Goal: Transaction & Acquisition: Book appointment/travel/reservation

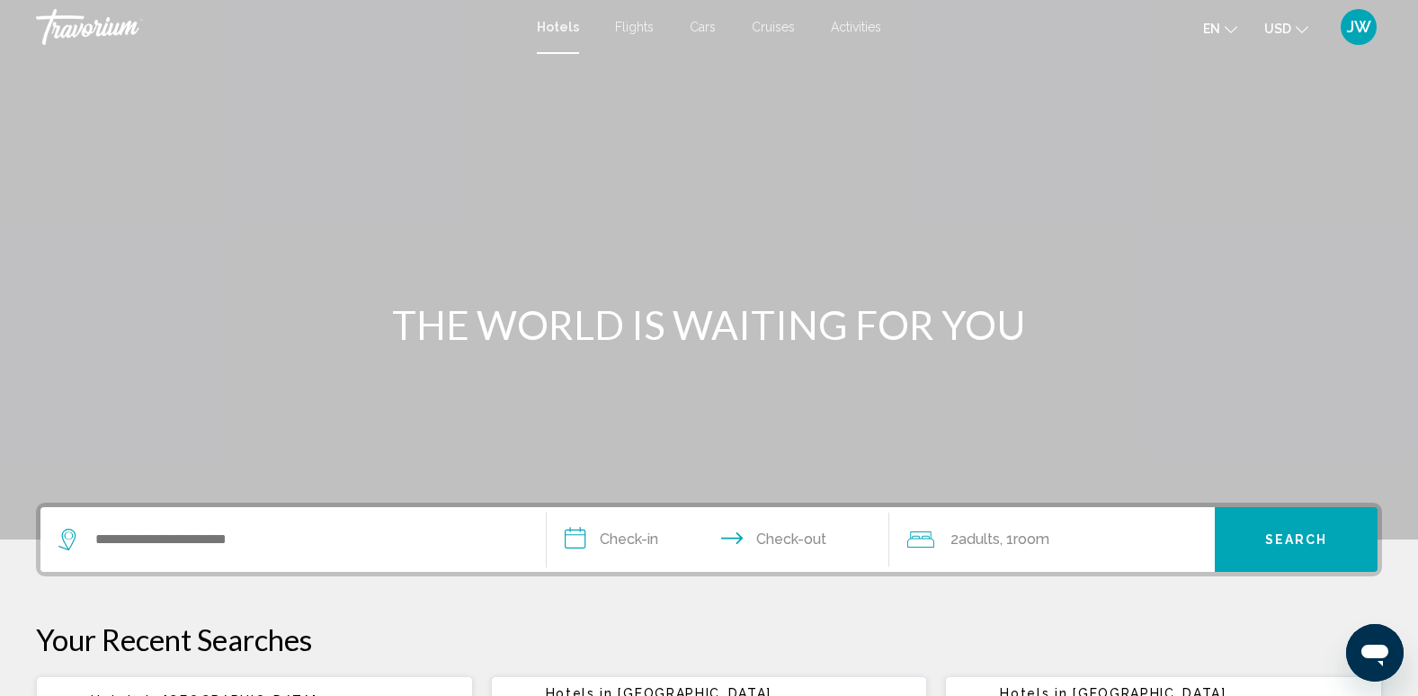
click at [783, 22] on span "Cruises" at bounding box center [773, 27] width 43 height 14
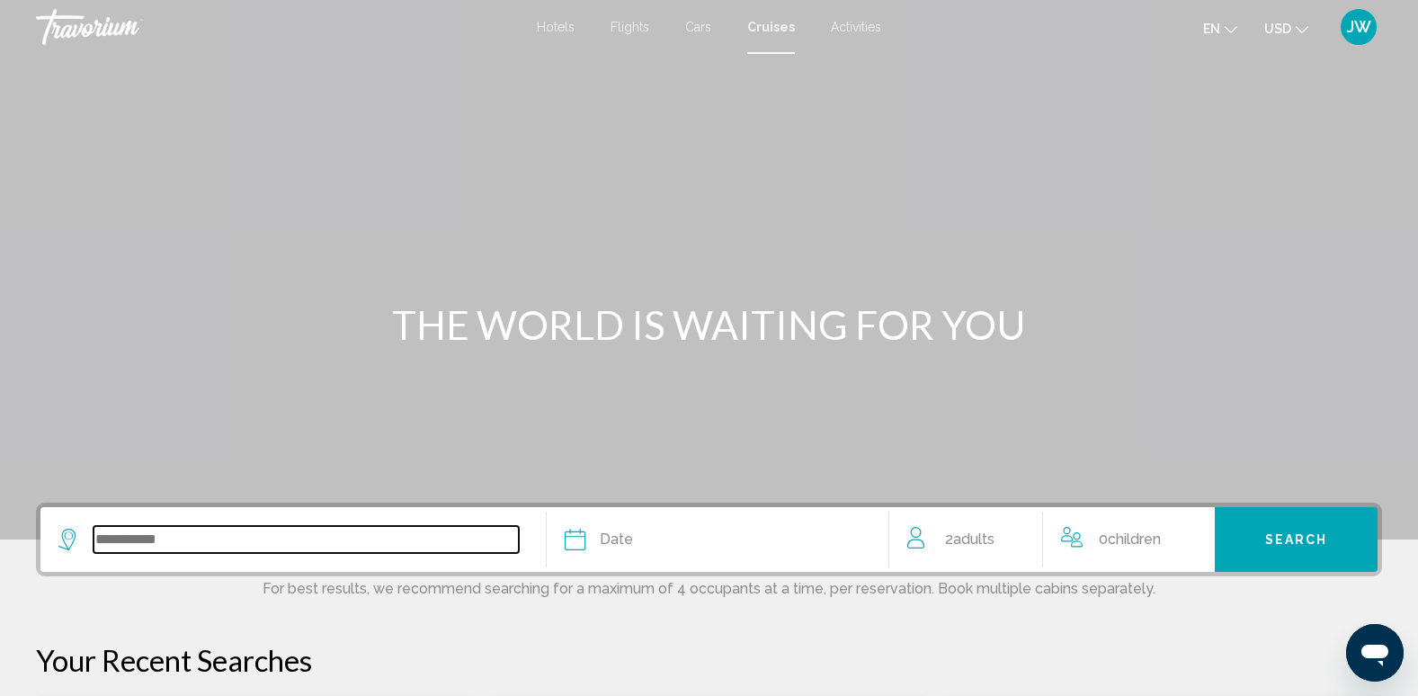
click at [130, 526] on input "Search widget" at bounding box center [306, 539] width 425 height 27
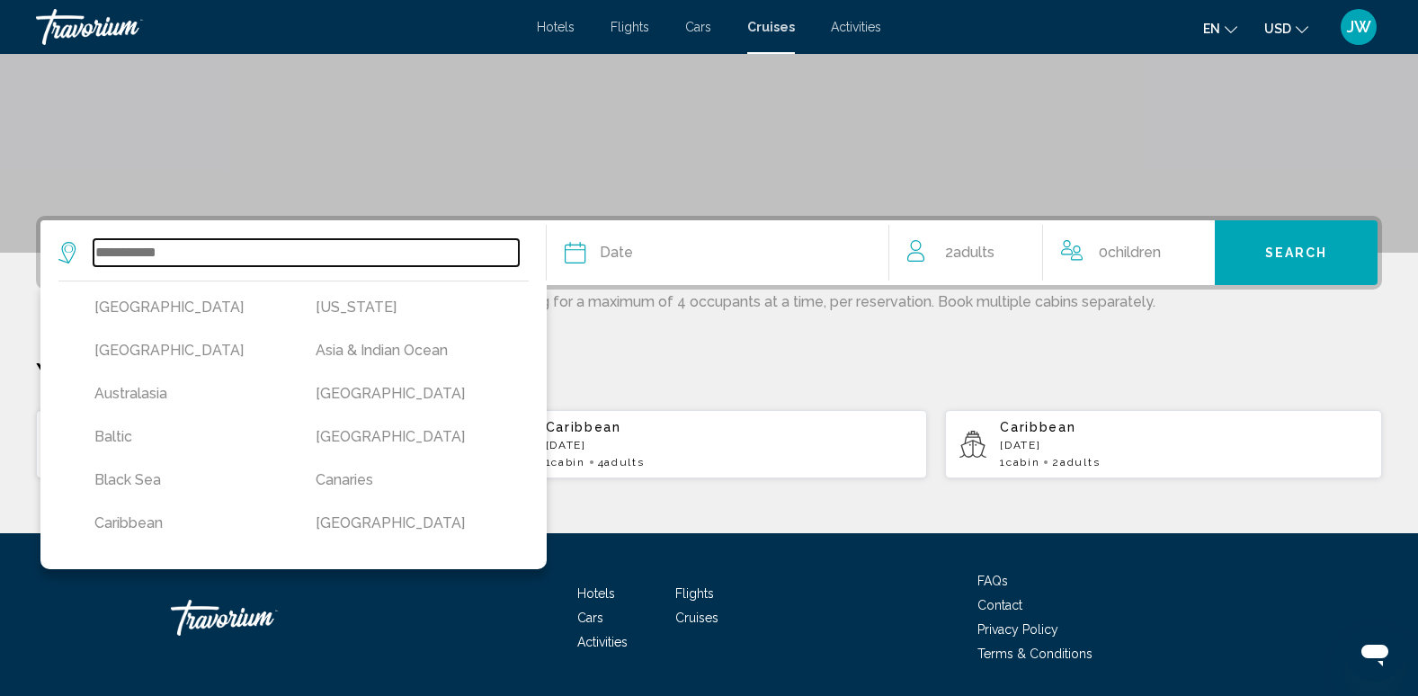
scroll to position [344, 0]
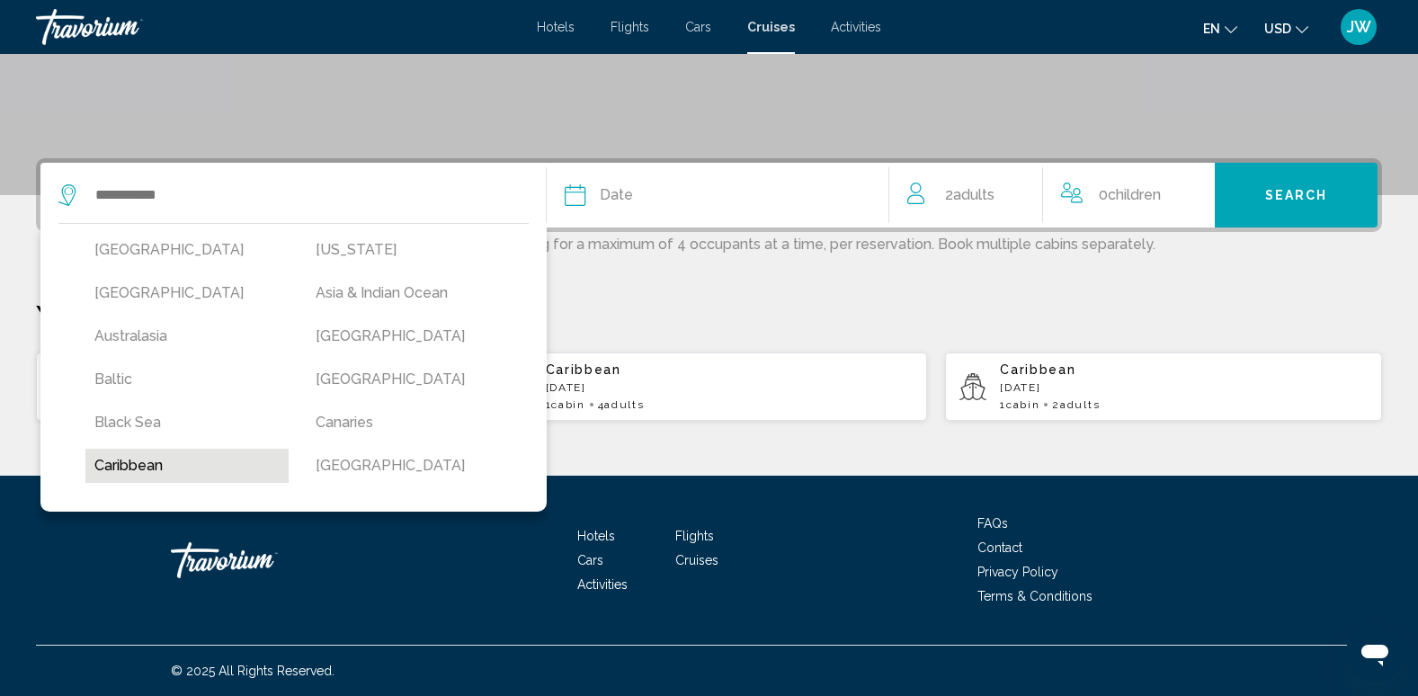
click at [173, 465] on button "Caribbean" at bounding box center [186, 466] width 203 height 34
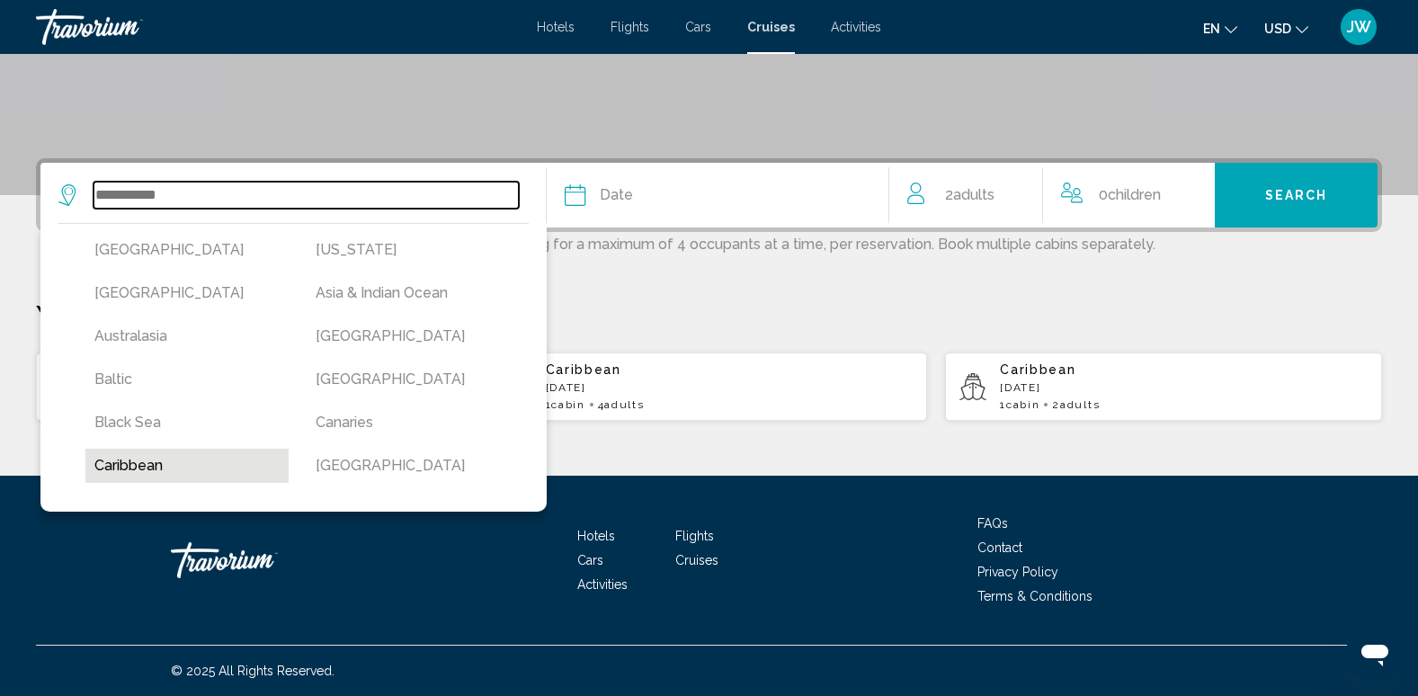
type input "*********"
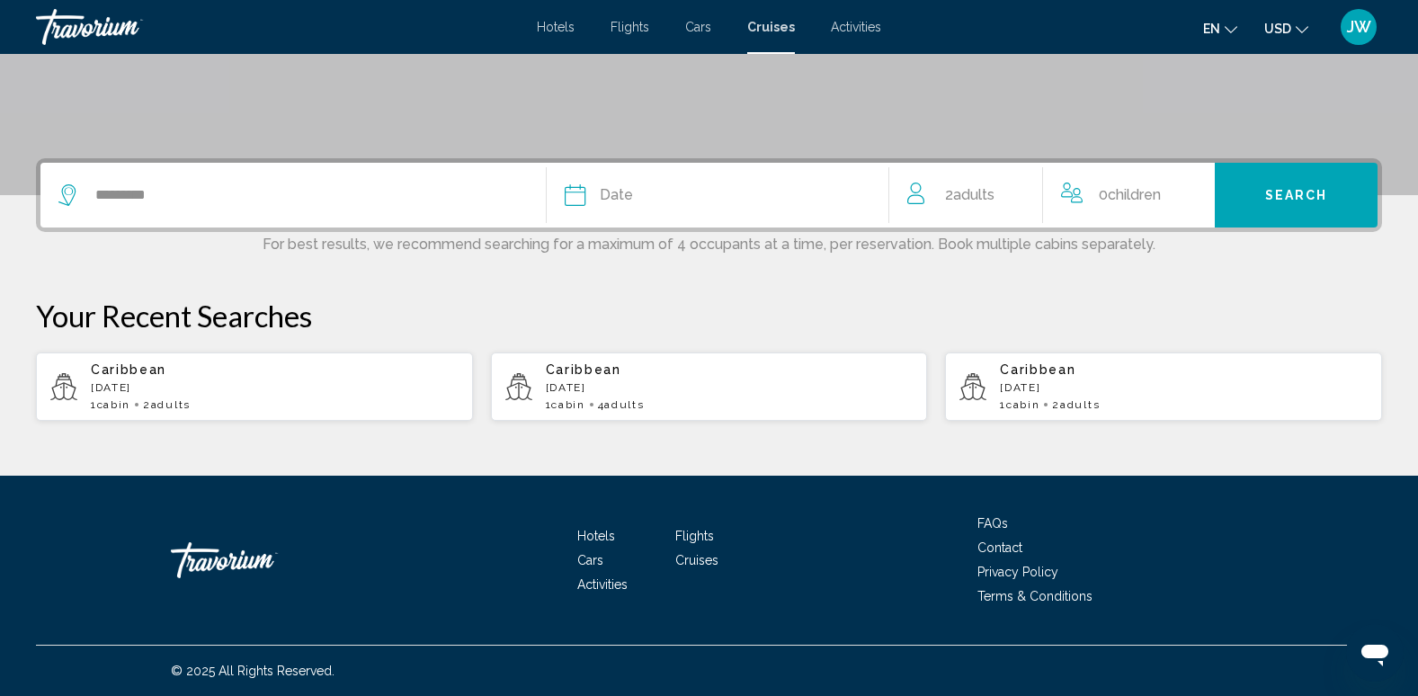
click at [664, 208] on button "Date January February March April May June July August September October Novemb…" at bounding box center [718, 195] width 307 height 65
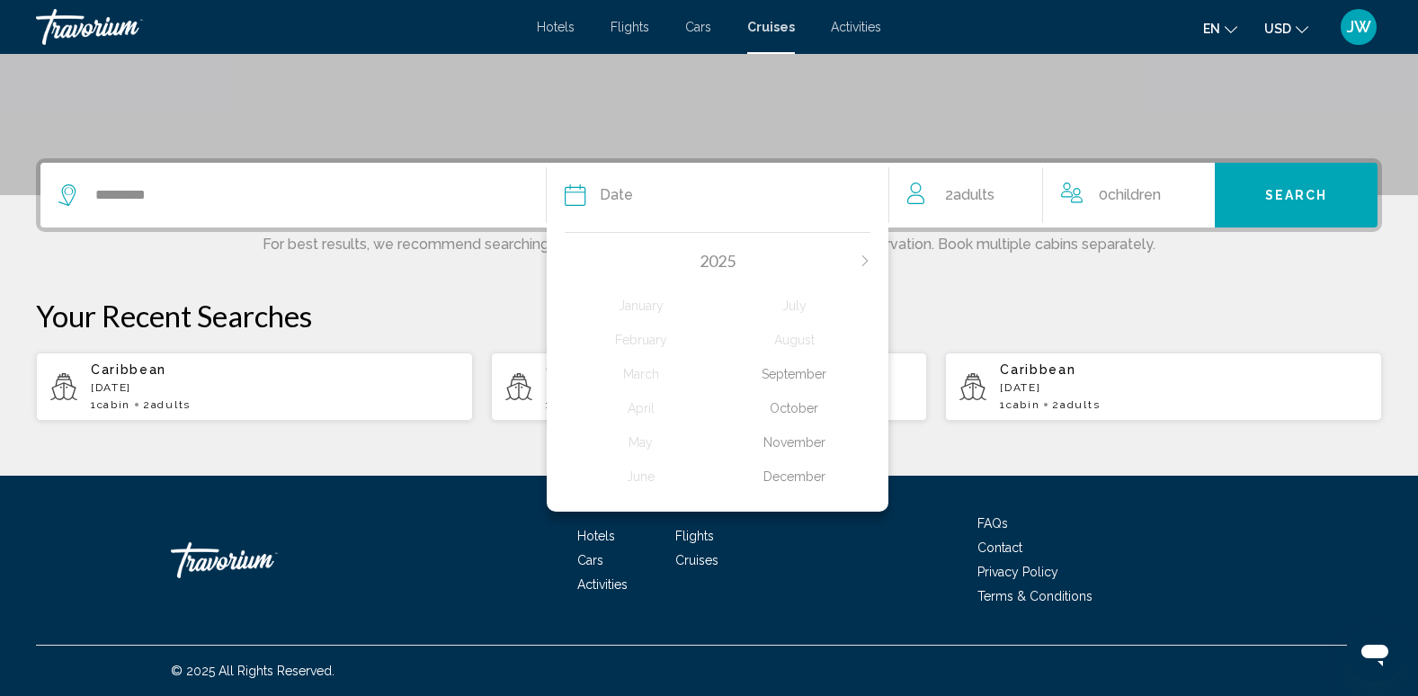
click at [864, 256] on icon "Next month" at bounding box center [865, 260] width 11 height 11
click at [644, 342] on div "February" at bounding box center [641, 340] width 153 height 32
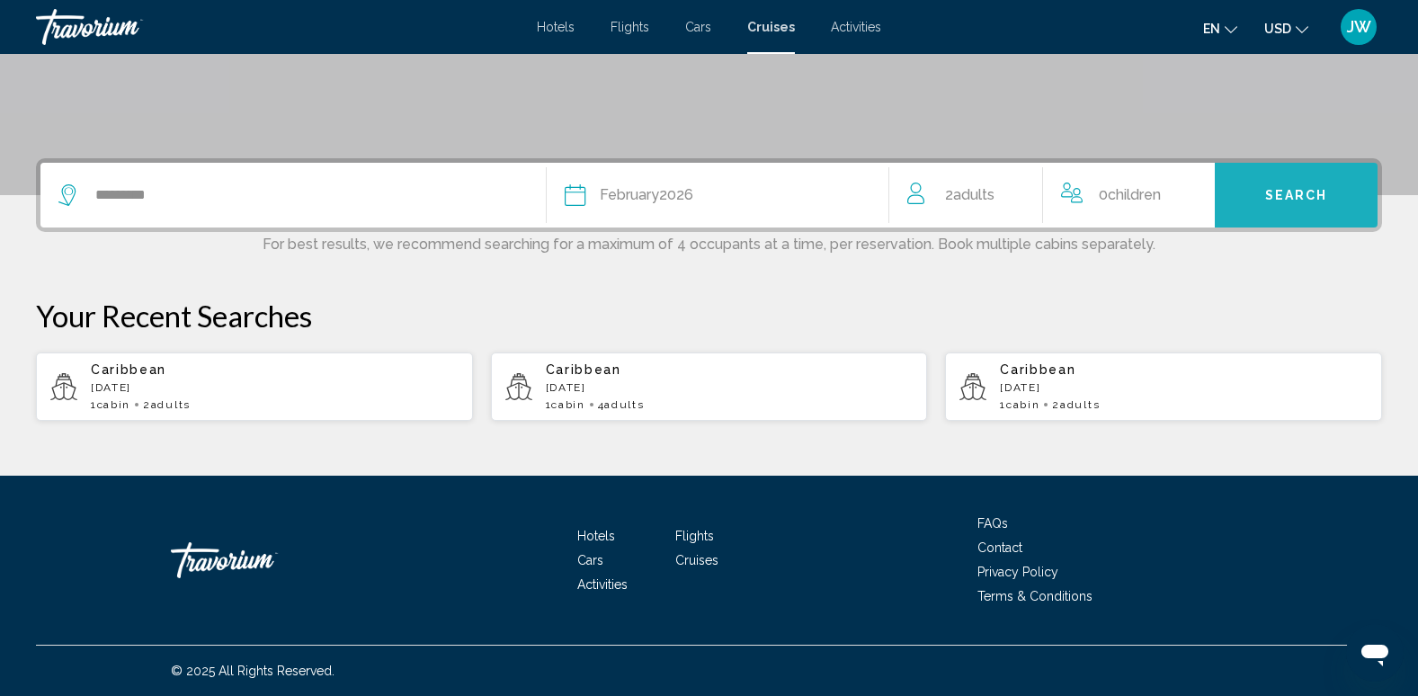
click at [1287, 192] on span "Search" at bounding box center [1296, 196] width 63 height 14
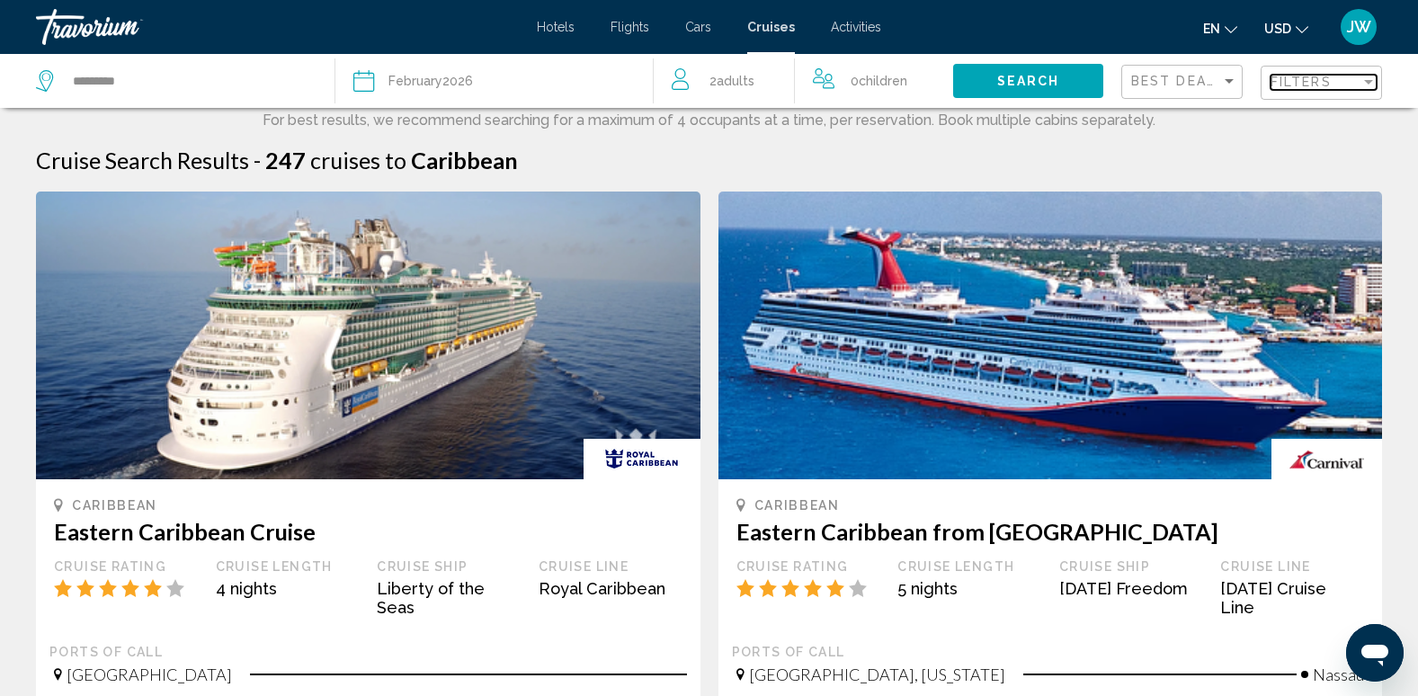
click at [1300, 83] on span "Filters" at bounding box center [1301, 82] width 61 height 14
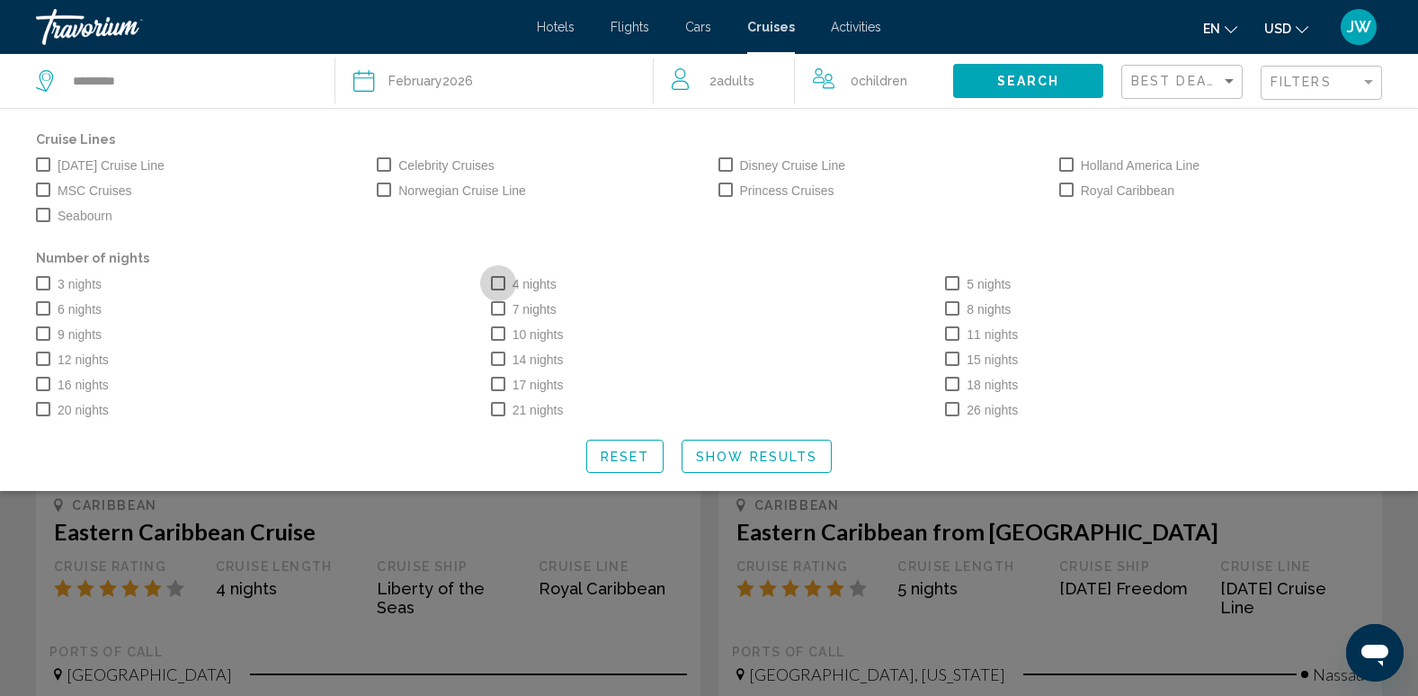
click at [495, 286] on span "Search widget" at bounding box center [498, 283] width 14 height 14
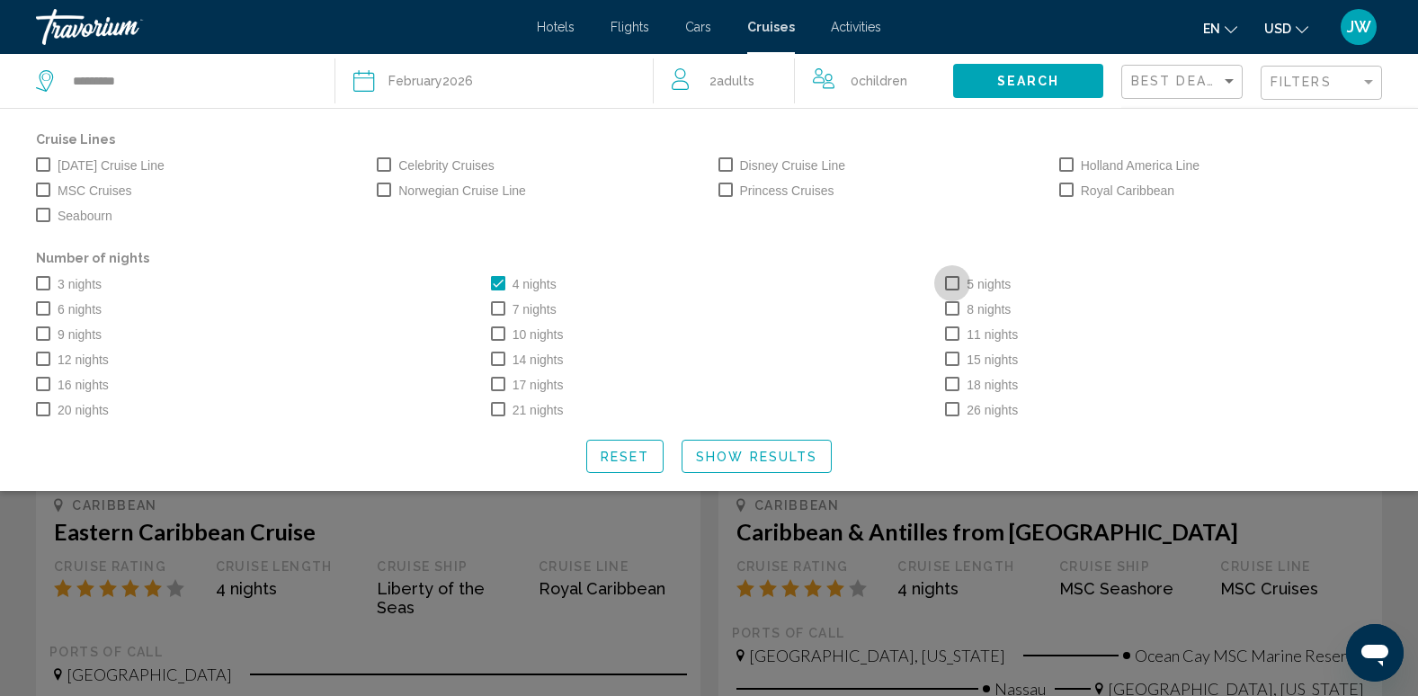
click at [949, 284] on span "Search widget" at bounding box center [952, 283] width 14 height 14
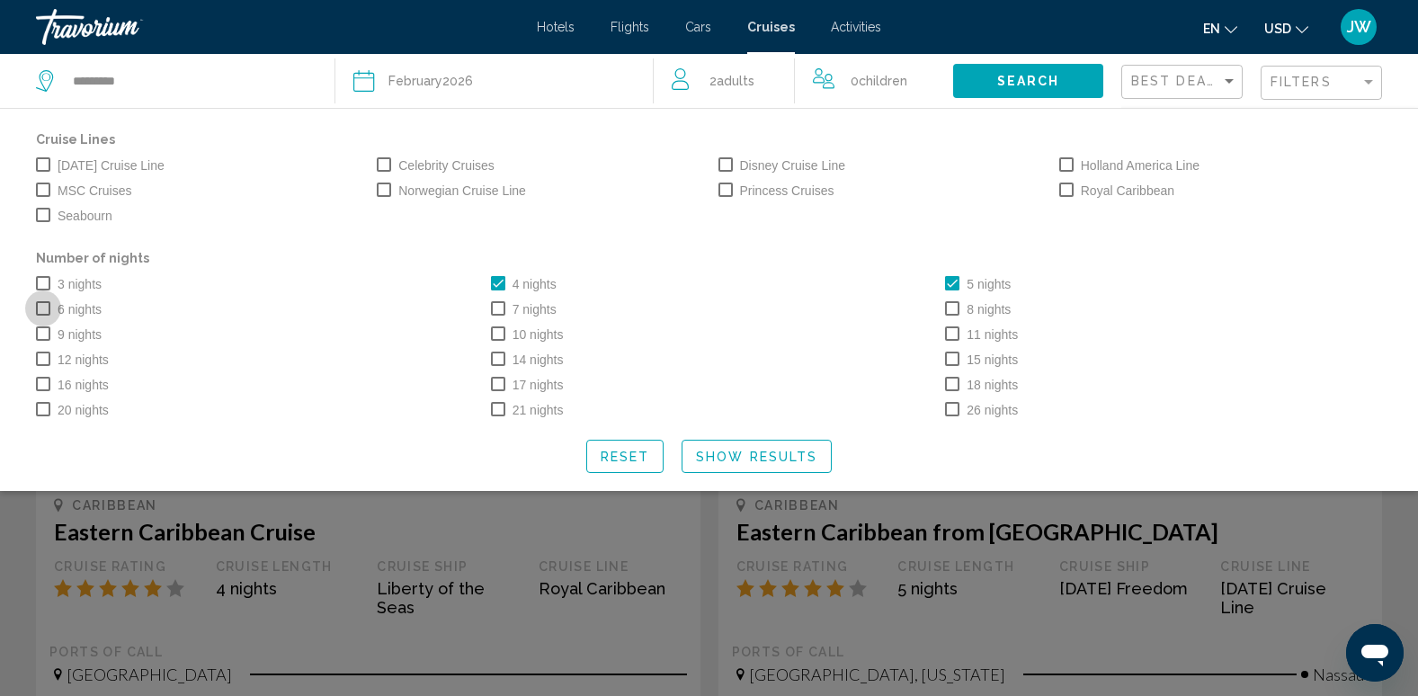
click at [45, 310] on span "Search widget" at bounding box center [43, 308] width 14 height 14
click at [50, 302] on mat-checkbox "6 nights" at bounding box center [69, 308] width 66 height 25
click at [43, 313] on span "Search widget" at bounding box center [43, 308] width 14 height 14
click at [798, 459] on span "Show Results" at bounding box center [756, 457] width 121 height 14
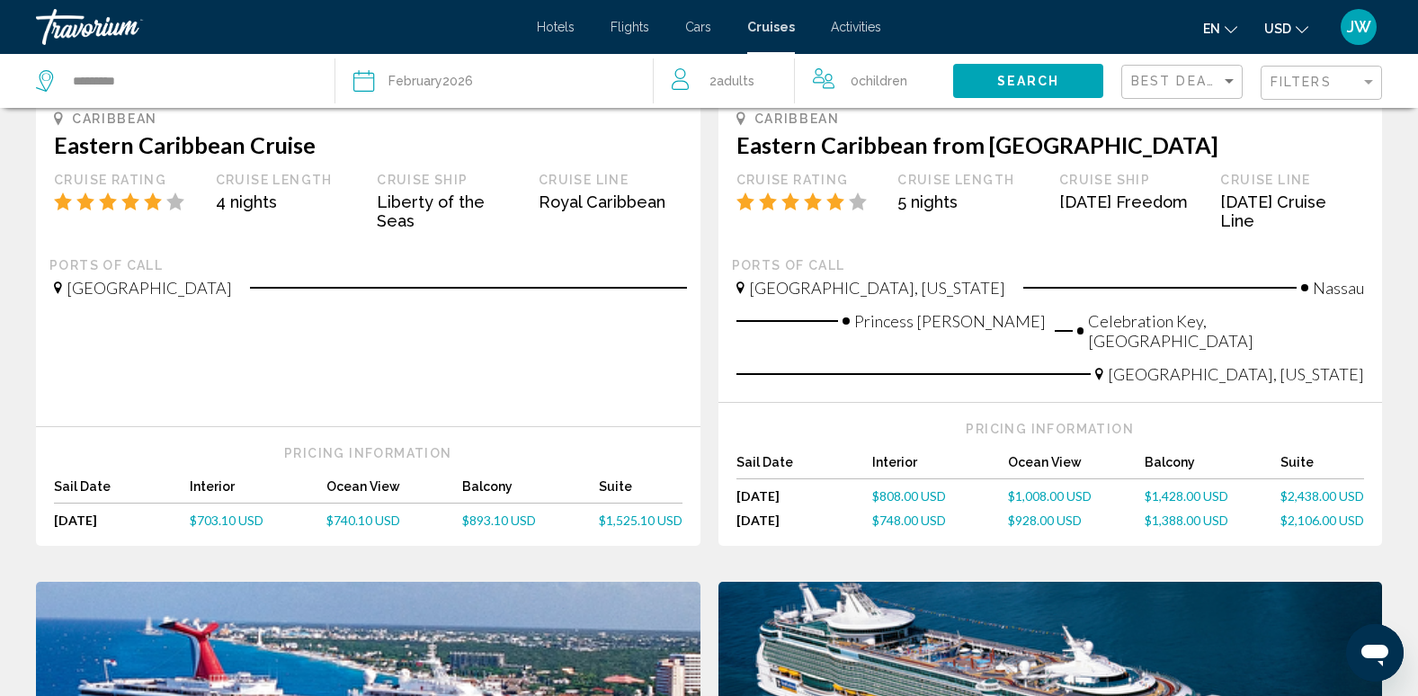
scroll to position [360, 0]
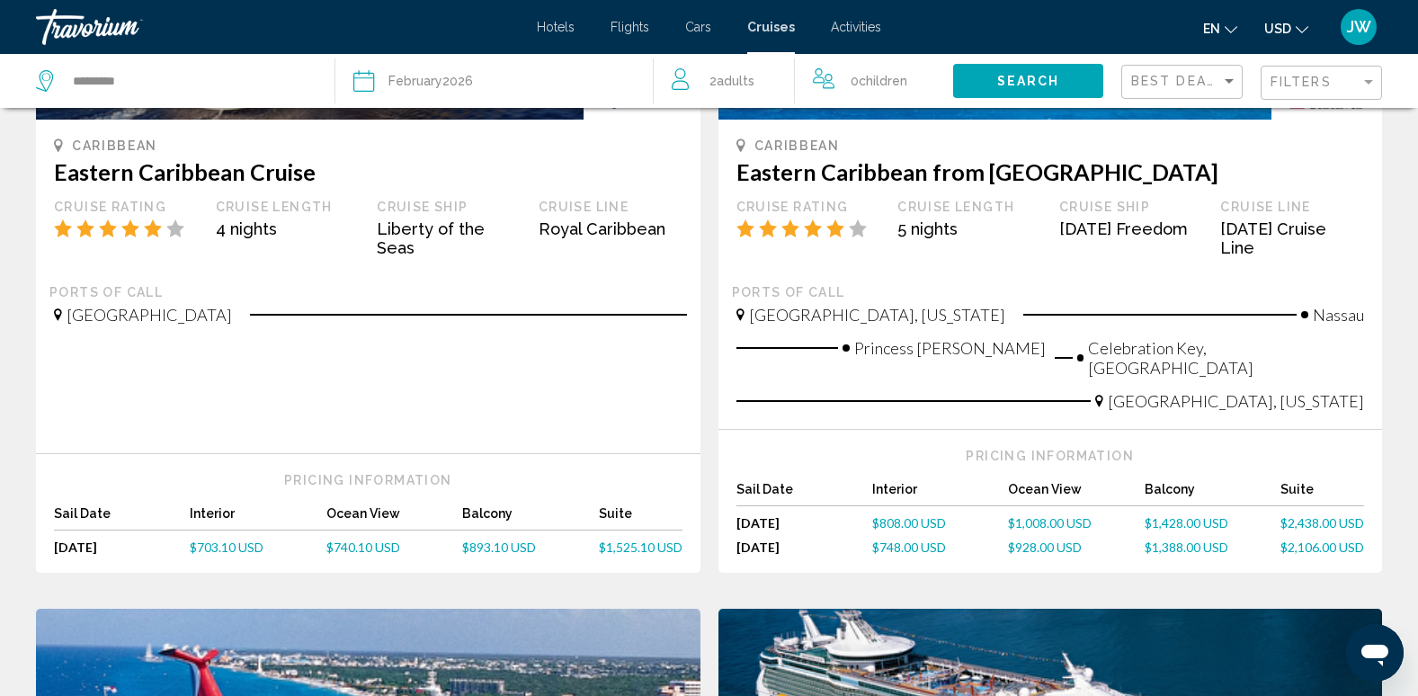
click at [179, 166] on h3 "Eastern Caribbean Cruise" at bounding box center [368, 171] width 629 height 27
click at [94, 305] on span "[GEOGRAPHIC_DATA]" at bounding box center [149, 315] width 165 height 20
click at [501, 517] on div "Sail Date Interior Ocean View Balcony Suite [DATE] [DATE] $703.10 USD $740.10 U…" at bounding box center [368, 535] width 629 height 58
click at [495, 540] on span "$893.10 USD" at bounding box center [499, 547] width 74 height 15
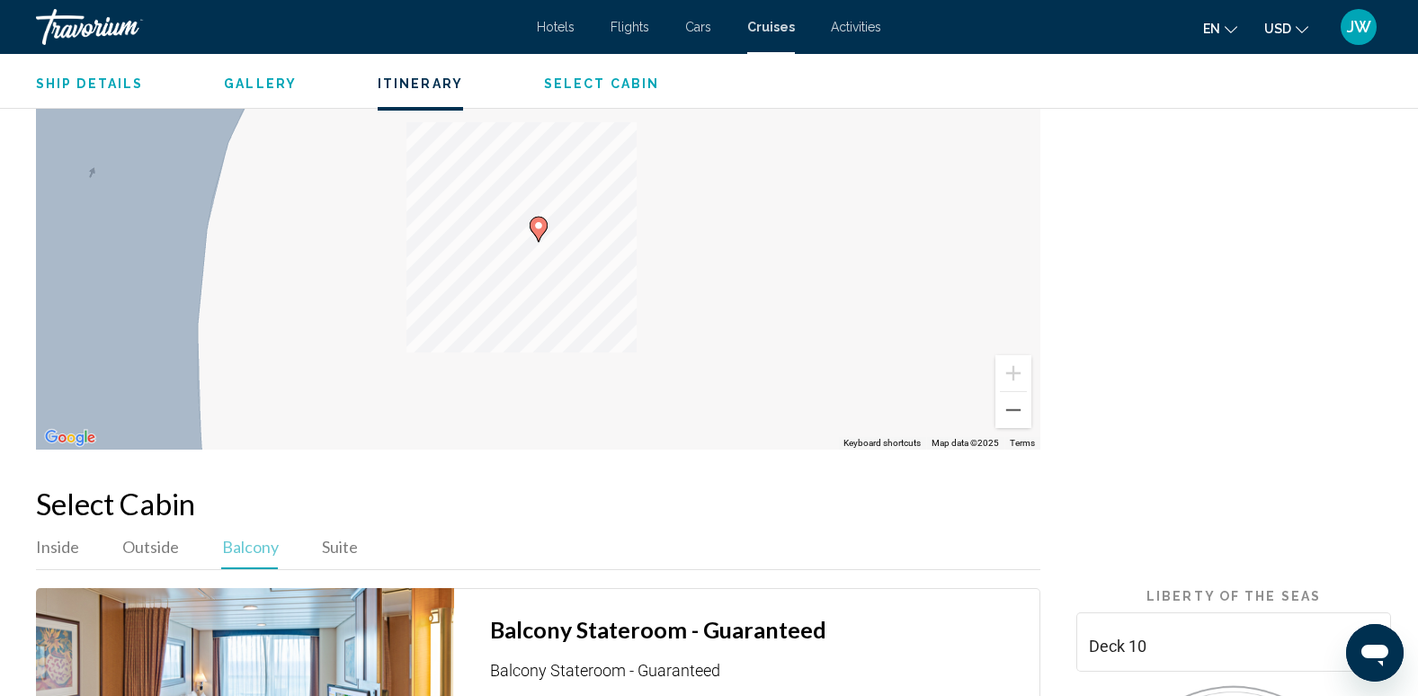
scroll to position [2248, 0]
click at [548, 352] on div "To activate drag with keyboard, press Alt + Enter. Once in keyboard drag state,…" at bounding box center [538, 242] width 1005 height 414
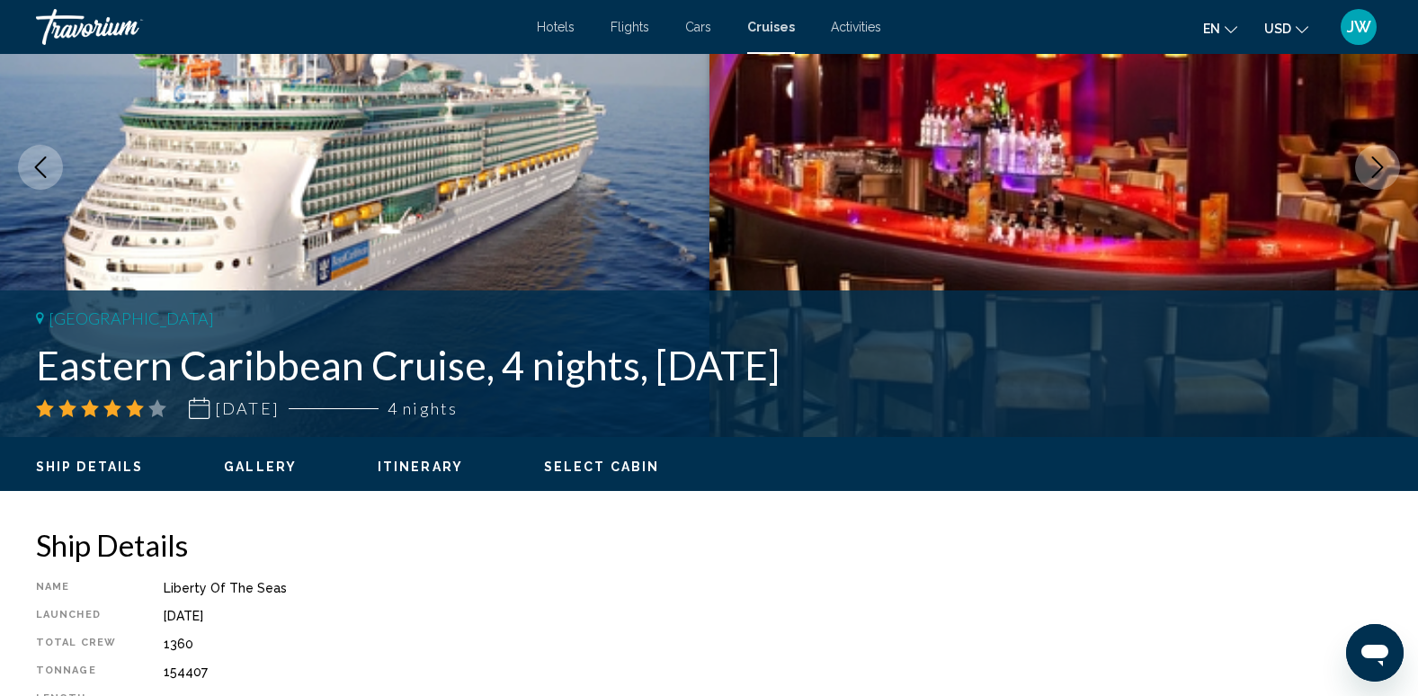
scroll to position [0, 0]
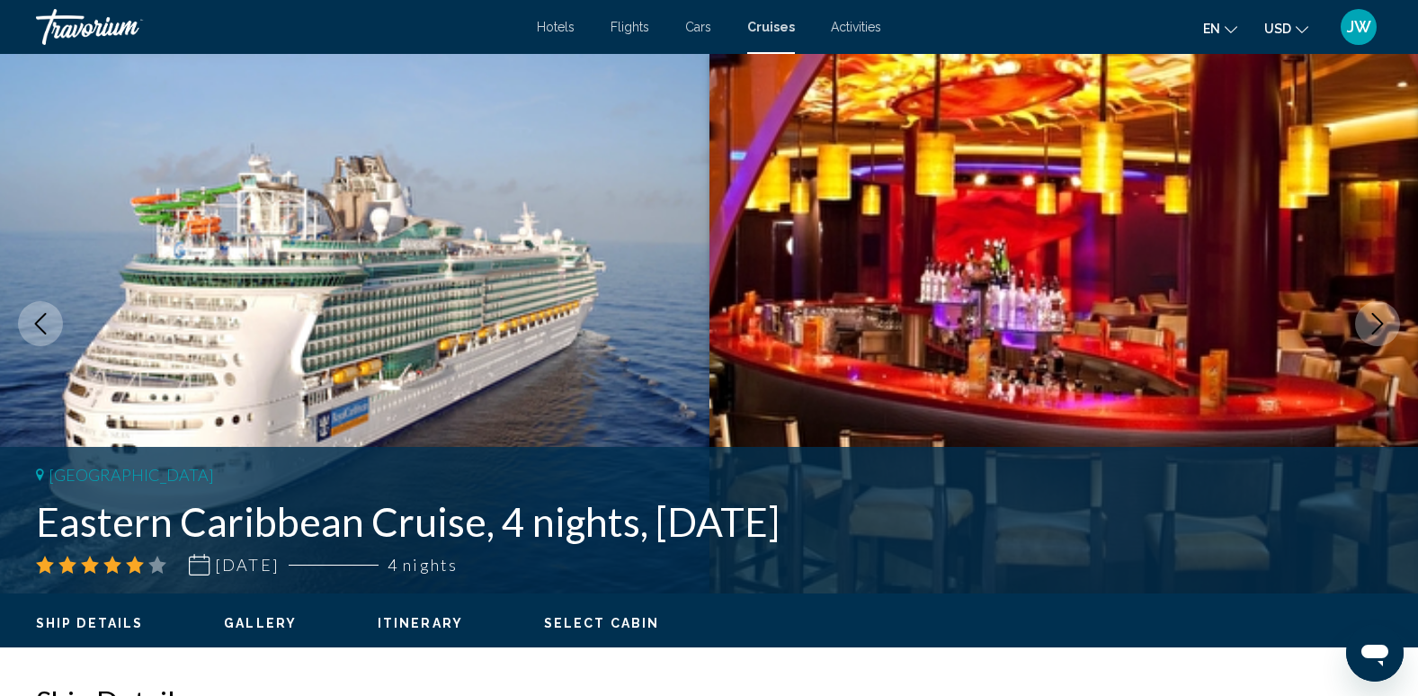
click at [1378, 325] on icon "Next image" at bounding box center [1378, 324] width 22 height 22
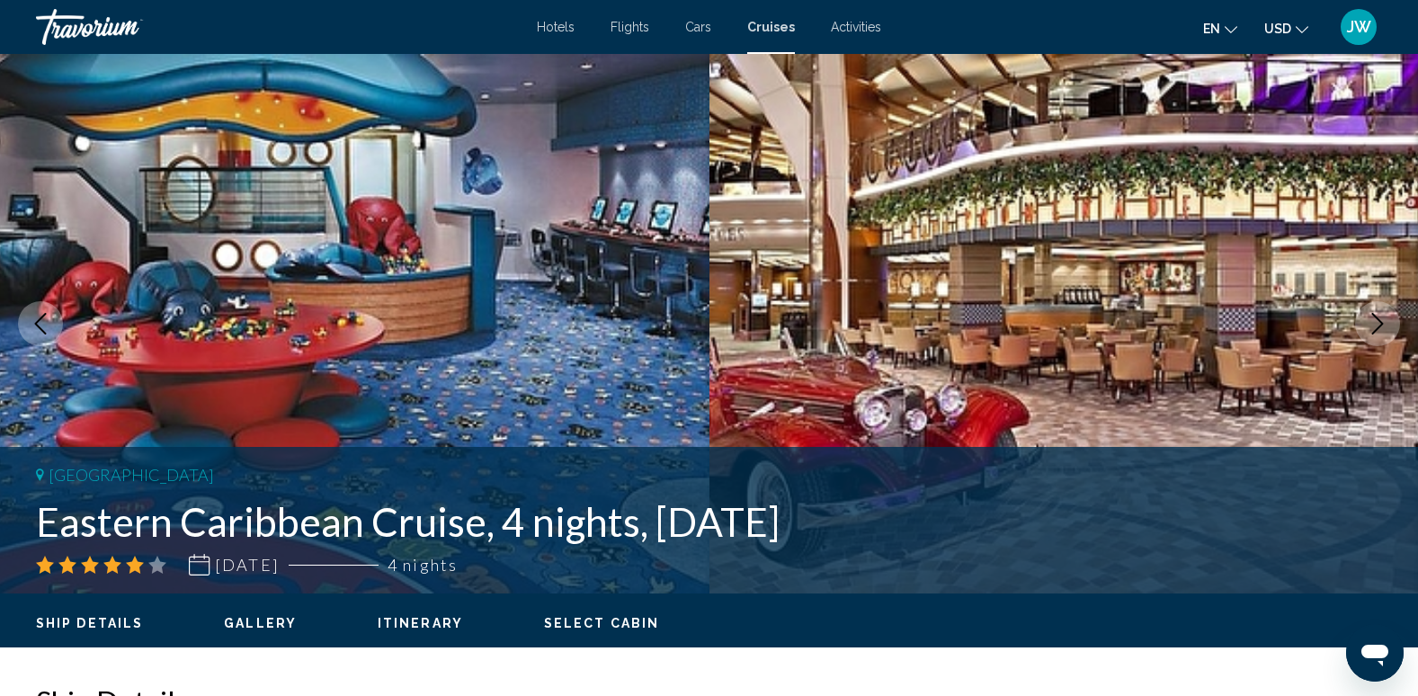
click at [1378, 324] on icon "Next image" at bounding box center [1378, 324] width 22 height 22
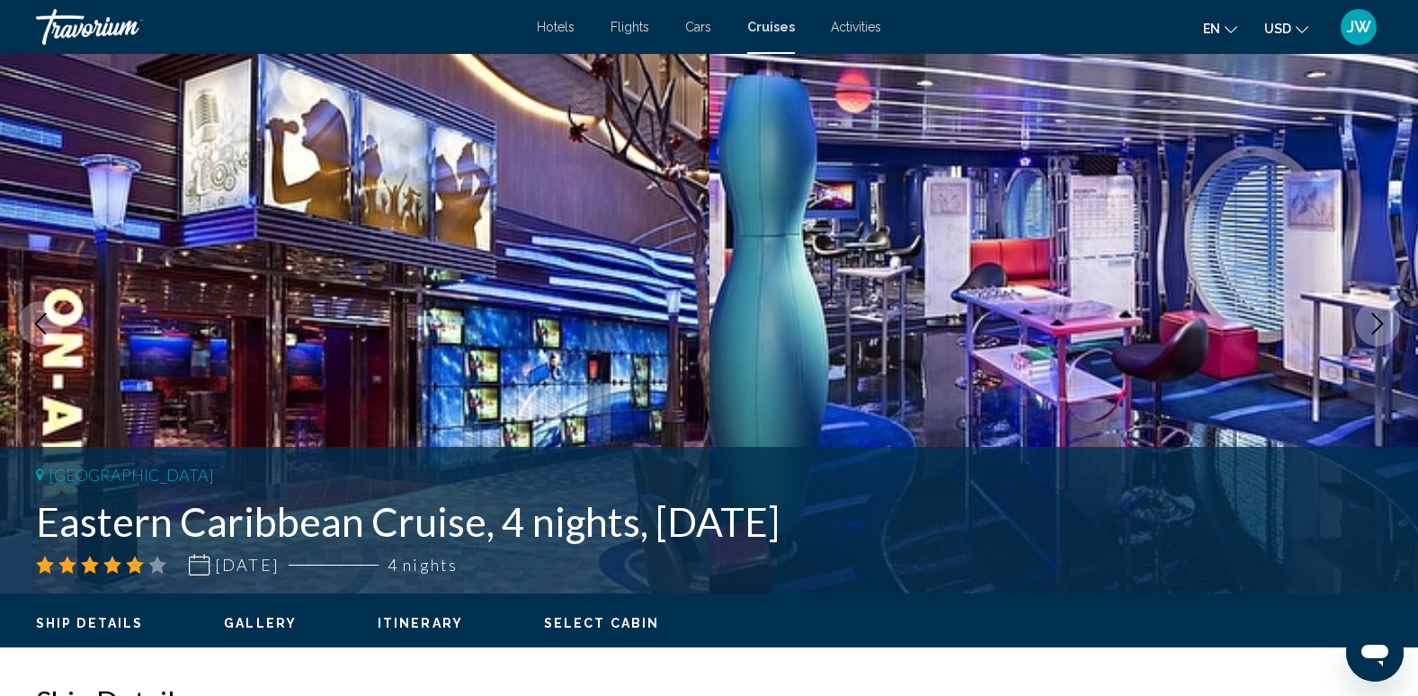
click at [1378, 324] on icon "Next image" at bounding box center [1378, 324] width 22 height 22
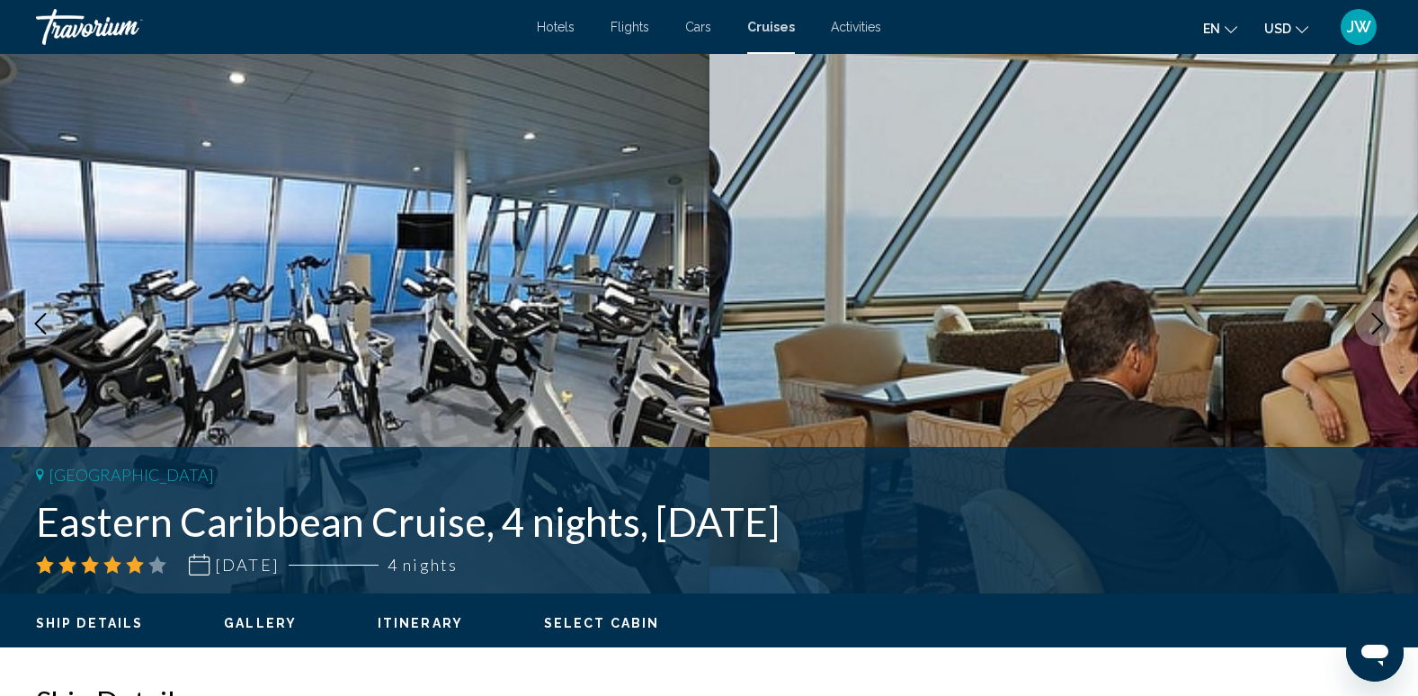
click at [1378, 322] on icon "Next image" at bounding box center [1378, 324] width 22 height 22
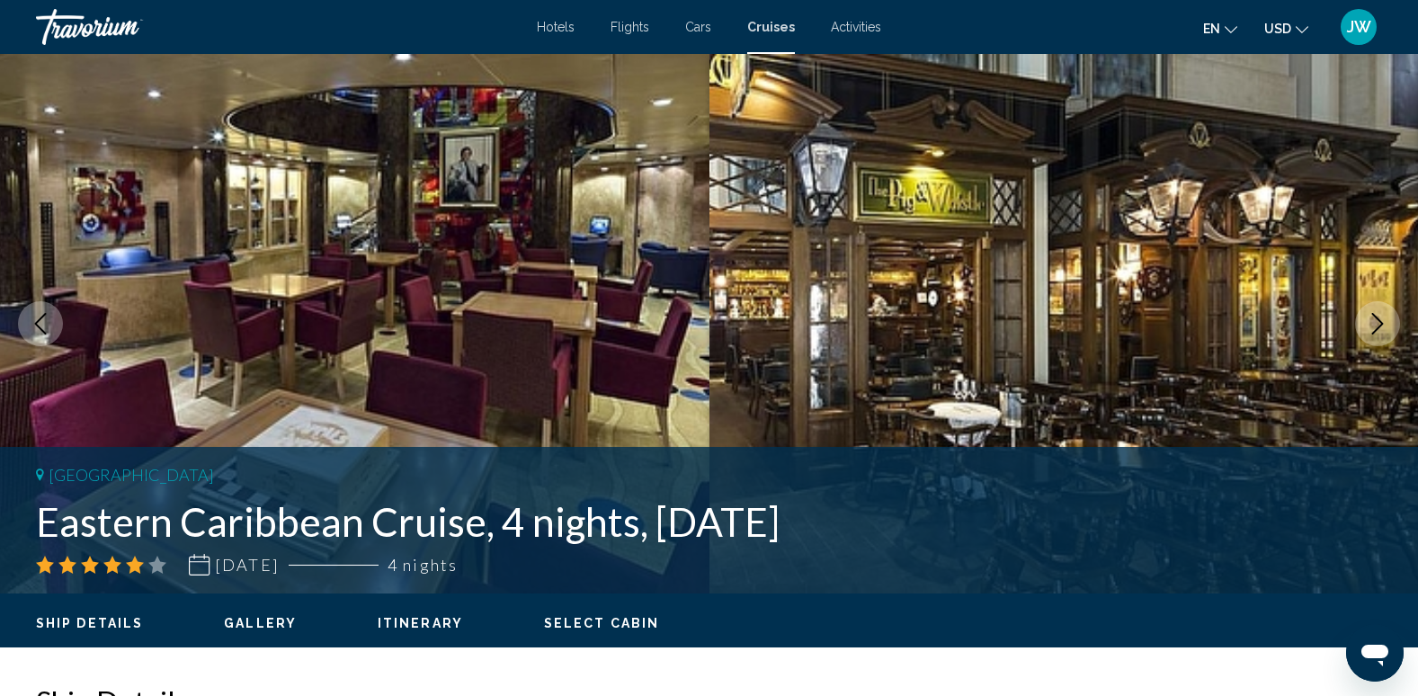
click at [1372, 327] on icon "Next image" at bounding box center [1378, 324] width 22 height 22
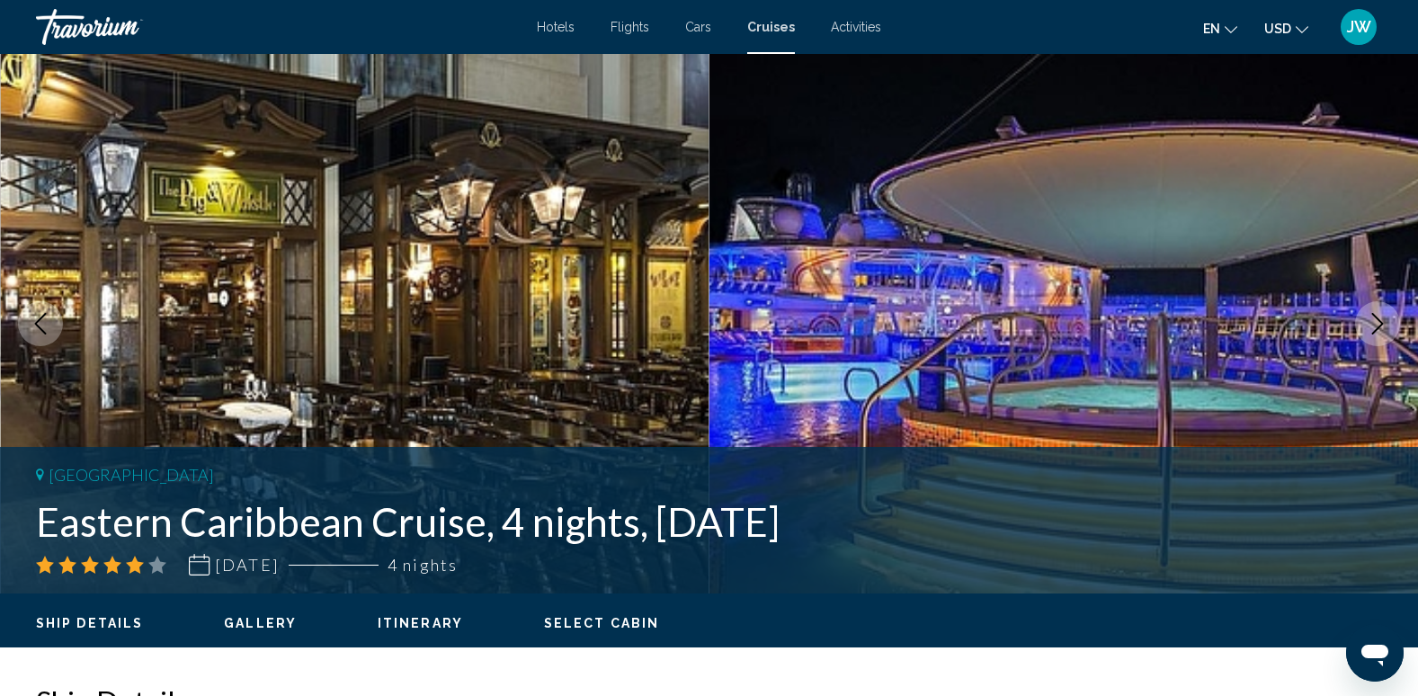
click at [1372, 326] on icon "Next image" at bounding box center [1378, 324] width 22 height 22
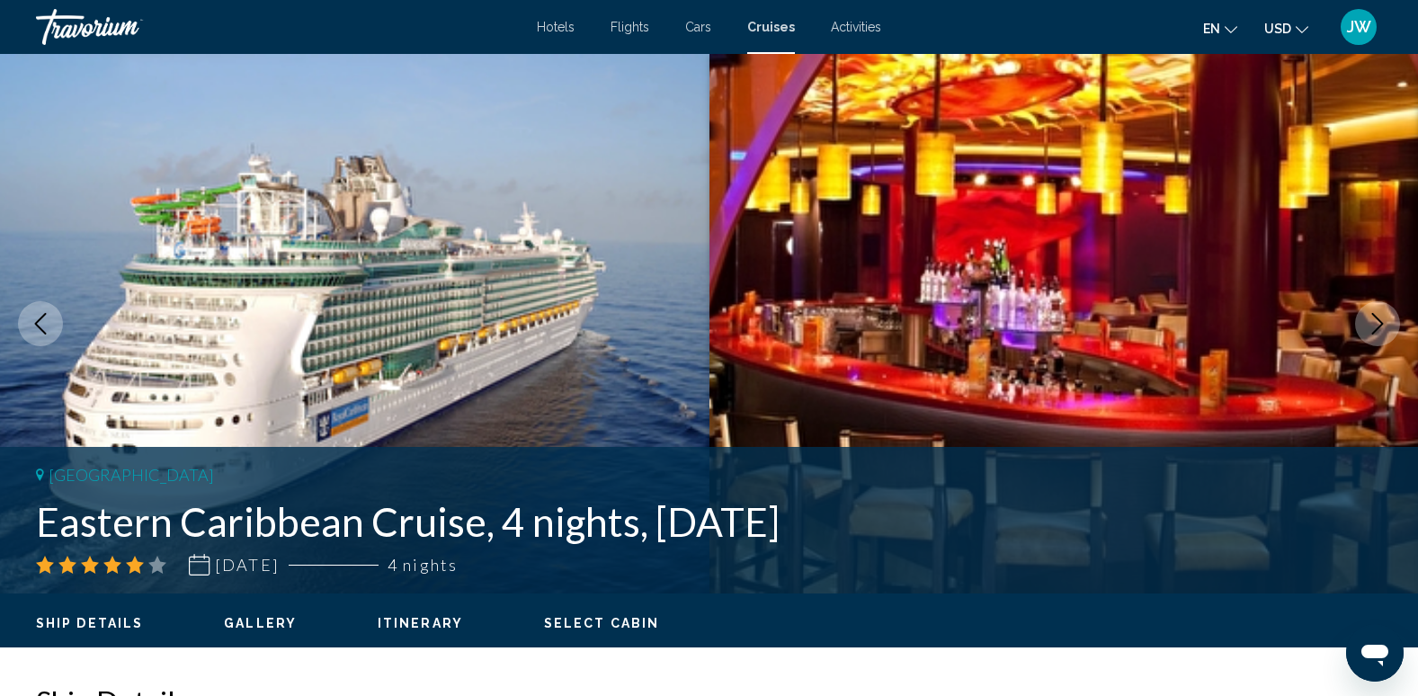
click at [1372, 326] on icon "Next image" at bounding box center [1378, 324] width 22 height 22
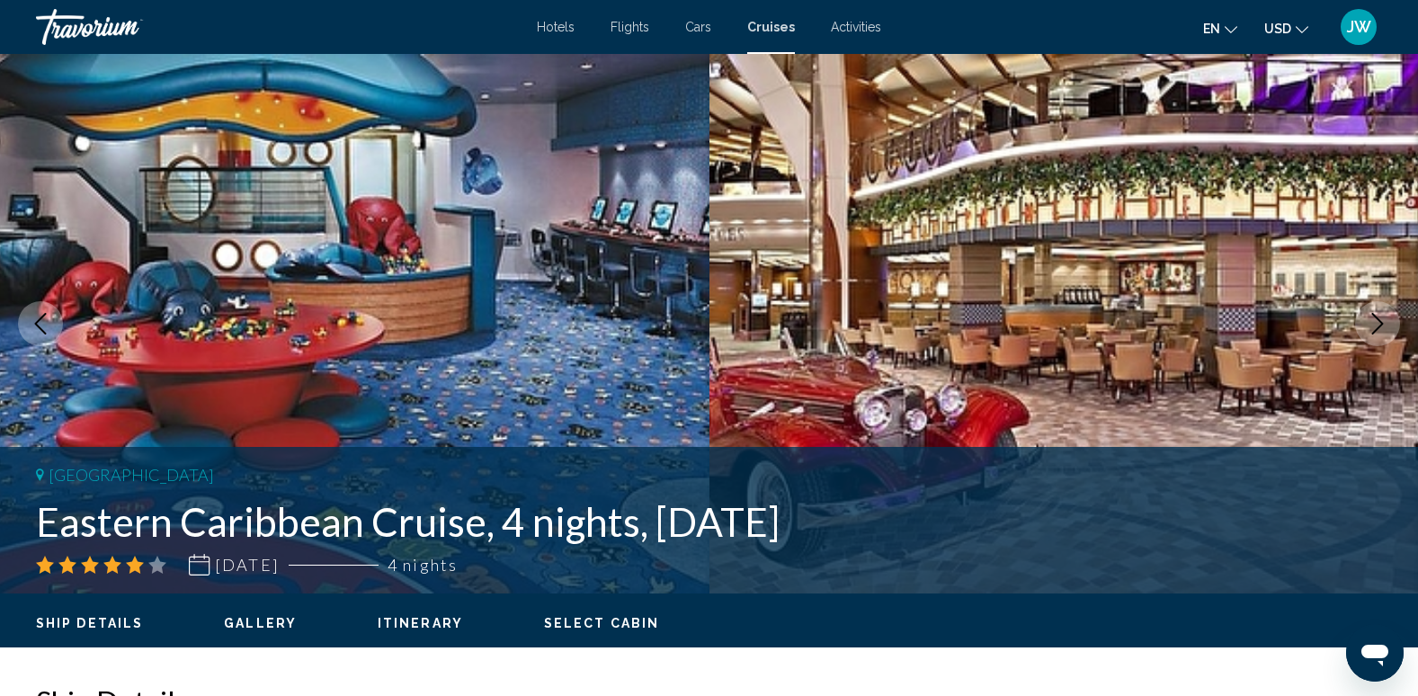
click at [1372, 326] on icon "Next image" at bounding box center [1378, 324] width 22 height 22
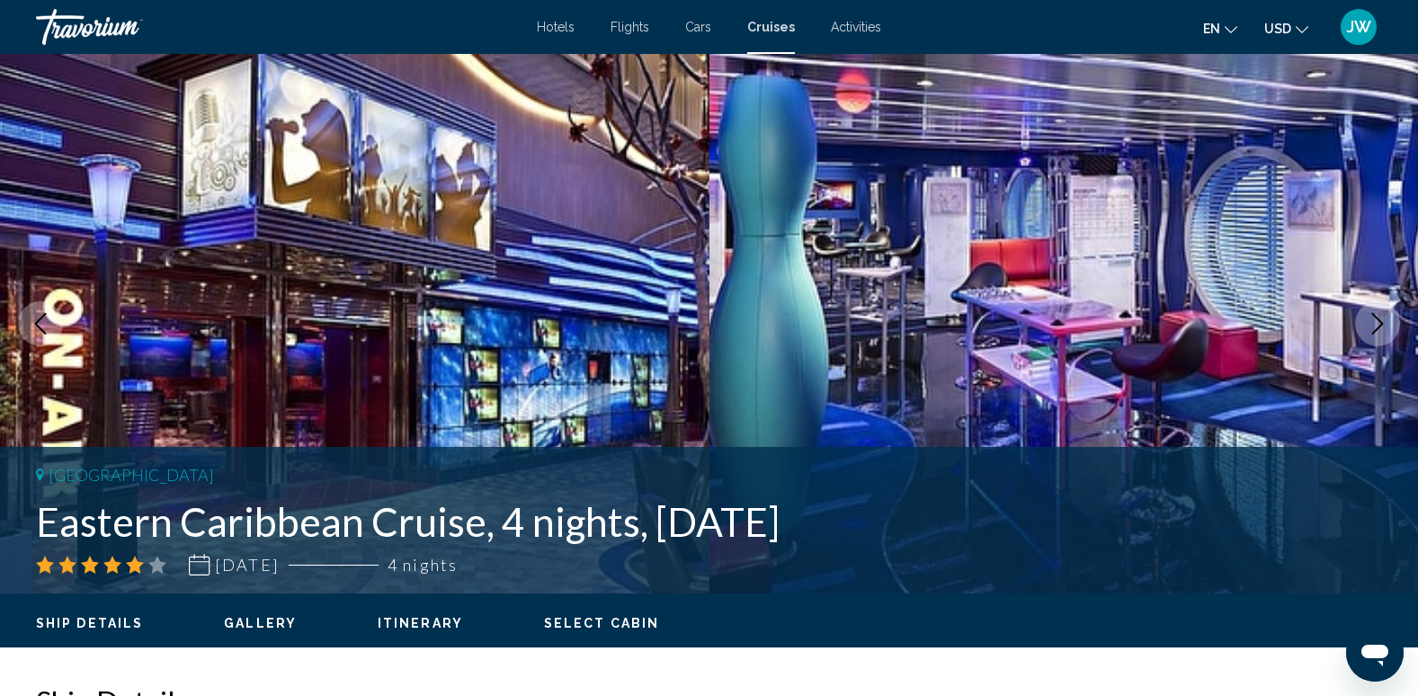
click at [1372, 325] on icon "Next image" at bounding box center [1378, 324] width 22 height 22
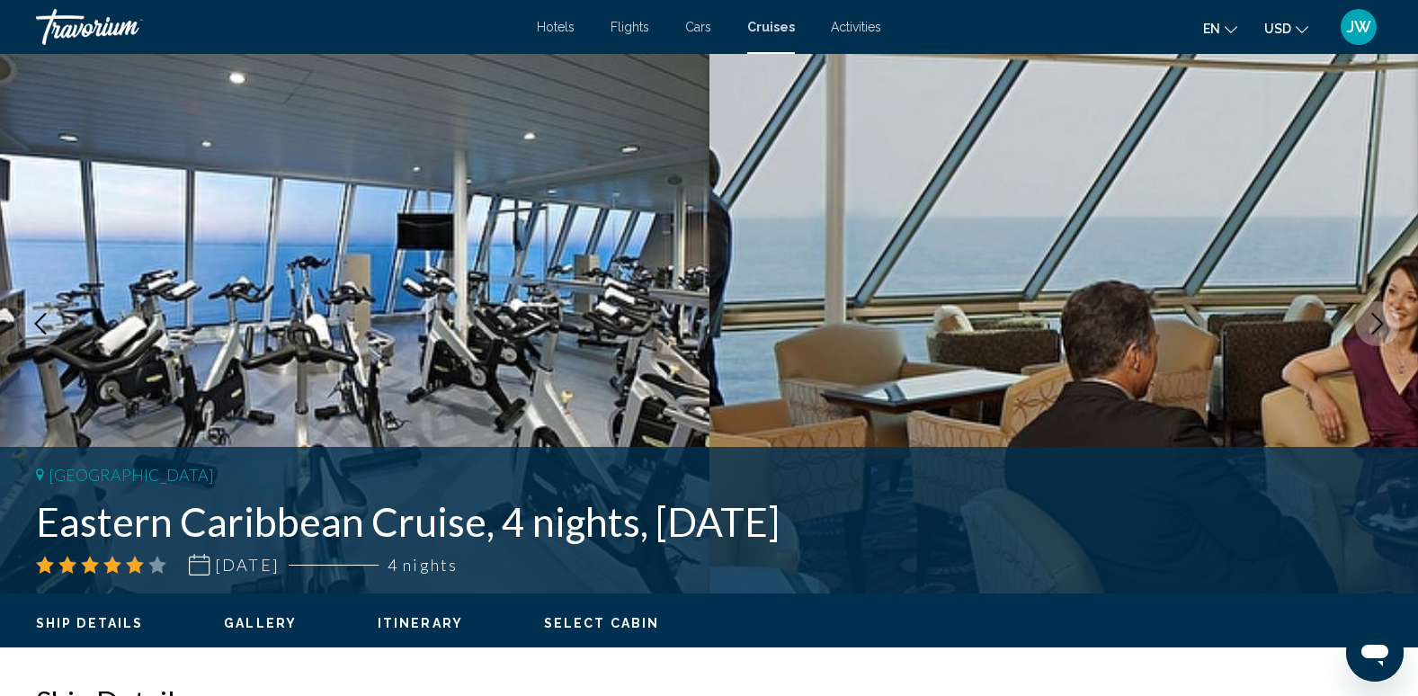
click at [1372, 323] on icon "Next image" at bounding box center [1378, 324] width 22 height 22
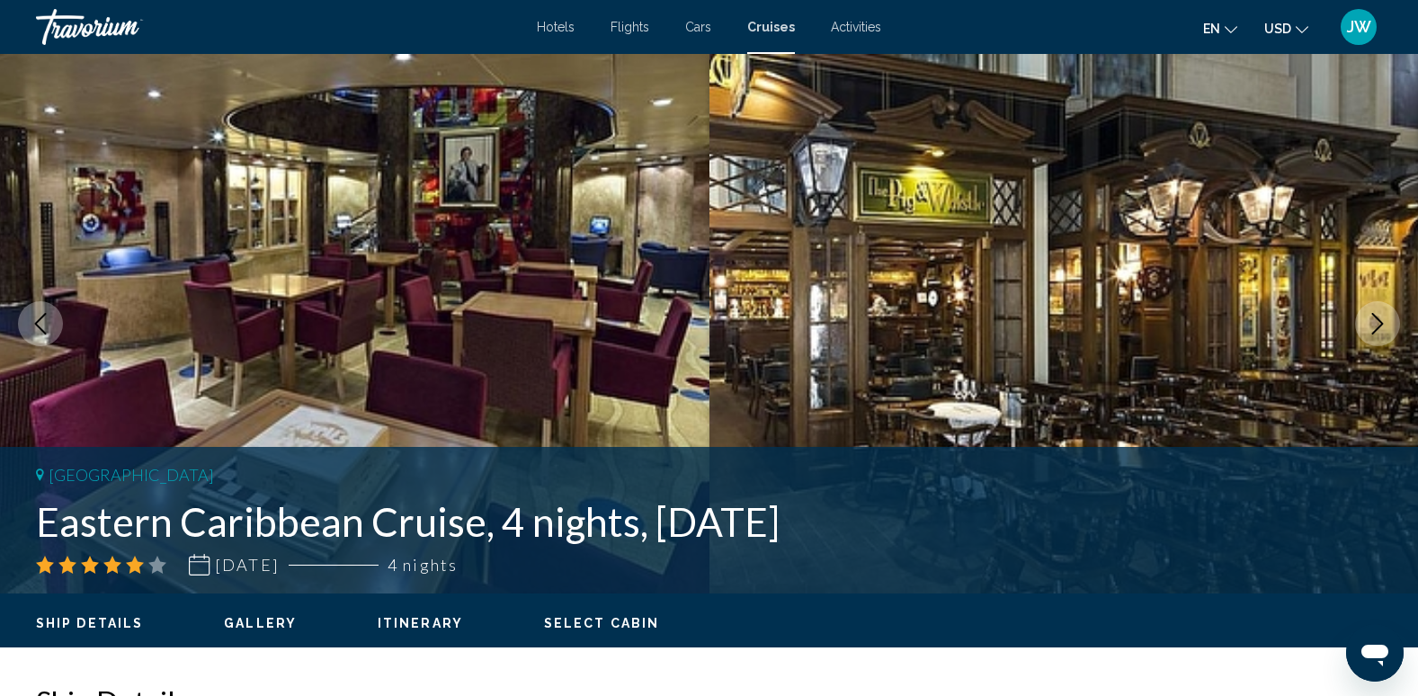
click at [1372, 322] on icon "Next image" at bounding box center [1378, 324] width 22 height 22
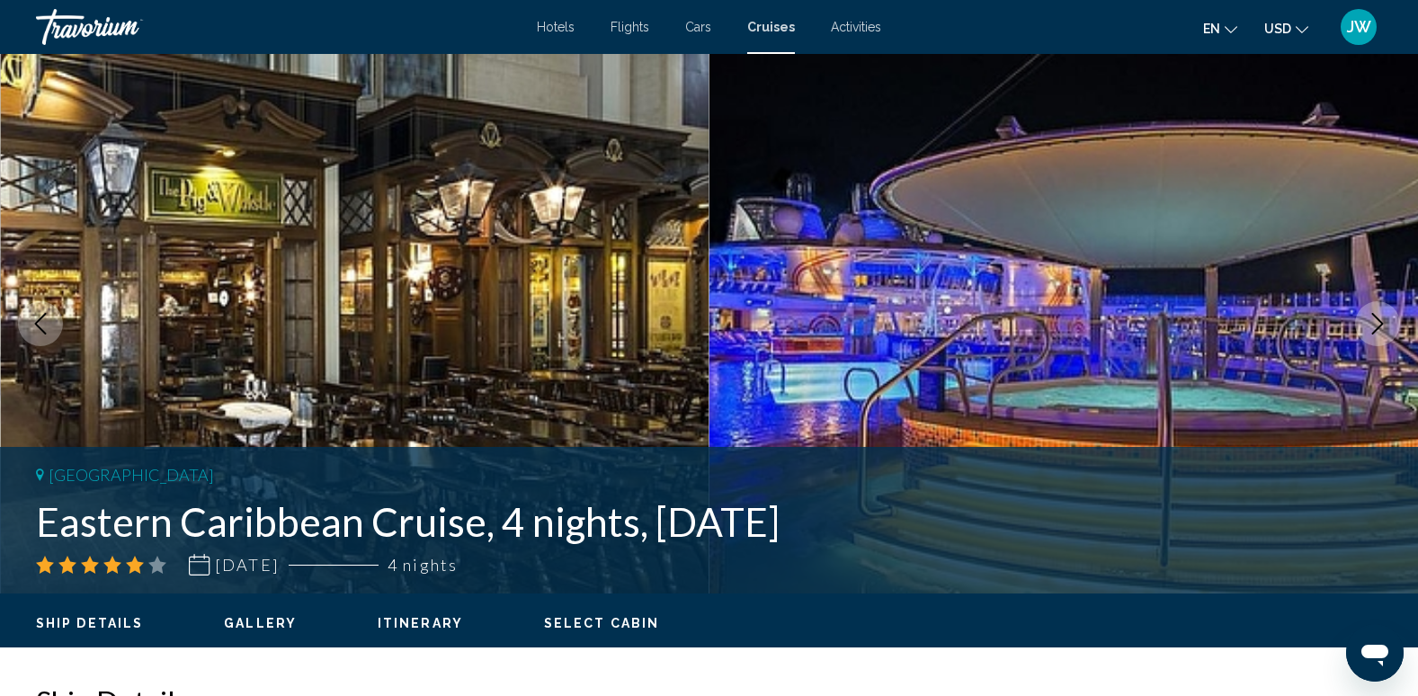
click at [1372, 322] on icon "Next image" at bounding box center [1378, 324] width 22 height 22
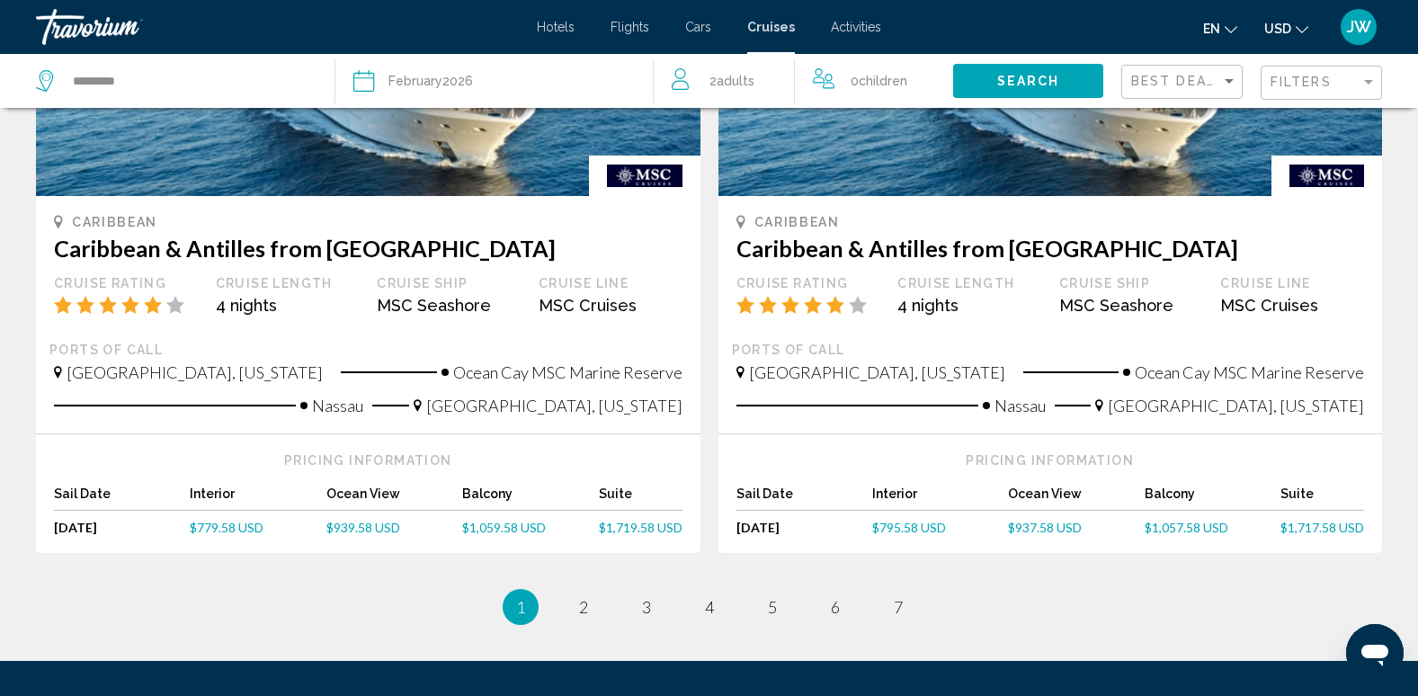
scroll to position [1959, 0]
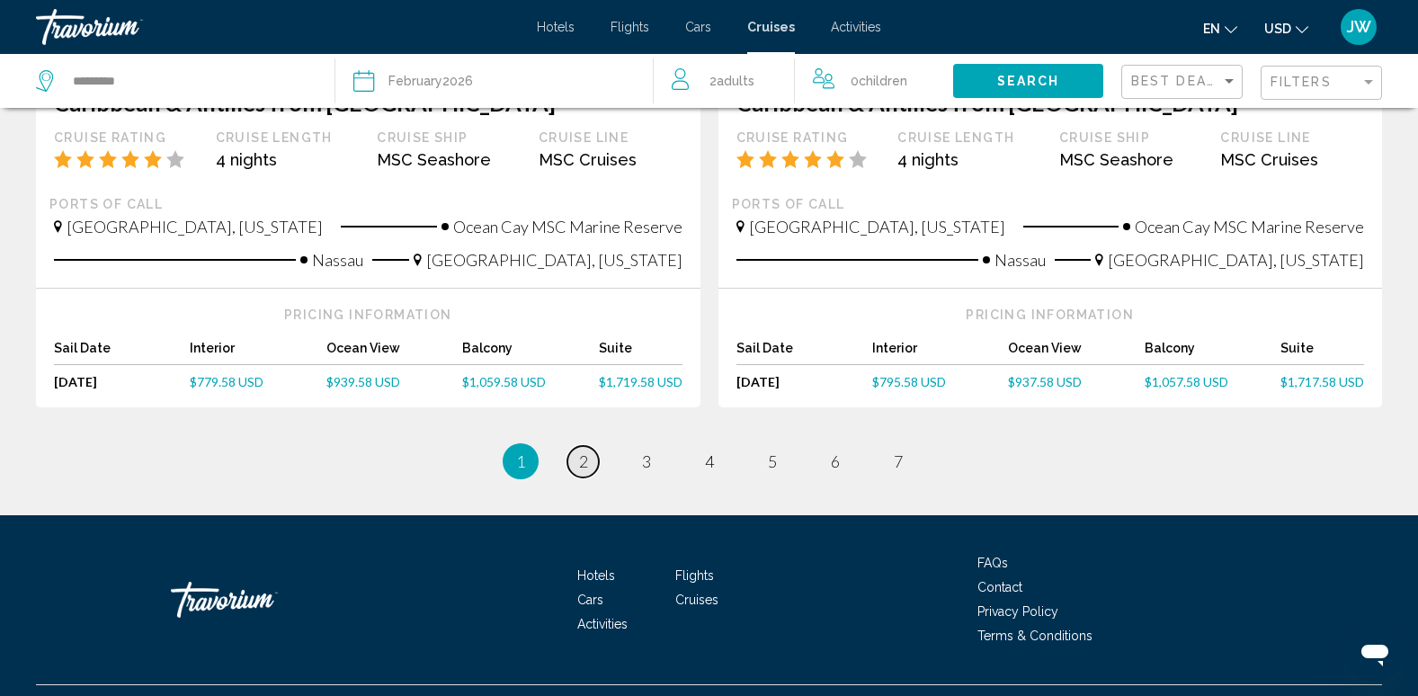
click at [586, 451] on span "2" at bounding box center [583, 461] width 9 height 20
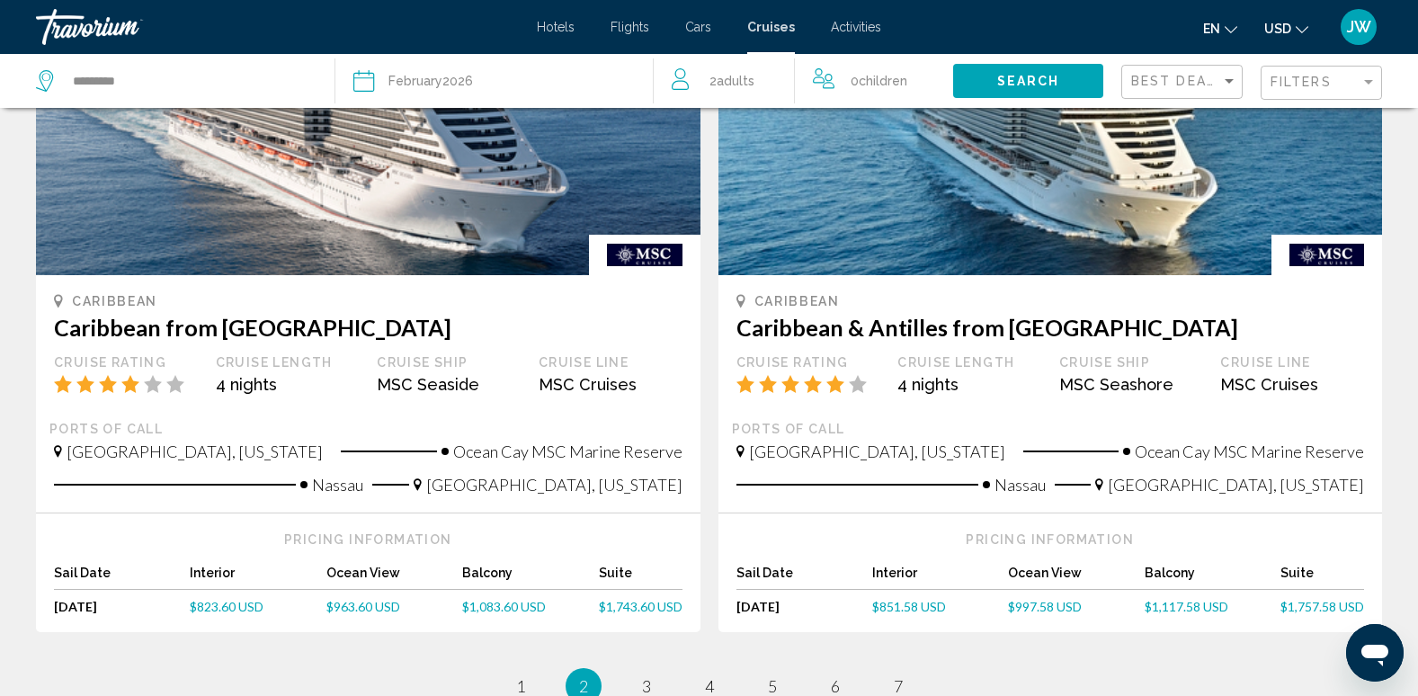
scroll to position [1799, 0]
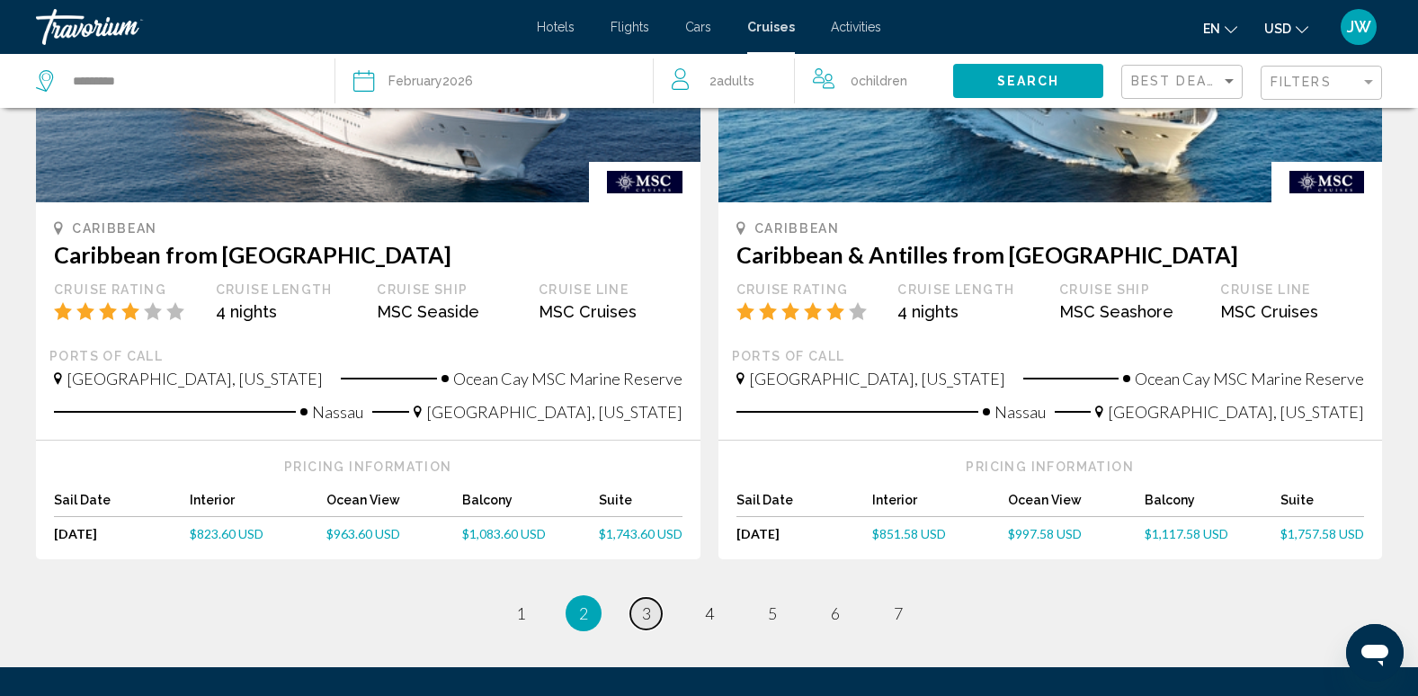
click at [647, 603] on span "3" at bounding box center [646, 613] width 9 height 20
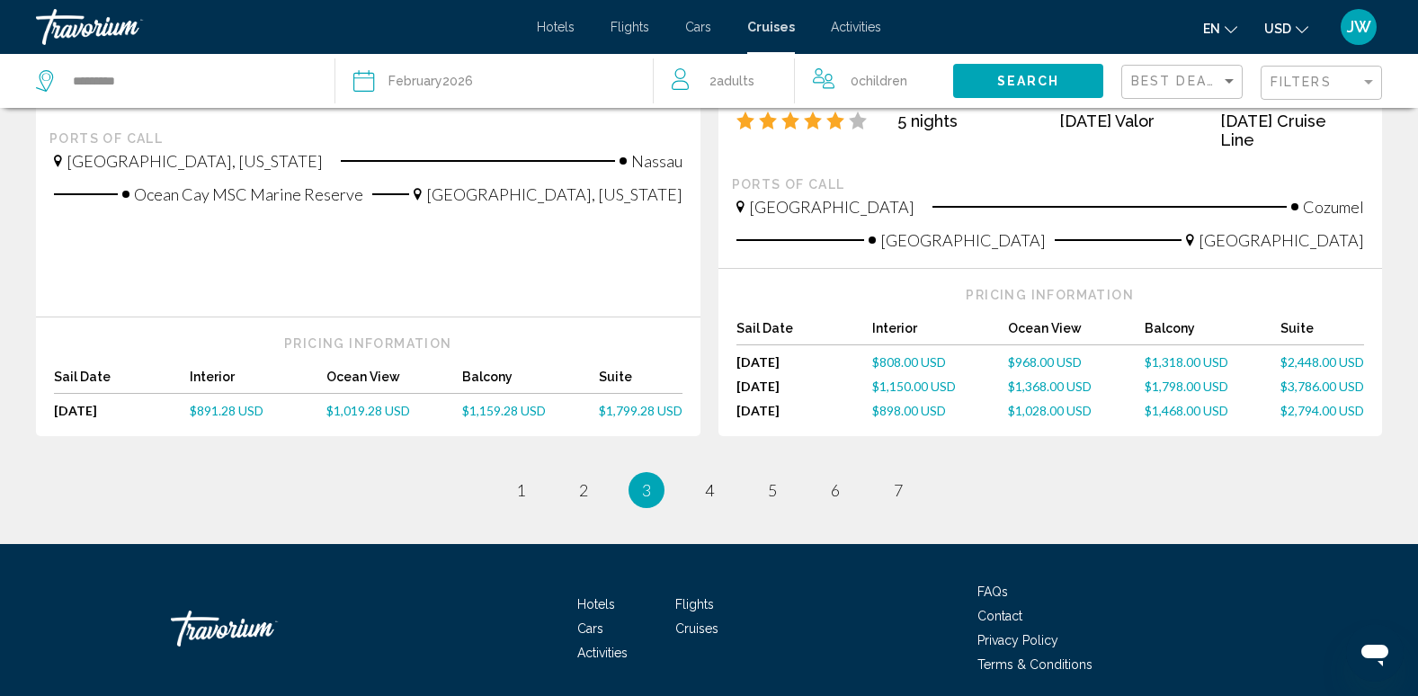
scroll to position [1979, 0]
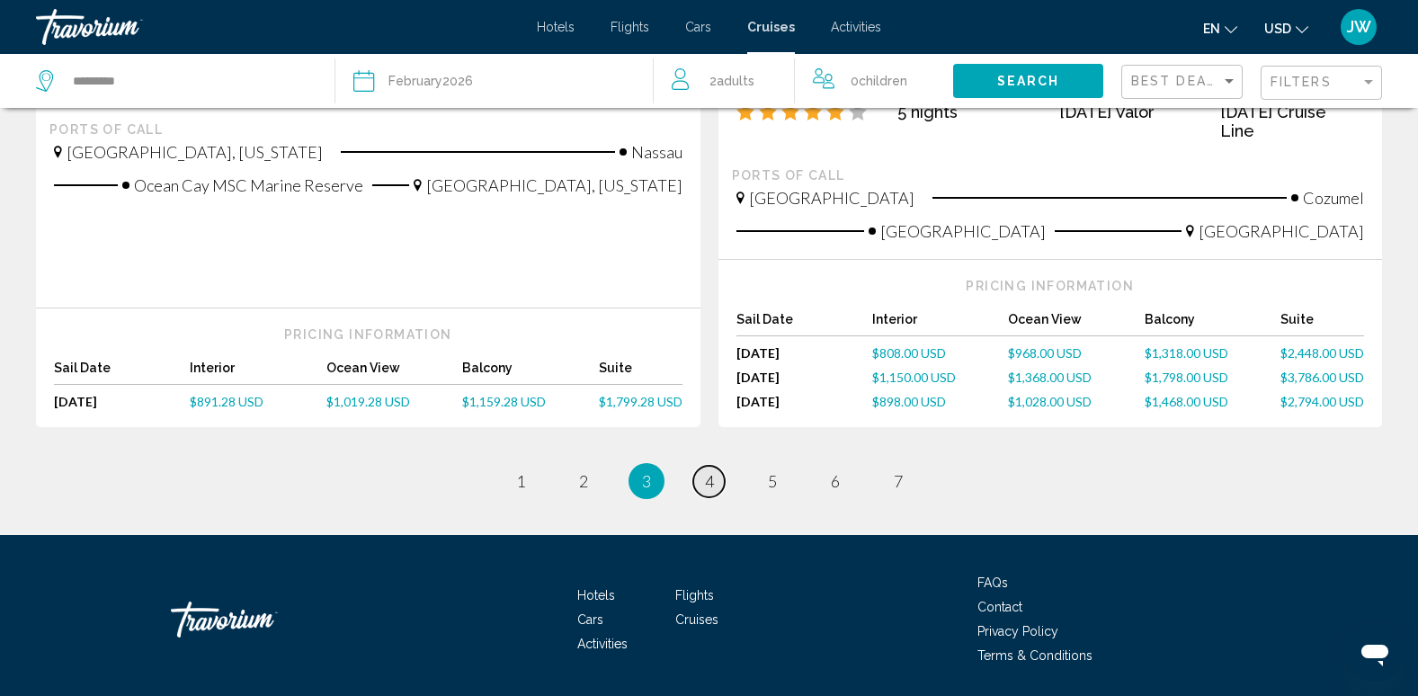
click at [709, 471] on span "4" at bounding box center [709, 481] width 9 height 20
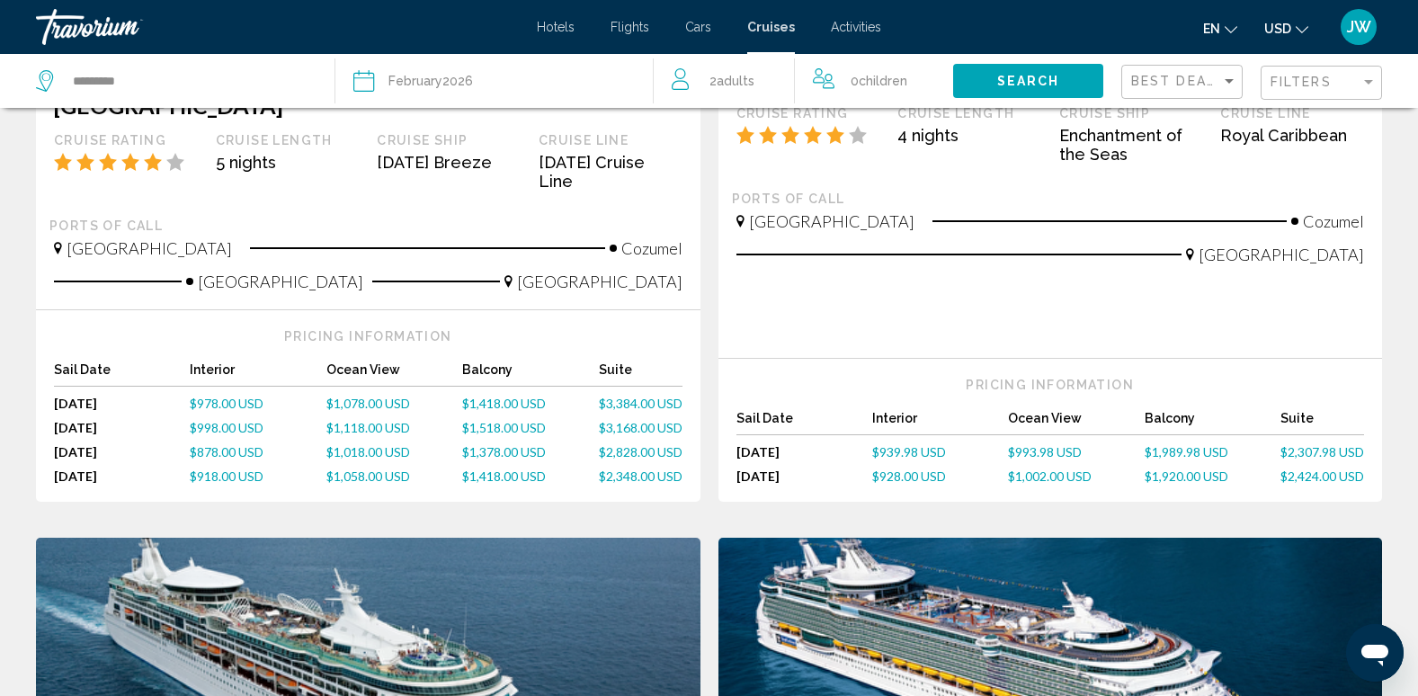
scroll to position [450, 0]
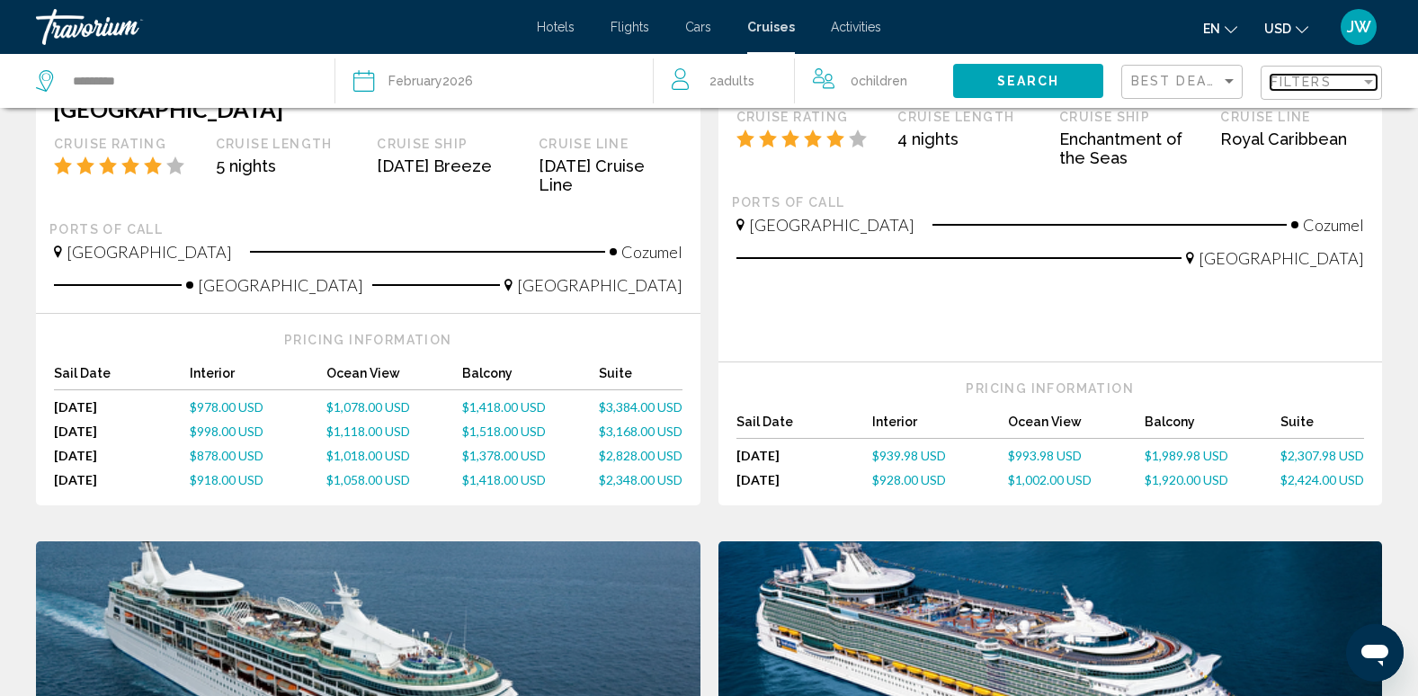
click at [1367, 80] on div "Filter" at bounding box center [1368, 82] width 9 height 4
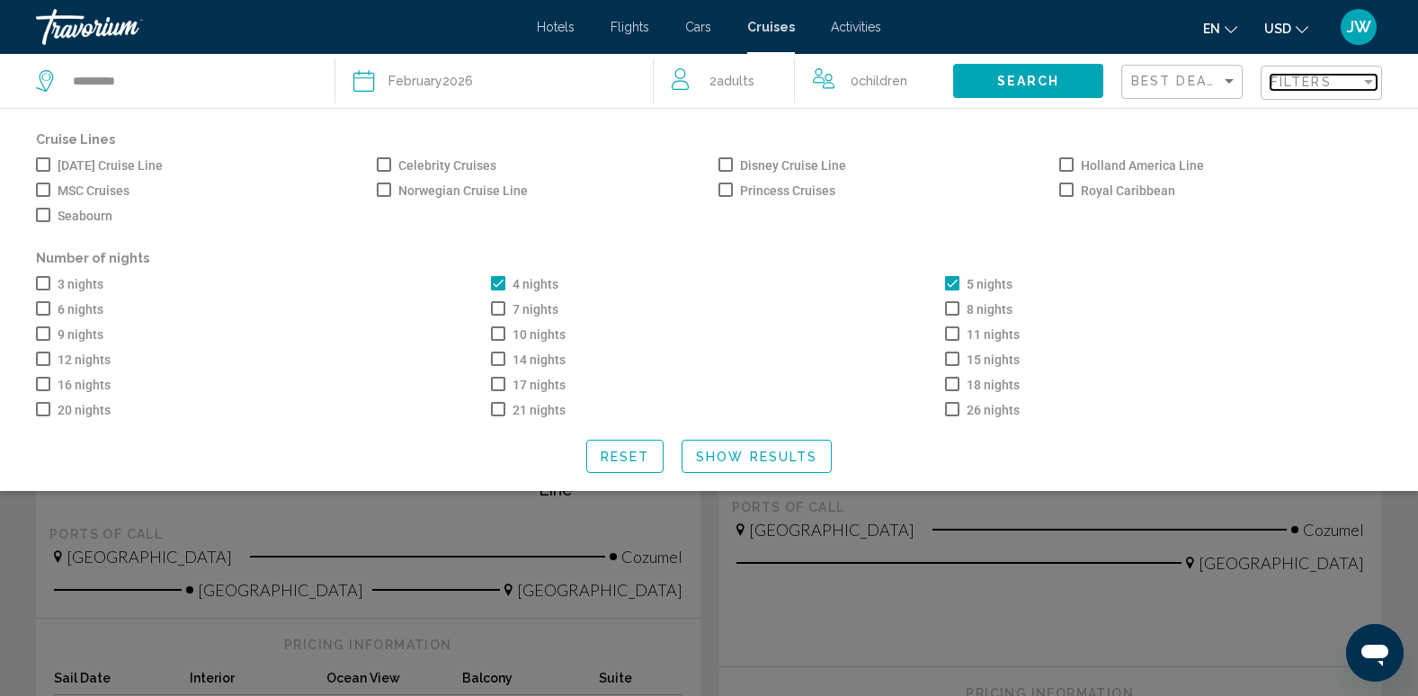
scroll to position [90, 0]
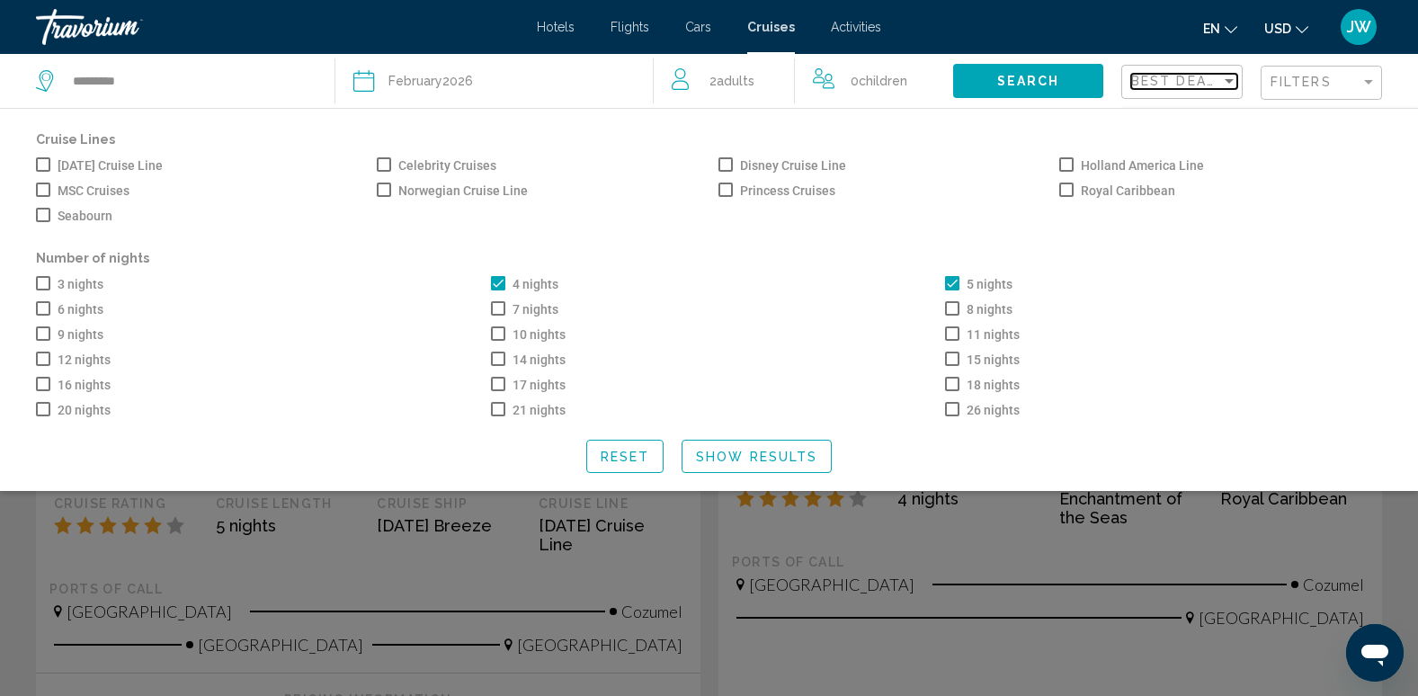
click at [1232, 76] on div "Sort by" at bounding box center [1229, 81] width 16 height 14
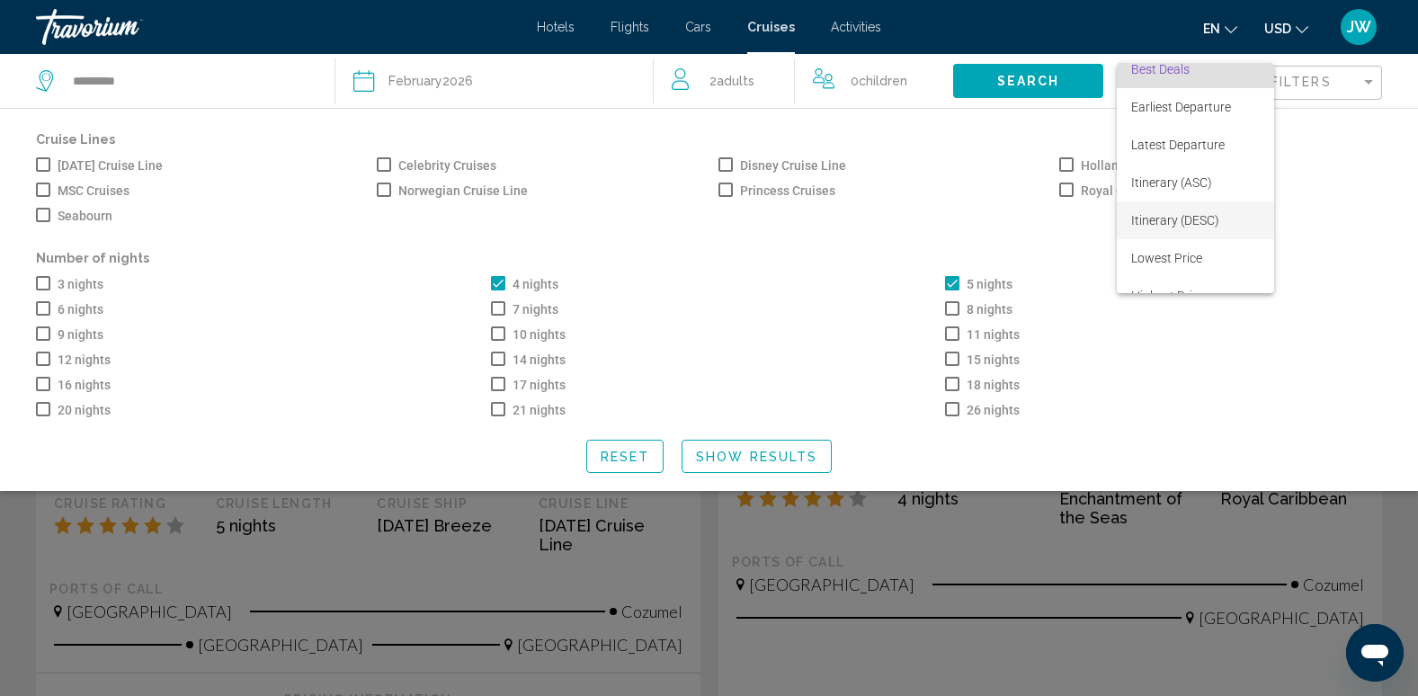
scroll to position [0, 0]
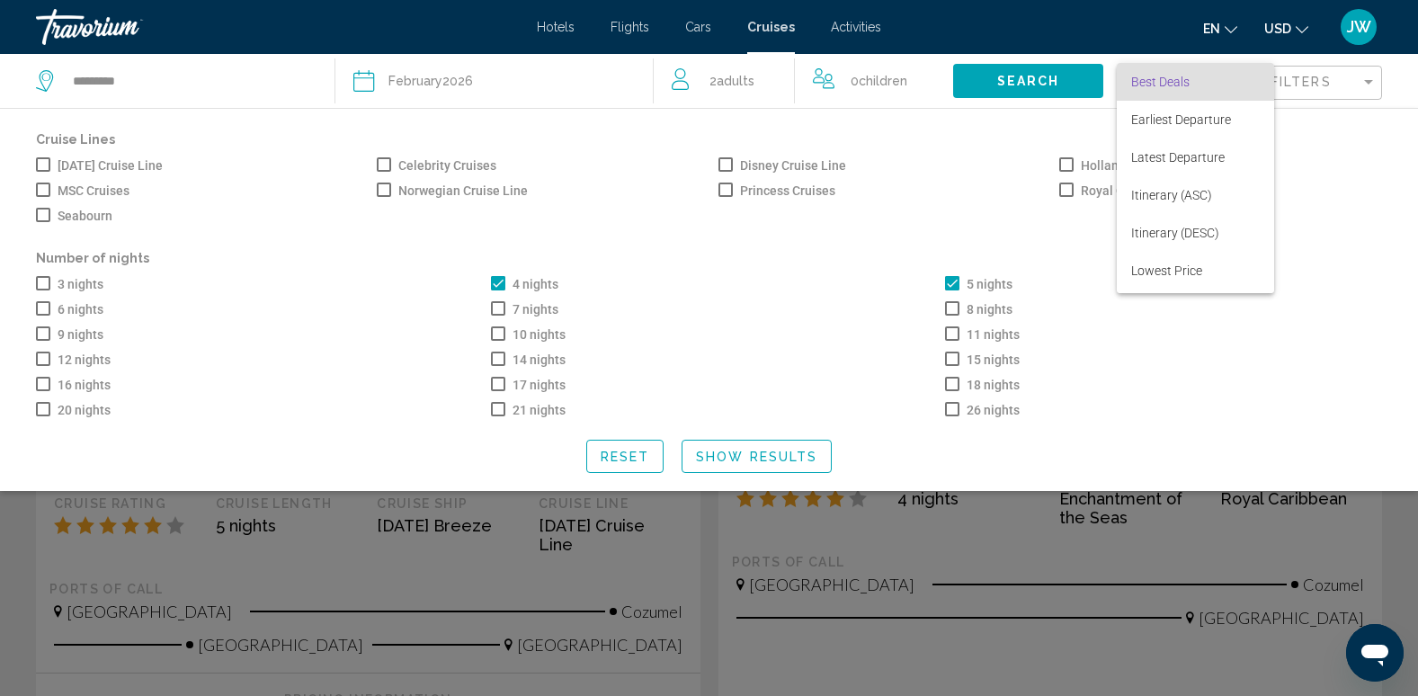
click at [1368, 145] on div at bounding box center [709, 348] width 1418 height 696
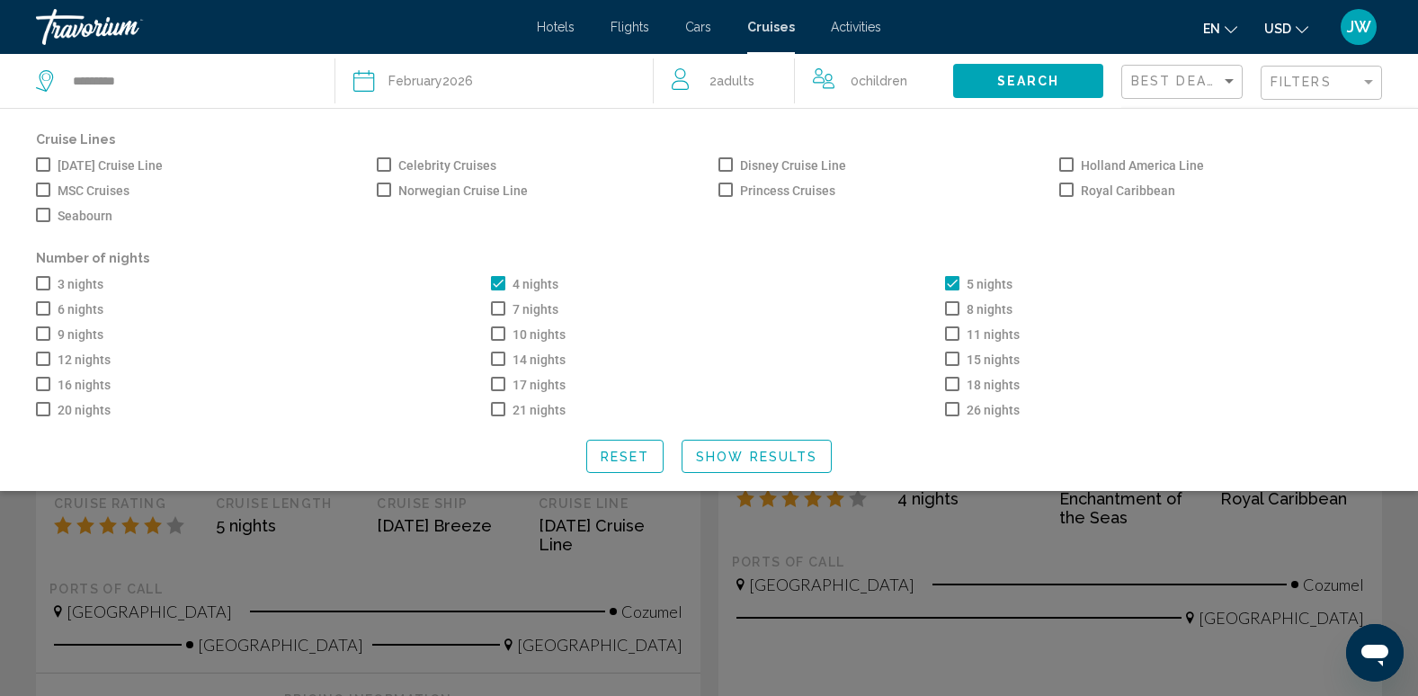
click at [1092, 574] on div "Search widget" at bounding box center [709, 478] width 1418 height 435
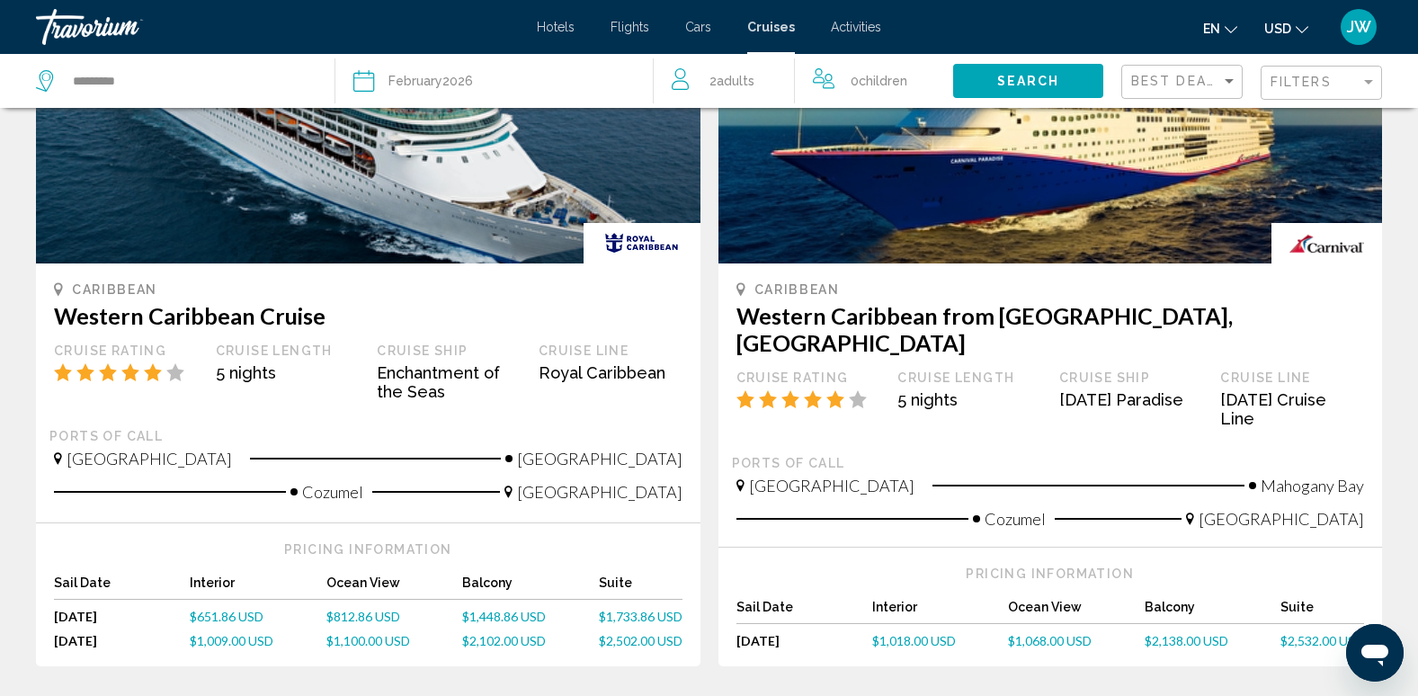
scroll to position [1709, 0]
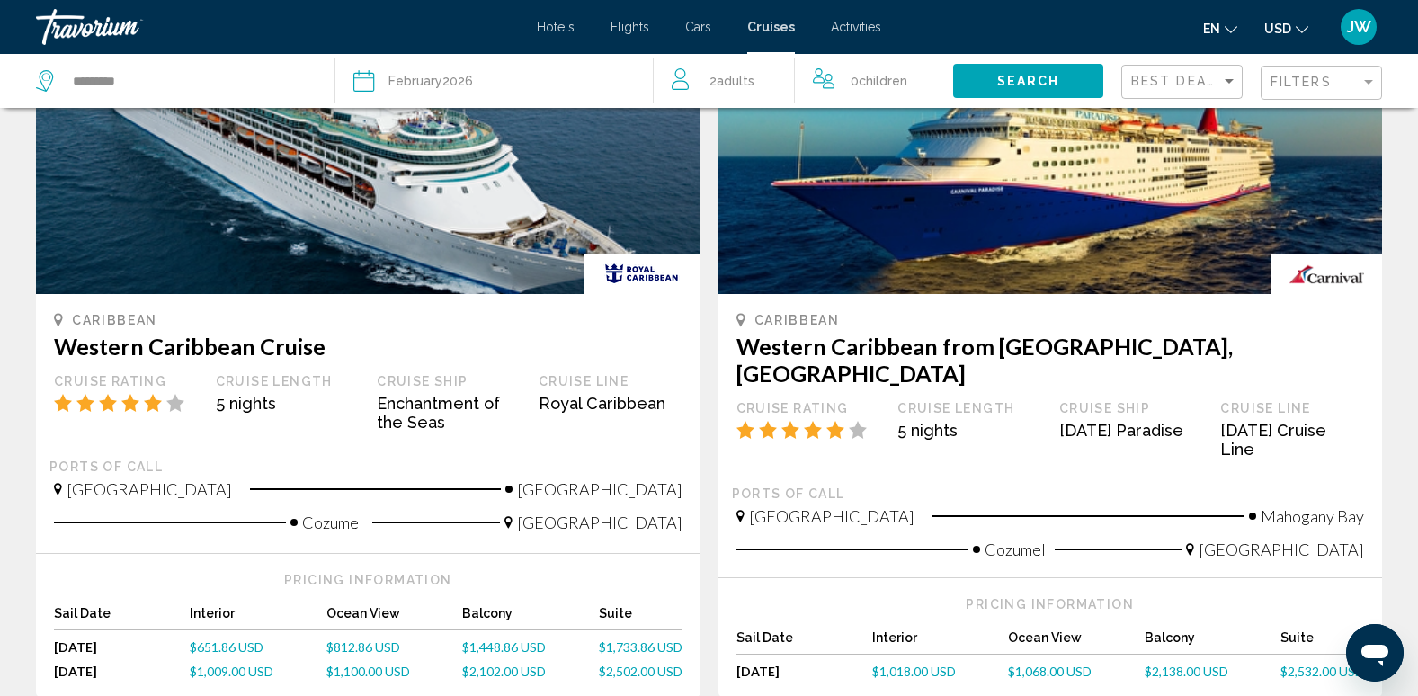
click at [84, 514] on div "Cozumel" at bounding box center [208, 529] width 309 height 33
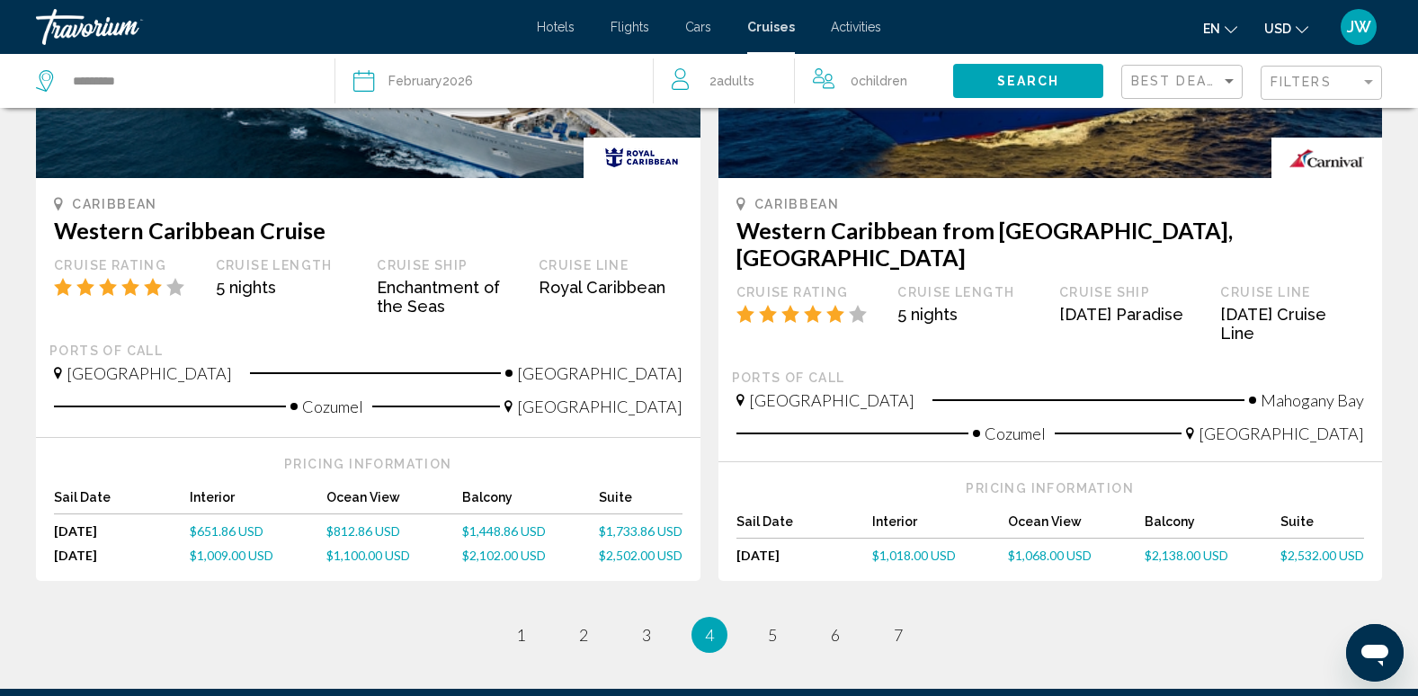
scroll to position [1979, 0]
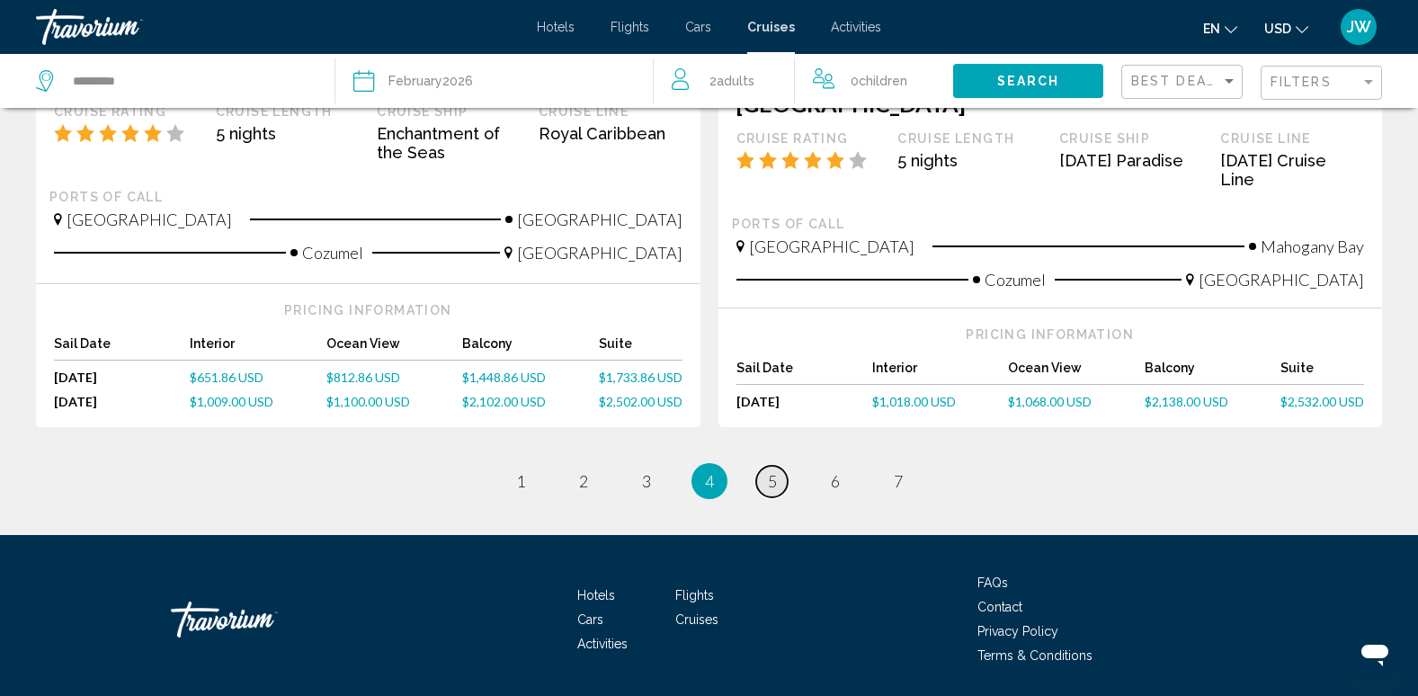
click at [765, 466] on link "page 5" at bounding box center [771, 481] width 31 height 31
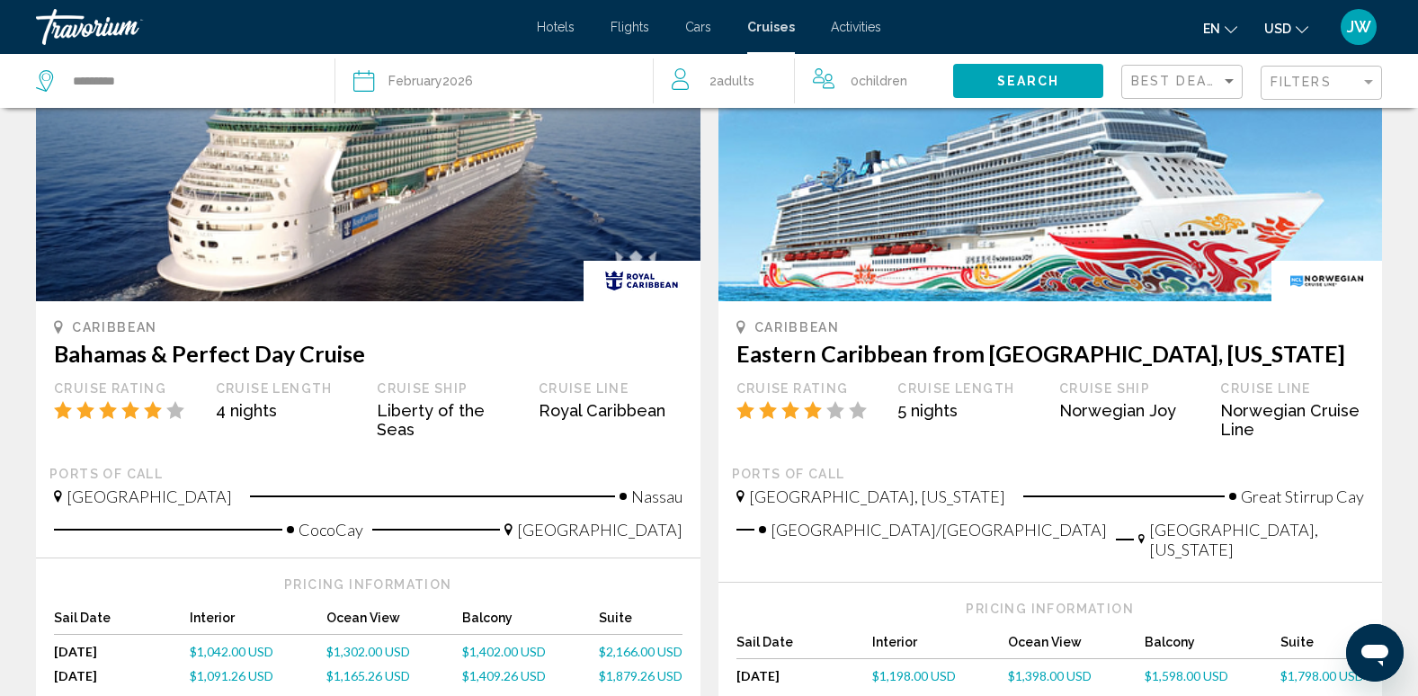
scroll to position [1709, 0]
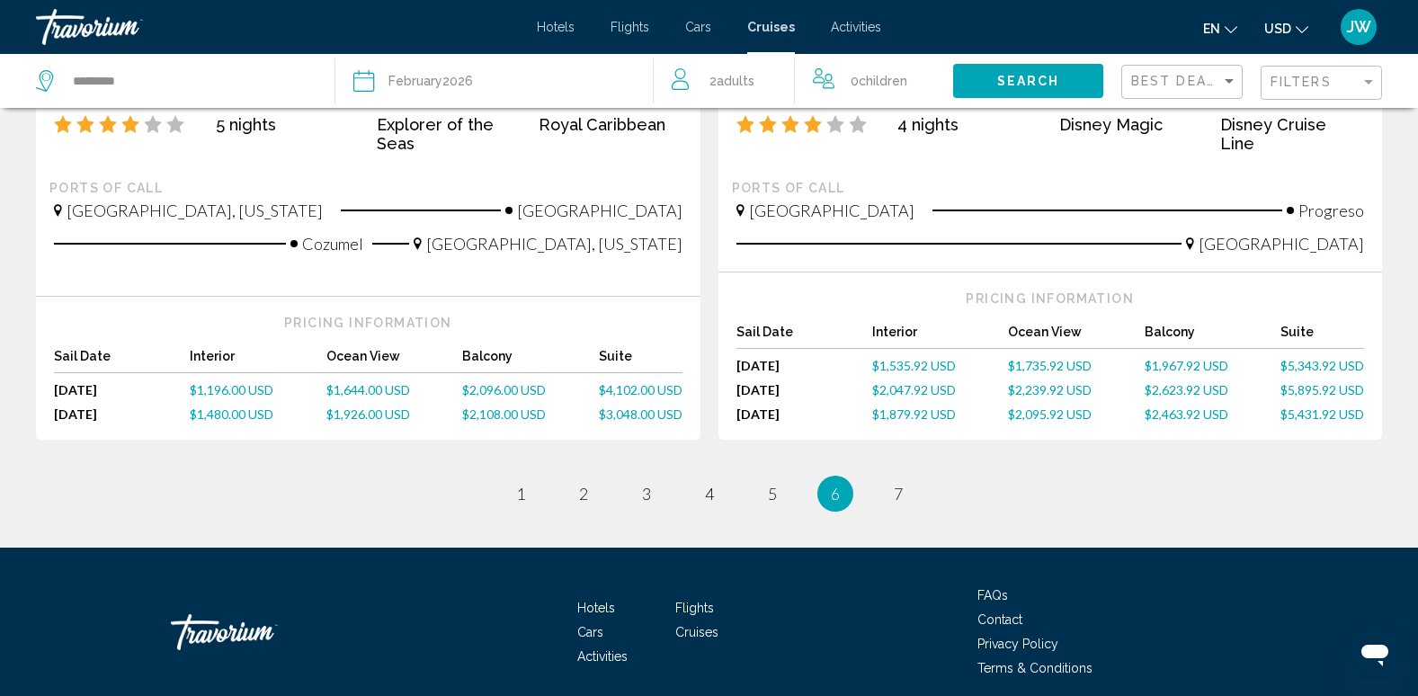
scroll to position [2014, 0]
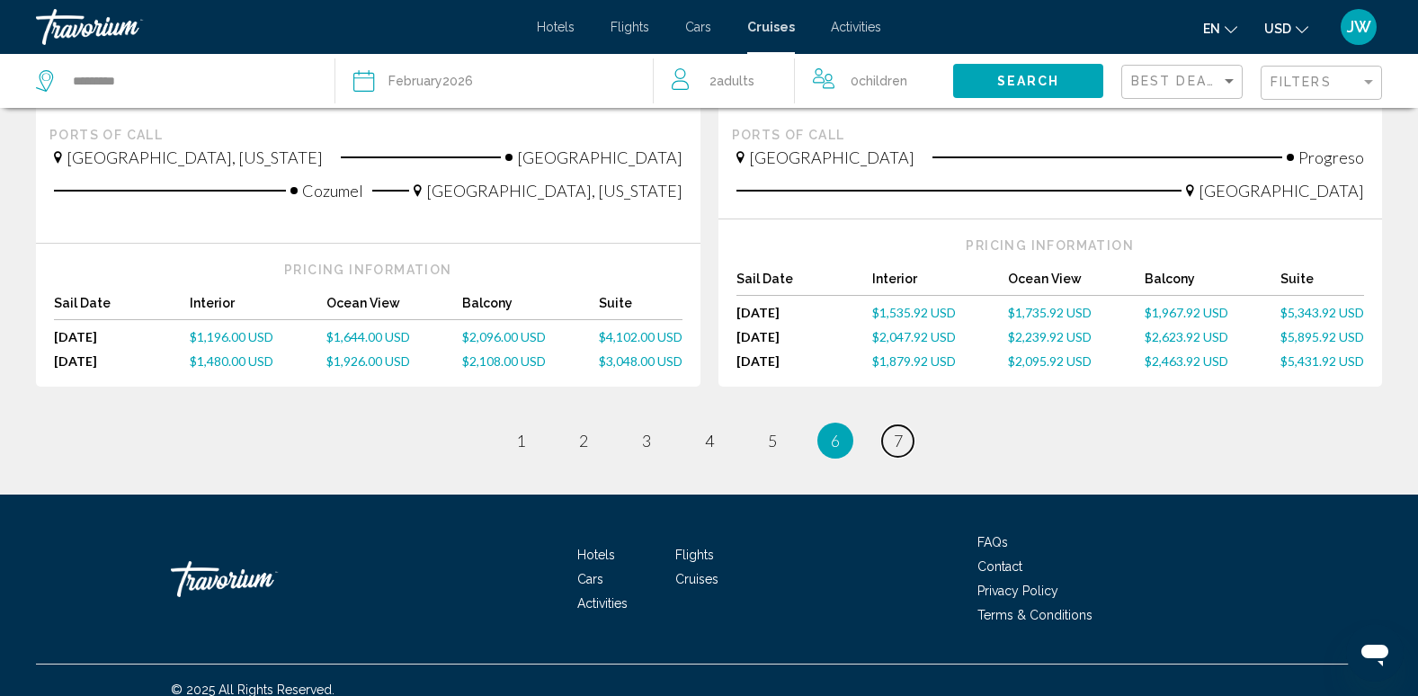
click at [898, 431] on span "7" at bounding box center [898, 441] width 9 height 20
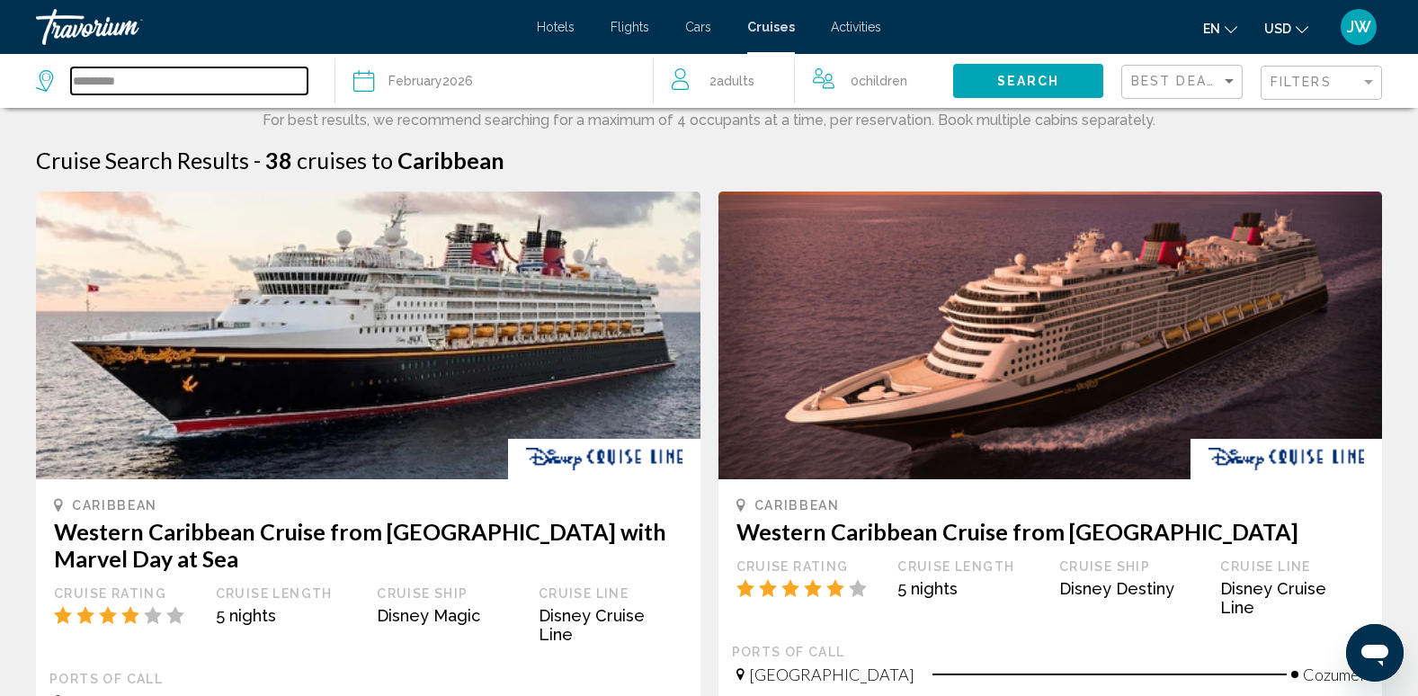
click at [94, 78] on input "*********" at bounding box center [189, 80] width 237 height 27
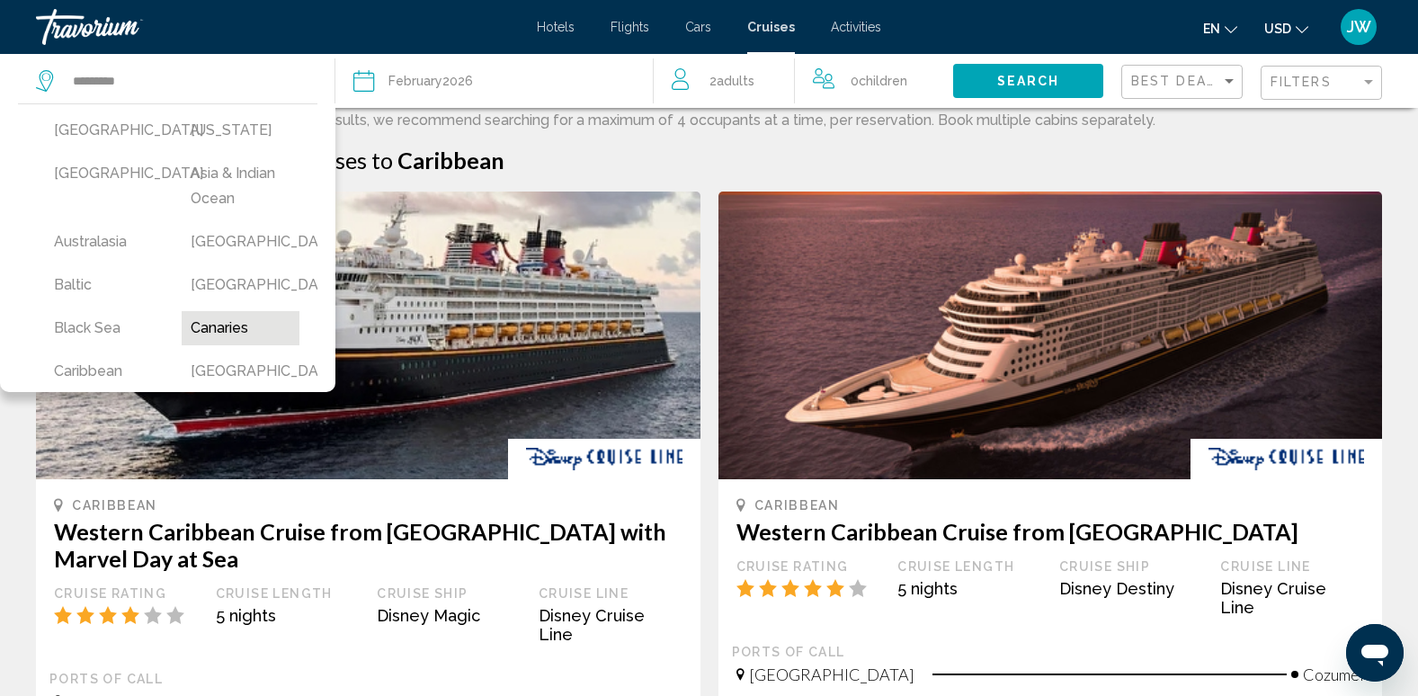
click at [237, 327] on button "Canaries" at bounding box center [241, 328] width 119 height 34
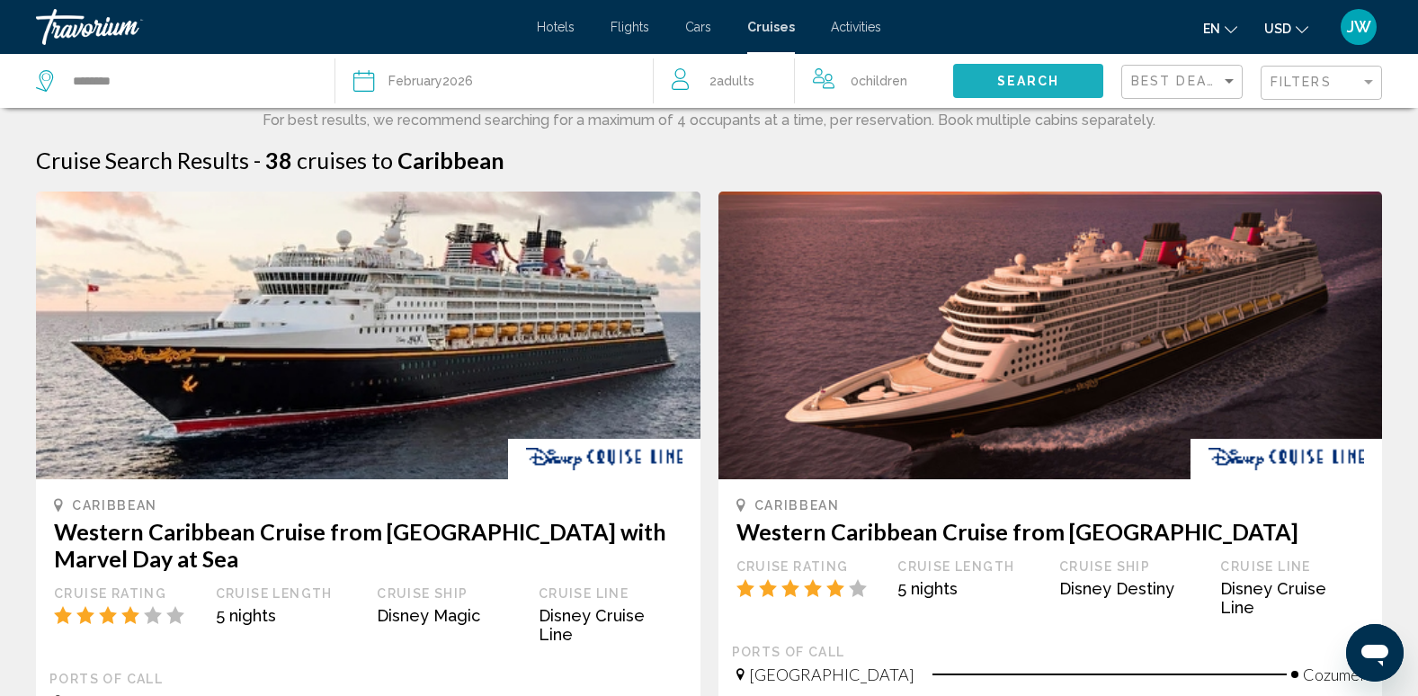
click at [1021, 75] on span "Search" at bounding box center [1028, 82] width 63 height 14
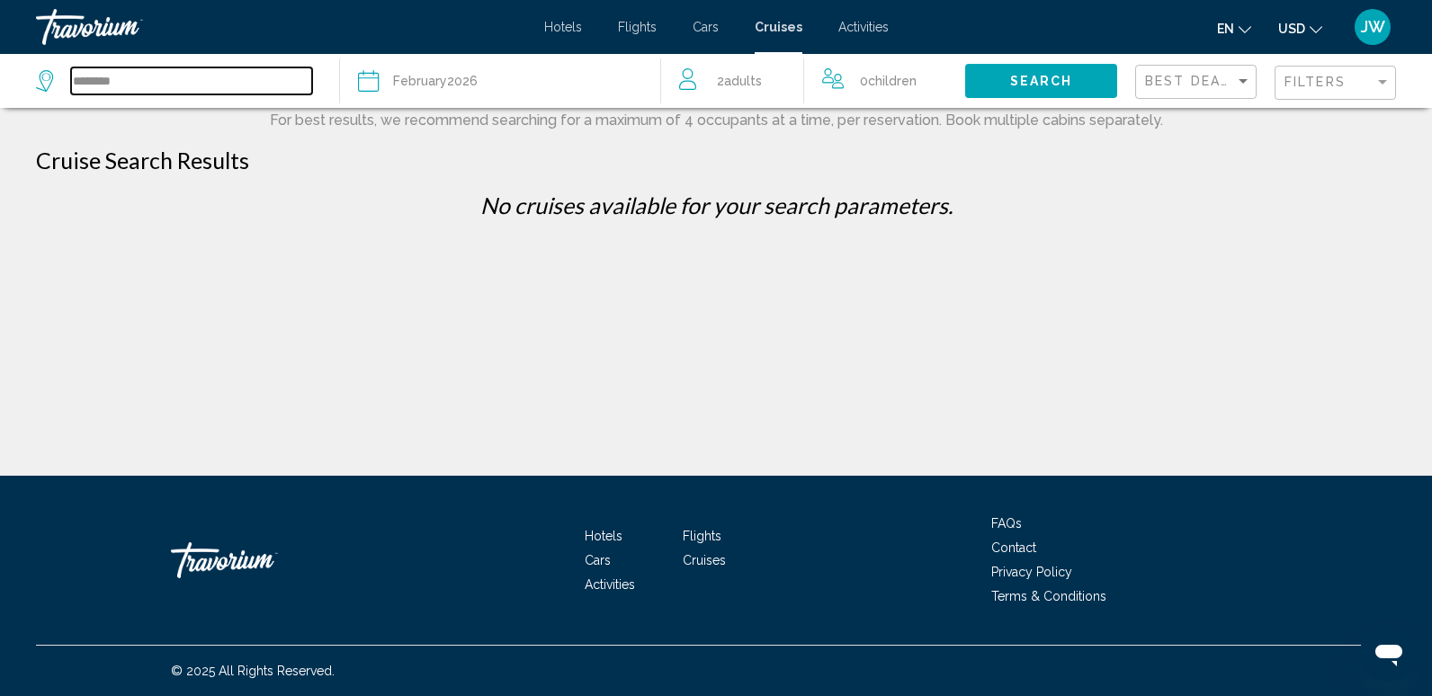
click at [102, 77] on input "********" at bounding box center [191, 80] width 241 height 27
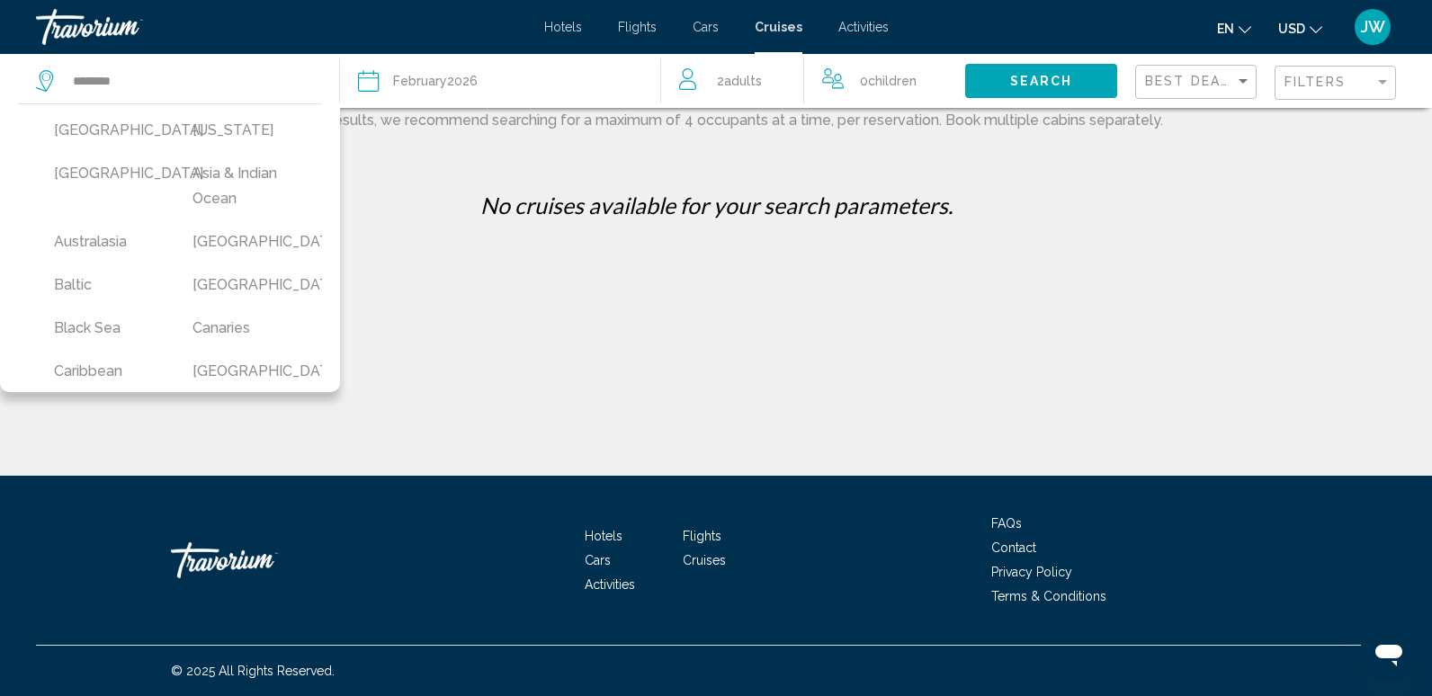
click at [223, 279] on button "[GEOGRAPHIC_DATA]" at bounding box center [243, 285] width 121 height 34
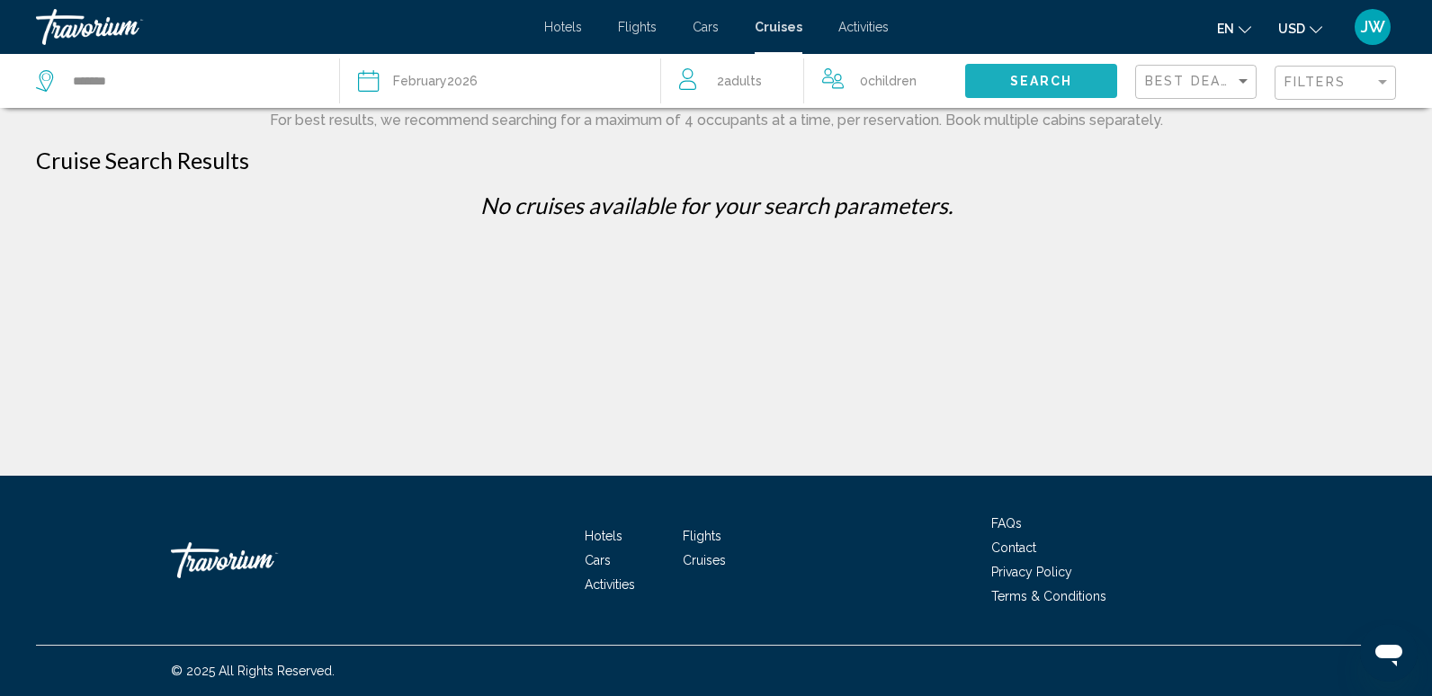
click at [1037, 81] on span "Search" at bounding box center [1041, 82] width 63 height 14
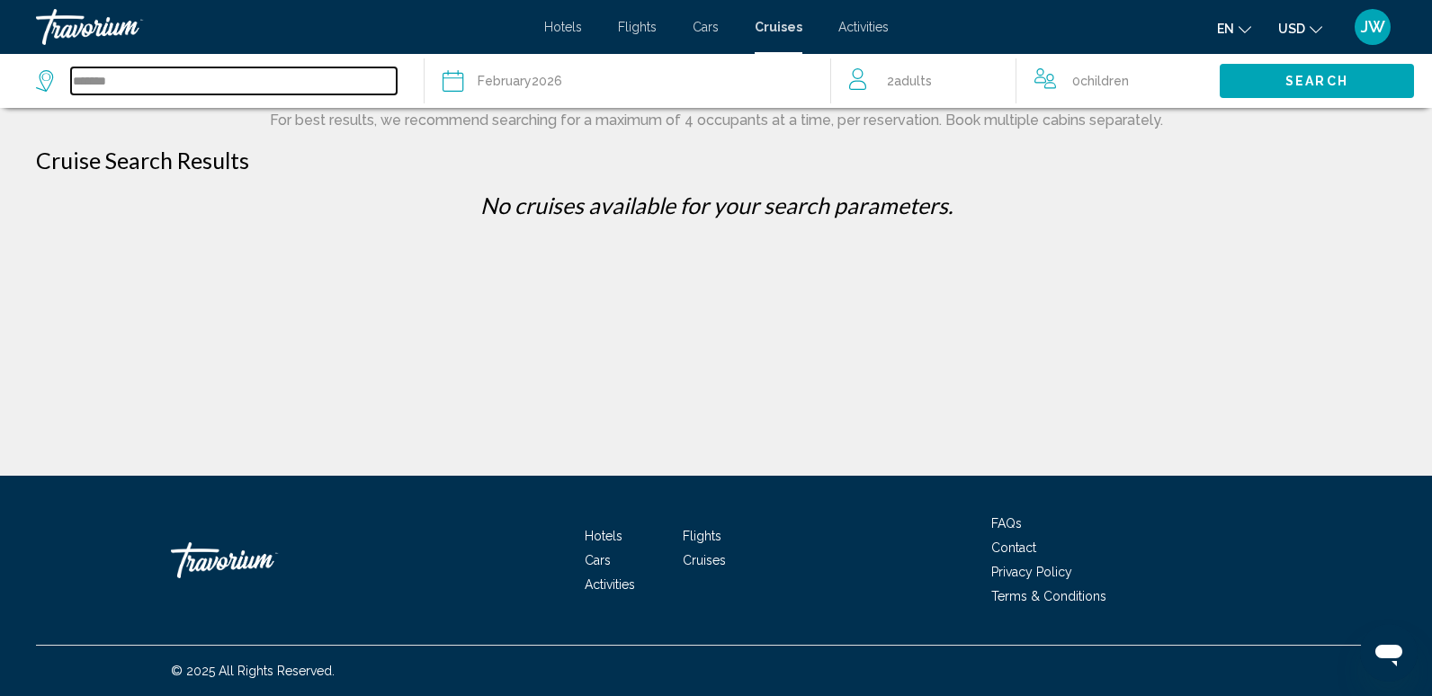
click at [110, 84] on input "*******" at bounding box center [234, 80] width 326 height 27
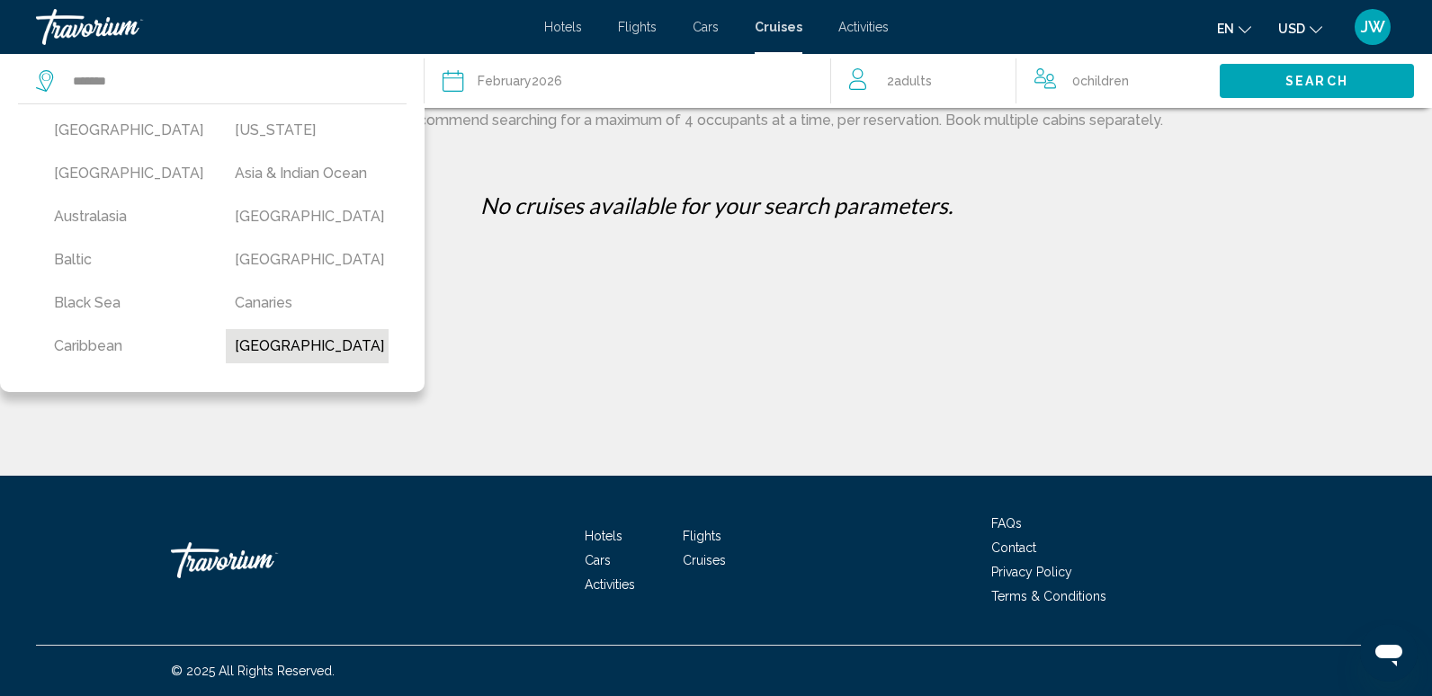
click at [310, 346] on button "[GEOGRAPHIC_DATA]" at bounding box center [307, 346] width 163 height 34
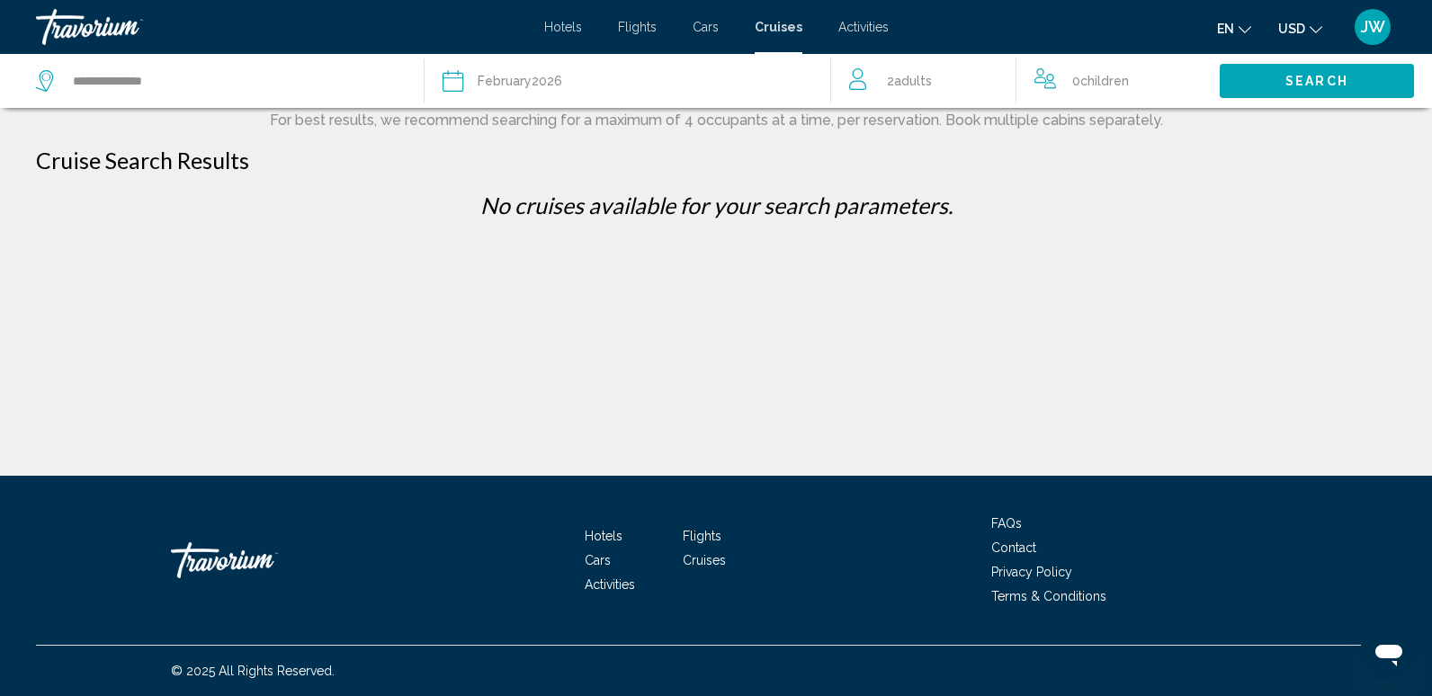
click at [1334, 81] on span "Search" at bounding box center [1316, 82] width 63 height 14
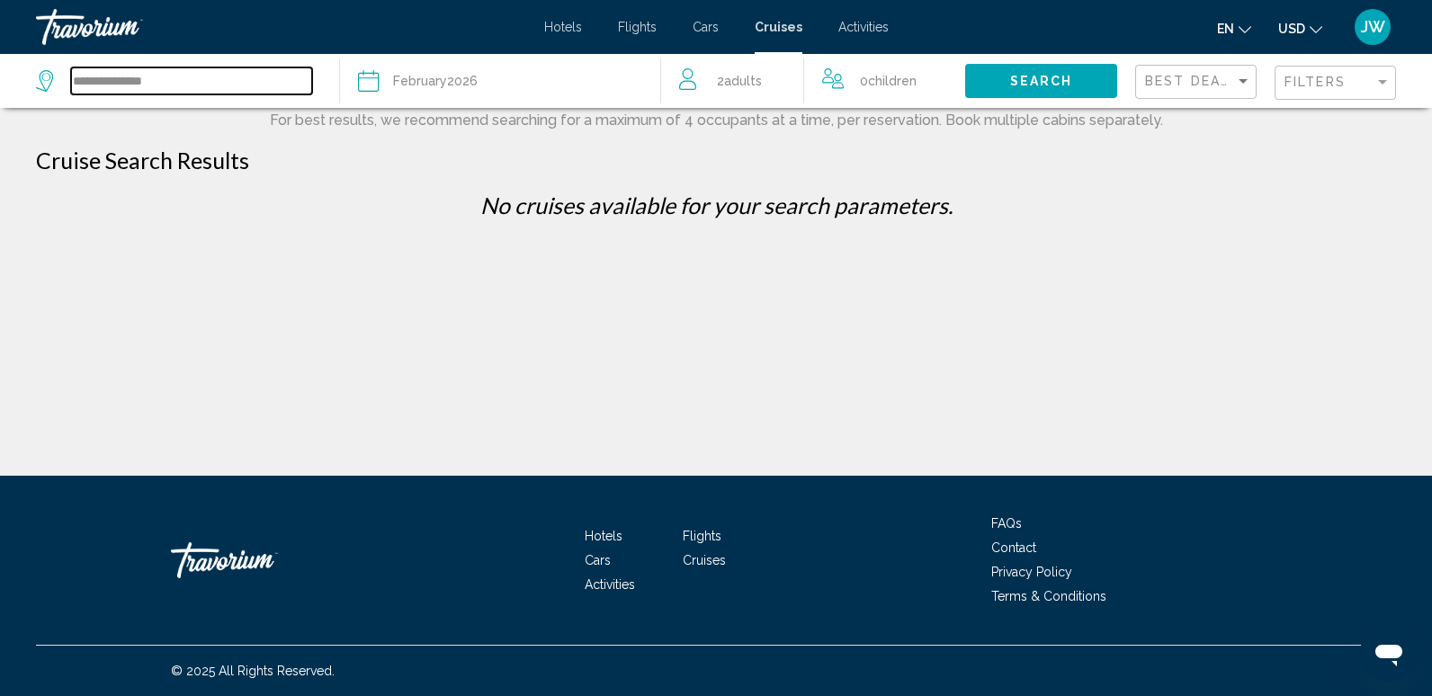
click at [182, 88] on input "**********" at bounding box center [191, 80] width 241 height 27
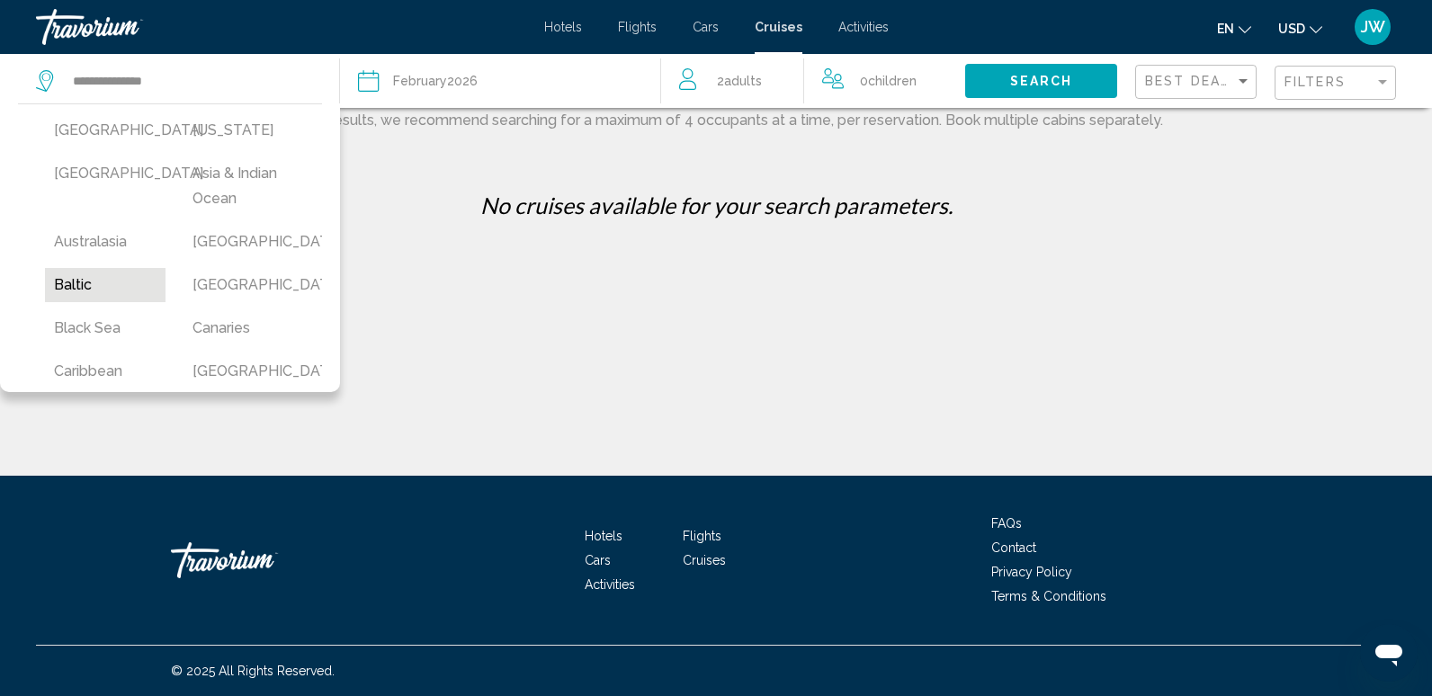
click at [65, 283] on button "Baltic" at bounding box center [105, 285] width 121 height 34
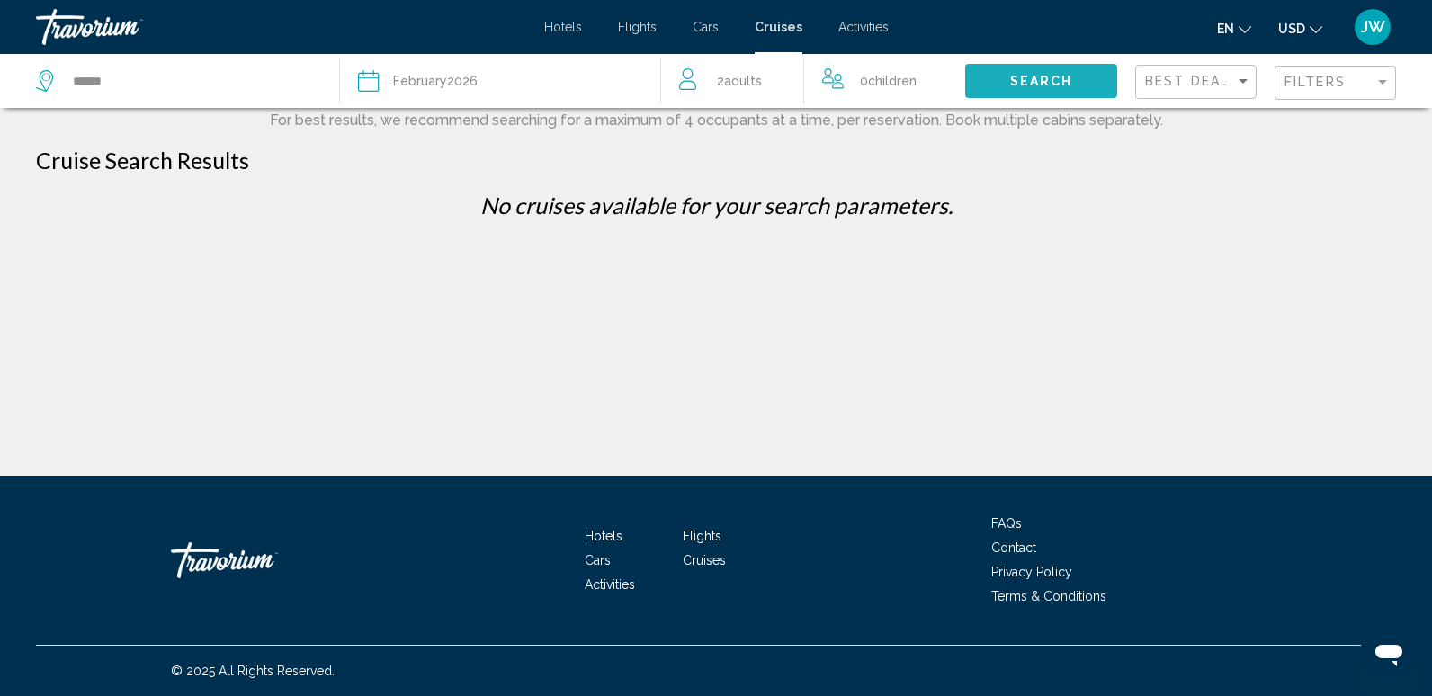
click at [1012, 76] on span "Search" at bounding box center [1041, 82] width 63 height 14
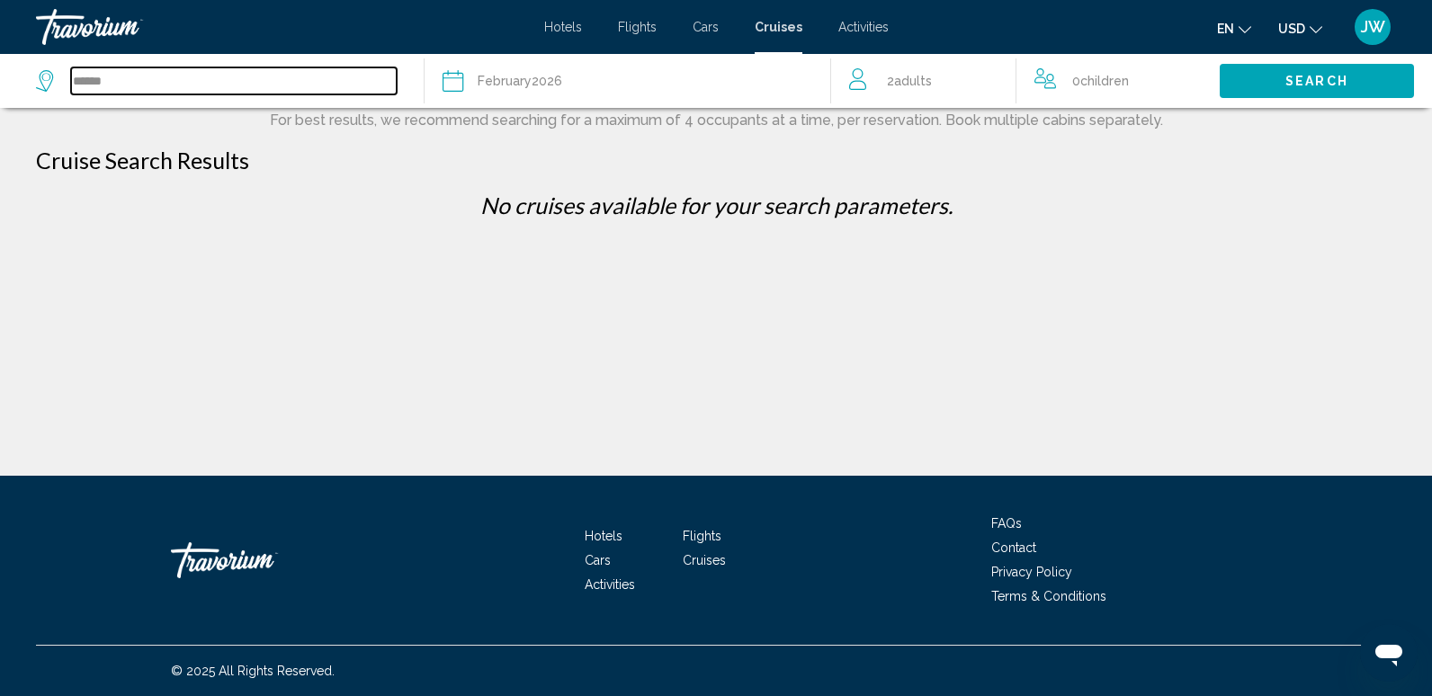
click at [107, 78] on input "******" at bounding box center [234, 80] width 326 height 27
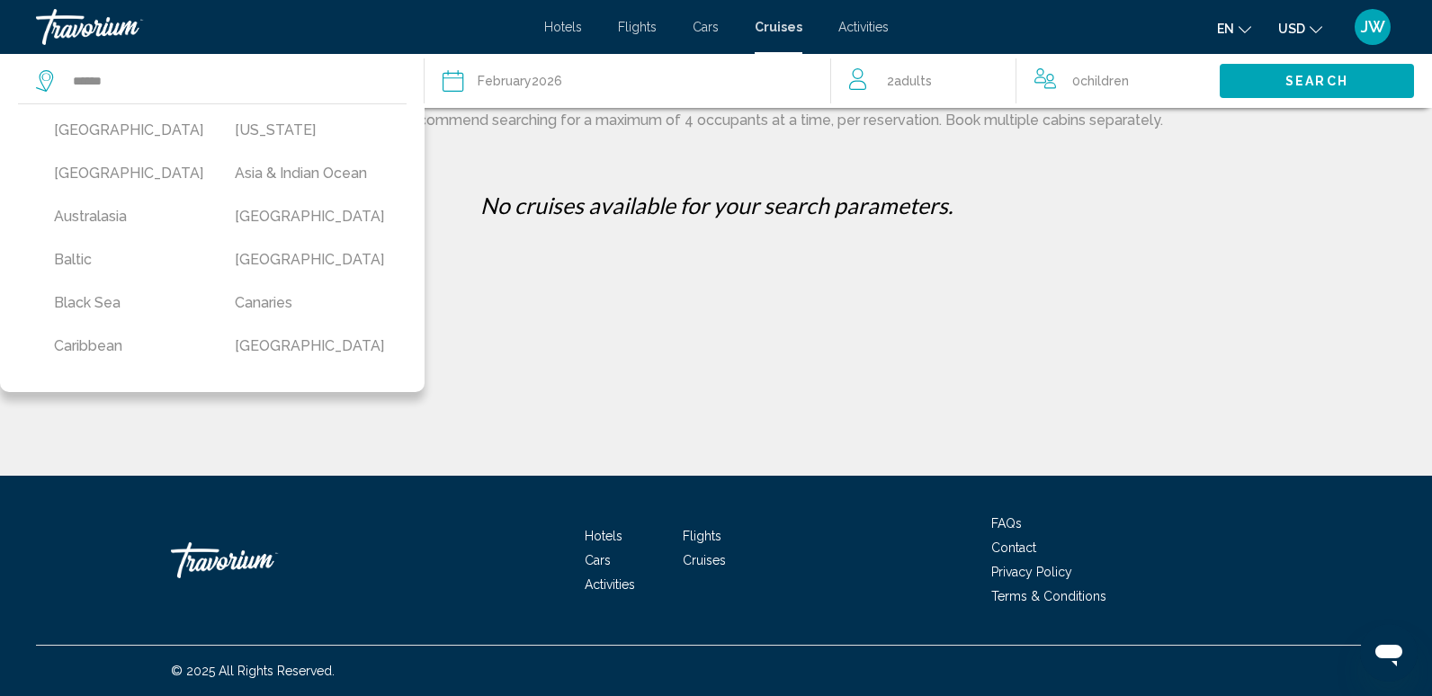
click at [74, 297] on button "Black Sea" at bounding box center [126, 303] width 163 height 34
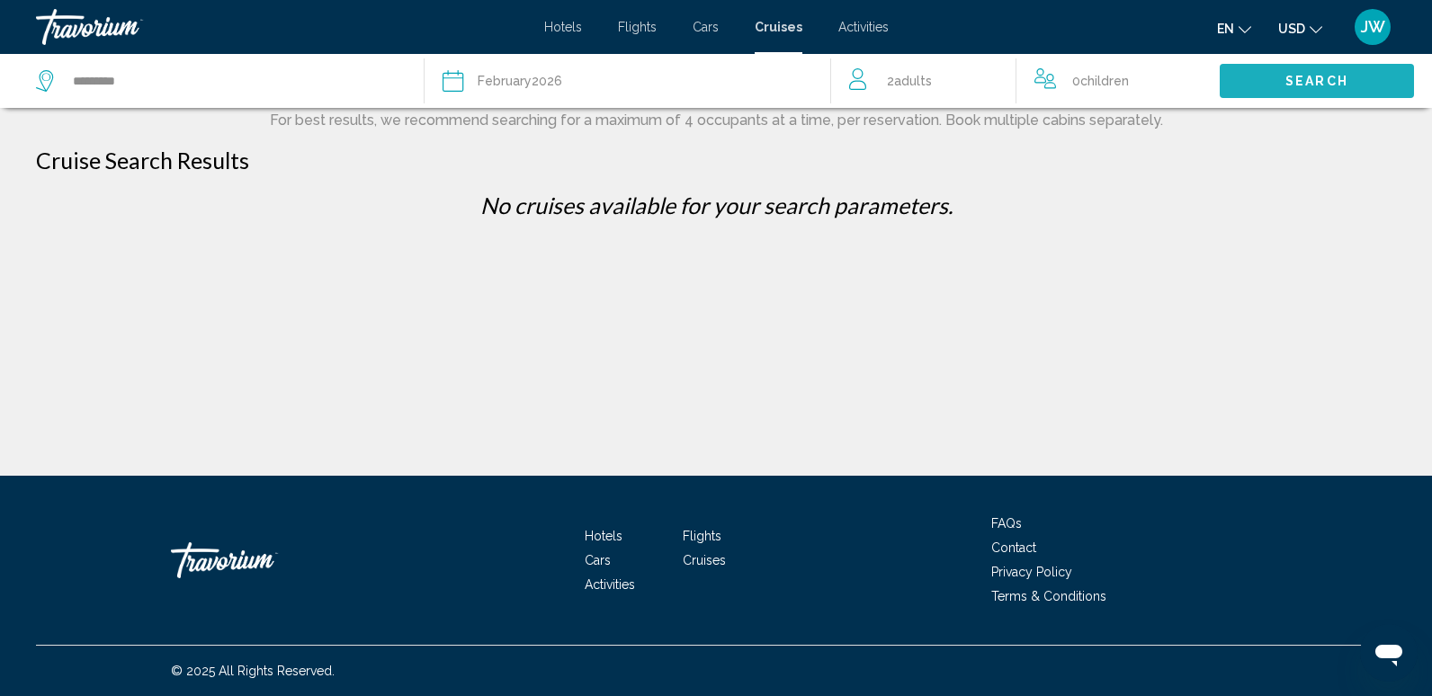
click at [1268, 81] on button "Search" at bounding box center [1317, 80] width 194 height 33
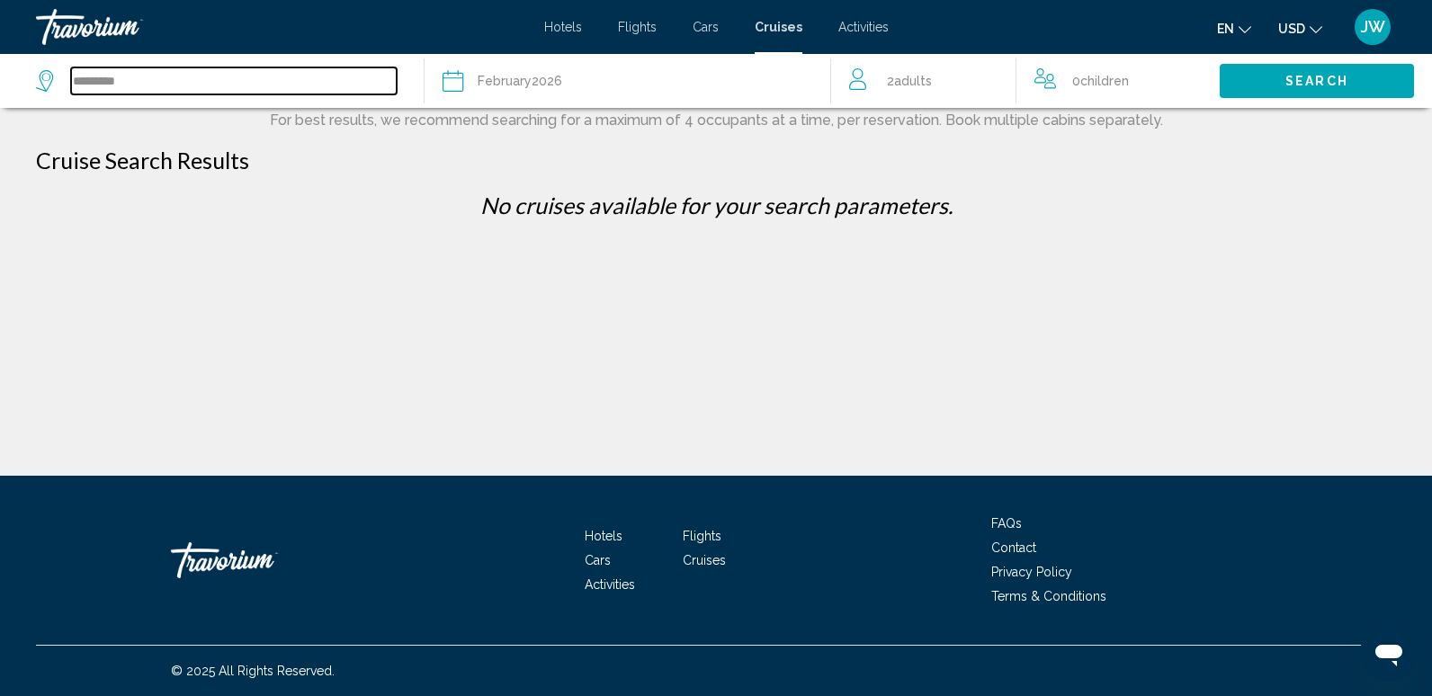
click at [120, 70] on input "*********" at bounding box center [234, 80] width 326 height 27
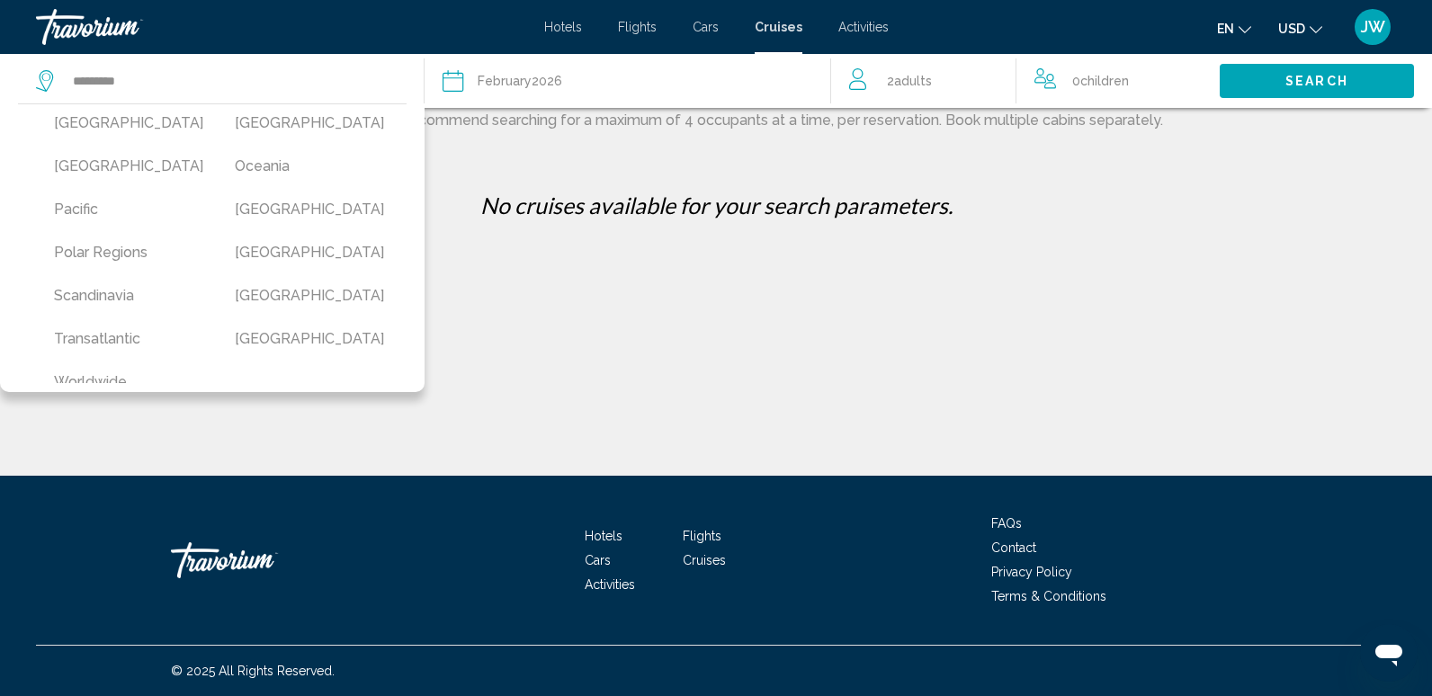
scroll to position [436, 0]
click at [312, 338] on button "[GEOGRAPHIC_DATA]" at bounding box center [307, 342] width 163 height 34
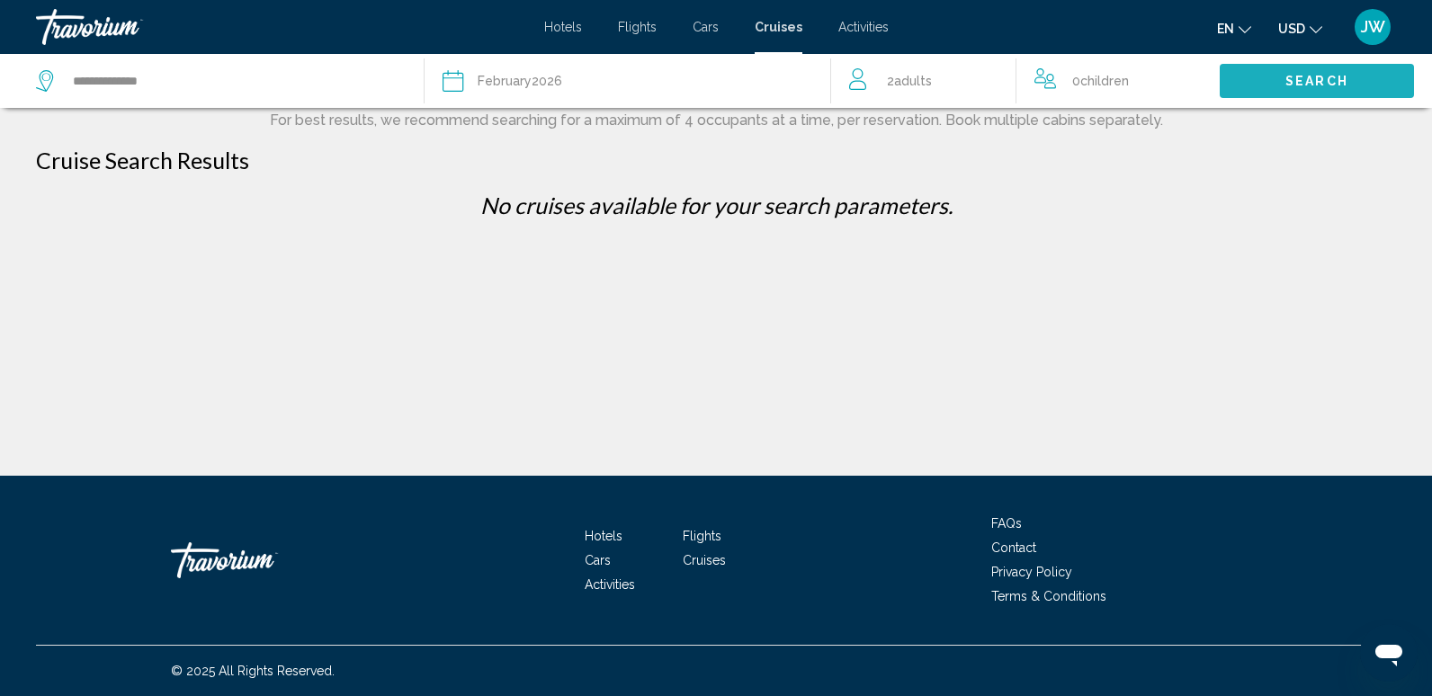
click at [1336, 70] on button "Search" at bounding box center [1317, 80] width 194 height 33
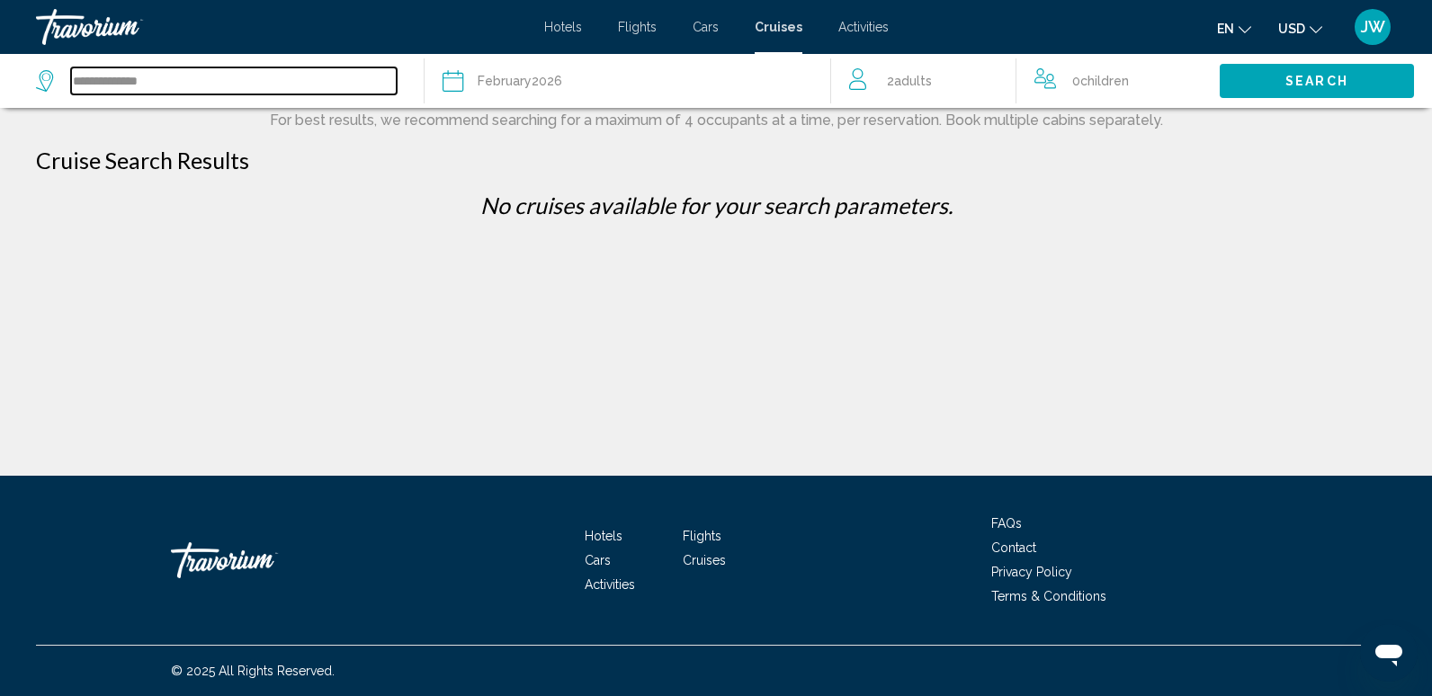
click at [119, 74] on input "**********" at bounding box center [234, 80] width 326 height 27
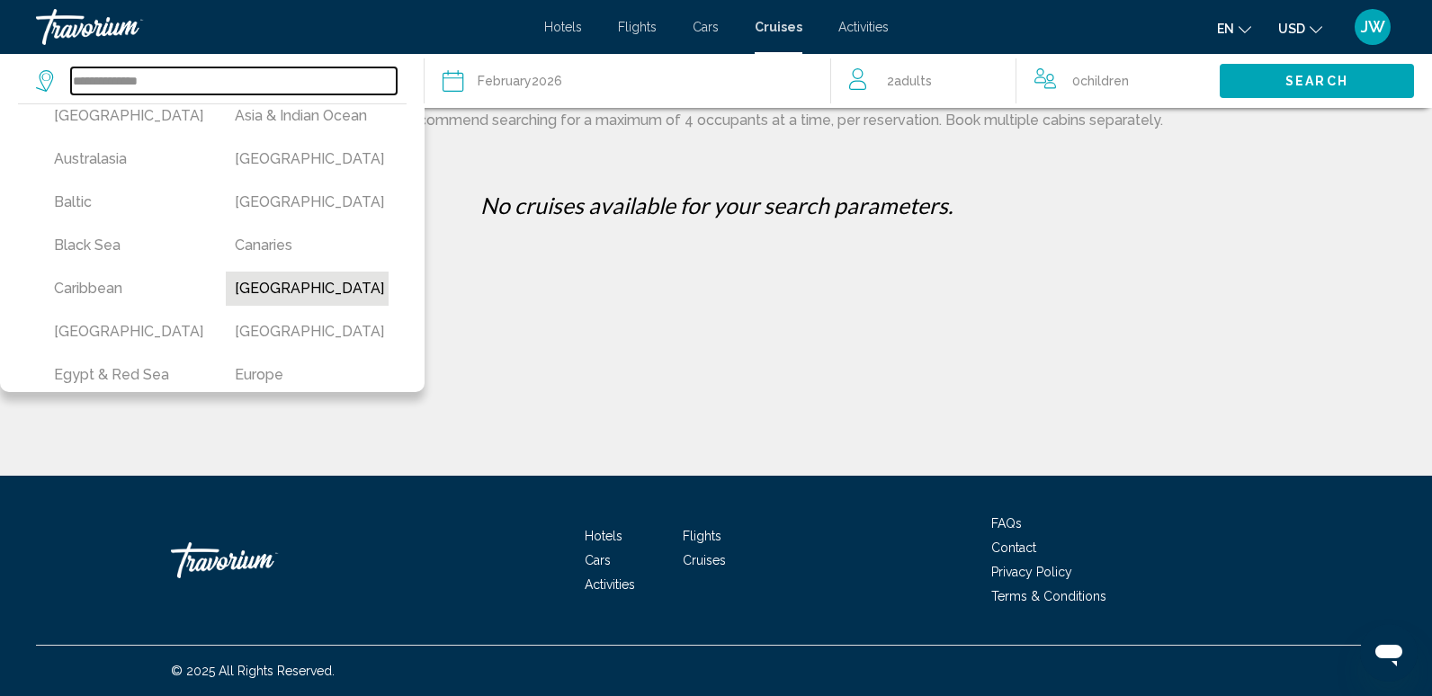
scroll to position [180, 0]
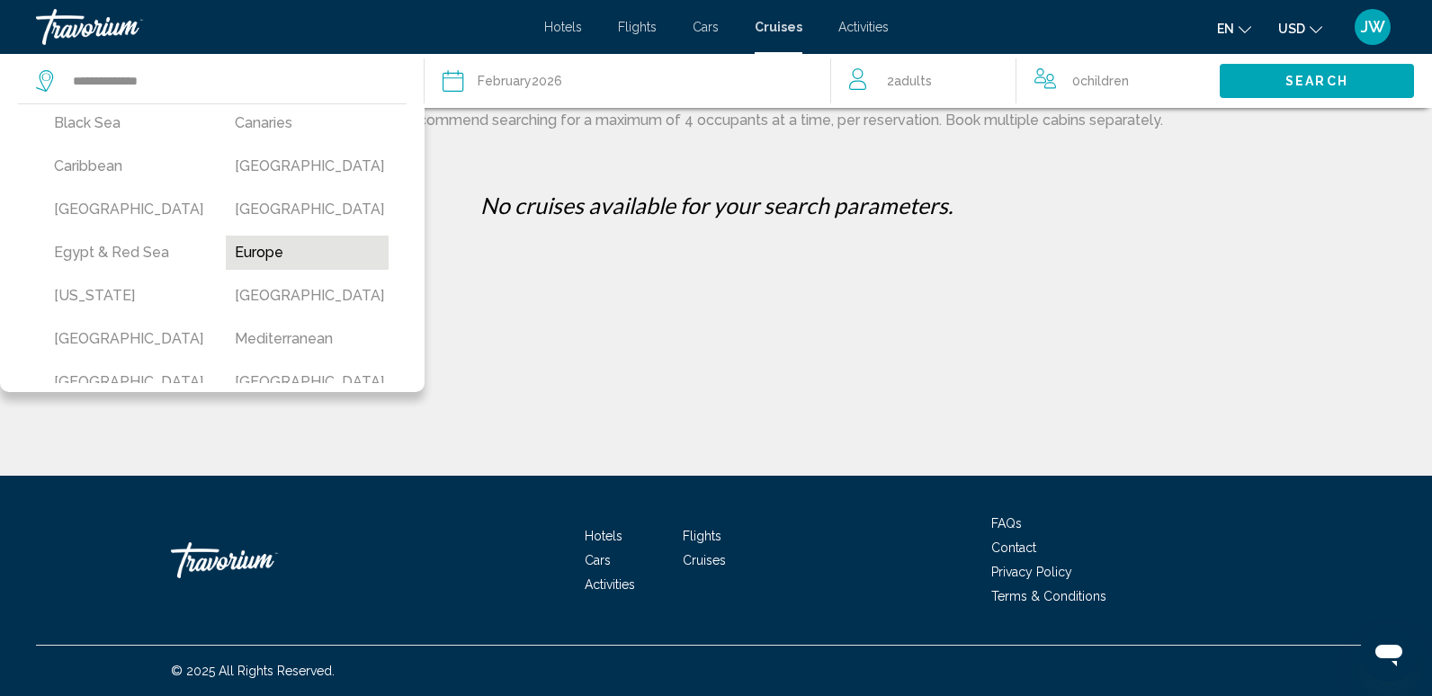
click at [234, 251] on button "Europe" at bounding box center [307, 253] width 163 height 34
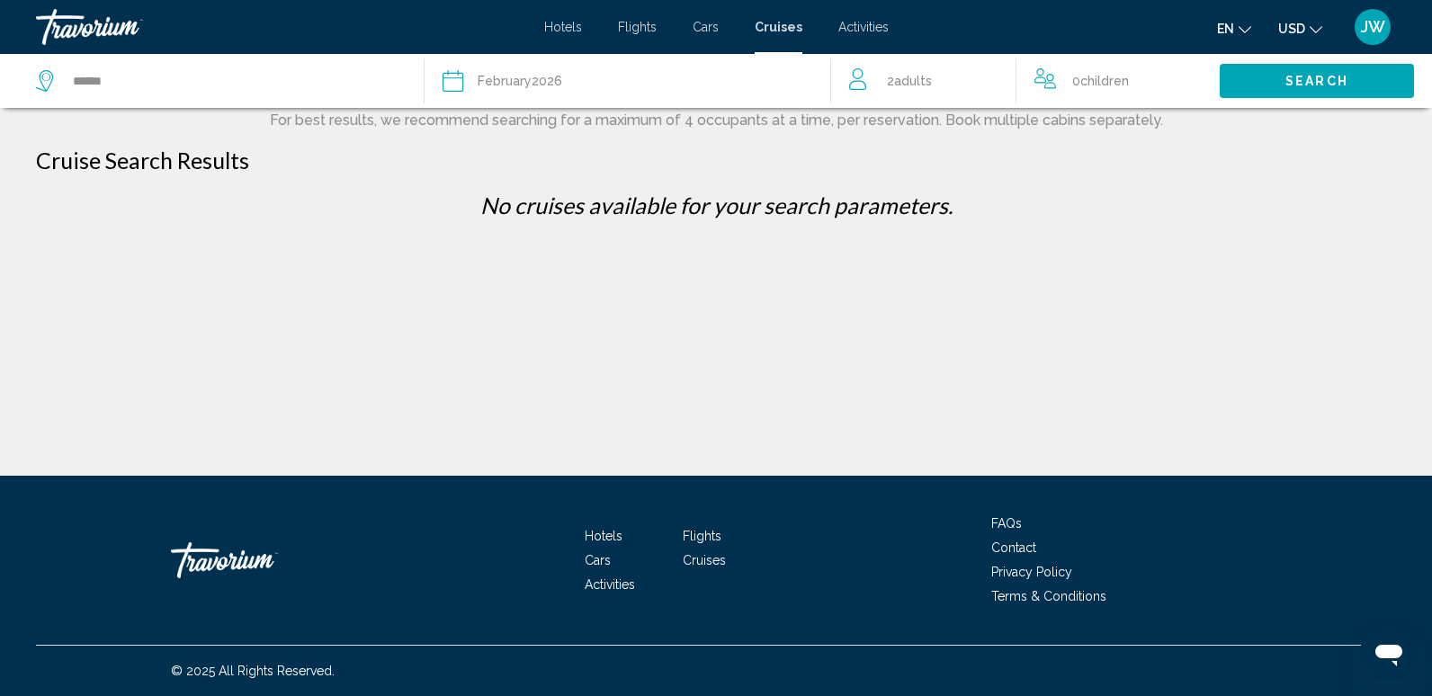
click at [1313, 76] on span "Search" at bounding box center [1316, 82] width 63 height 14
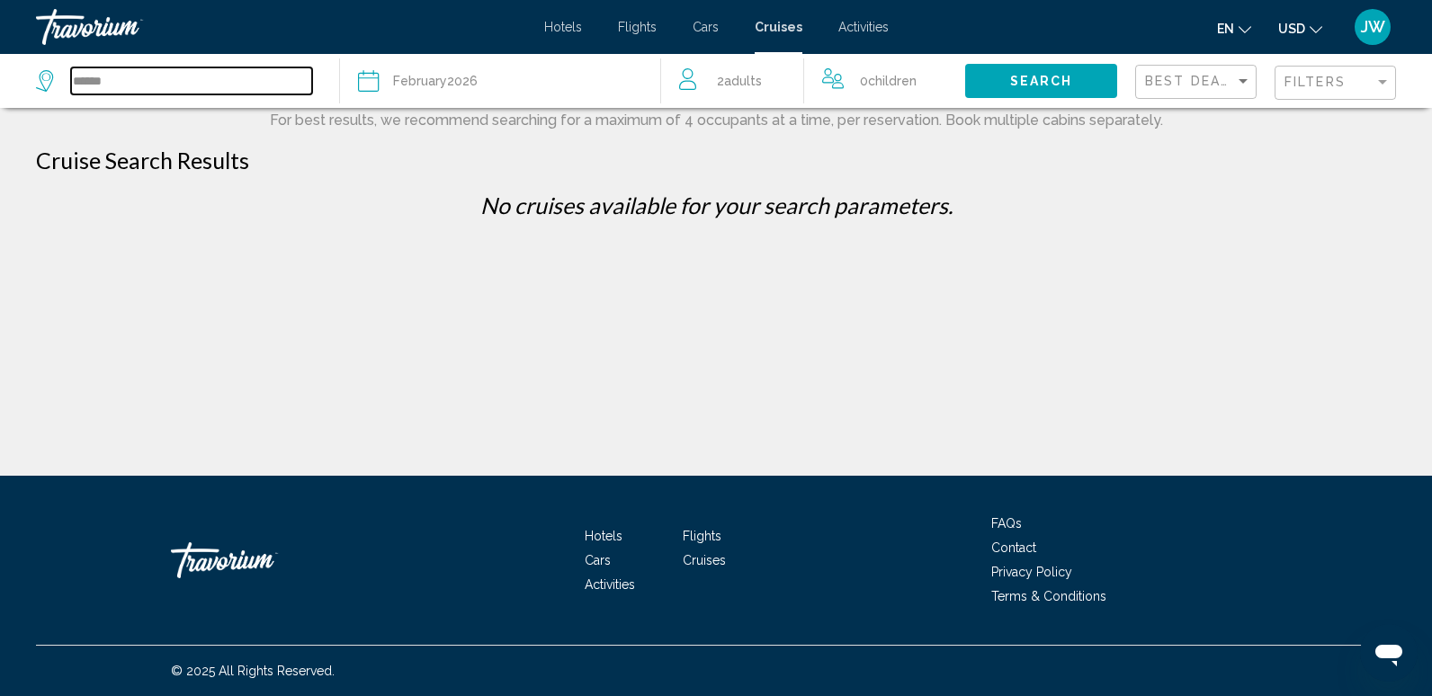
click at [217, 67] on input "******" at bounding box center [191, 80] width 241 height 27
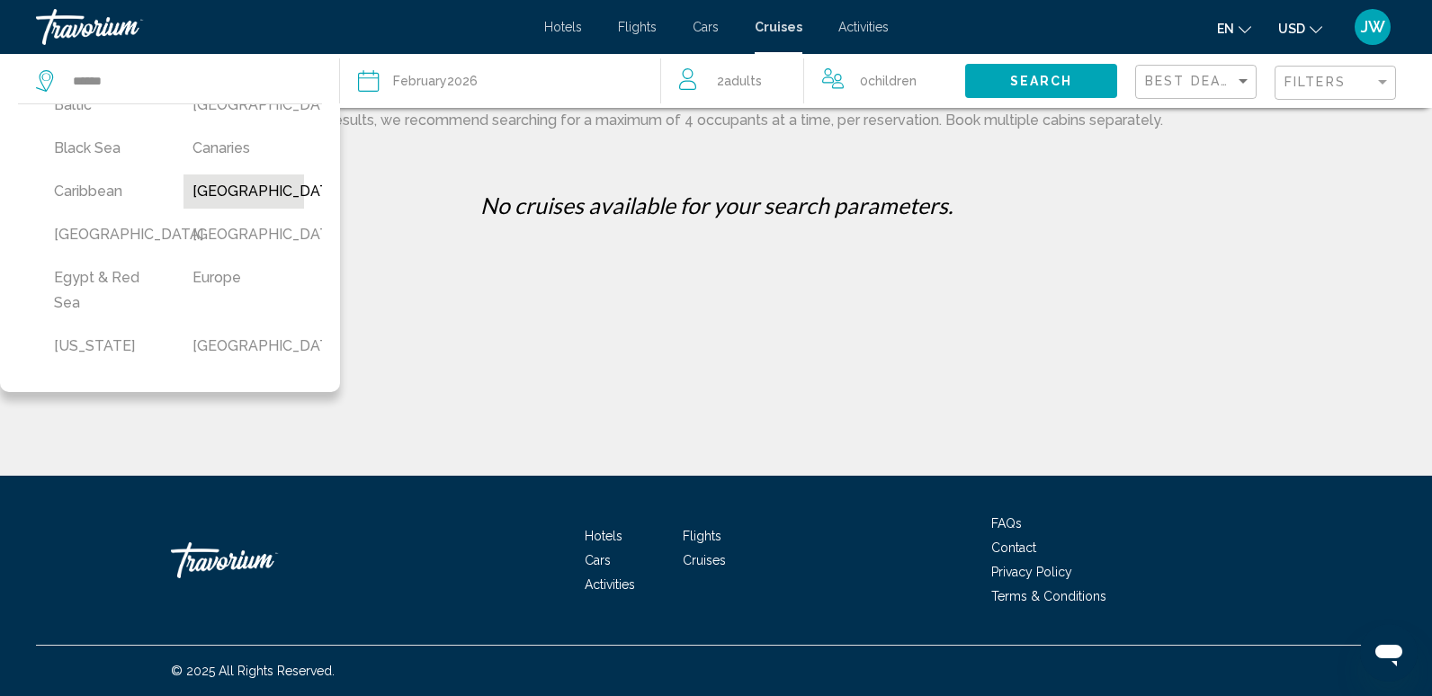
click at [218, 201] on button "[GEOGRAPHIC_DATA]" at bounding box center [243, 191] width 121 height 34
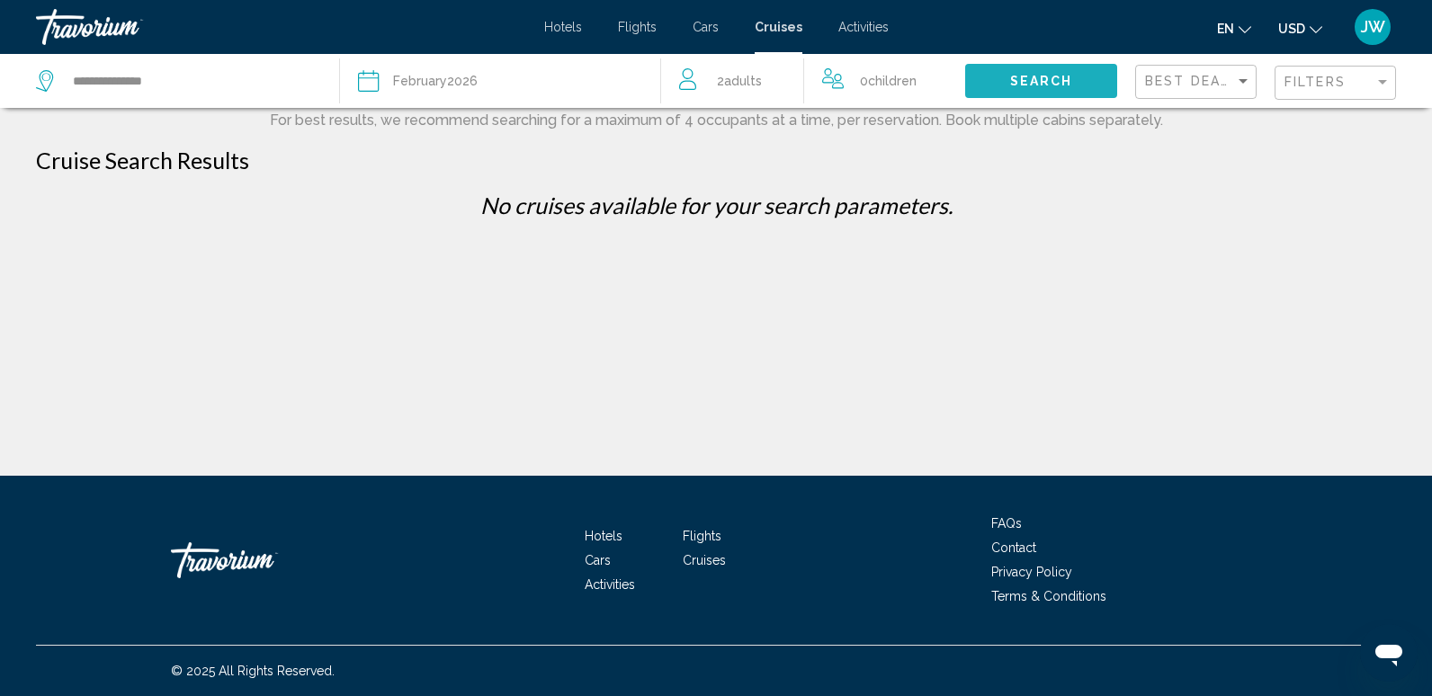
click at [1031, 81] on span "Search" at bounding box center [1041, 82] width 63 height 14
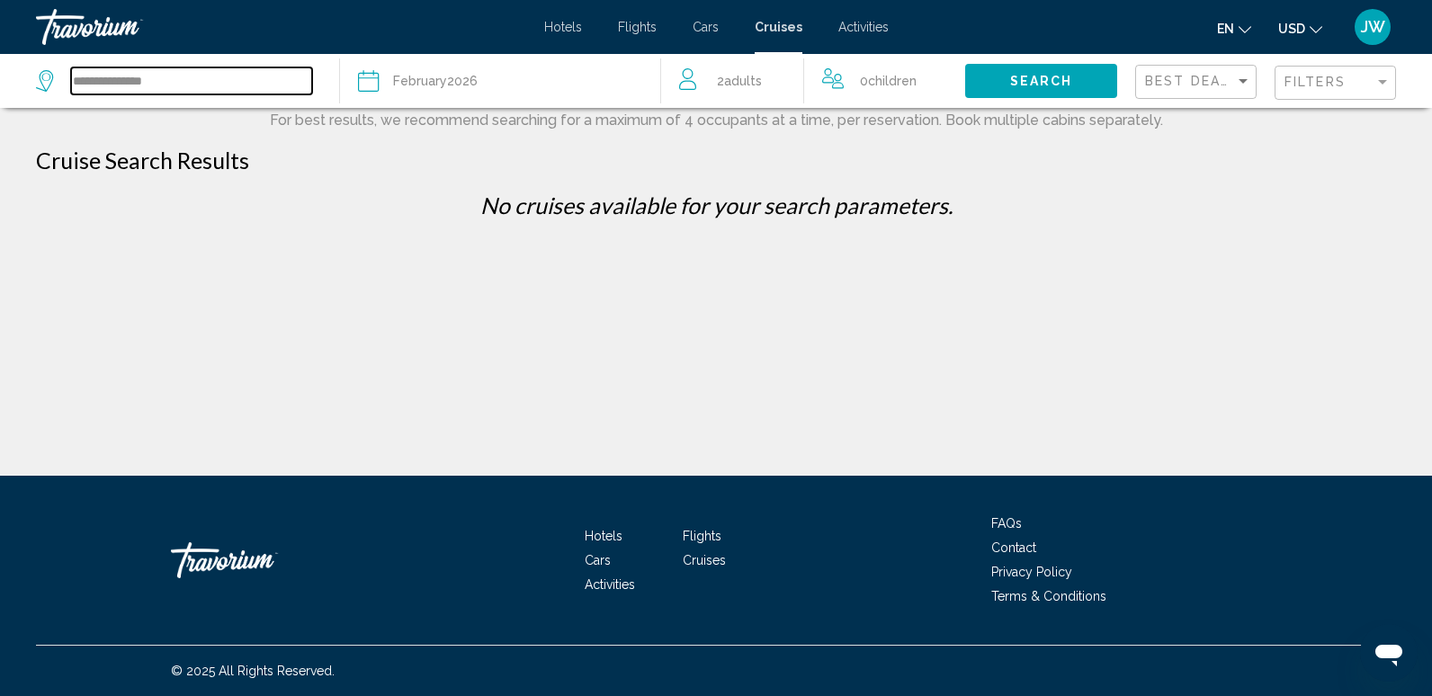
click at [153, 80] on input "**********" at bounding box center [191, 80] width 241 height 27
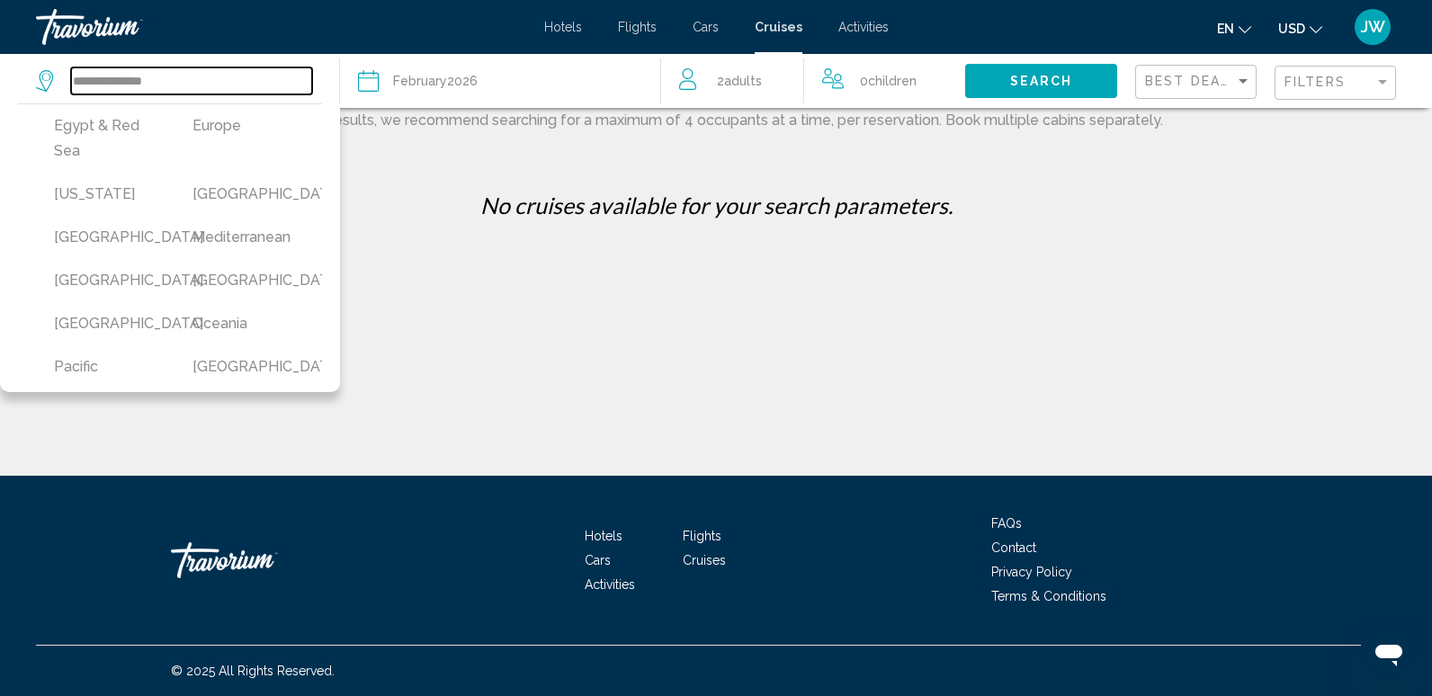
scroll to position [360, 0]
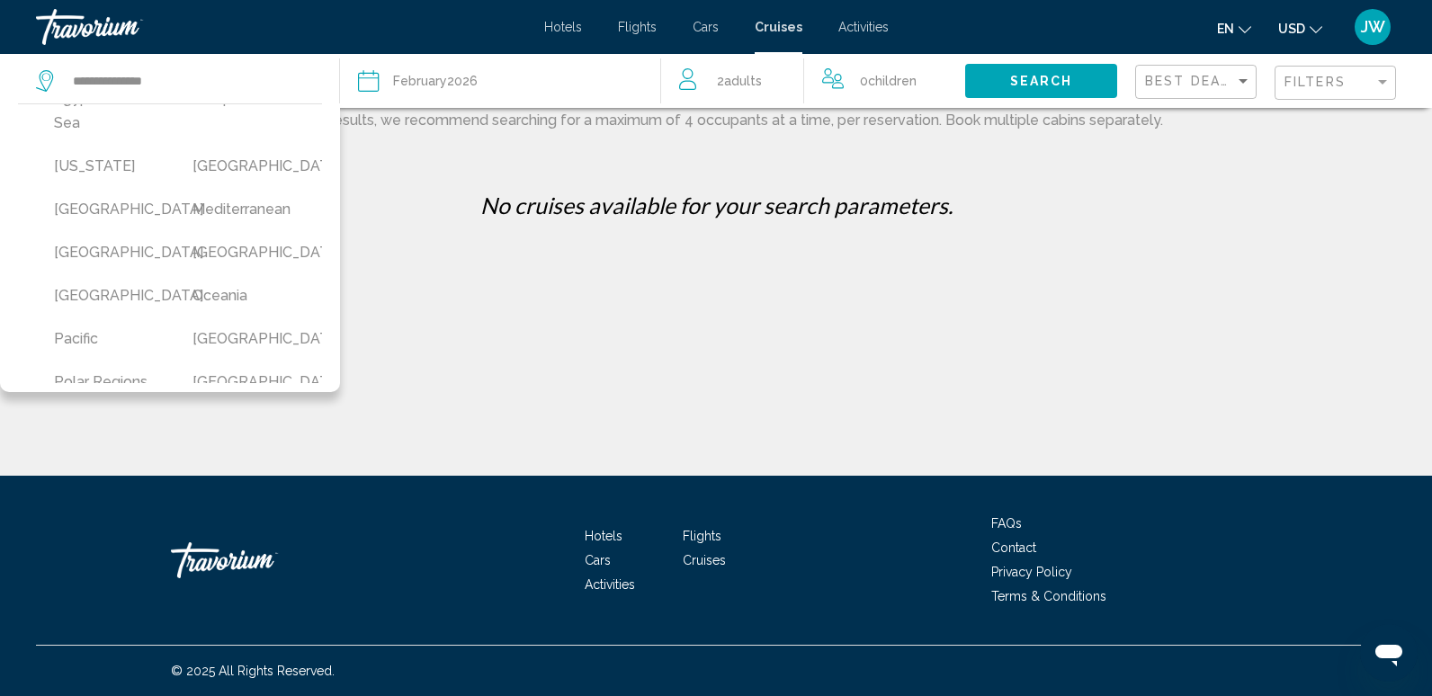
click at [185, 227] on button "Mediterranean" at bounding box center [243, 209] width 121 height 34
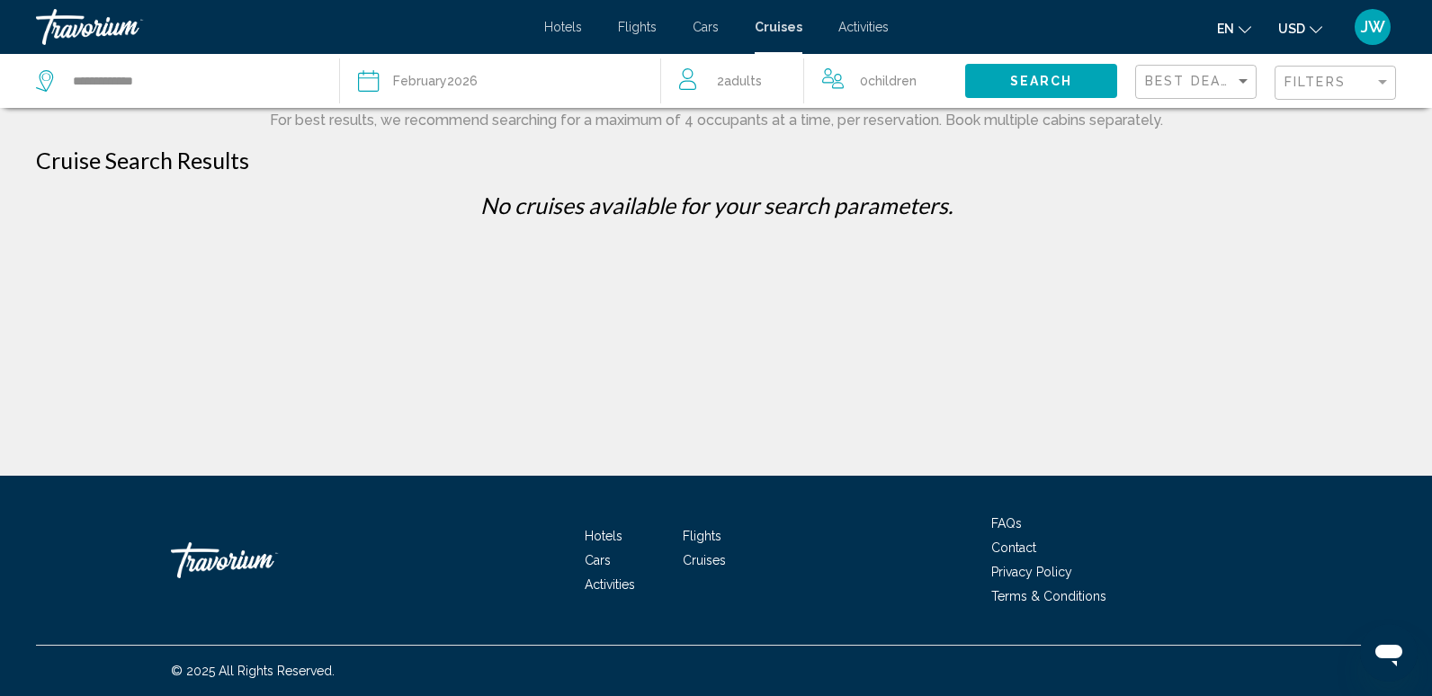
click at [1031, 86] on span "Search" at bounding box center [1041, 82] width 63 height 14
drag, startPoint x: 37, startPoint y: 67, endPoint x: 50, endPoint y: 79, distance: 18.5
click at [36, 67] on div "**********" at bounding box center [178, 81] width 285 height 54
click at [77, 75] on input "**********" at bounding box center [191, 80] width 241 height 27
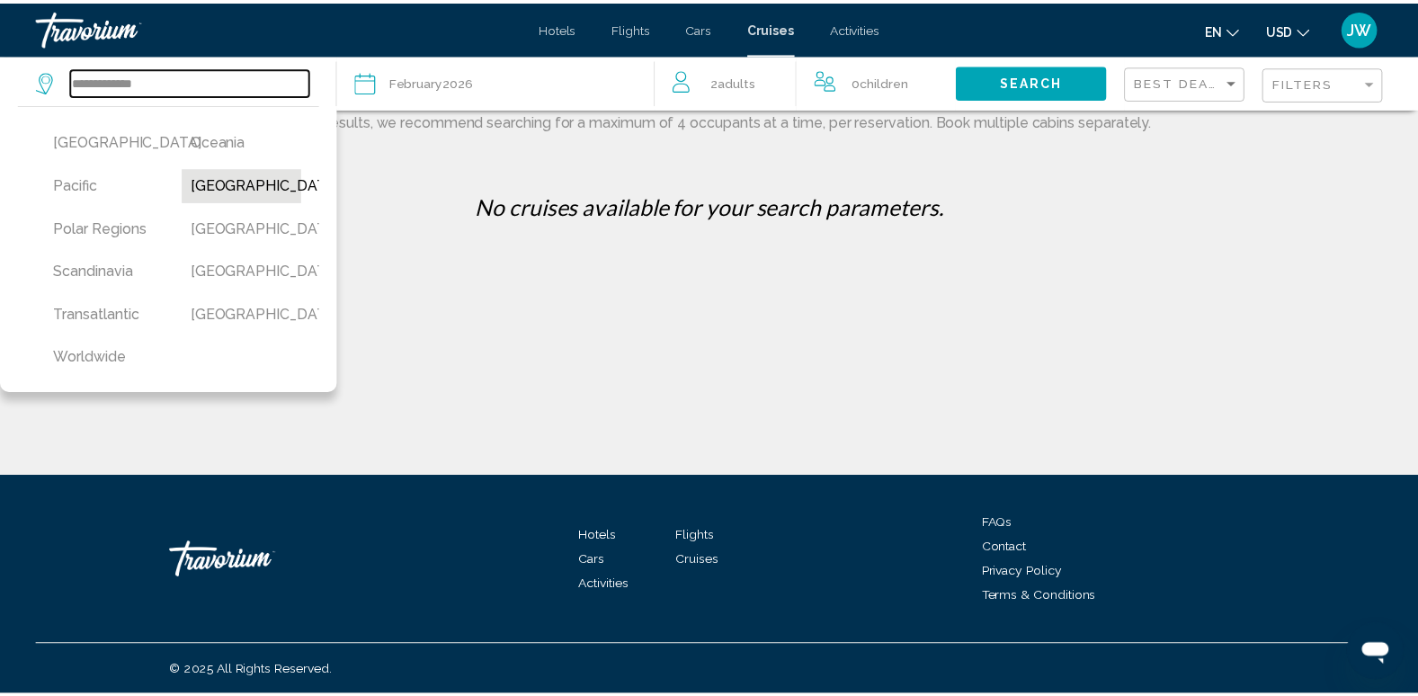
scroll to position [511, 0]
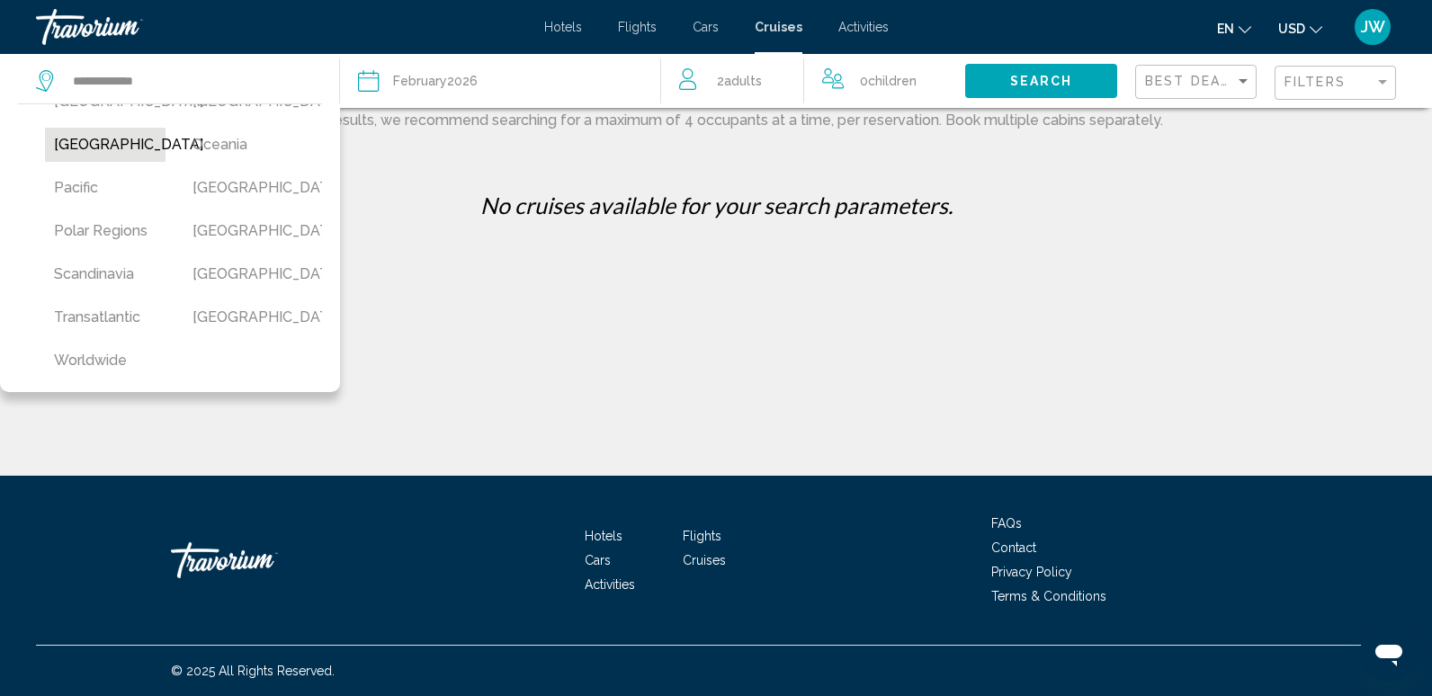
click at [69, 162] on button "[GEOGRAPHIC_DATA]" at bounding box center [105, 145] width 121 height 34
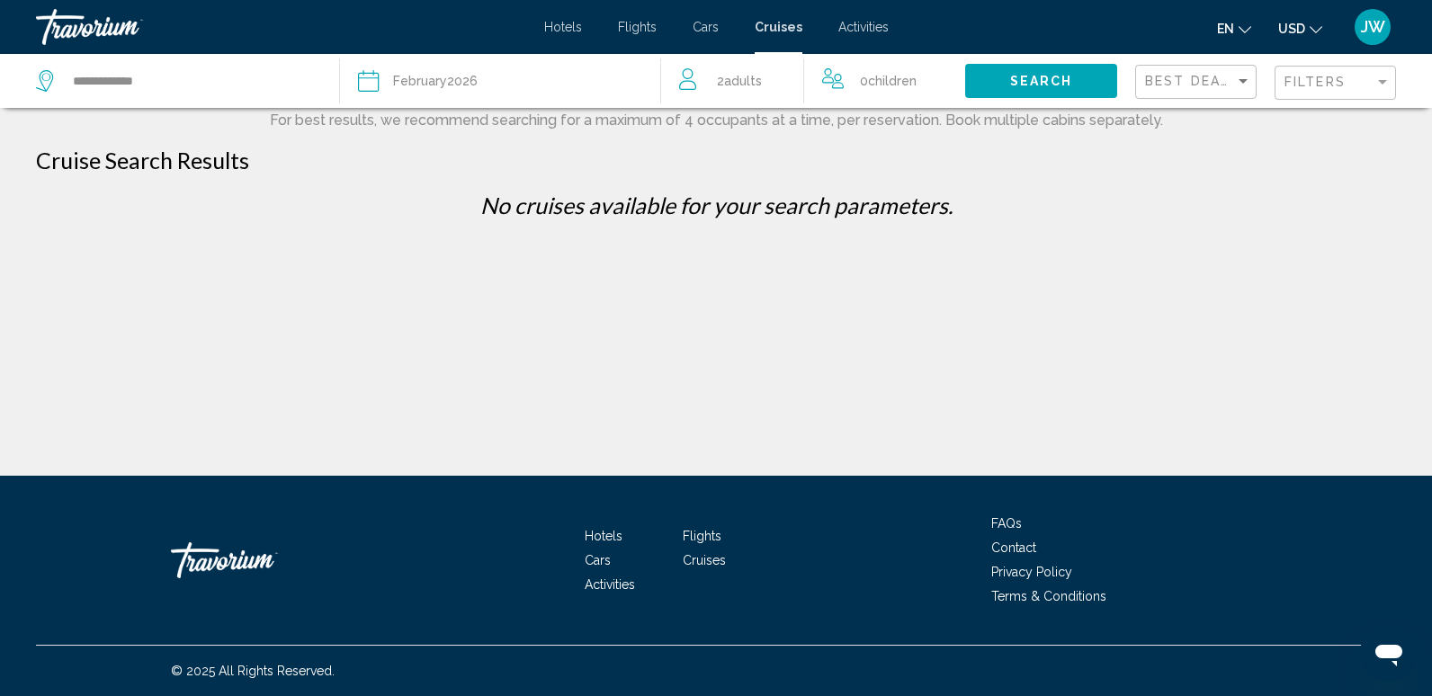
click at [1059, 85] on span "Search" at bounding box center [1041, 82] width 63 height 14
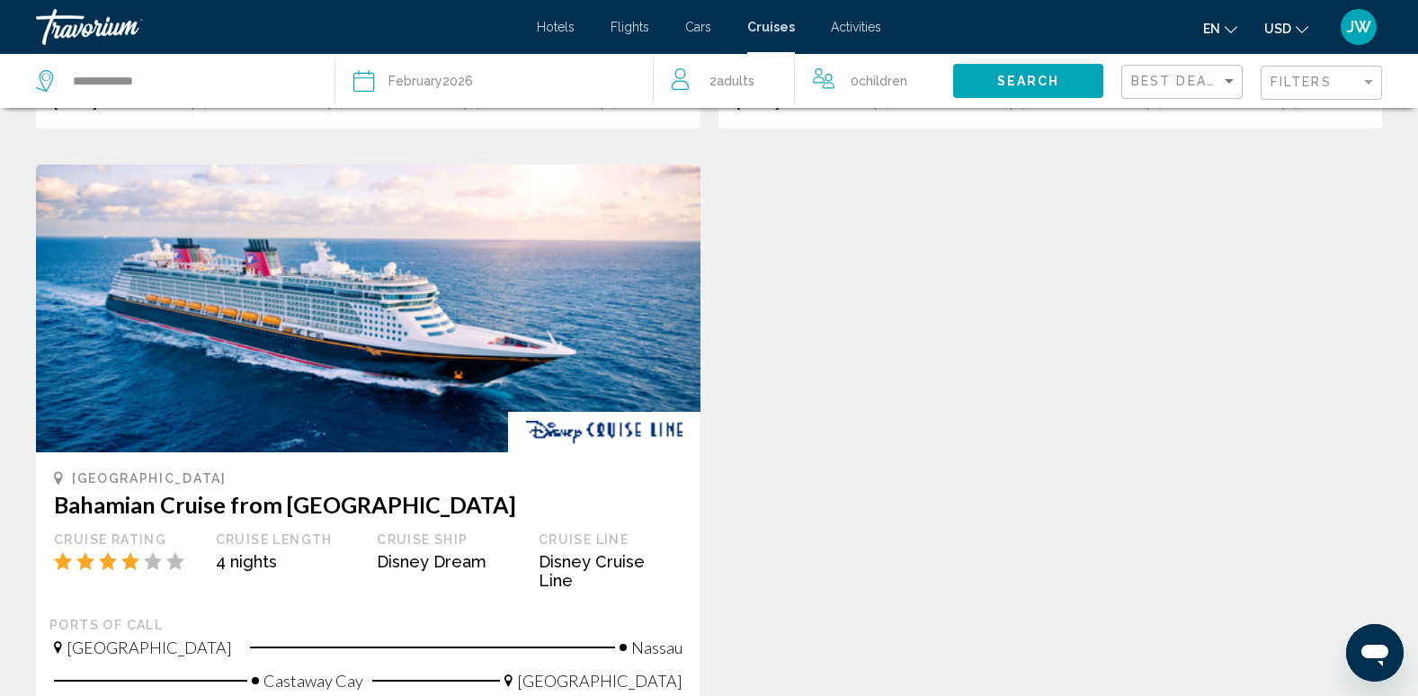
scroll to position [1439, 0]
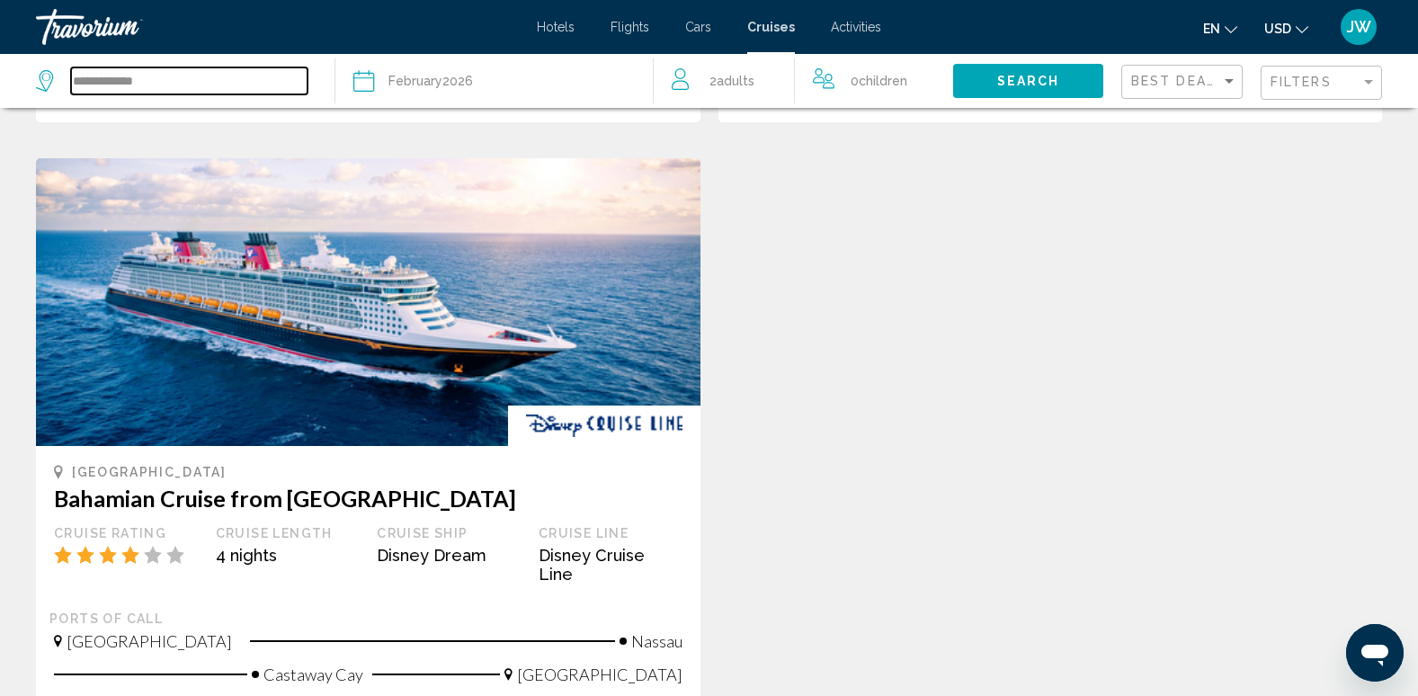
click at [107, 71] on input "**********" at bounding box center [189, 80] width 237 height 27
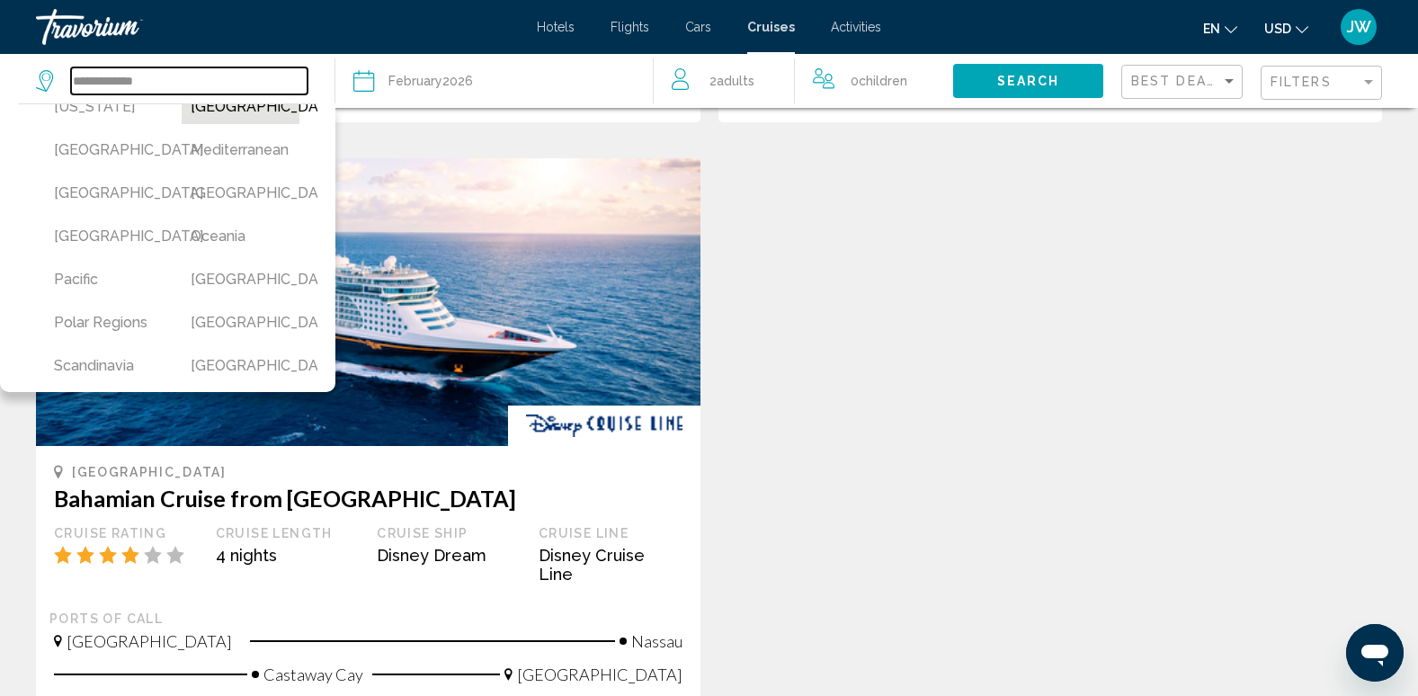
scroll to position [450, 0]
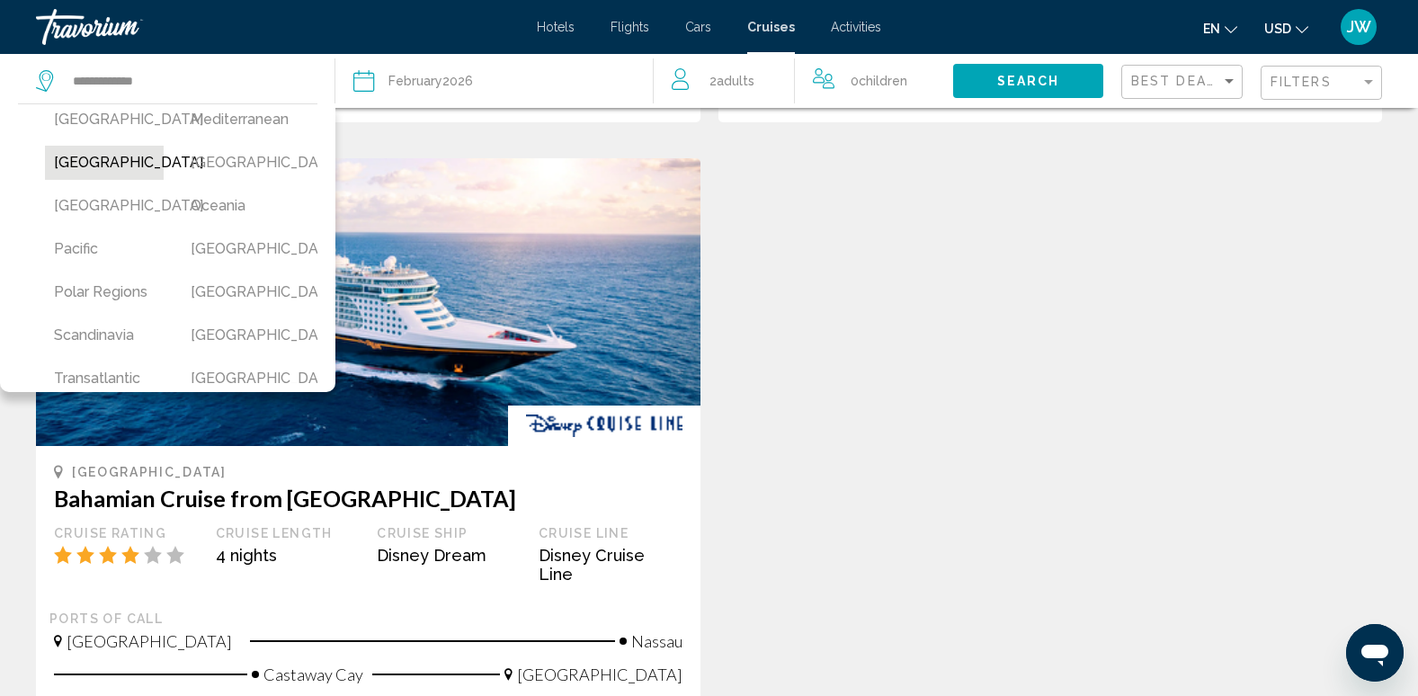
click at [108, 180] on button "[GEOGRAPHIC_DATA]" at bounding box center [104, 163] width 119 height 34
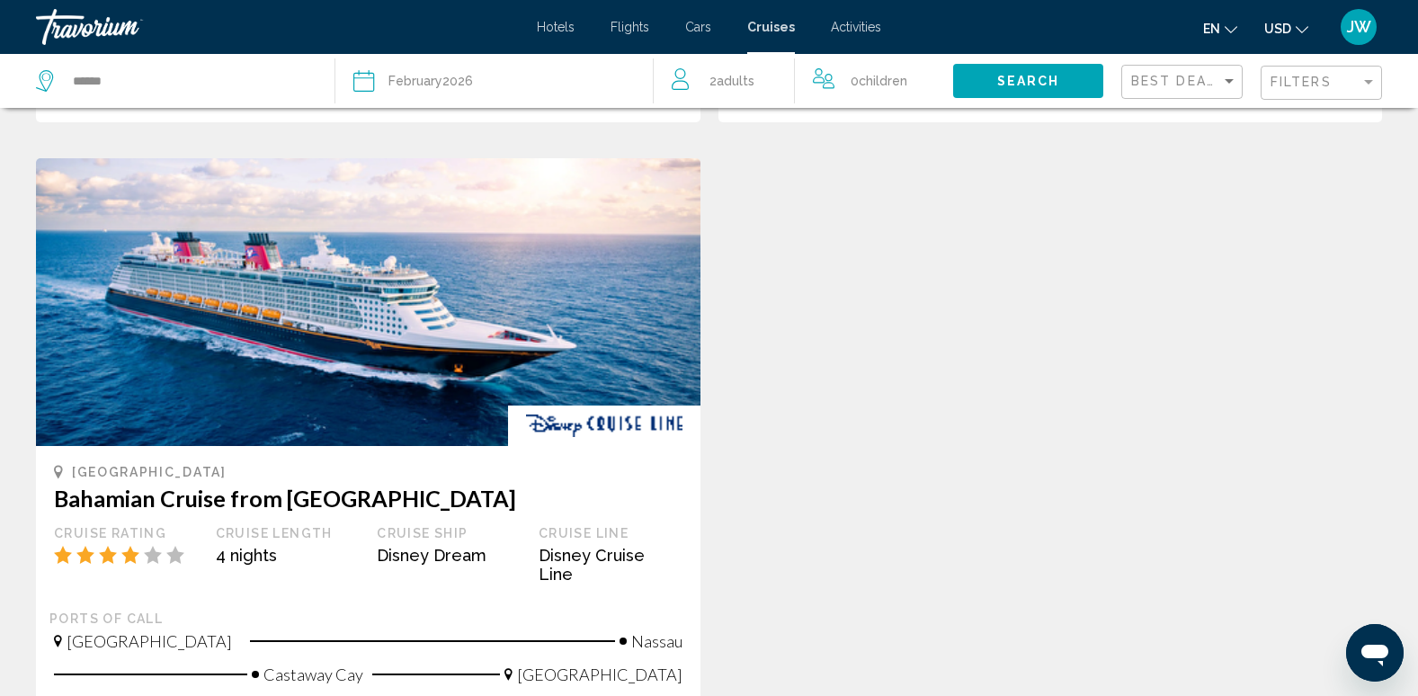
click at [996, 85] on button "Search" at bounding box center [1028, 80] width 150 height 33
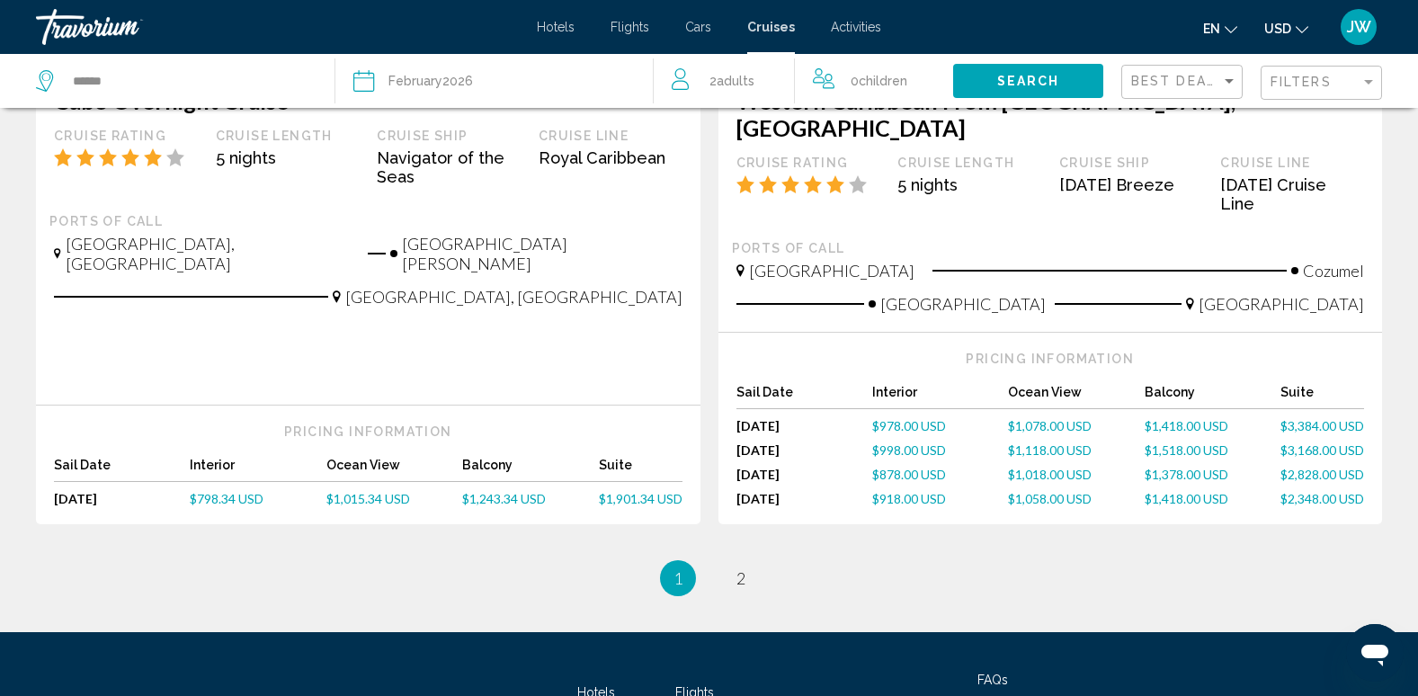
scroll to position [1979, 0]
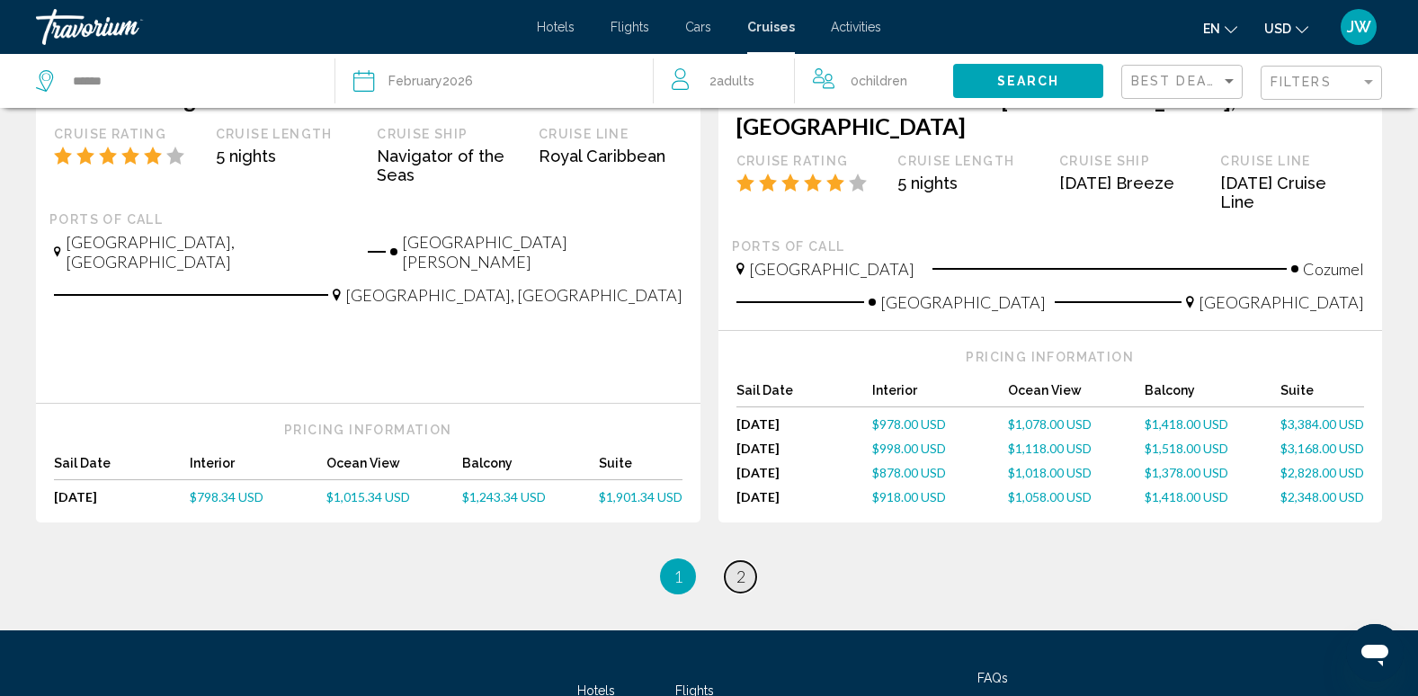
click at [734, 561] on link "page 2" at bounding box center [740, 576] width 31 height 31
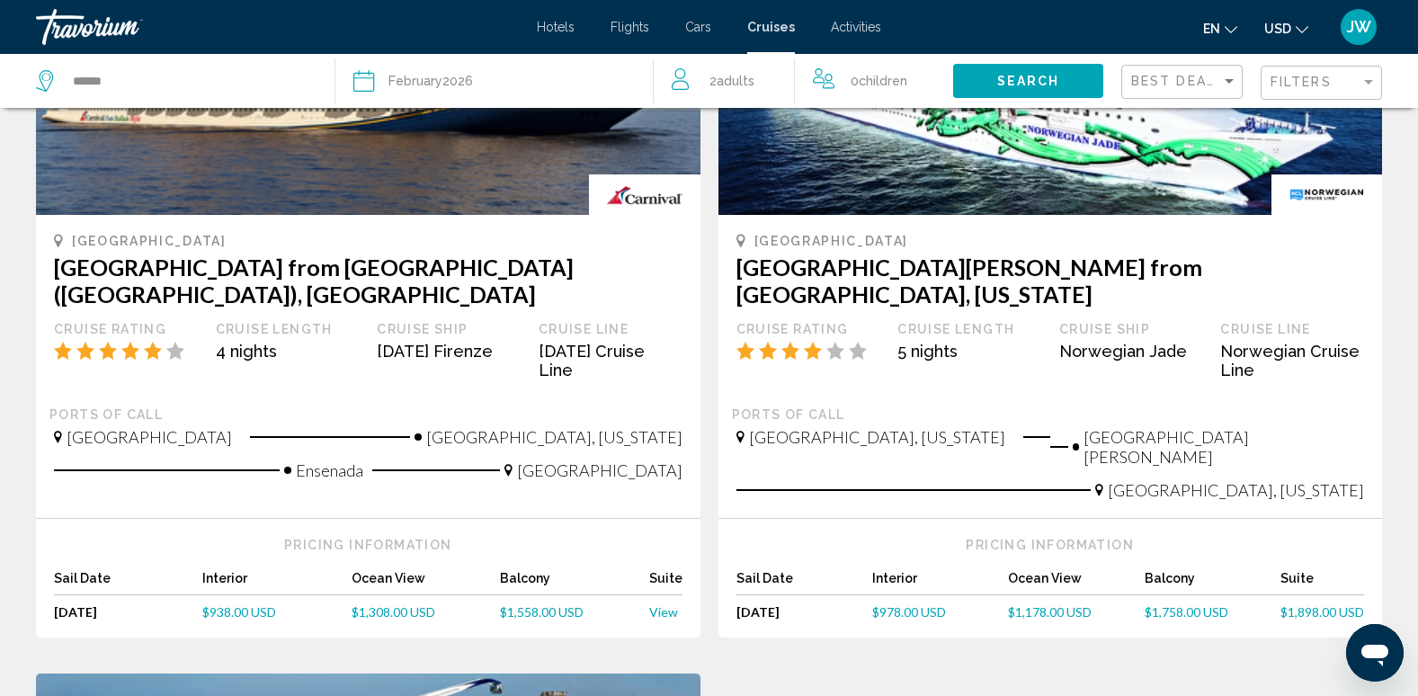
scroll to position [270, 0]
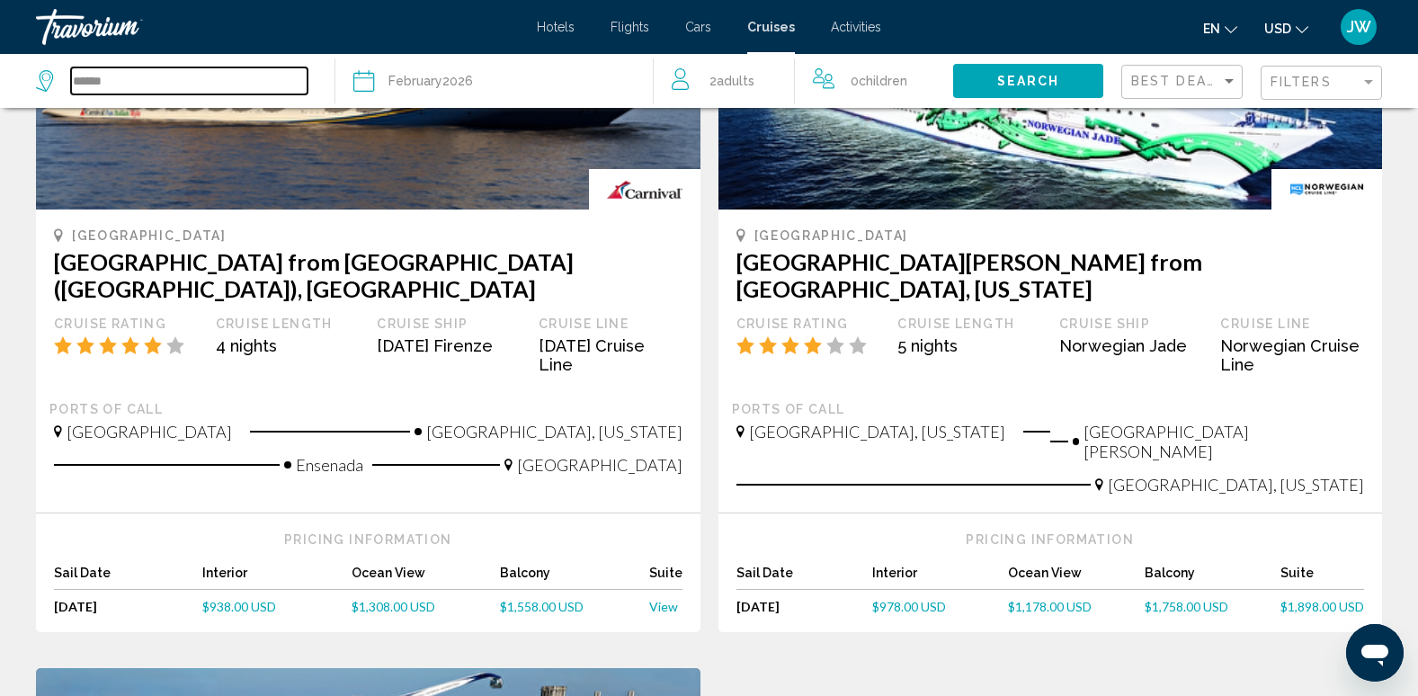
click at [102, 83] on input "******" at bounding box center [189, 80] width 237 height 27
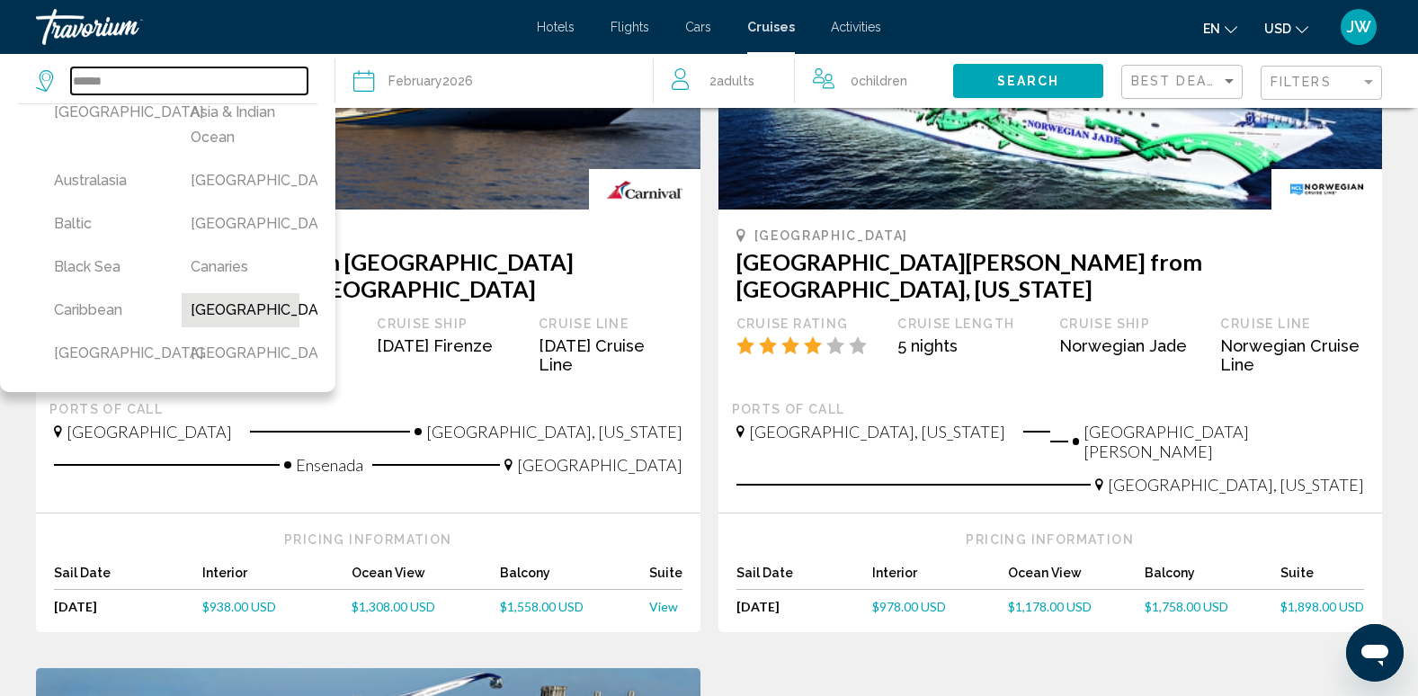
scroll to position [90, 0]
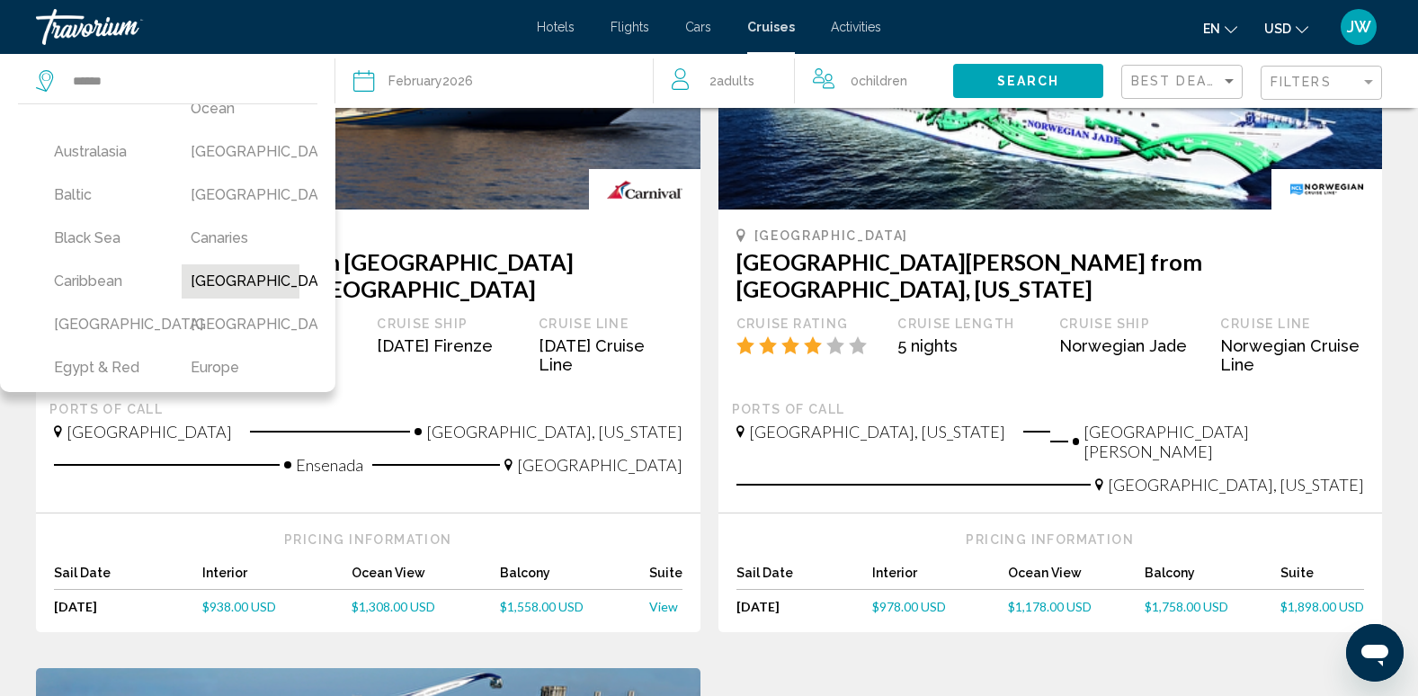
click at [218, 291] on button "[GEOGRAPHIC_DATA]" at bounding box center [241, 281] width 119 height 34
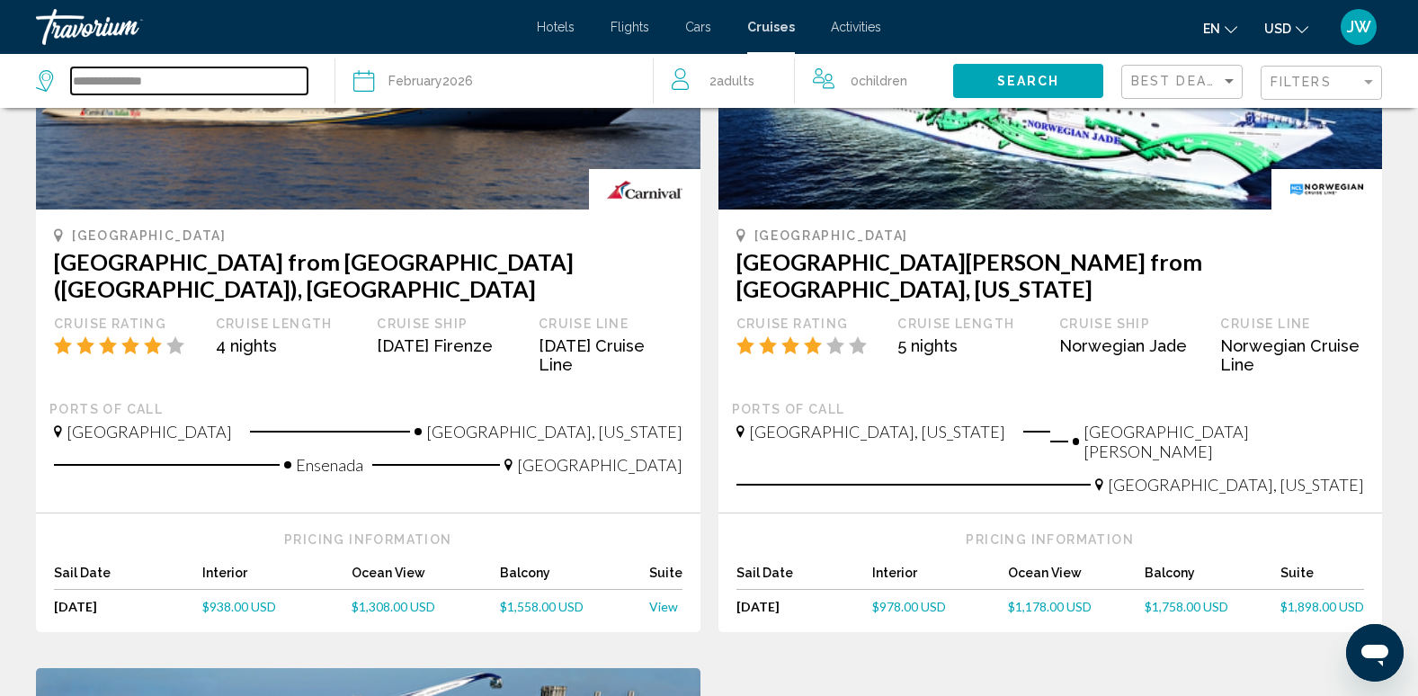
scroll to position [0, 0]
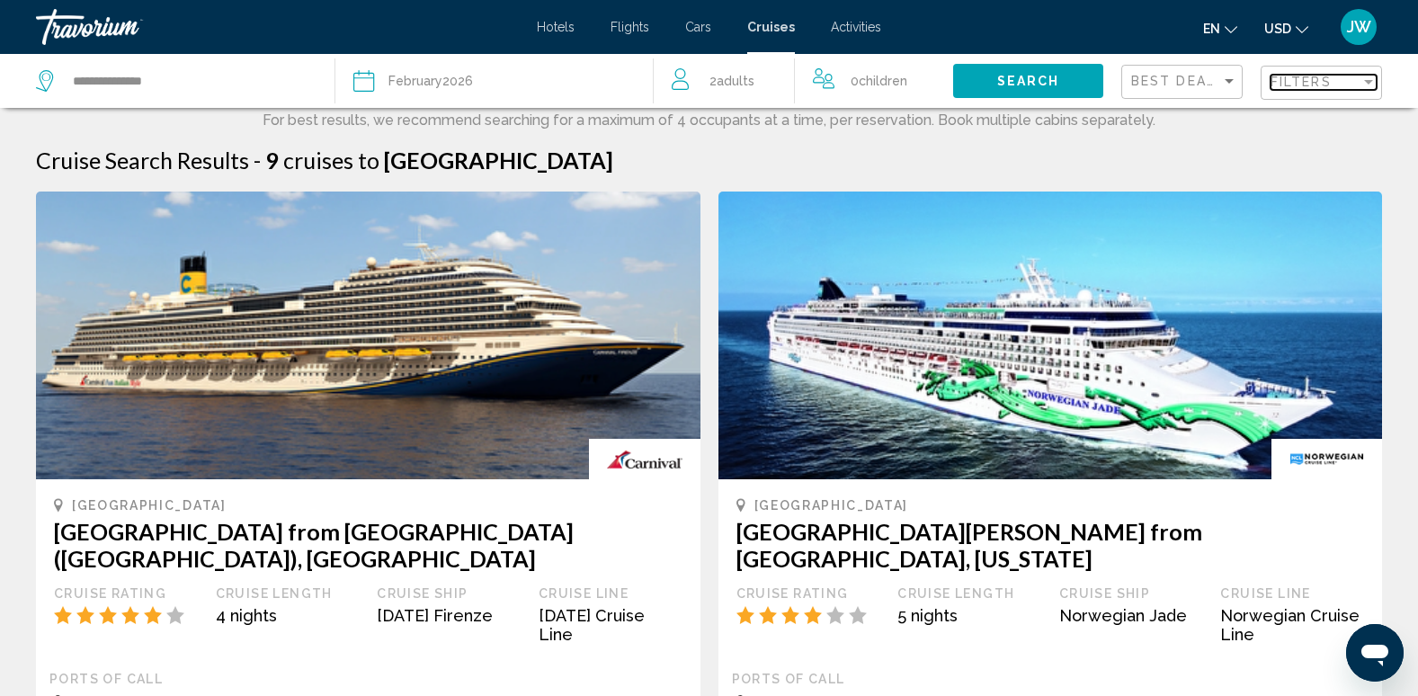
click at [1344, 85] on div "Filters" at bounding box center [1316, 82] width 90 height 14
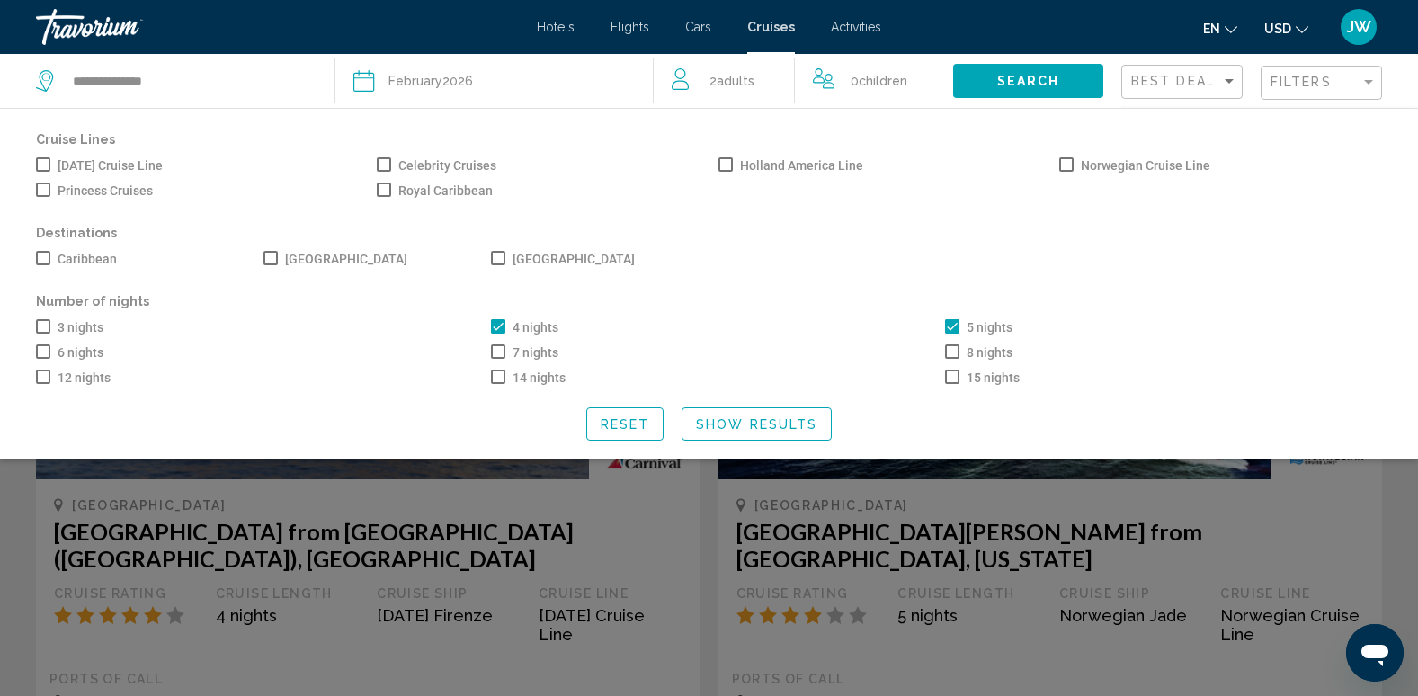
click at [40, 356] on span "Search widget" at bounding box center [43, 351] width 14 height 14
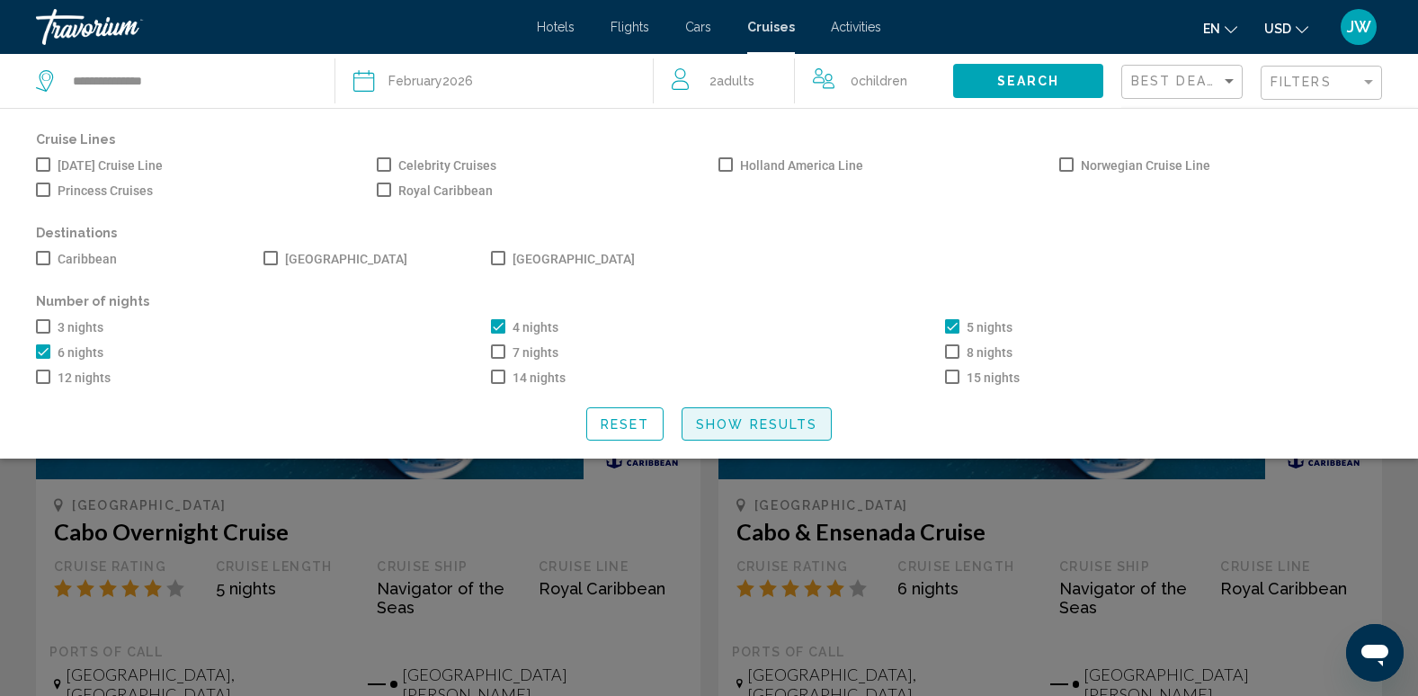
click at [776, 427] on span "Show Results" at bounding box center [756, 424] width 121 height 14
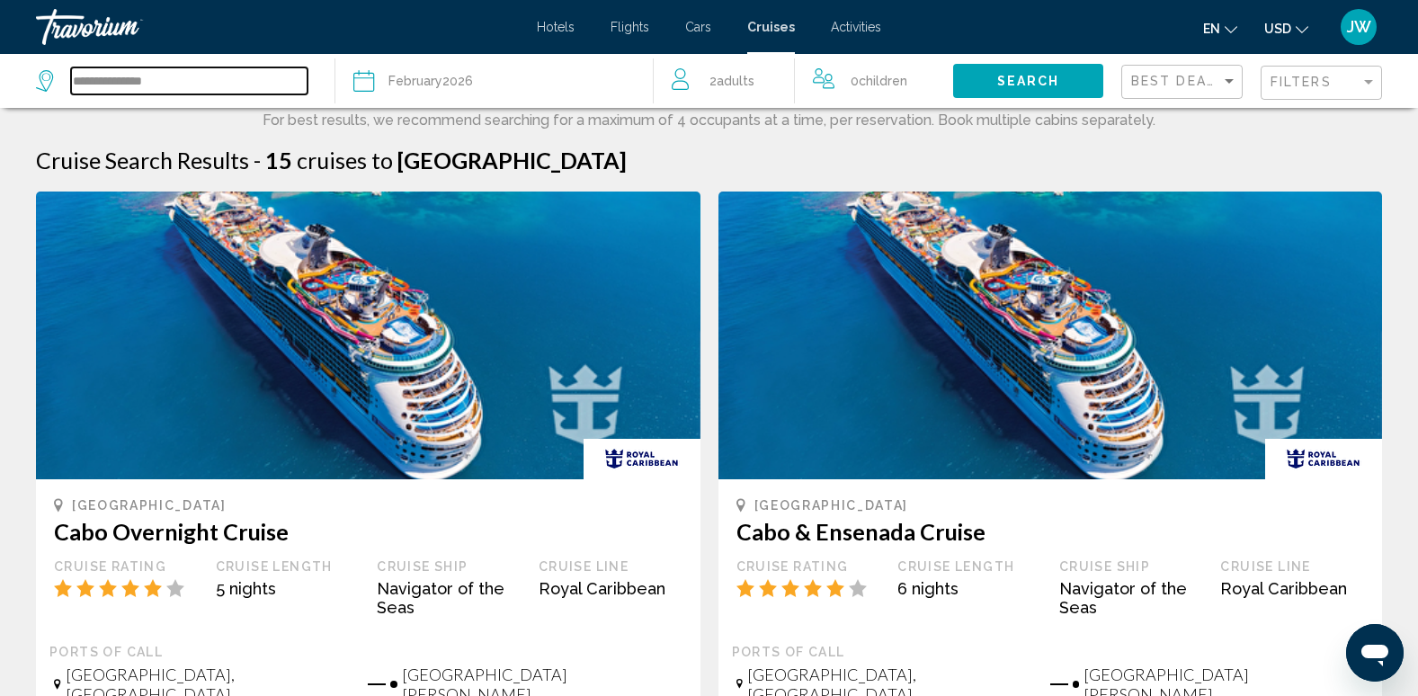
click at [158, 85] on input "**********" at bounding box center [189, 80] width 237 height 27
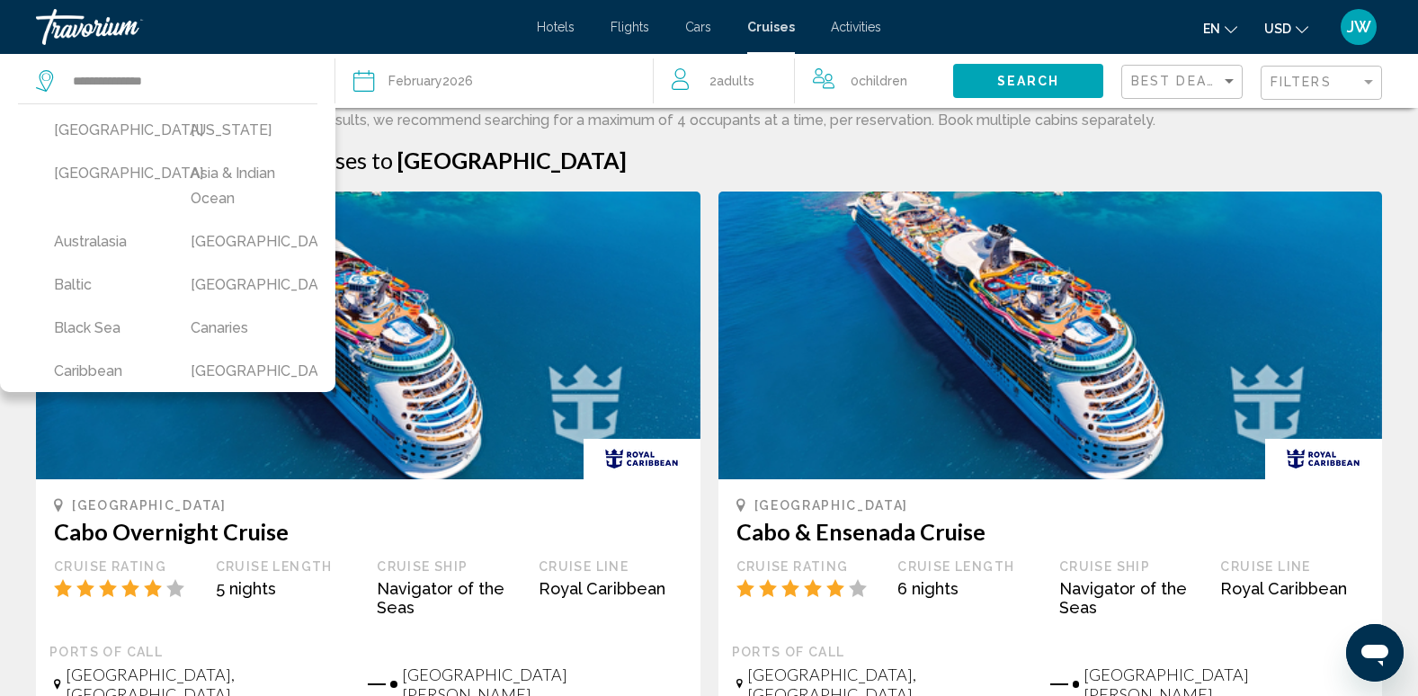
click at [96, 375] on button "Caribbean" at bounding box center [104, 371] width 119 height 34
type input "*********"
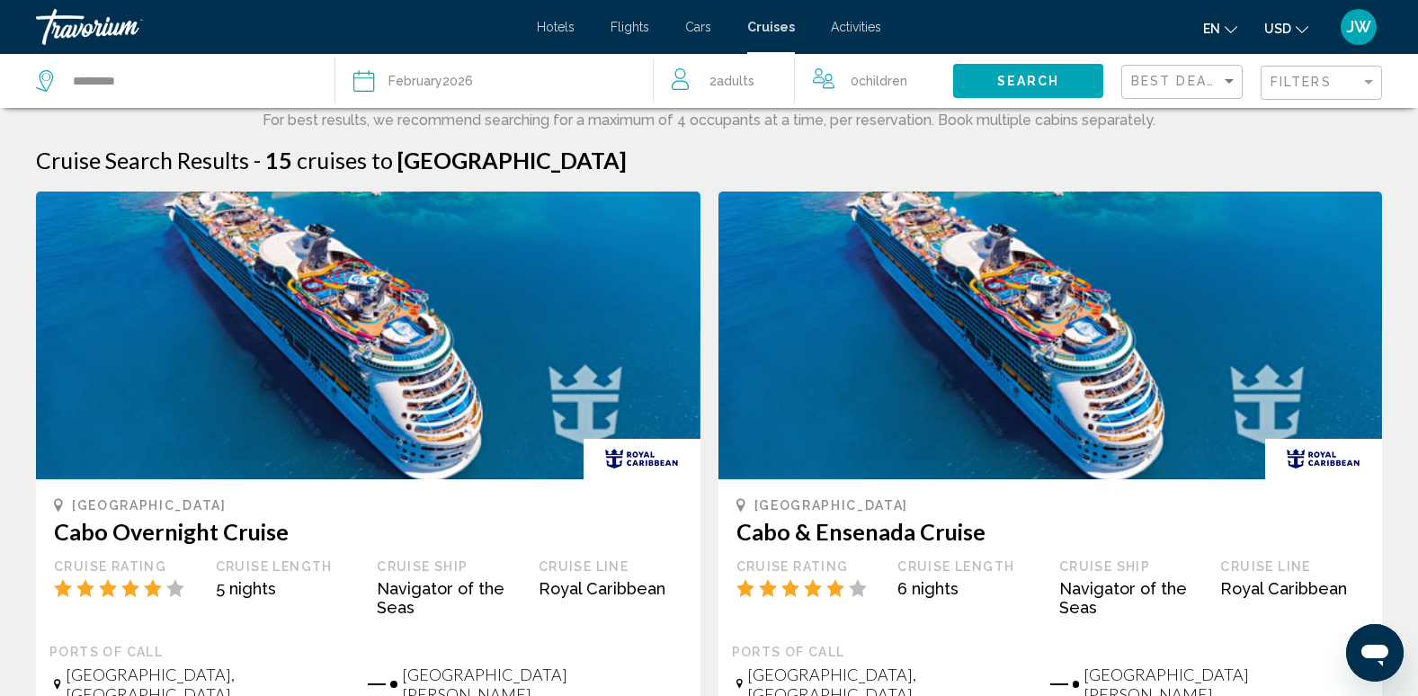
click at [1032, 79] on span "Search" at bounding box center [1028, 82] width 63 height 14
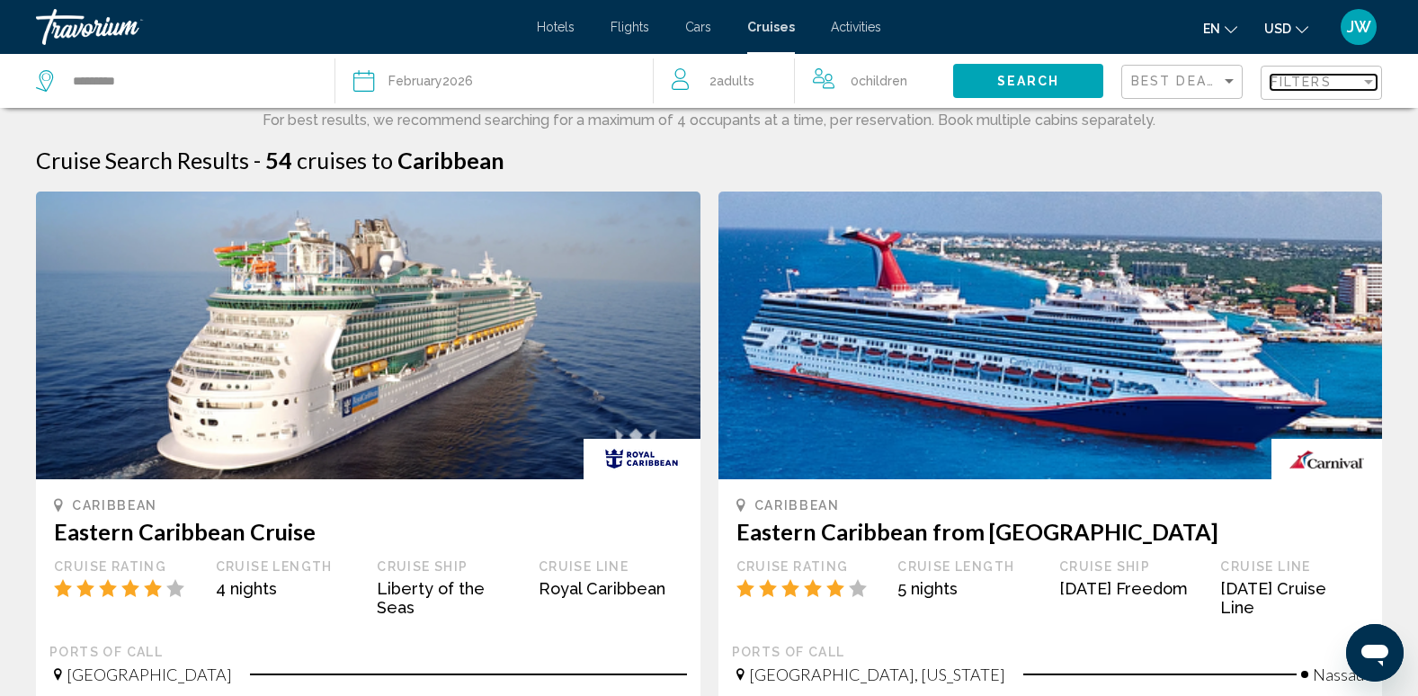
click at [1296, 83] on span "Filters" at bounding box center [1301, 82] width 61 height 14
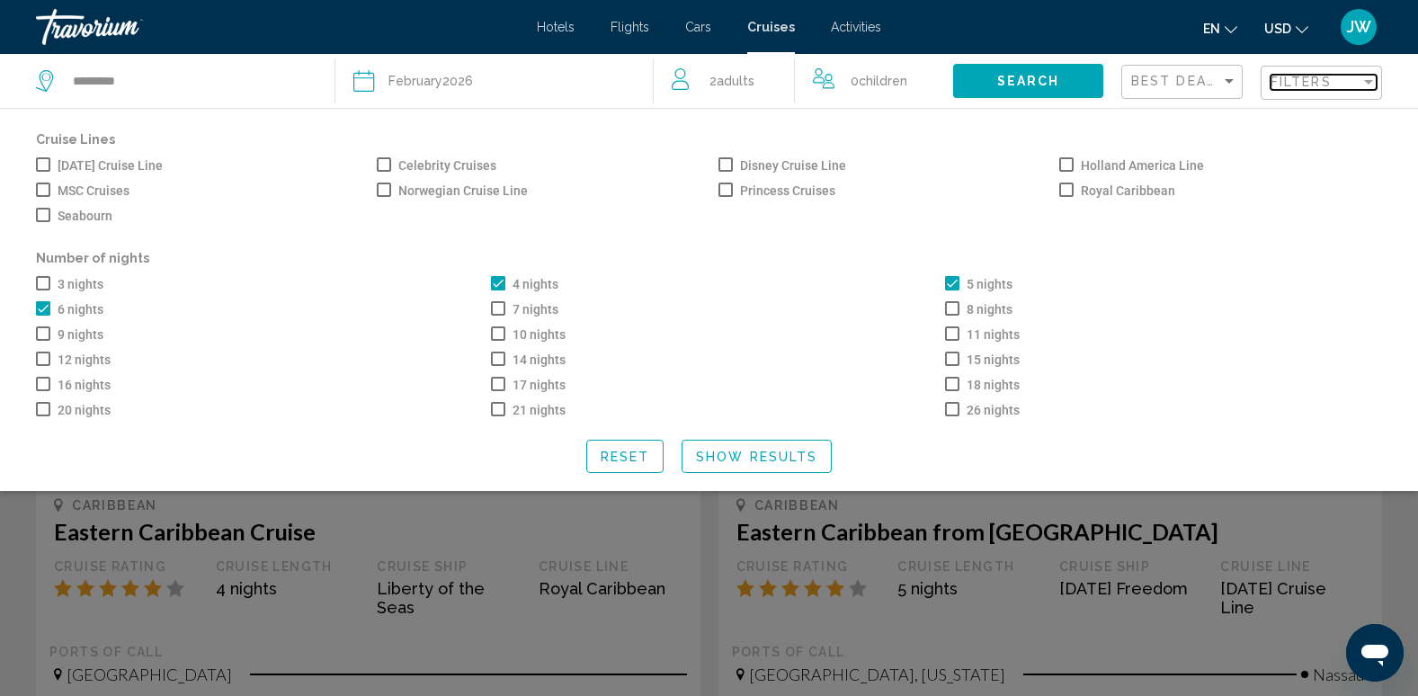
click at [1296, 82] on span "Filters" at bounding box center [1301, 82] width 61 height 14
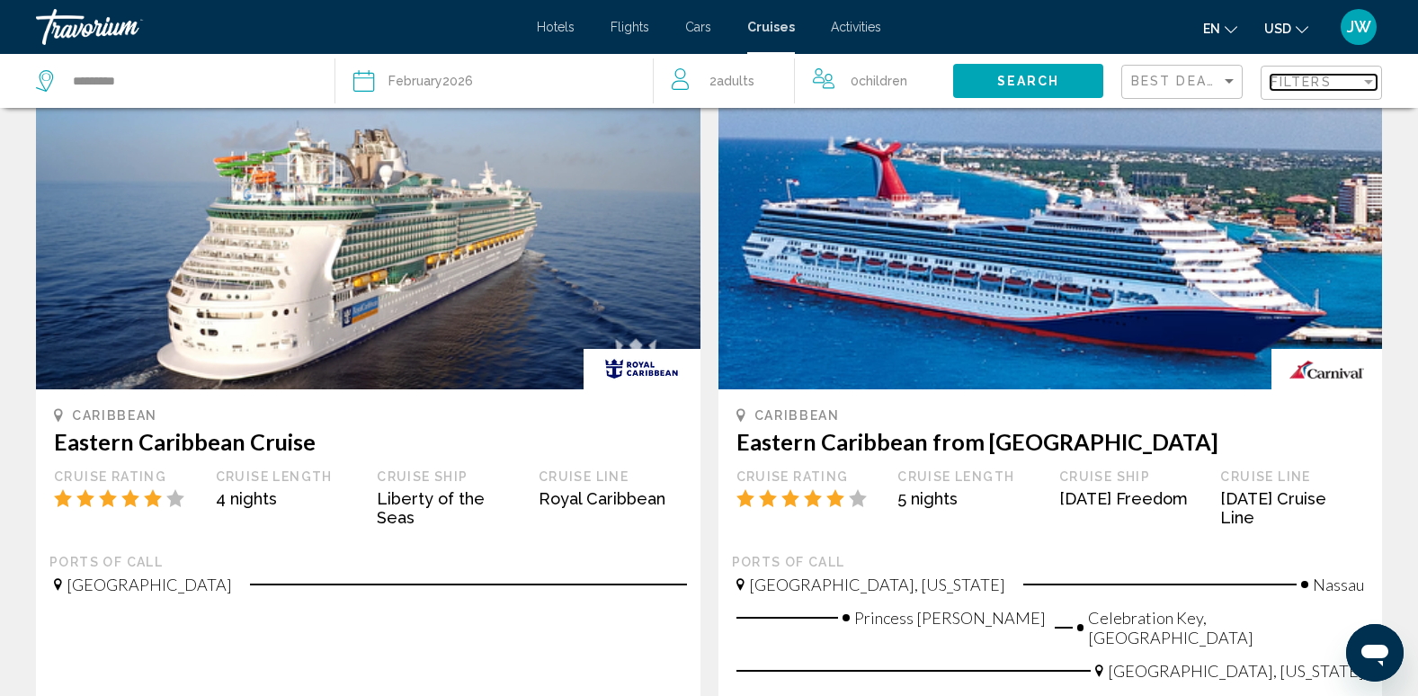
scroll to position [180, 0]
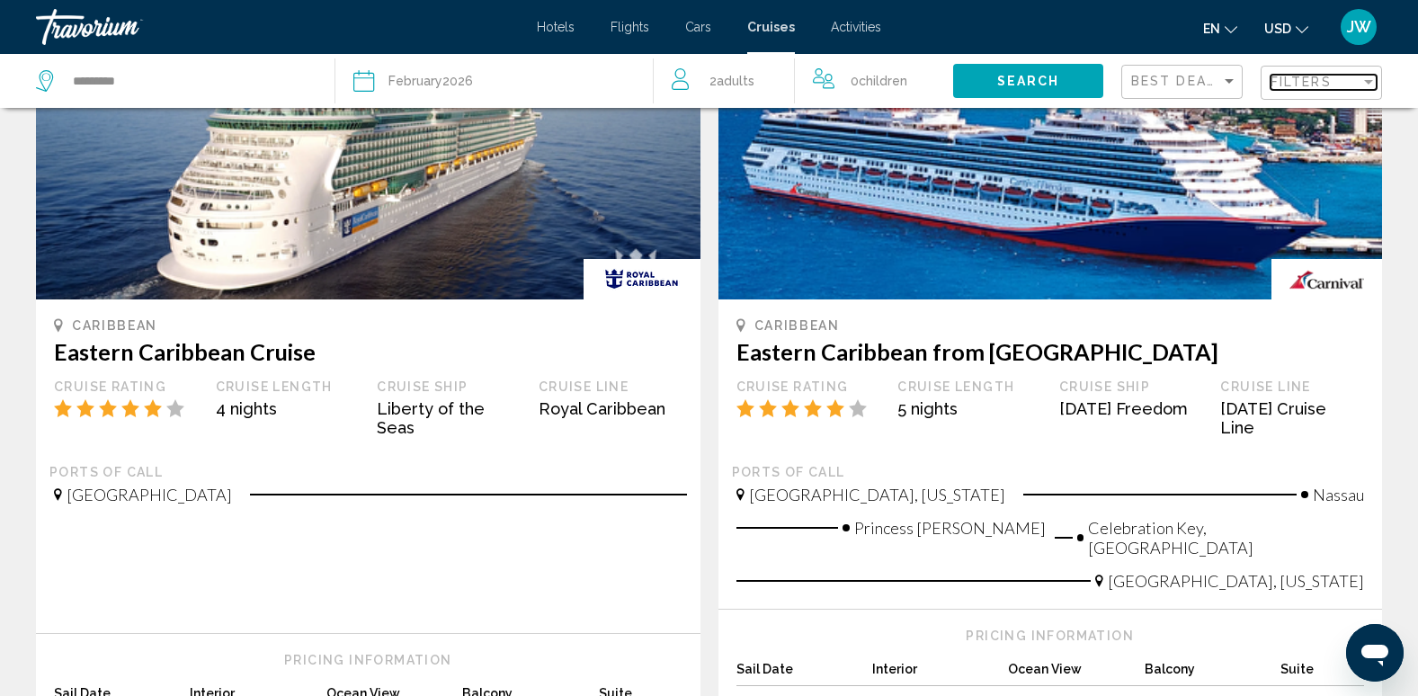
click at [1373, 79] on div "Filter" at bounding box center [1369, 82] width 16 height 14
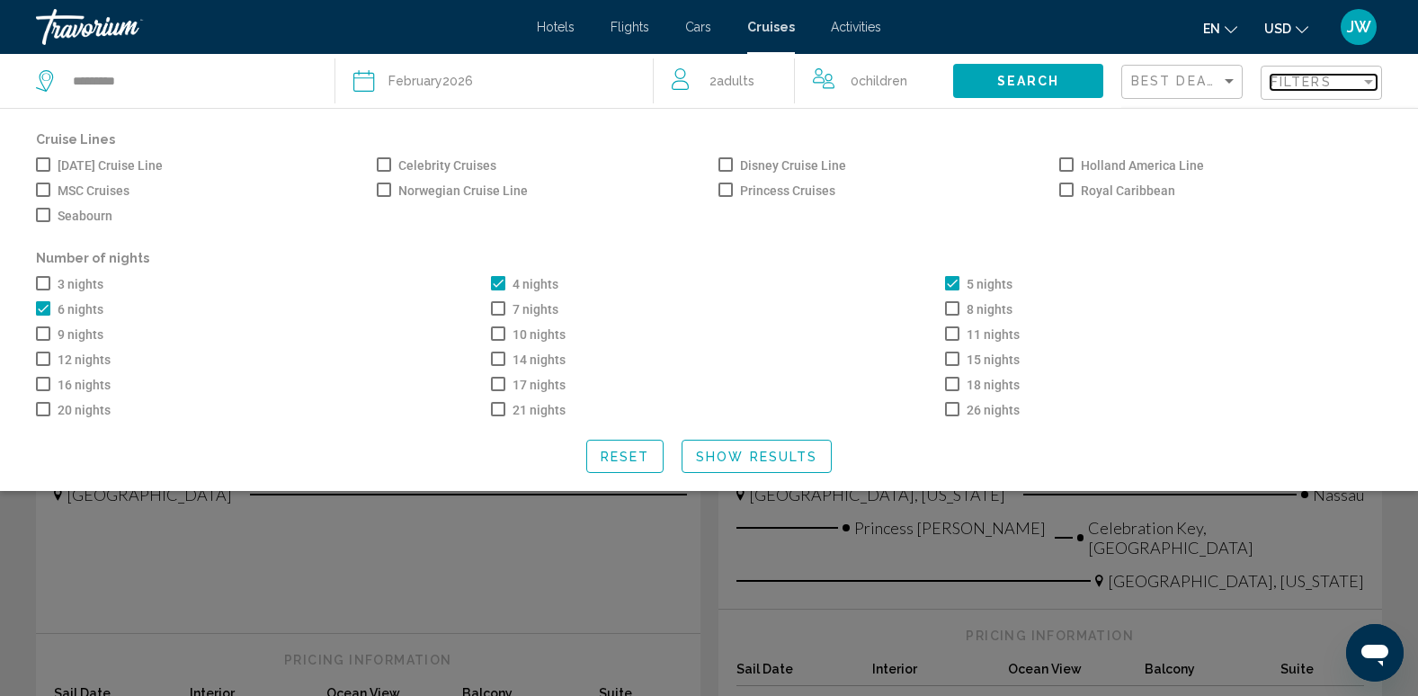
click at [1372, 78] on div "Filter" at bounding box center [1369, 82] width 16 height 14
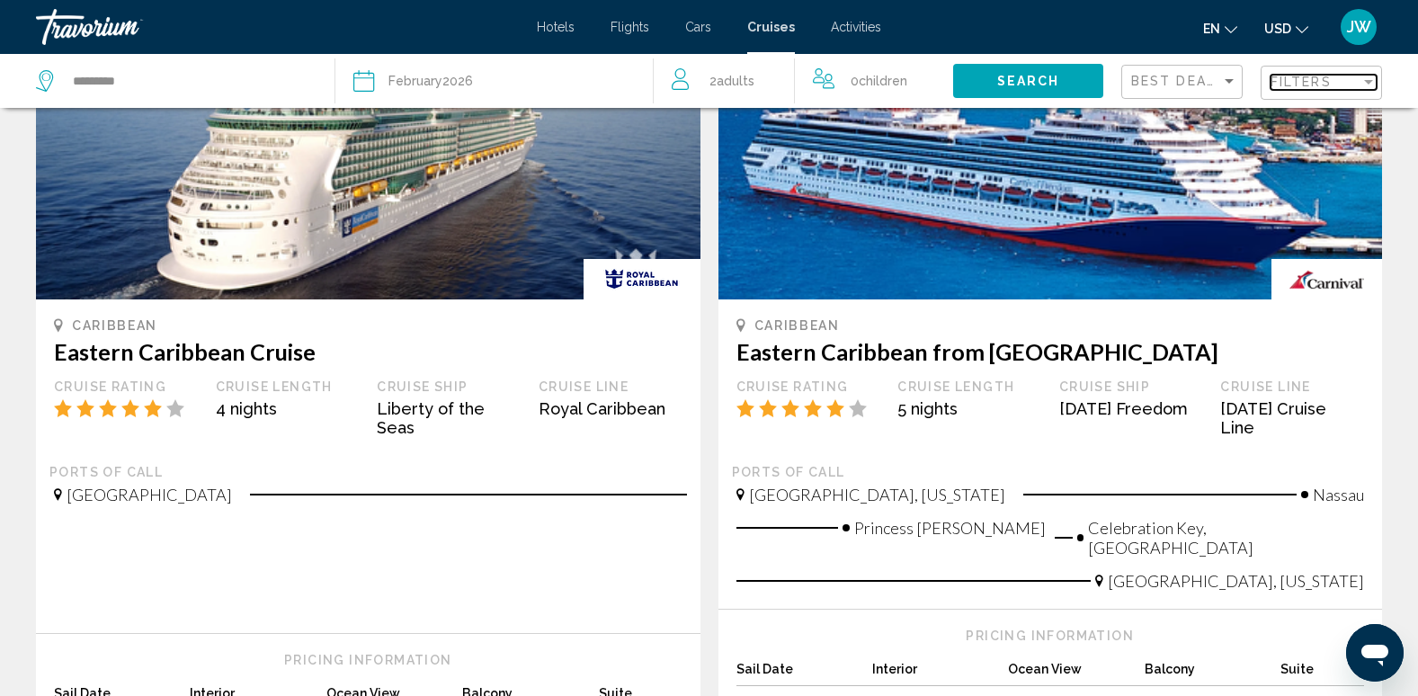
click at [1371, 80] on div "Filter" at bounding box center [1368, 82] width 9 height 4
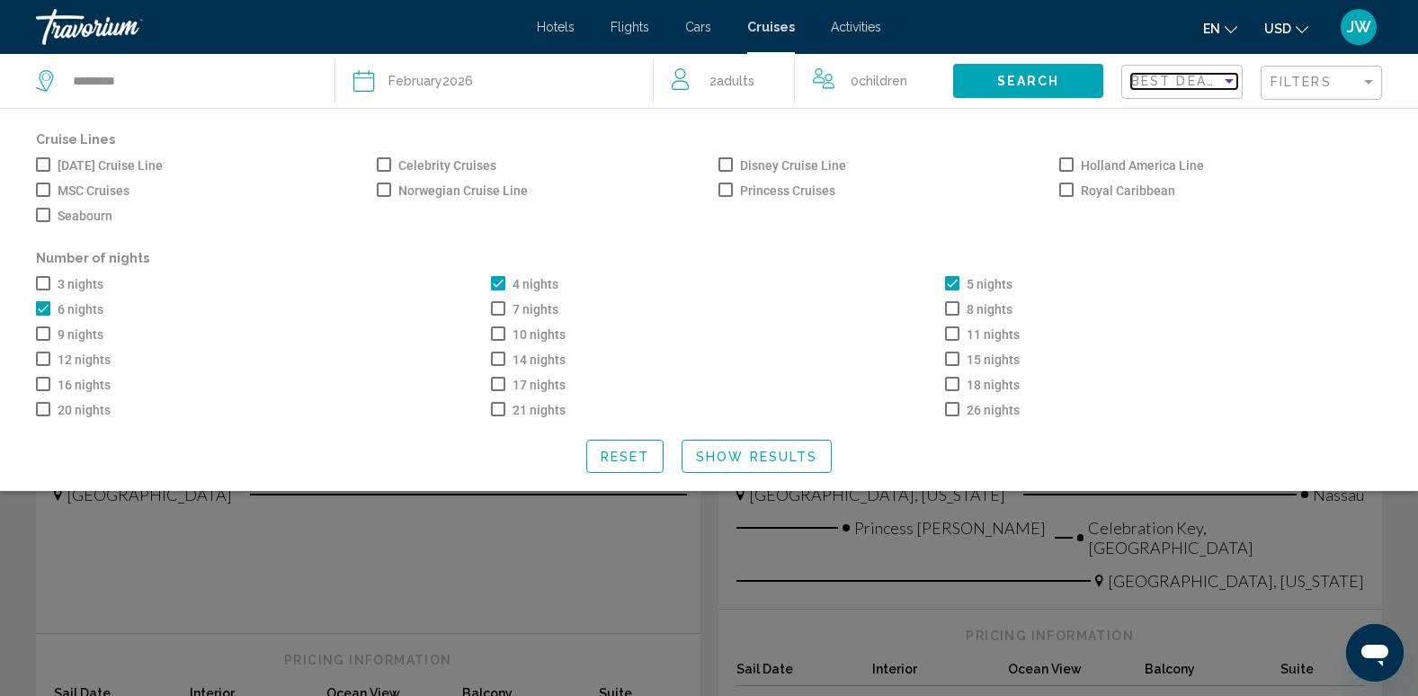
click at [1232, 83] on div "Sort by" at bounding box center [1229, 81] width 9 height 4
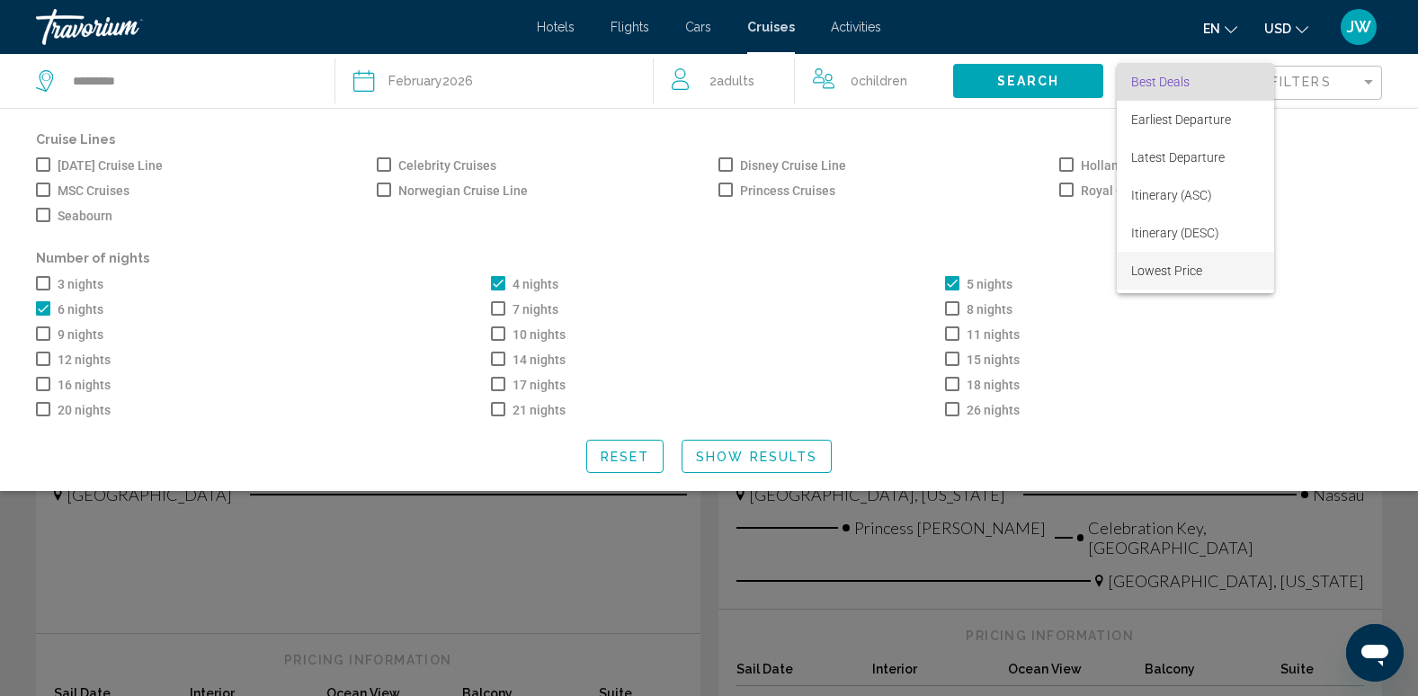
click at [1191, 268] on span "Lowest Price" at bounding box center [1166, 271] width 71 height 14
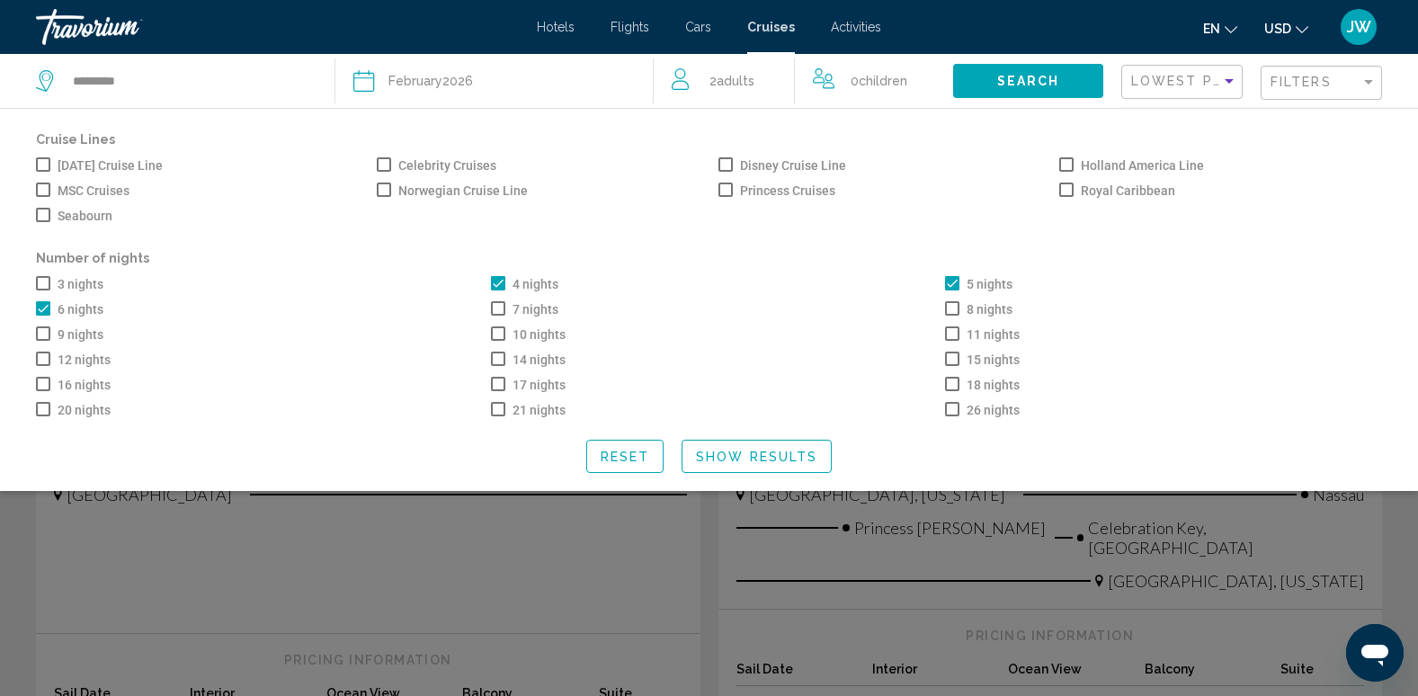
click at [808, 464] on span "Show Results" at bounding box center [756, 457] width 121 height 14
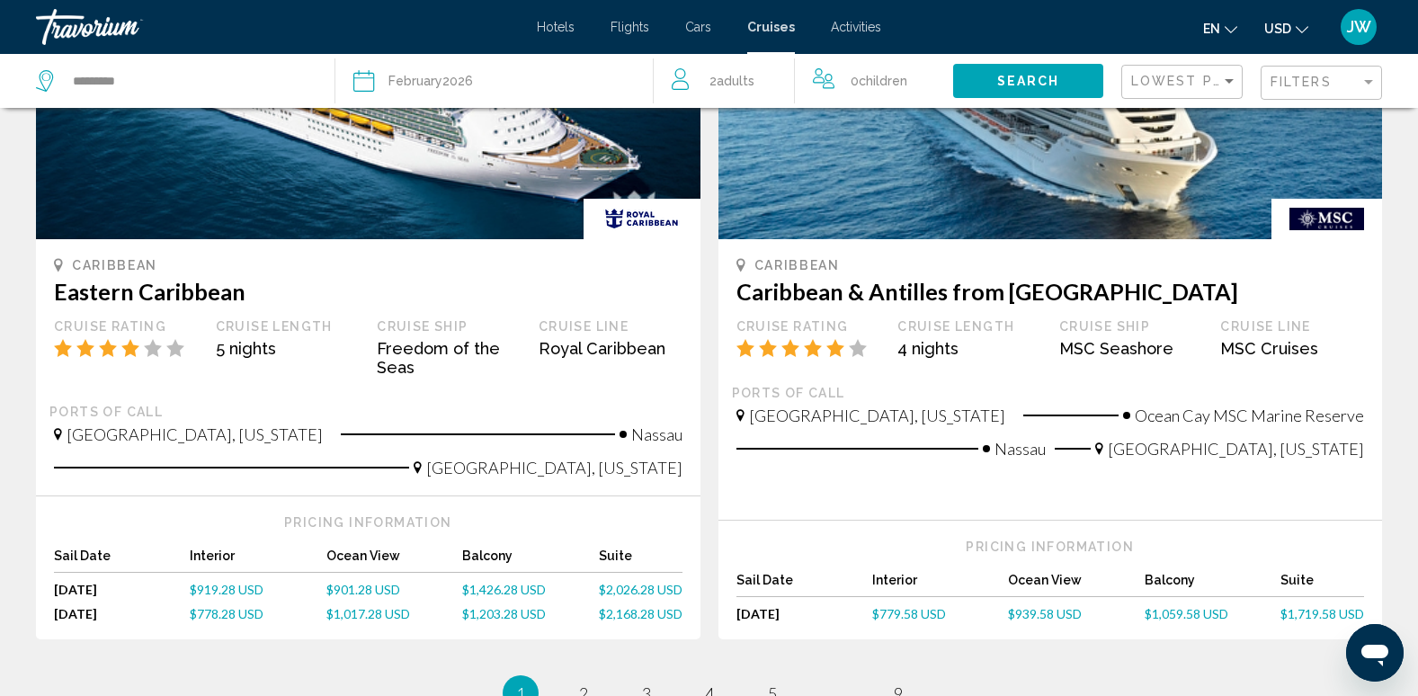
scroll to position [1799, 0]
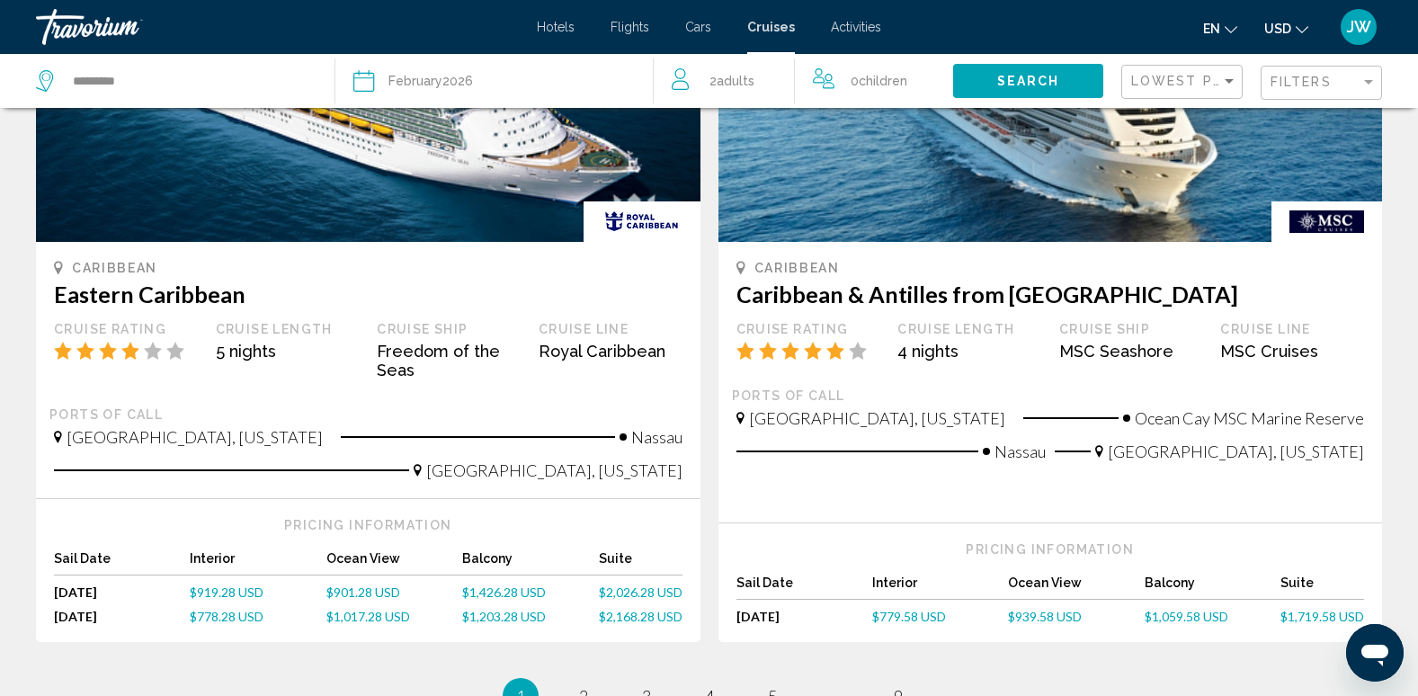
click at [964, 281] on h3 "Caribbean & Antilles from [GEOGRAPHIC_DATA]" at bounding box center [1051, 294] width 629 height 27
click at [1169, 609] on span "$1,059.58 USD" at bounding box center [1187, 616] width 84 height 15
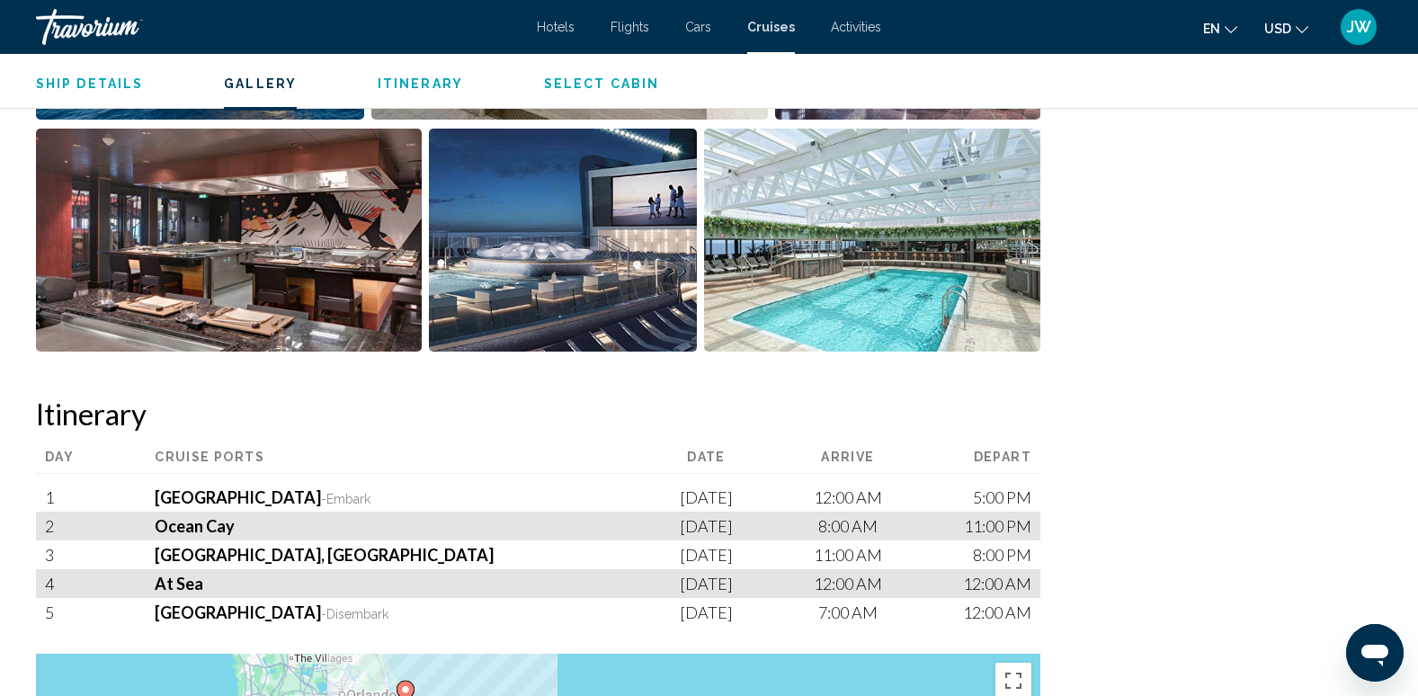
scroll to position [1439, 0]
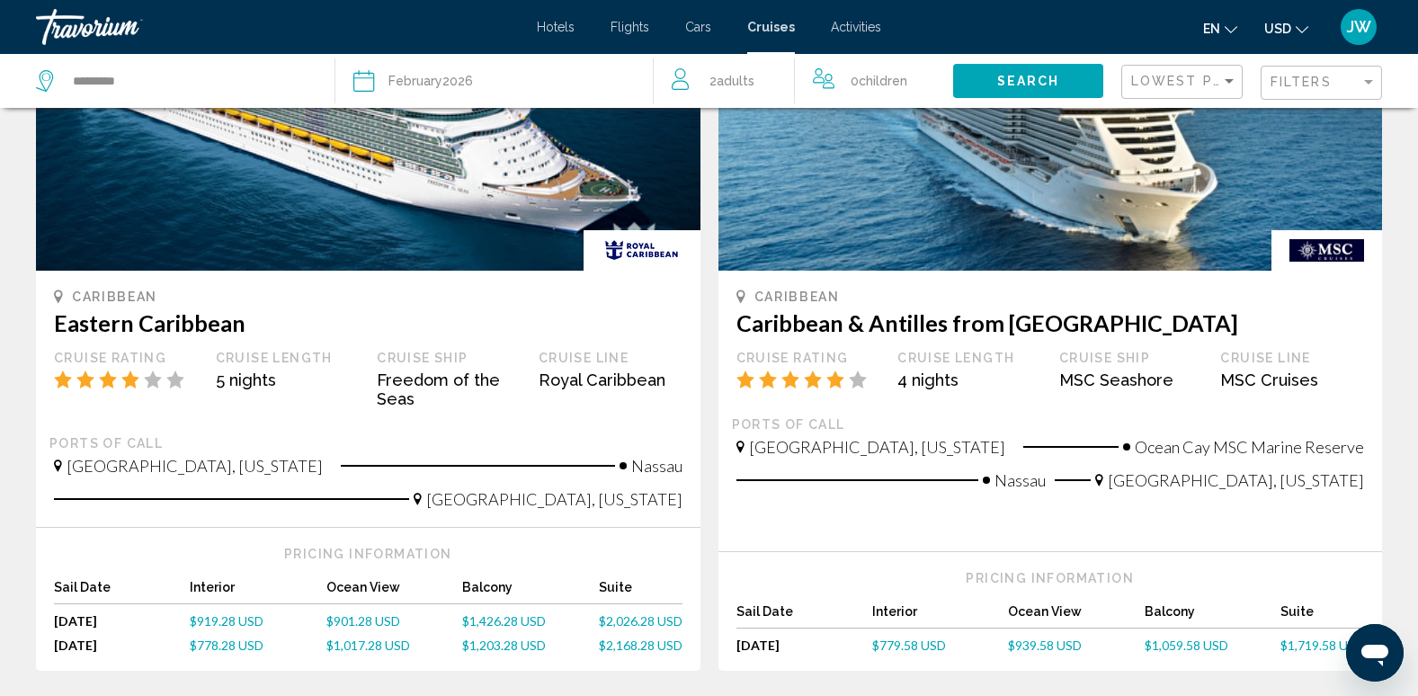
scroll to position [1799, 0]
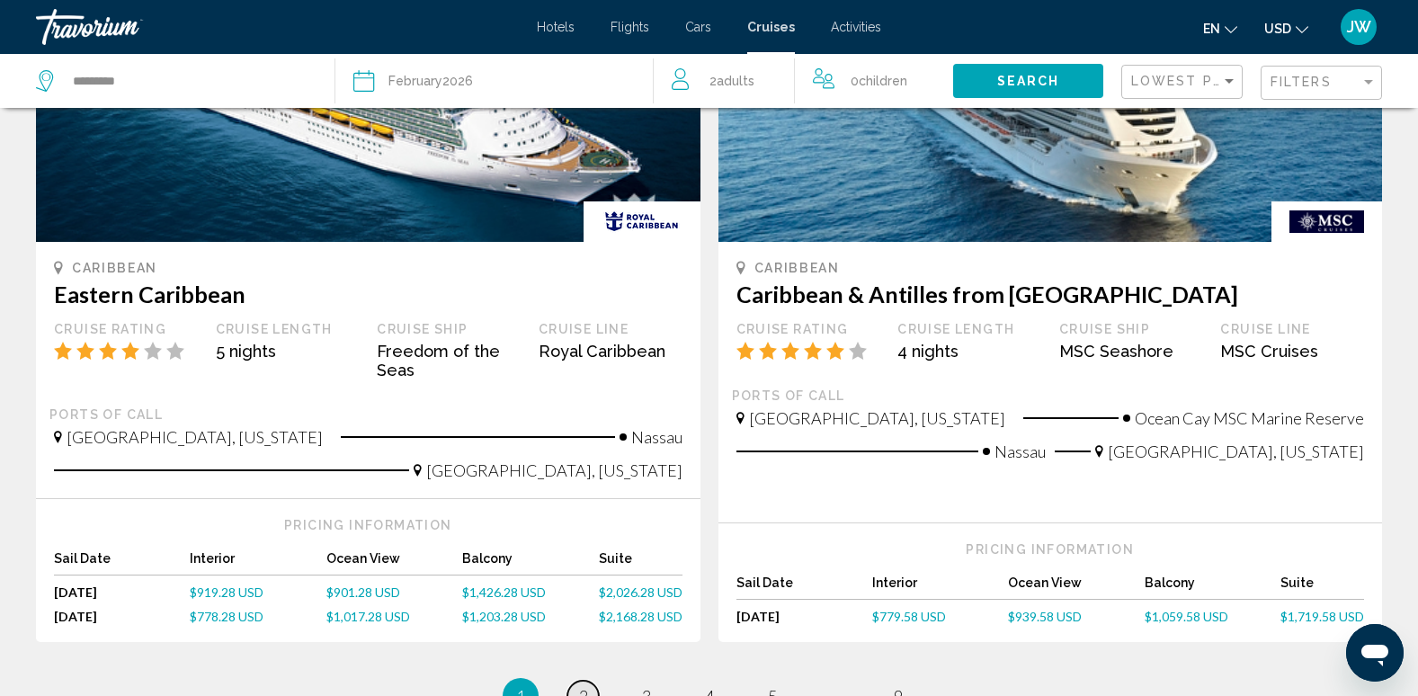
click at [590, 681] on link "page 2" at bounding box center [583, 696] width 31 height 31
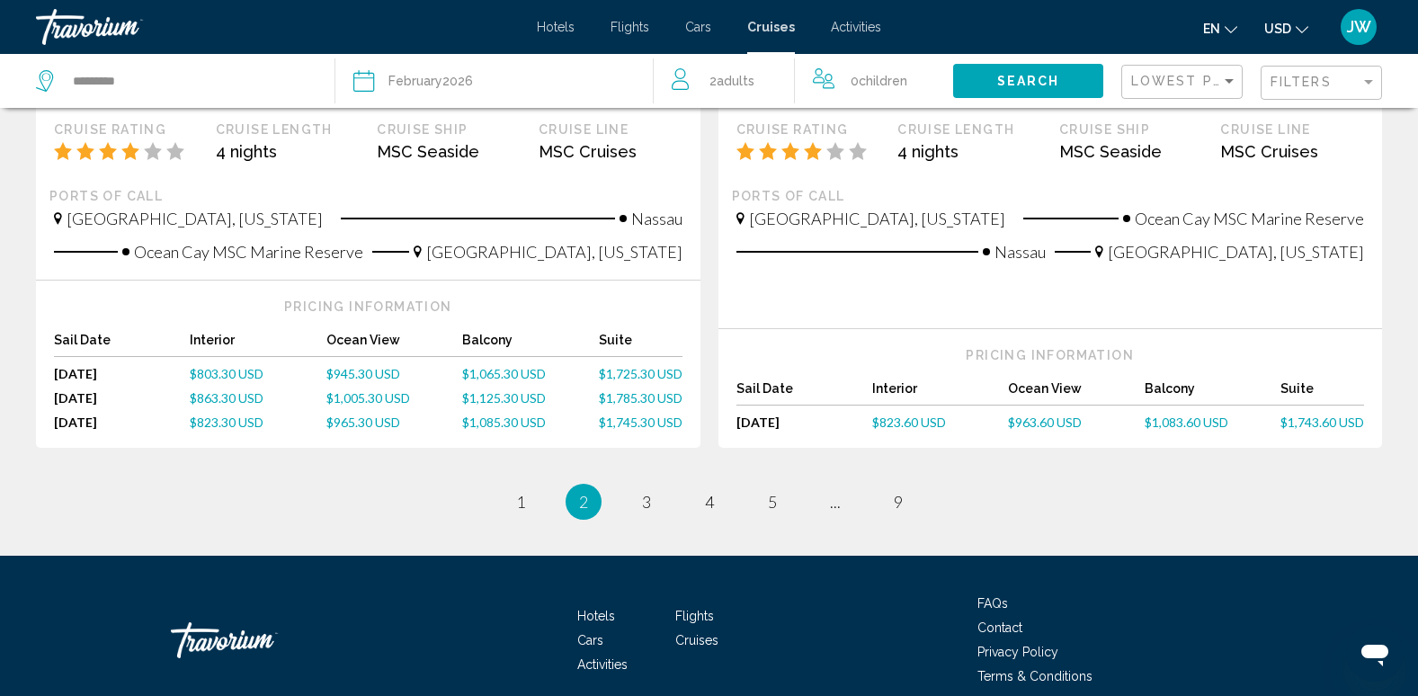
scroll to position [1965, 0]
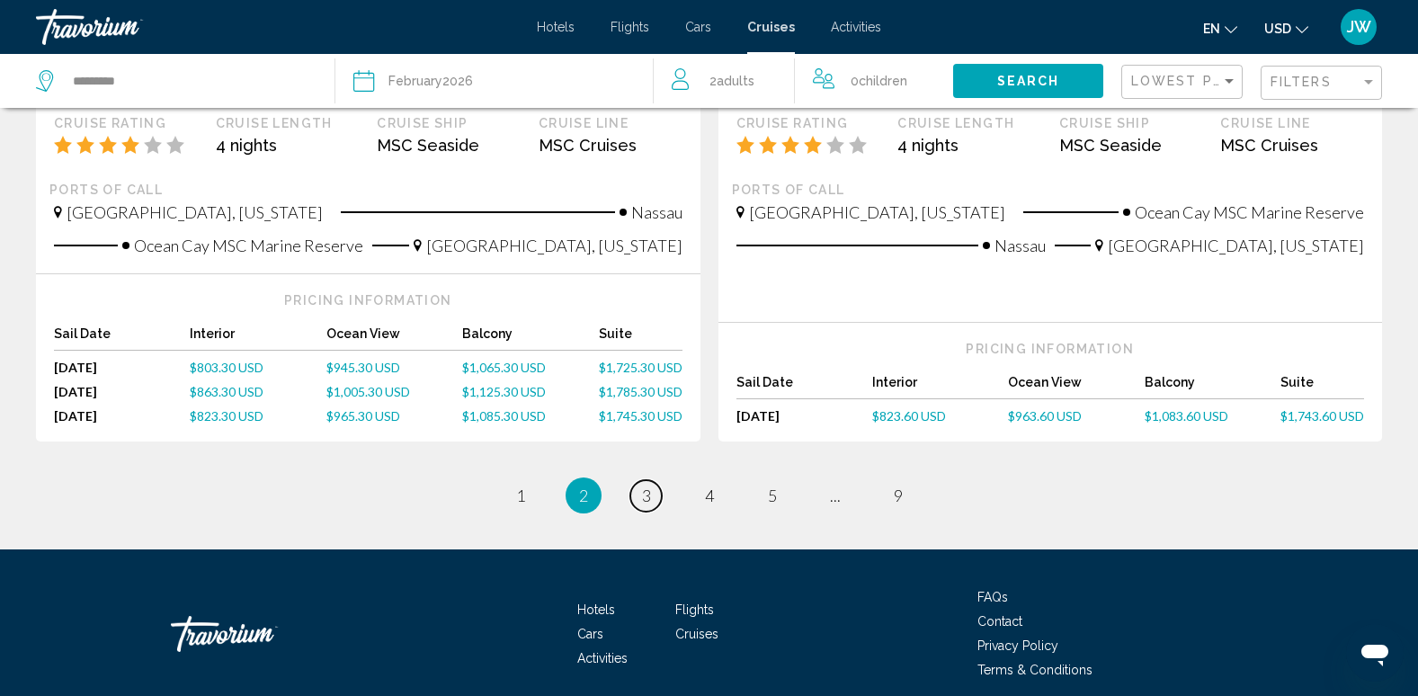
click at [643, 486] on span "3" at bounding box center [646, 496] width 9 height 20
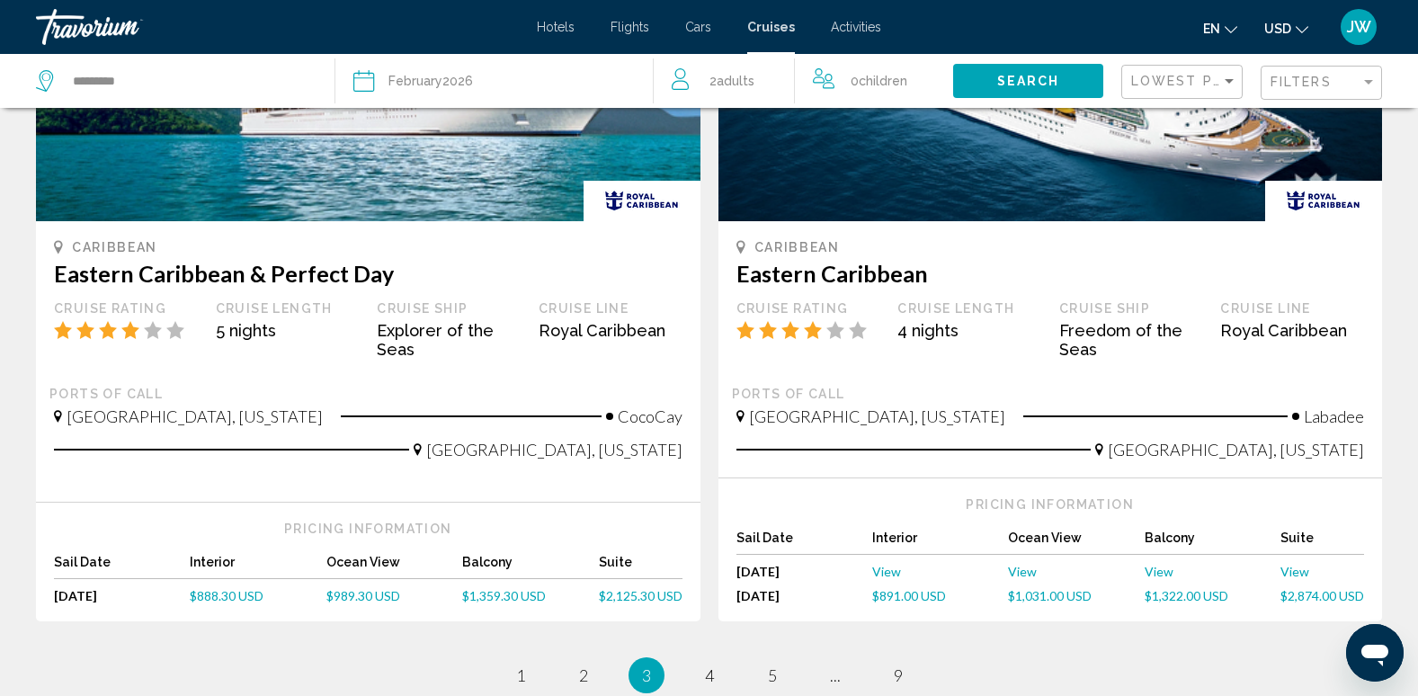
scroll to position [1846, 0]
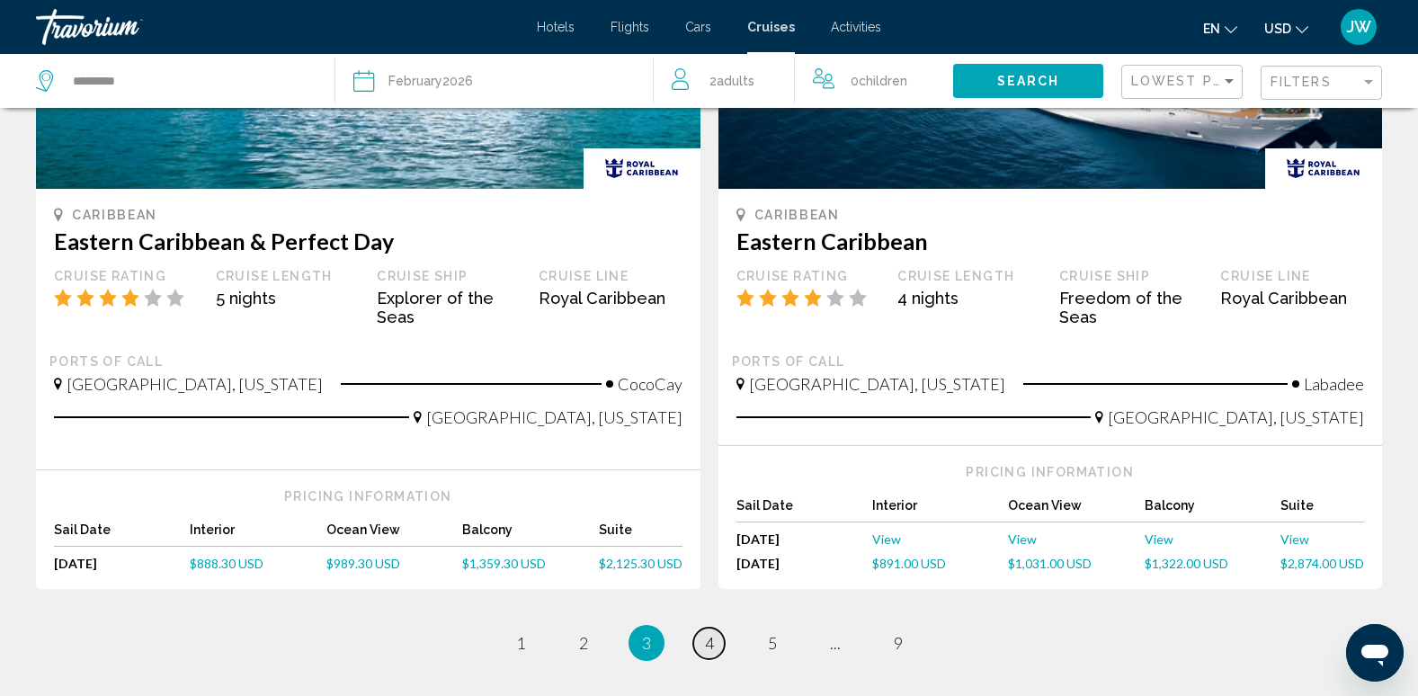
click at [710, 633] on span "4" at bounding box center [709, 643] width 9 height 20
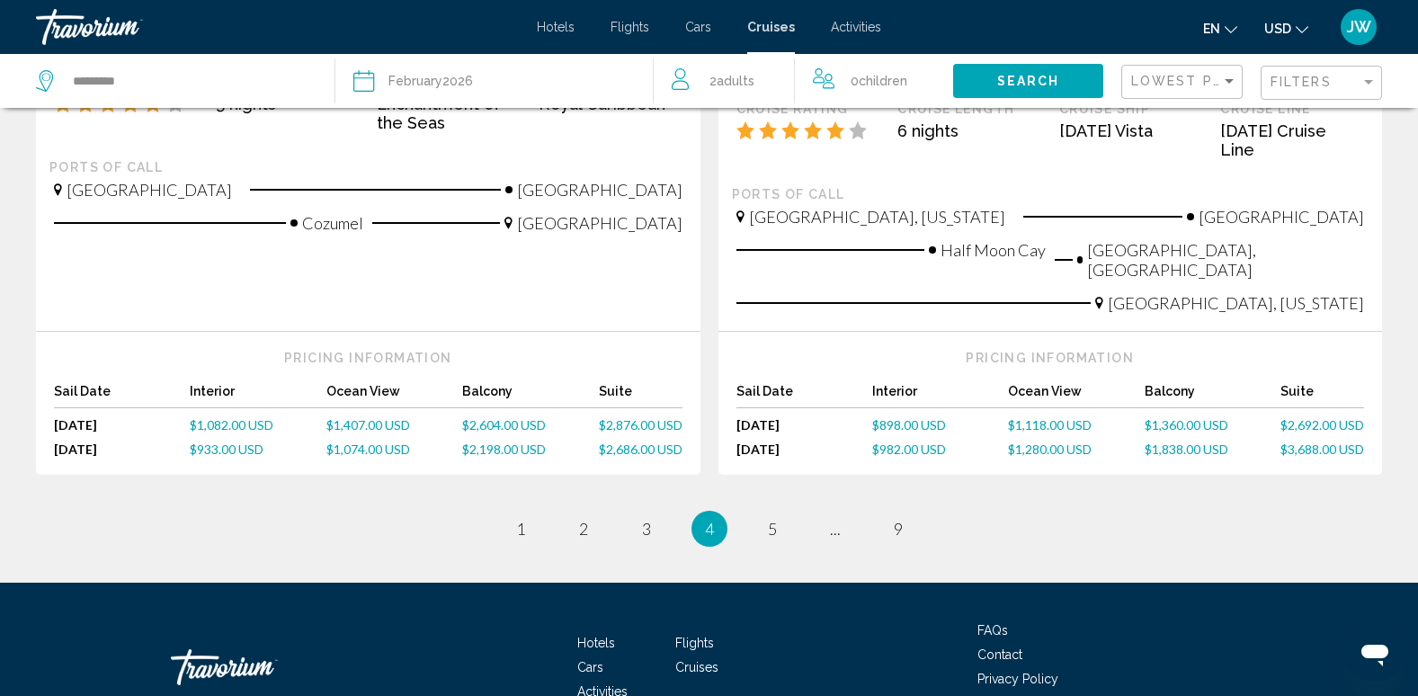
scroll to position [2066, 0]
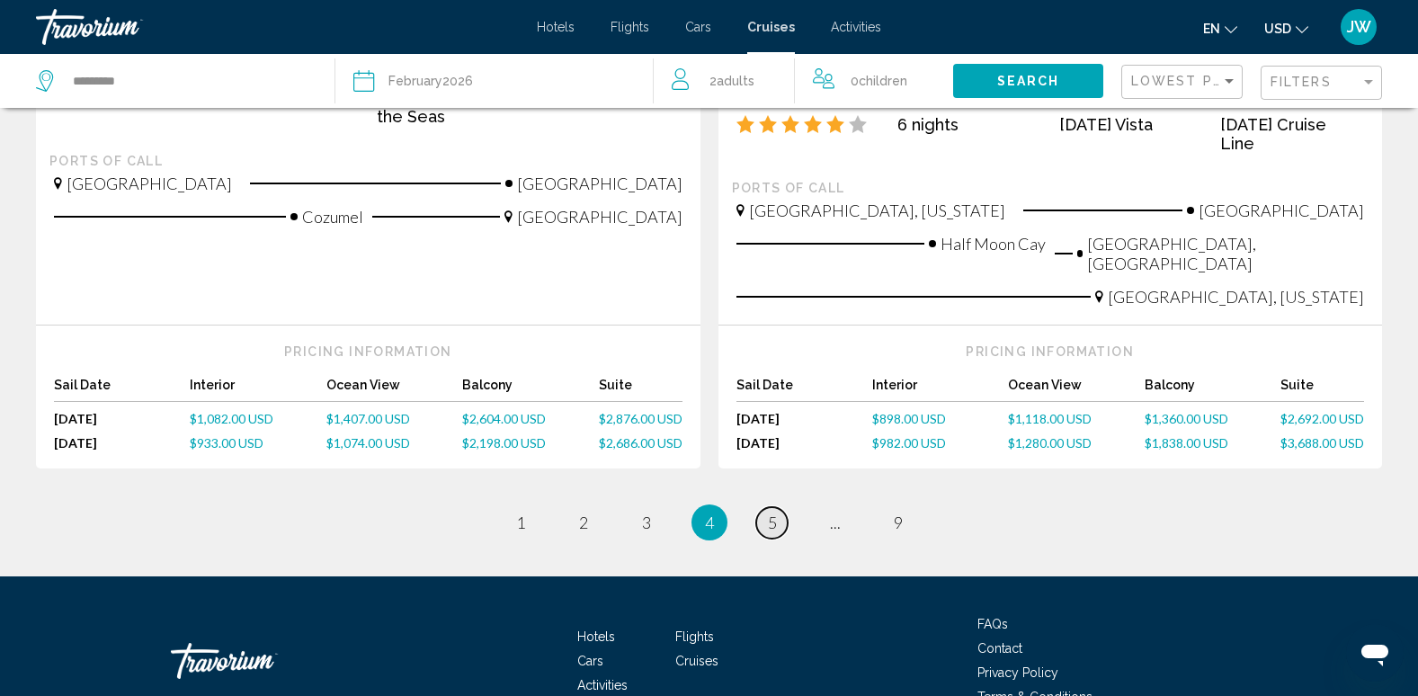
click at [770, 513] on span "5" at bounding box center [772, 523] width 9 height 20
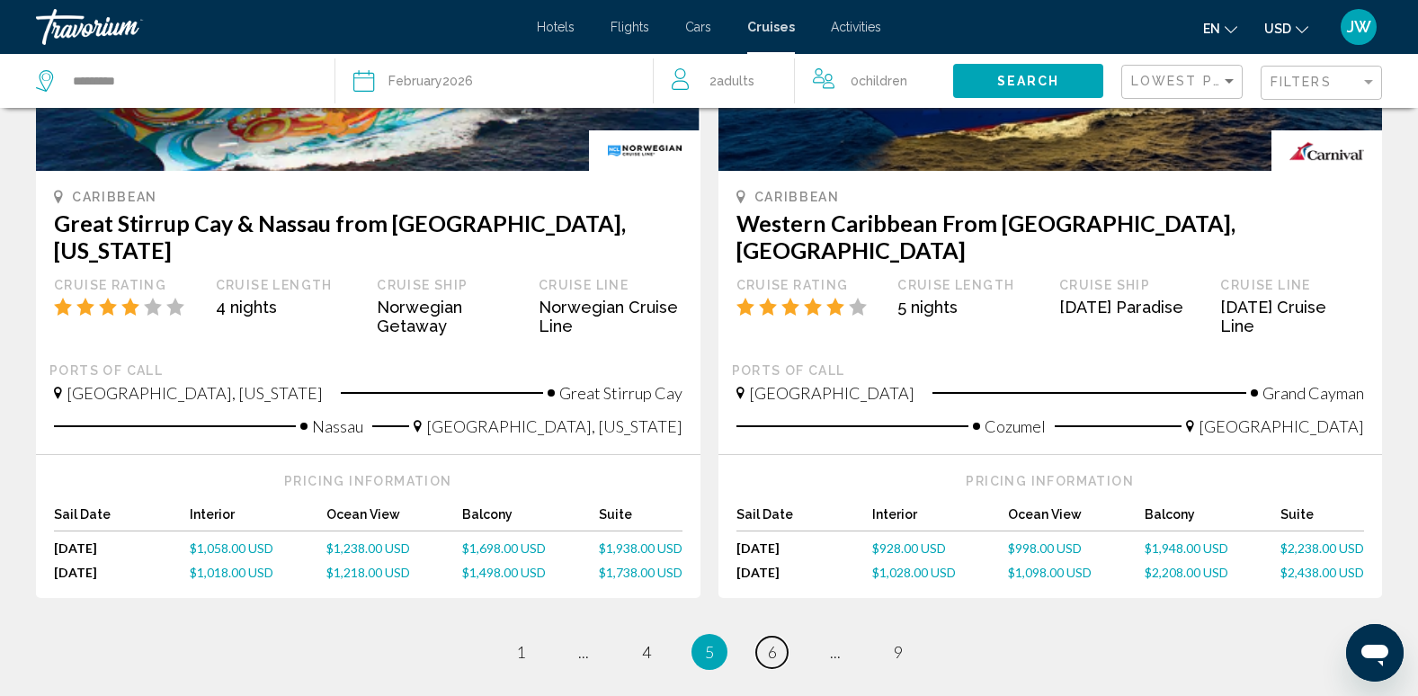
scroll to position [1969, 0]
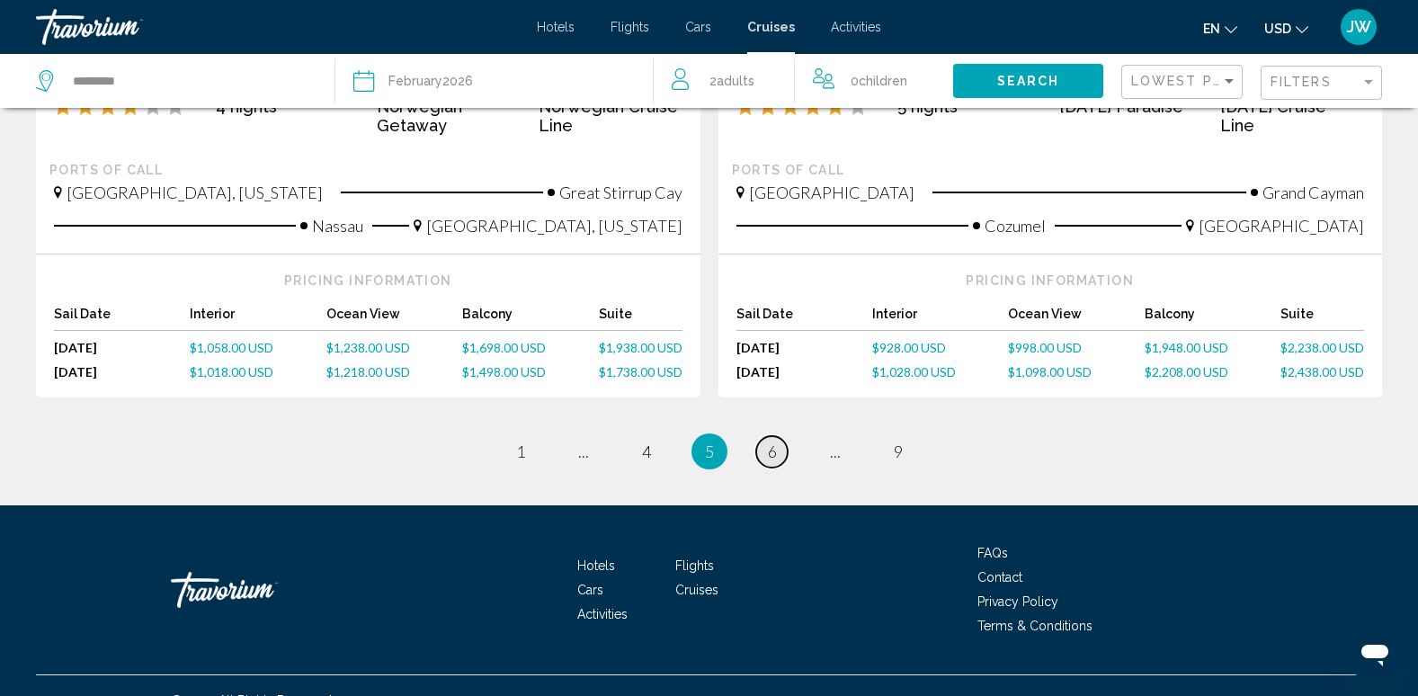
click at [773, 442] on span "6" at bounding box center [772, 452] width 9 height 20
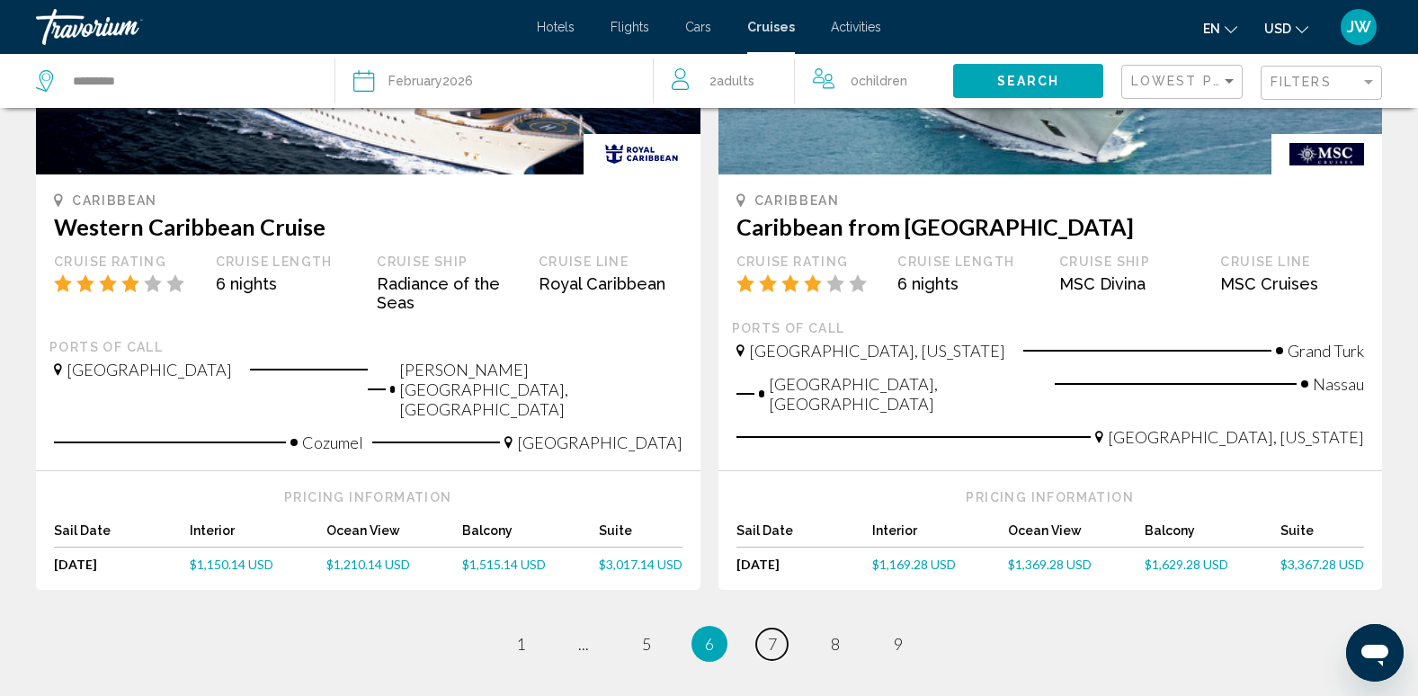
scroll to position [1900, 0]
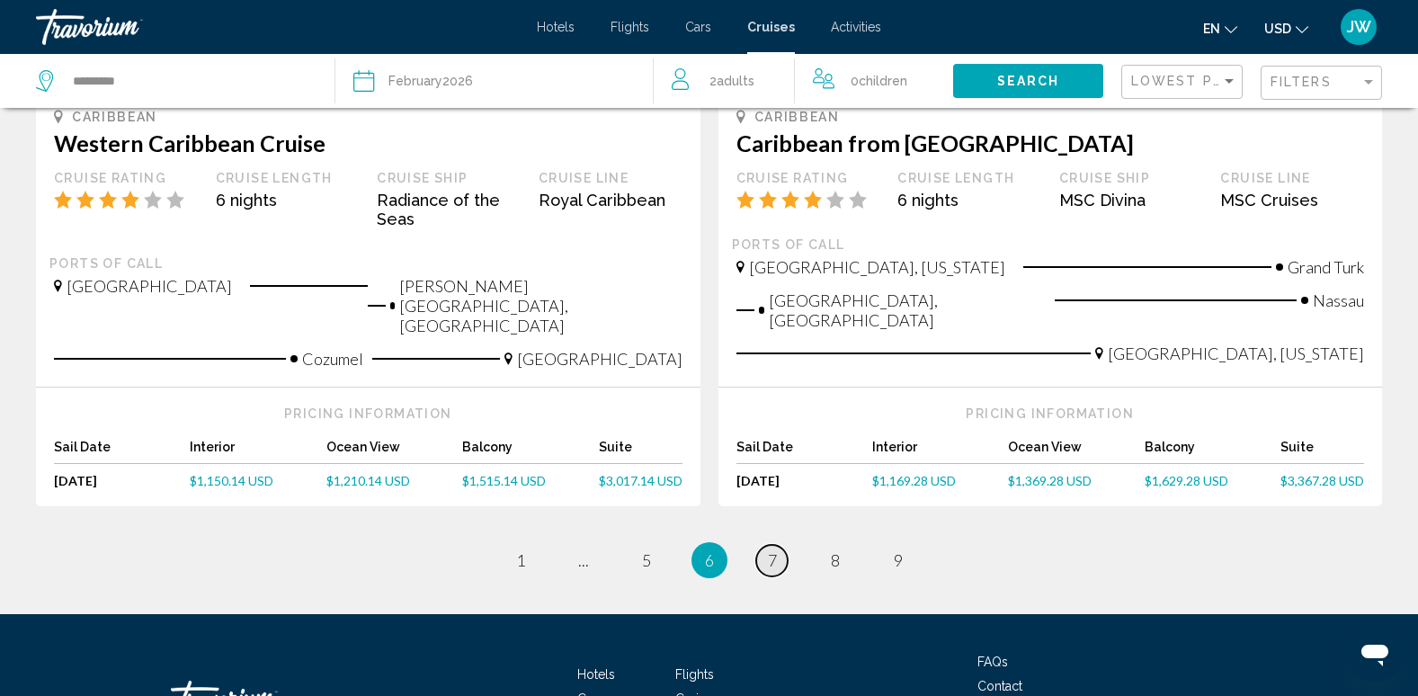
click at [767, 545] on link "page 7" at bounding box center [771, 560] width 31 height 31
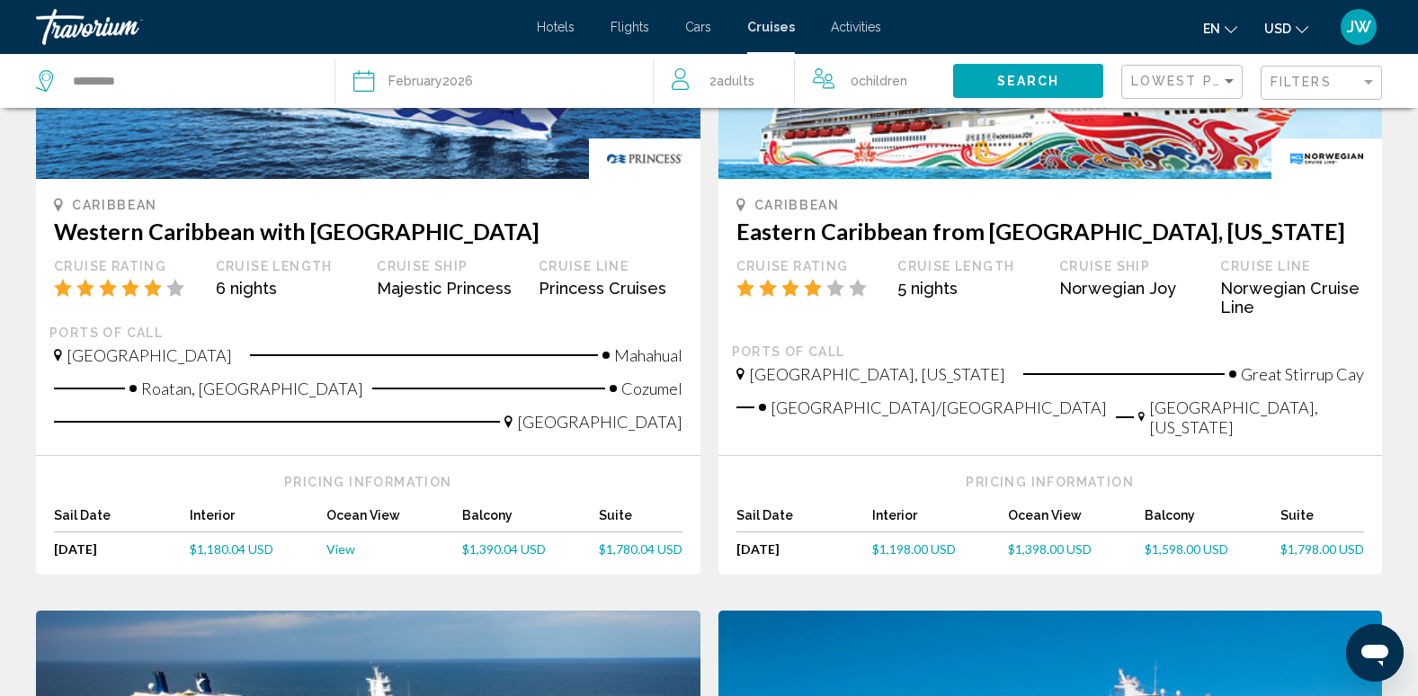
scroll to position [270, 0]
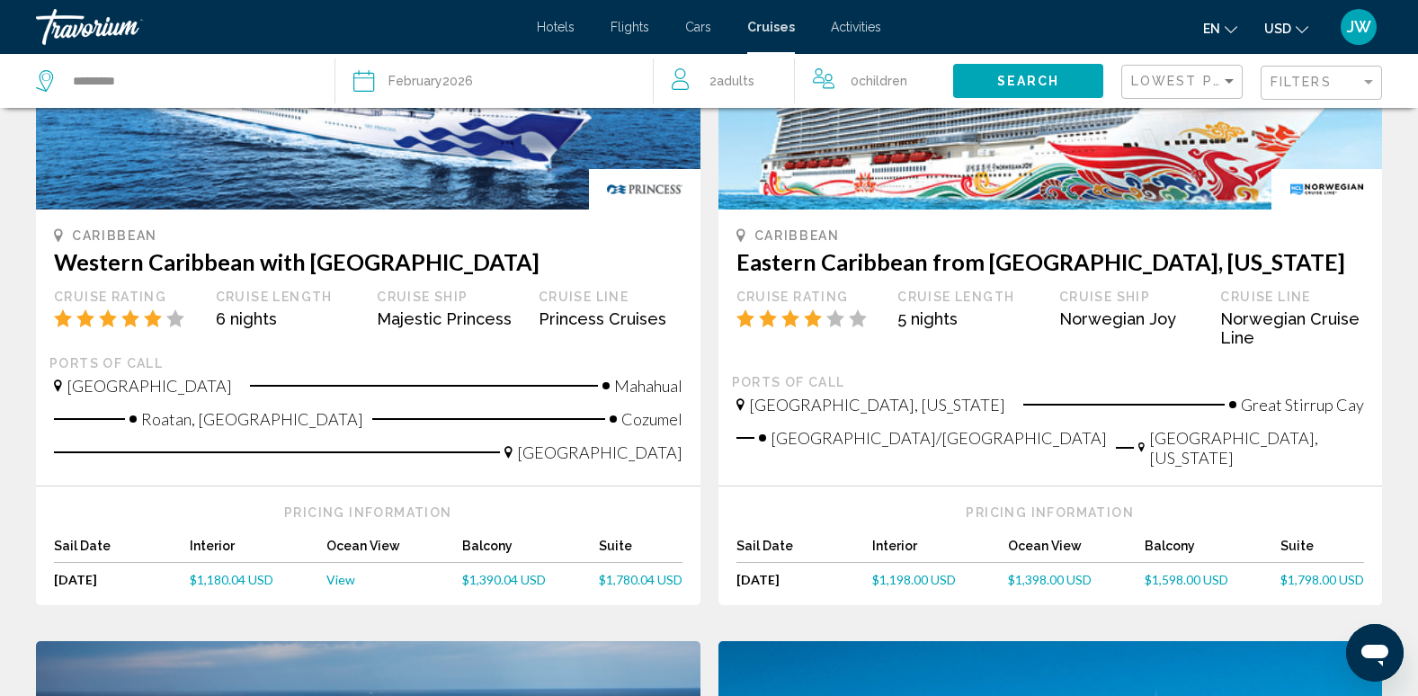
click at [514, 572] on span "$1,390.04 USD" at bounding box center [504, 579] width 84 height 15
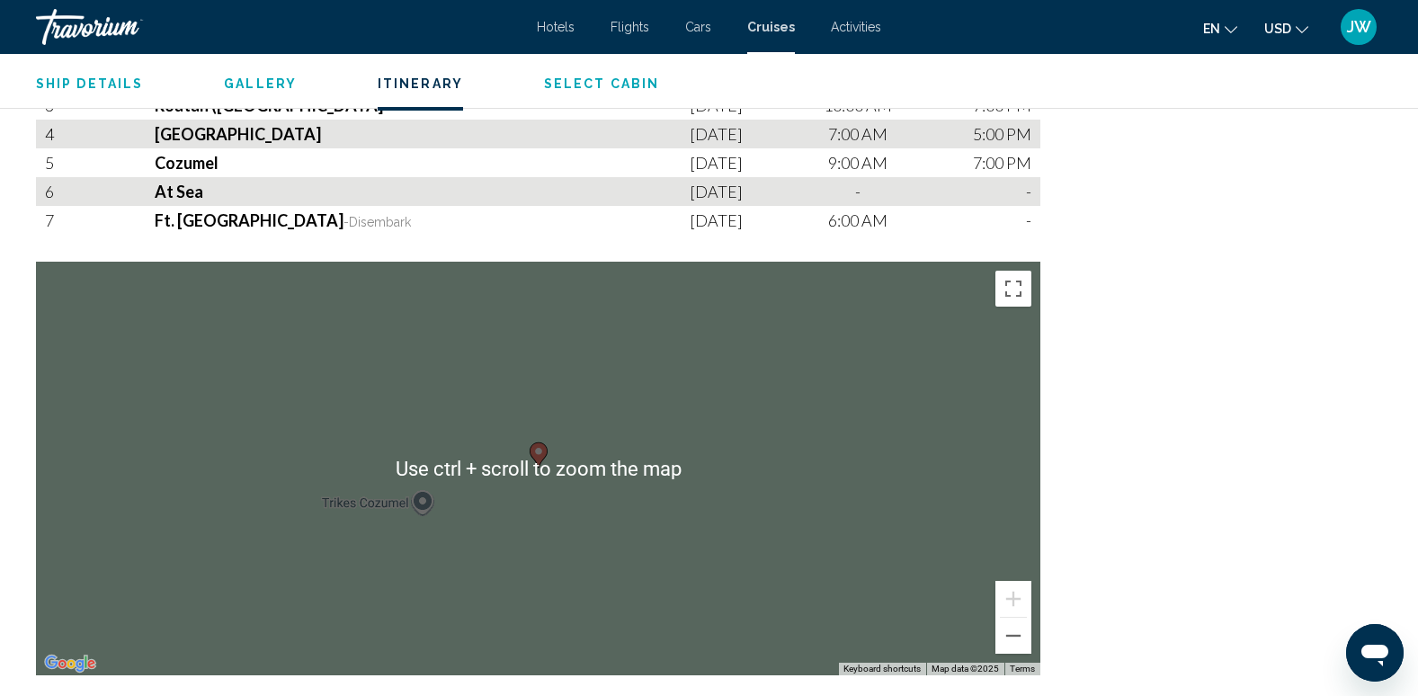
scroll to position [1799, 0]
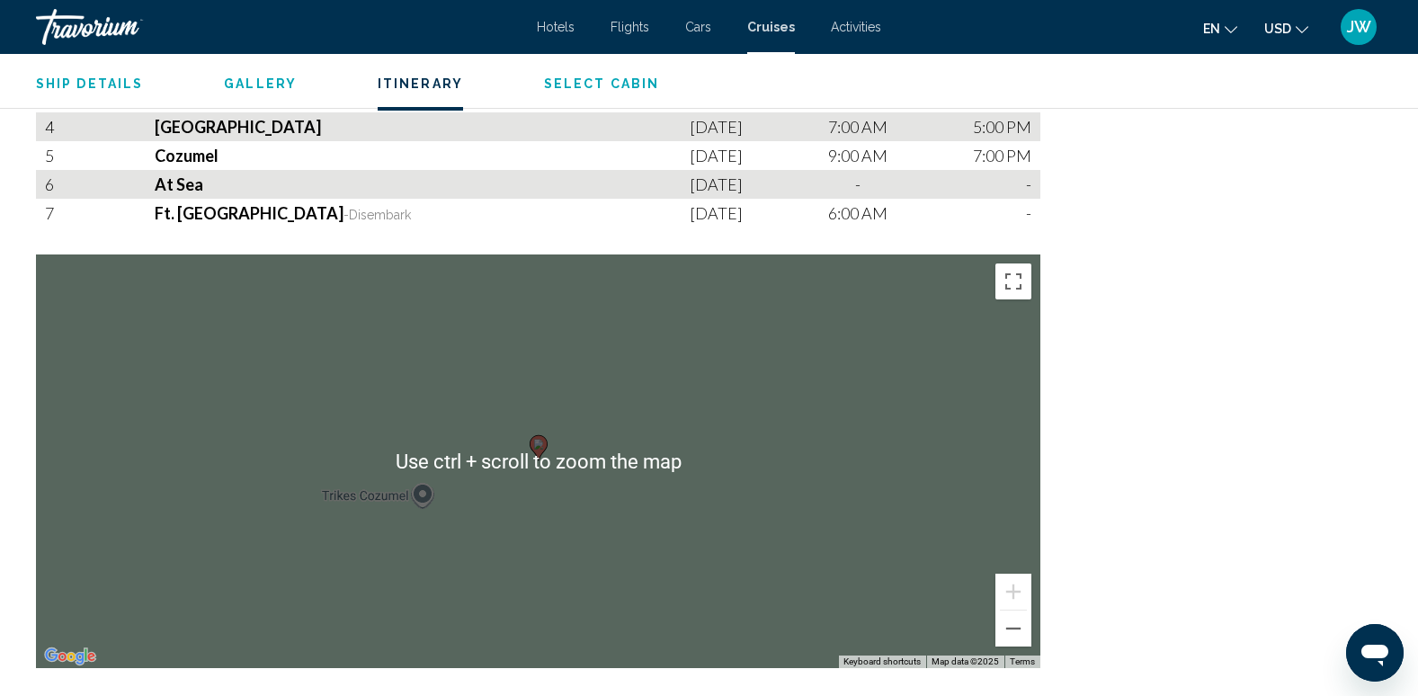
click at [390, 564] on div "To activate drag with keyboard, press Alt + Enter. Once in keyboard drag state,…" at bounding box center [538, 462] width 1005 height 414
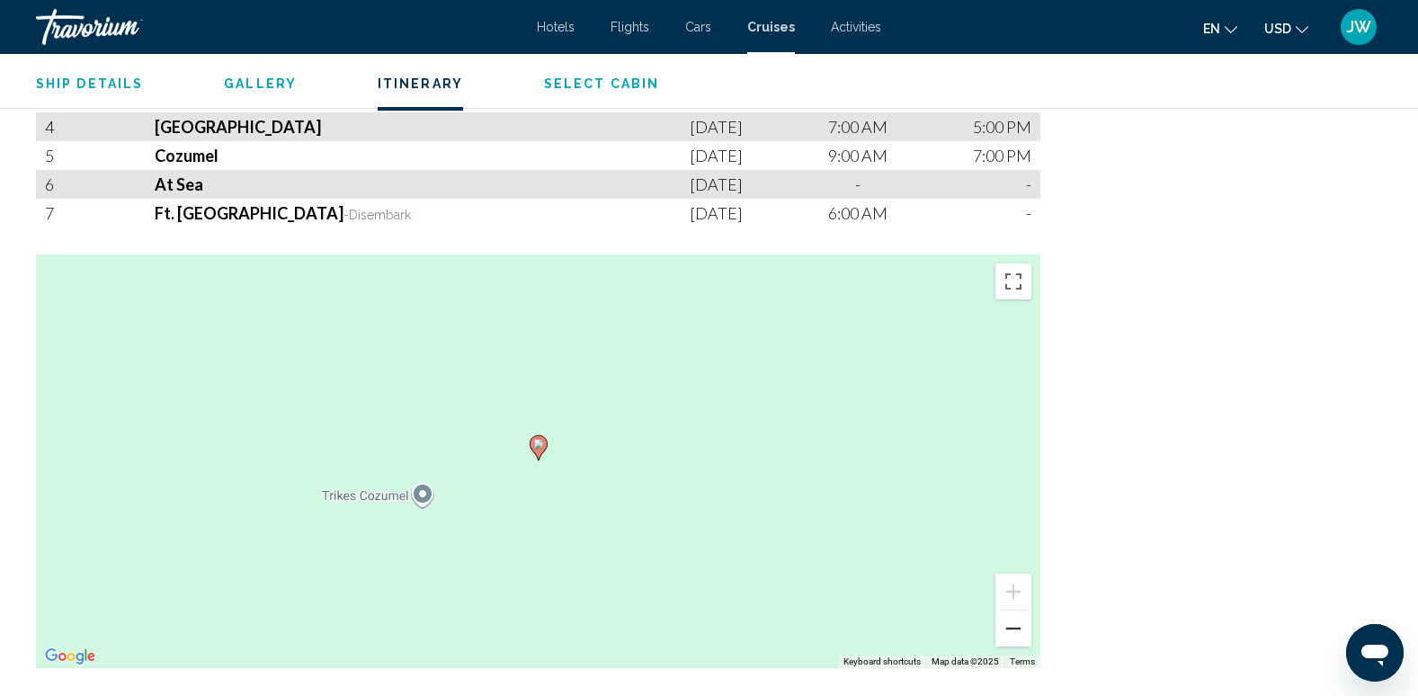
click at [1008, 628] on button "Zoom out" at bounding box center [1014, 629] width 36 height 36
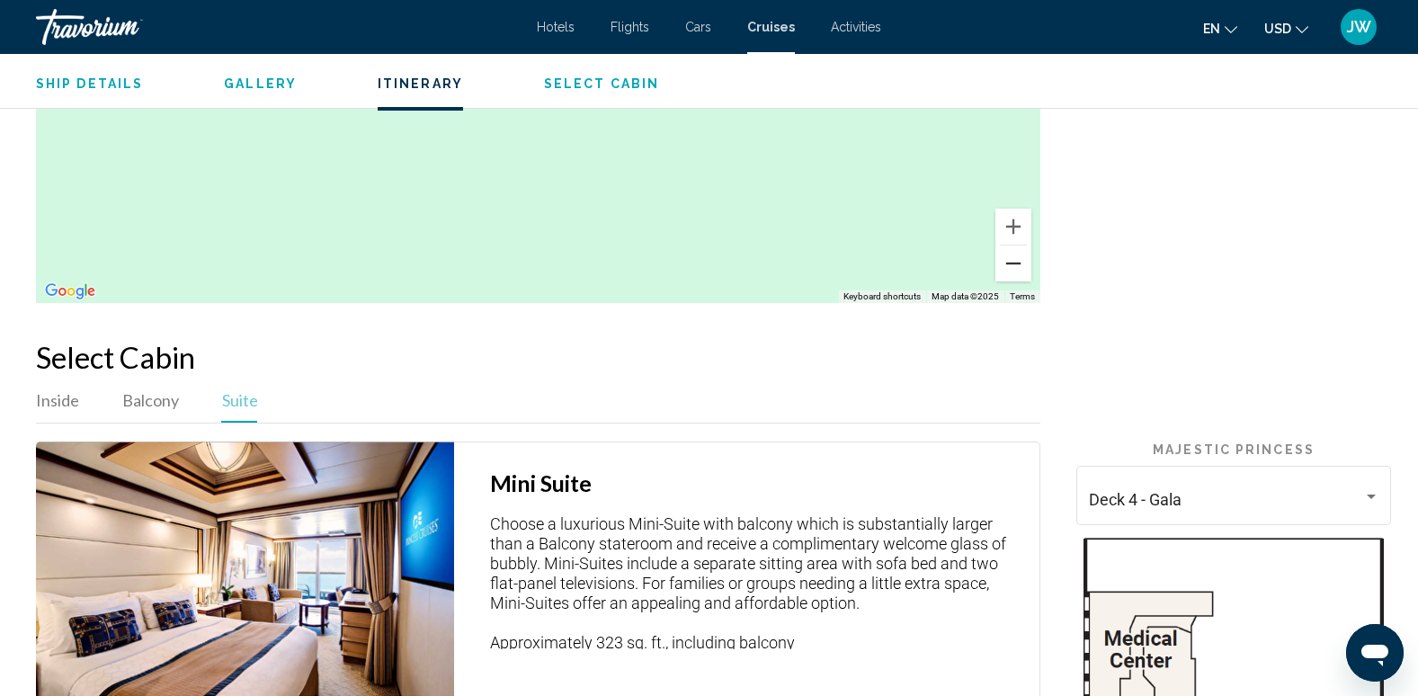
scroll to position [2159, 0]
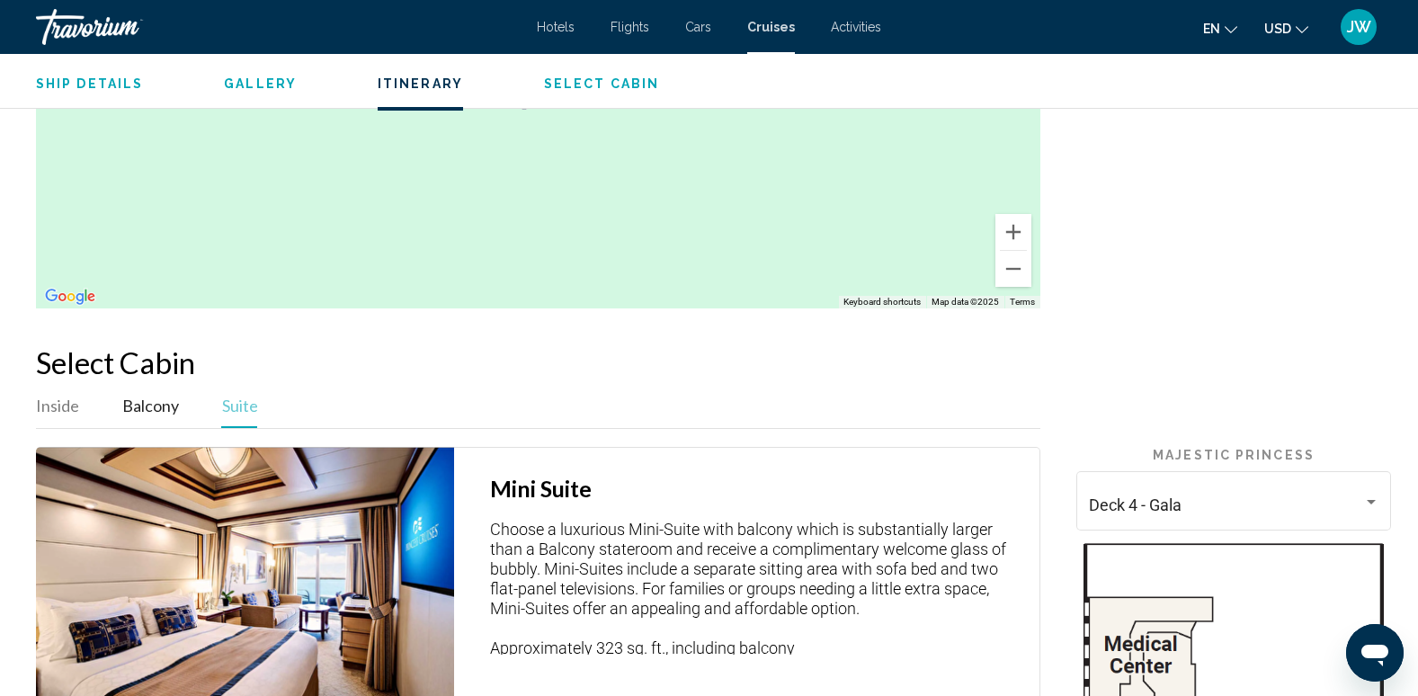
click at [151, 407] on span "Balcony" at bounding box center [150, 406] width 57 height 20
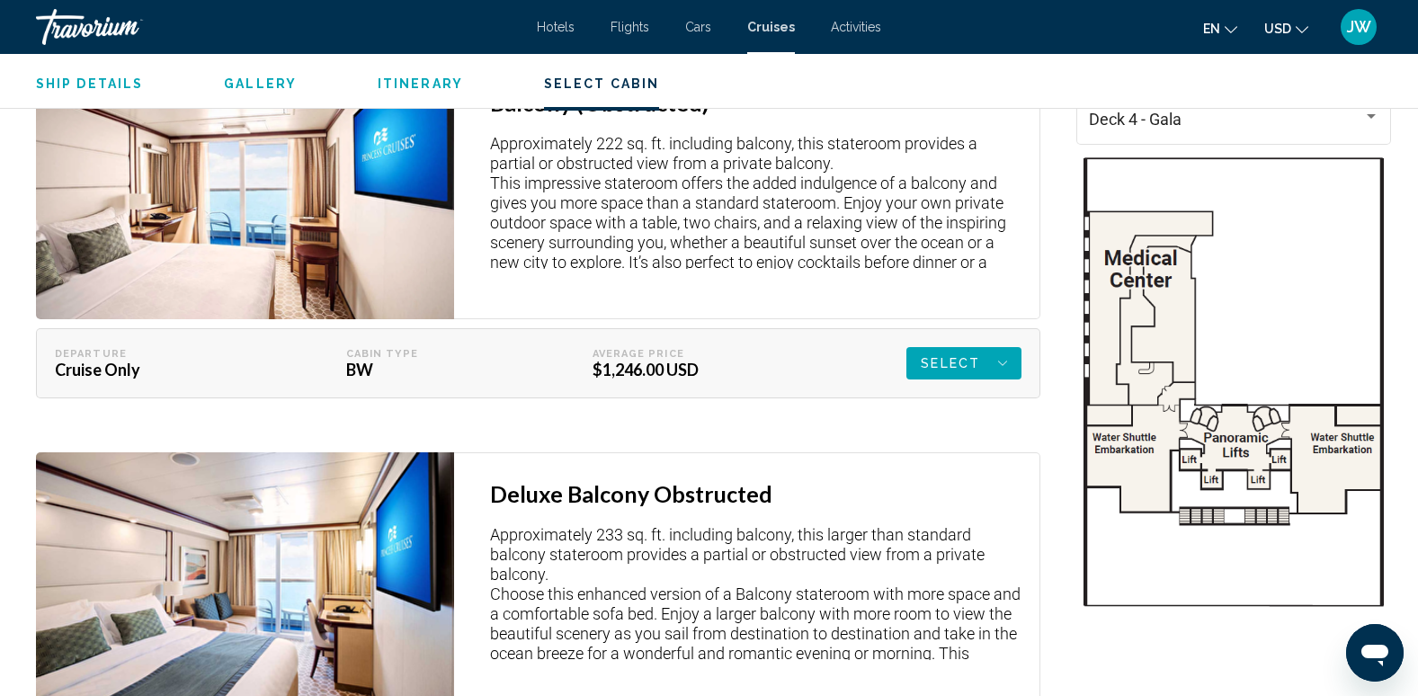
scroll to position [2518, 0]
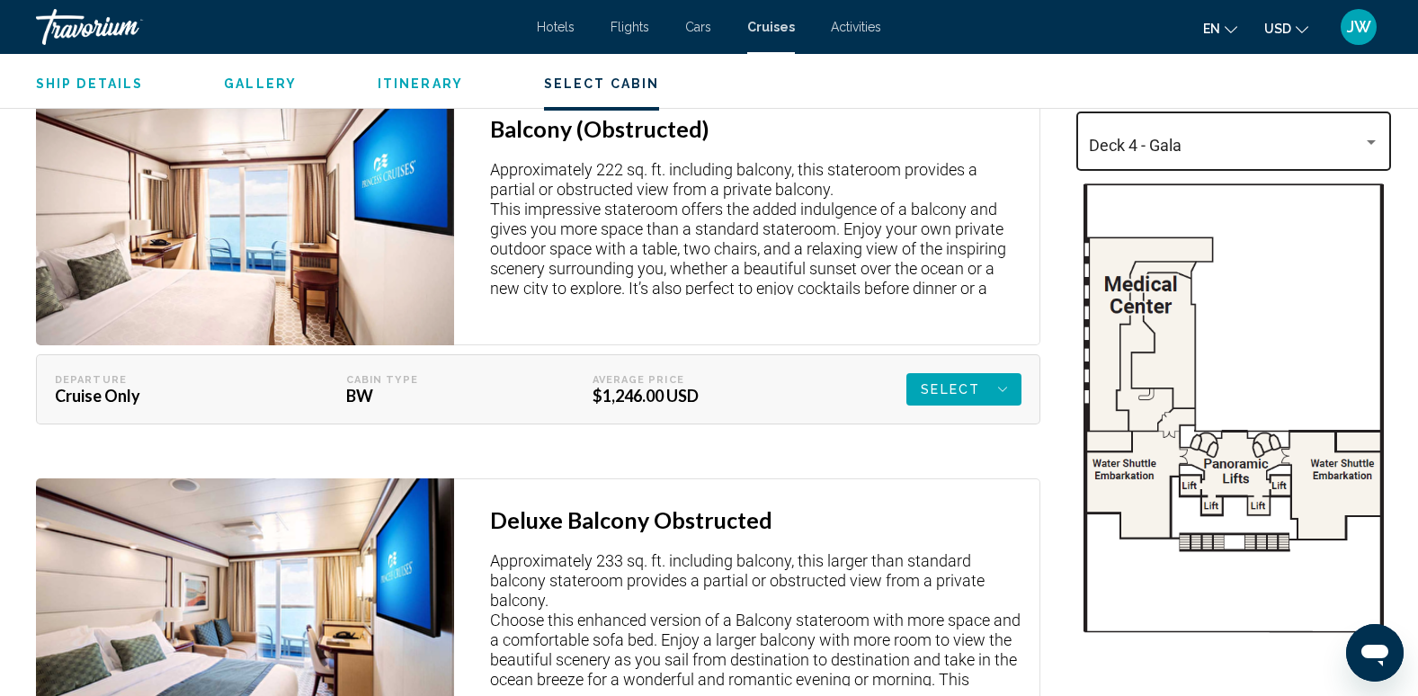
click at [1381, 136] on div "Deck 4 - Gala" at bounding box center [1234, 139] width 315 height 64
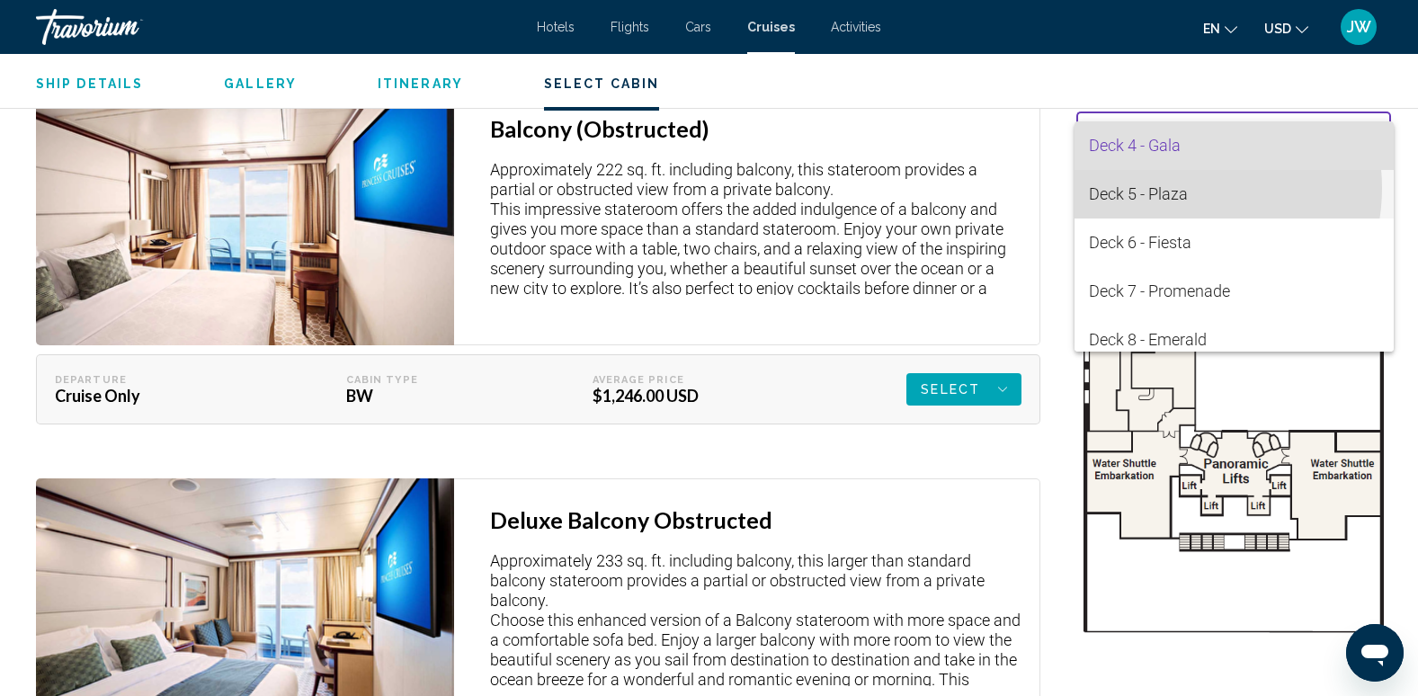
click at [1181, 188] on span "Deck 5 - Plaza" at bounding box center [1234, 194] width 291 height 49
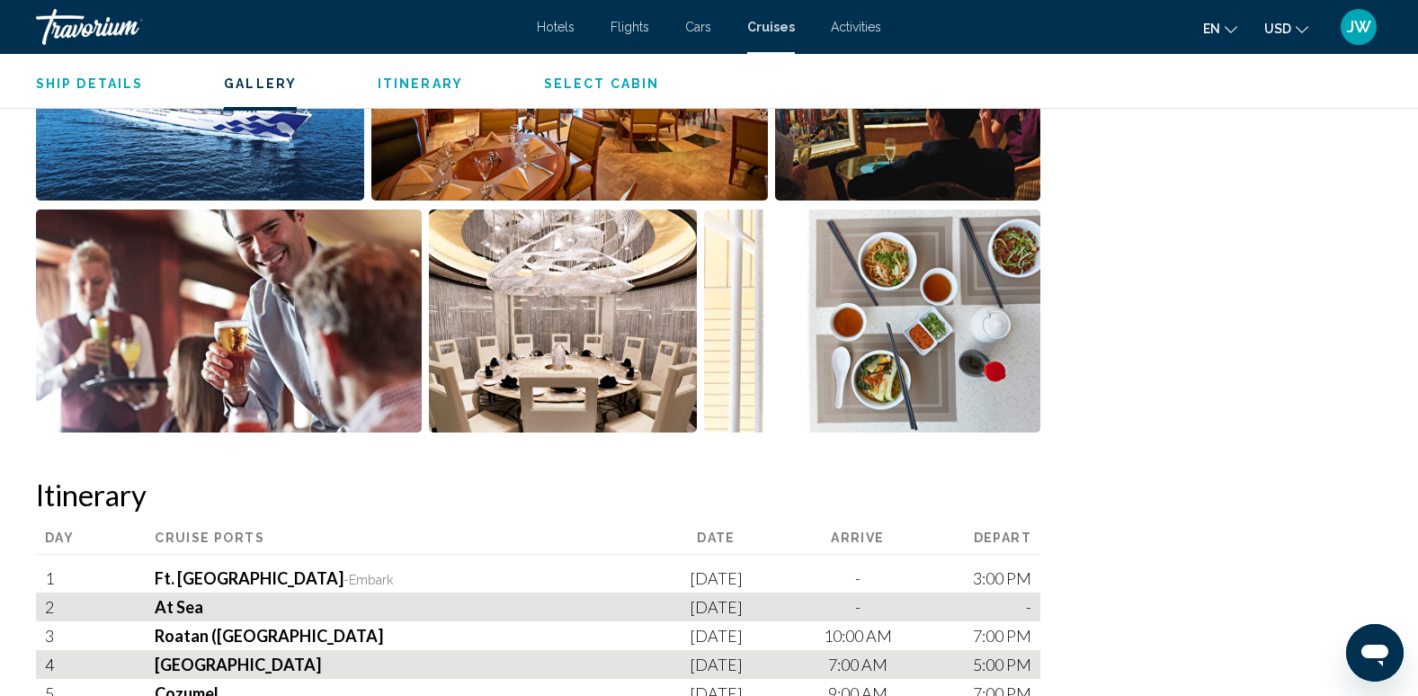
scroll to position [1259, 0]
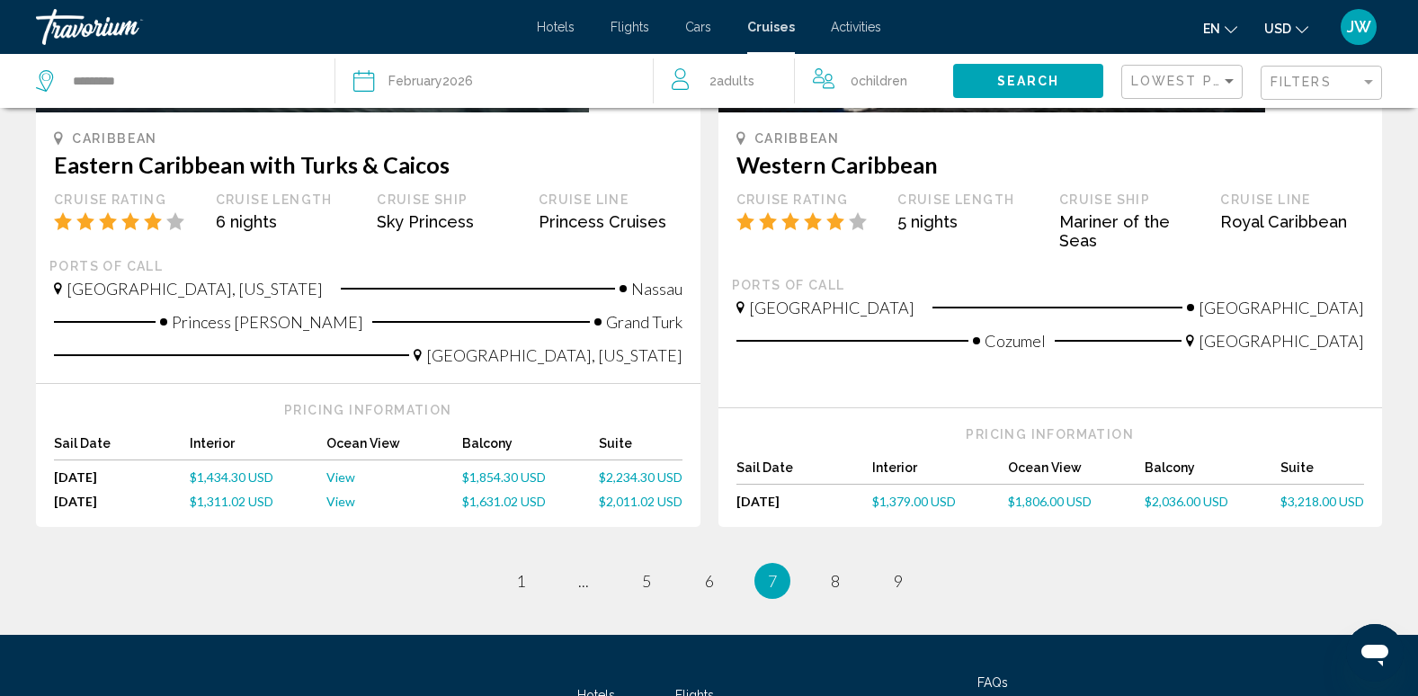
scroll to position [1921, 0]
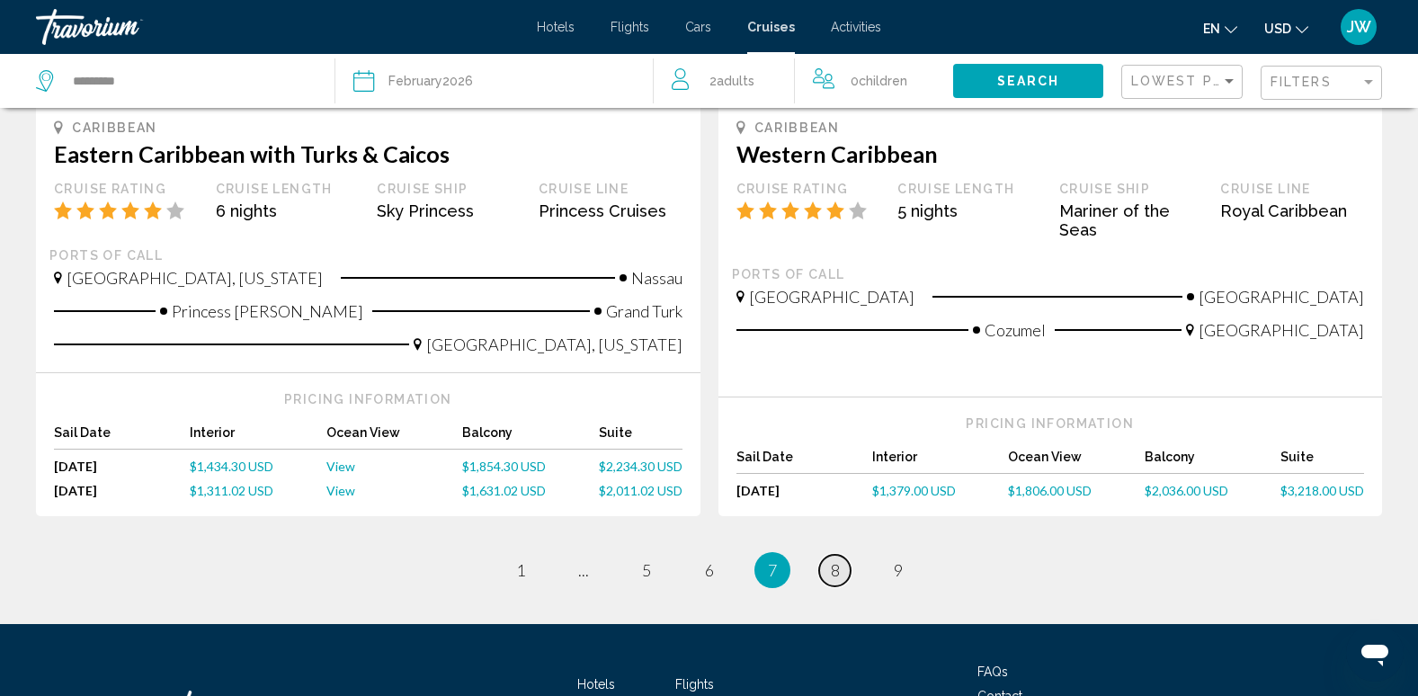
click at [831, 560] on span "8" at bounding box center [835, 570] width 9 height 20
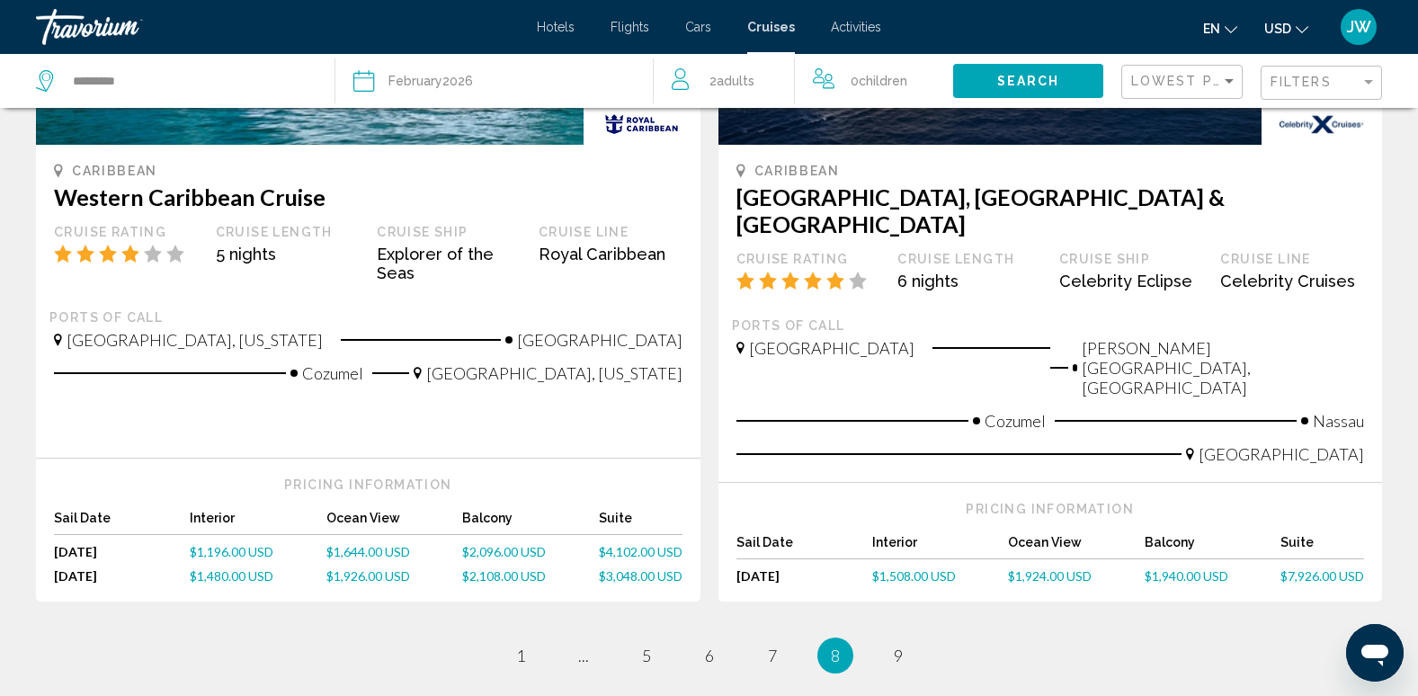
scroll to position [1889, 0]
click at [904, 639] on link "page 9" at bounding box center [897, 654] width 31 height 31
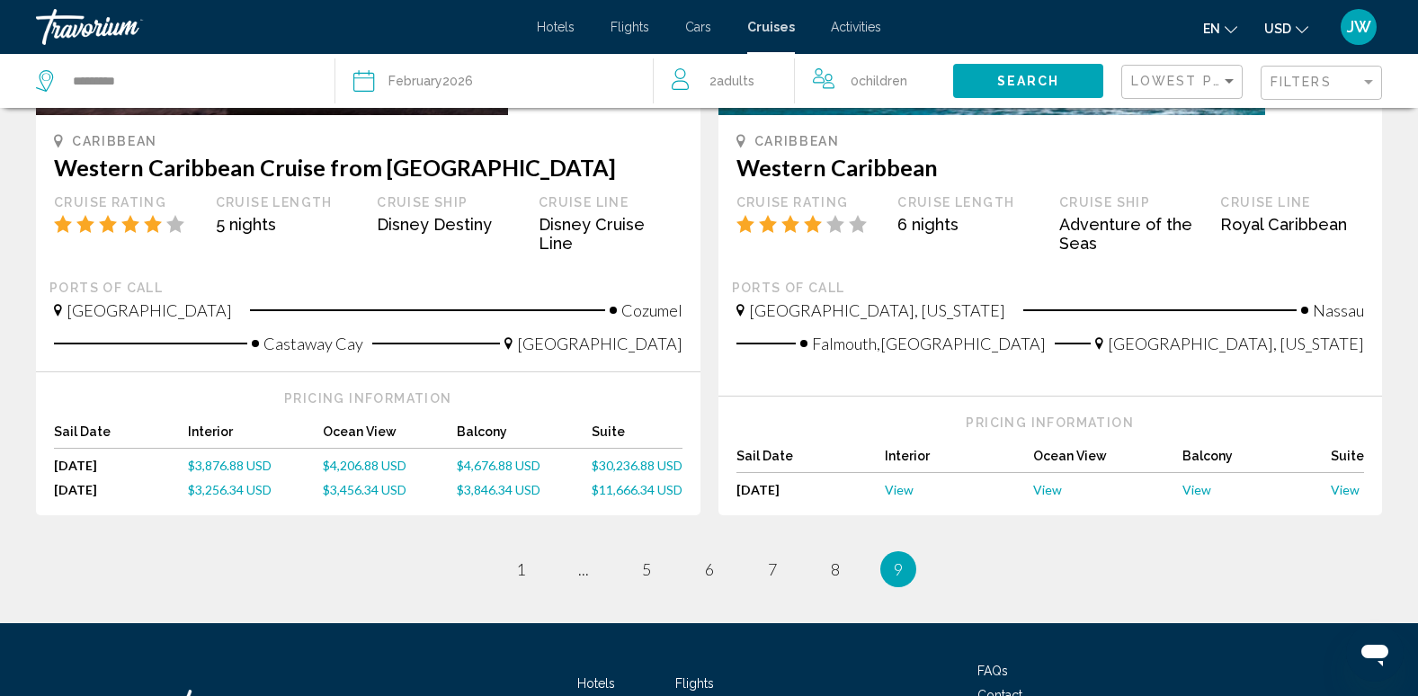
scroll to position [1889, 0]
click at [1190, 481] on span "View" at bounding box center [1197, 488] width 29 height 15
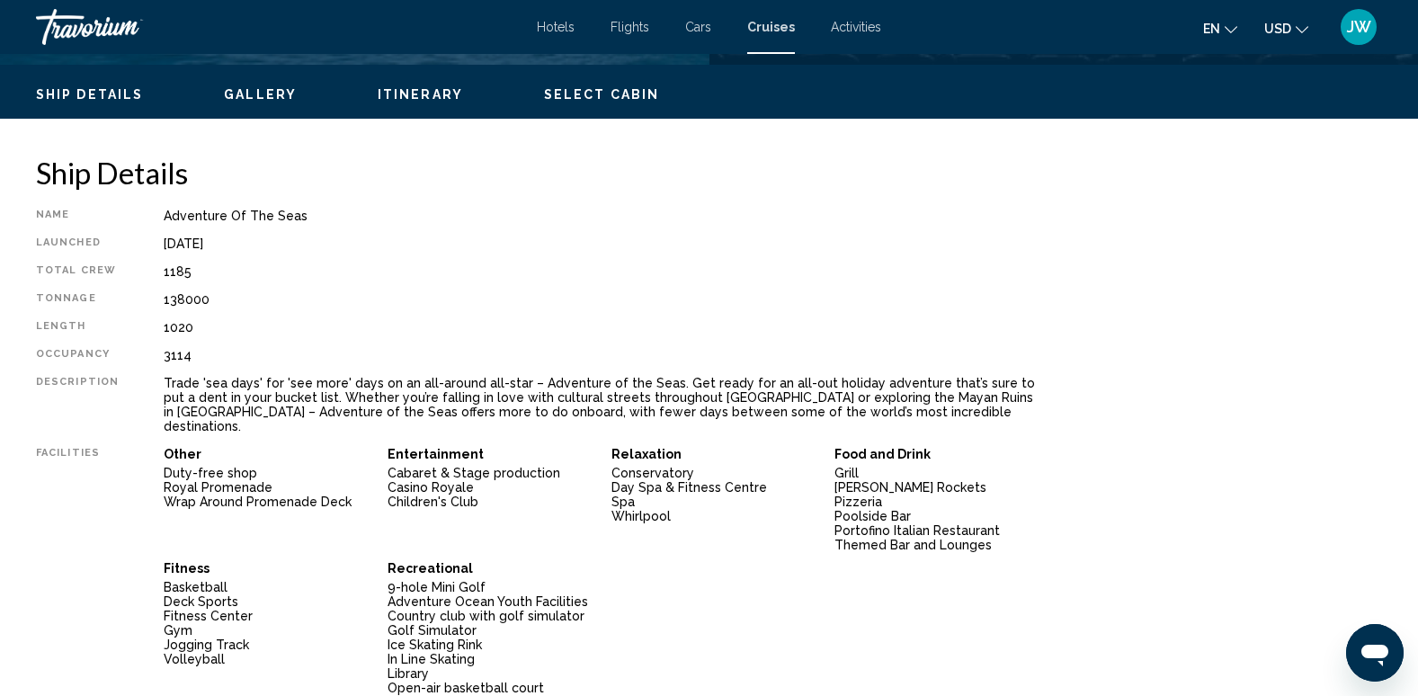
scroll to position [469, 0]
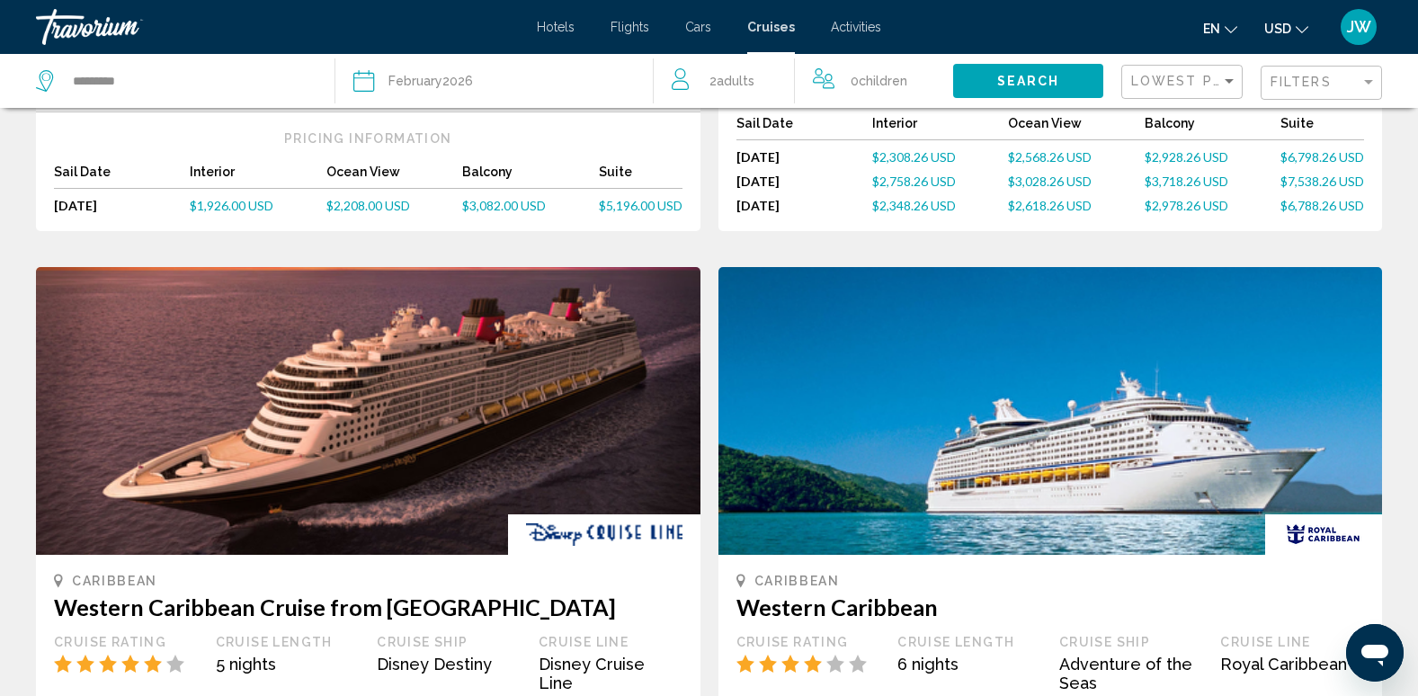
scroll to position [1988, 0]
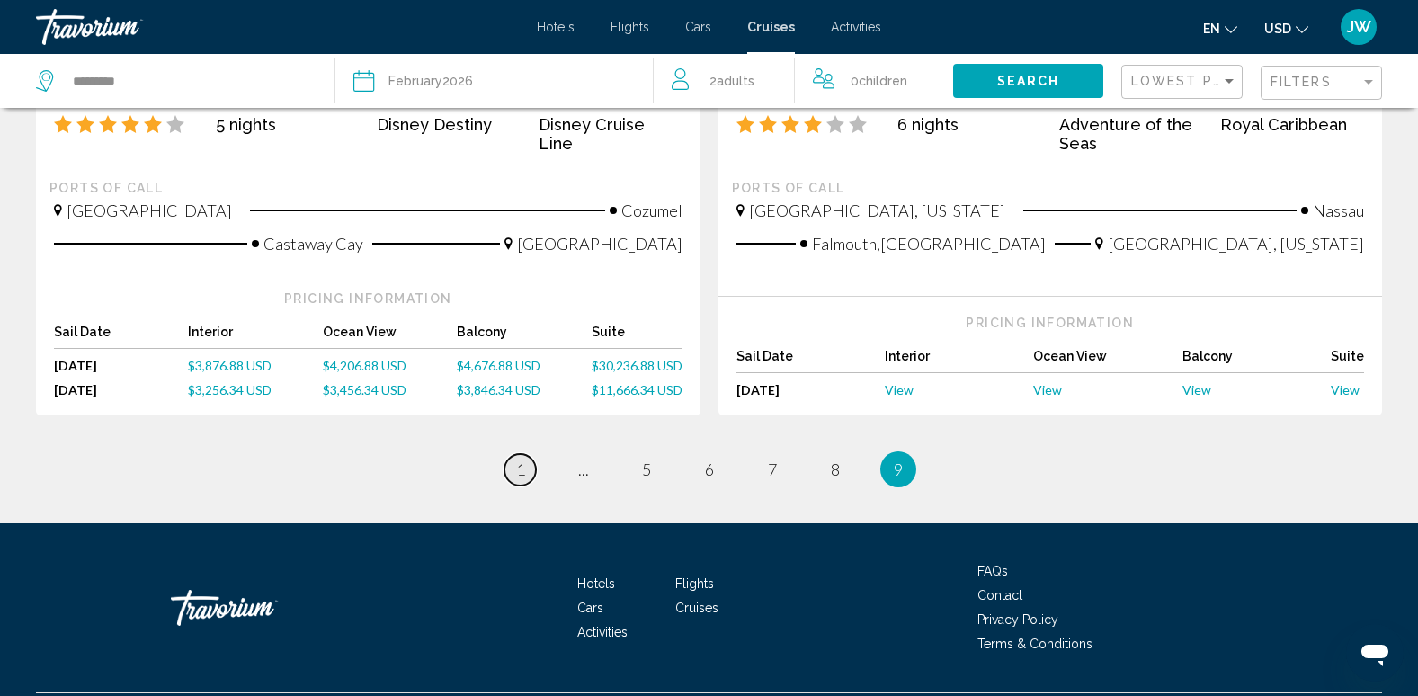
click at [520, 460] on span "1" at bounding box center [520, 470] width 9 height 20
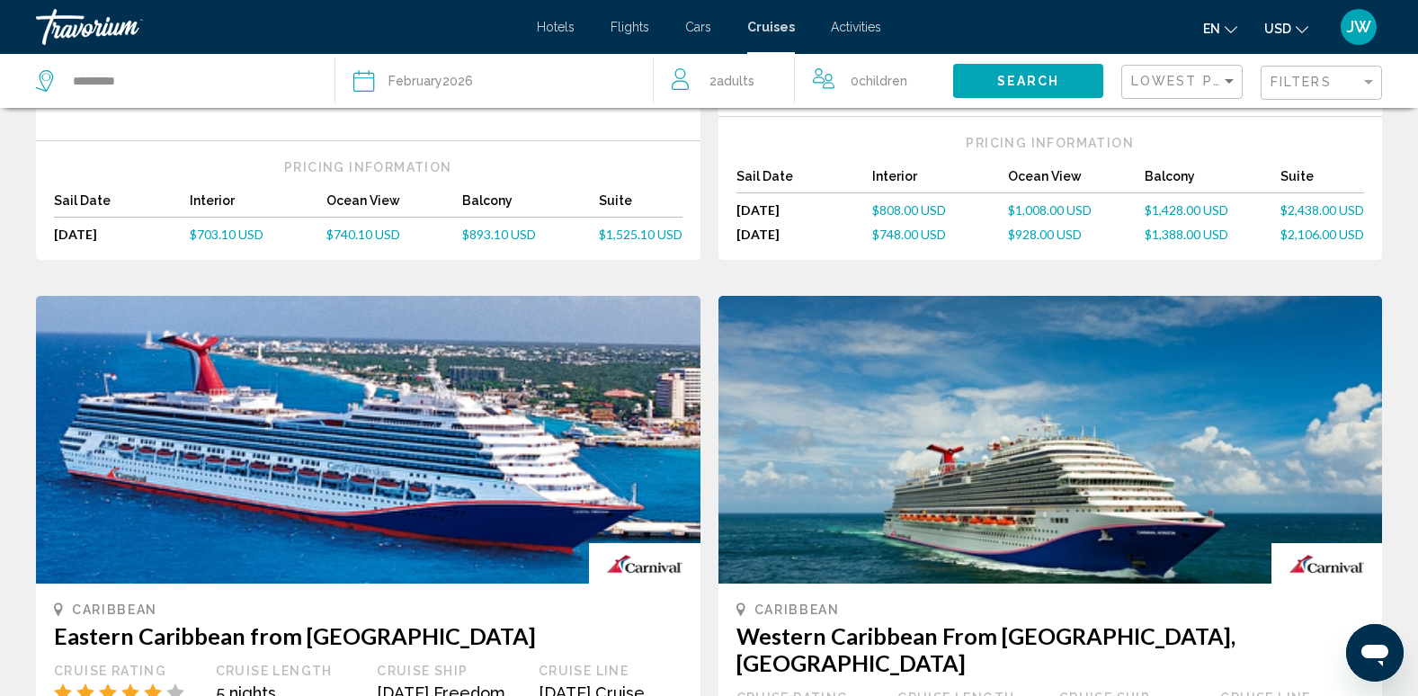
scroll to position [630, 0]
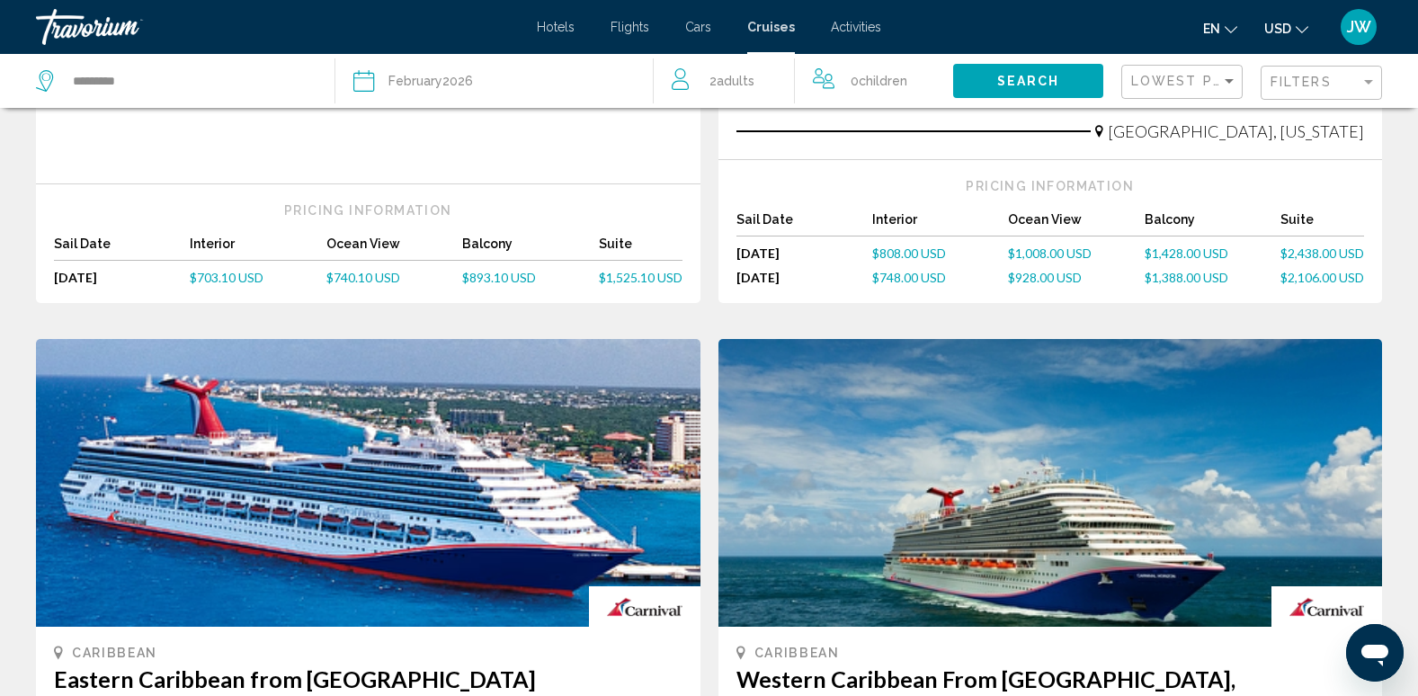
click at [485, 249] on div "Sail Date Interior Ocean View Balcony Suite [DATE] [DATE] $703.10 USD $740.10 U…" at bounding box center [368, 266] width 629 height 58
click at [357, 270] on span "$740.10 USD" at bounding box center [363, 277] width 74 height 15
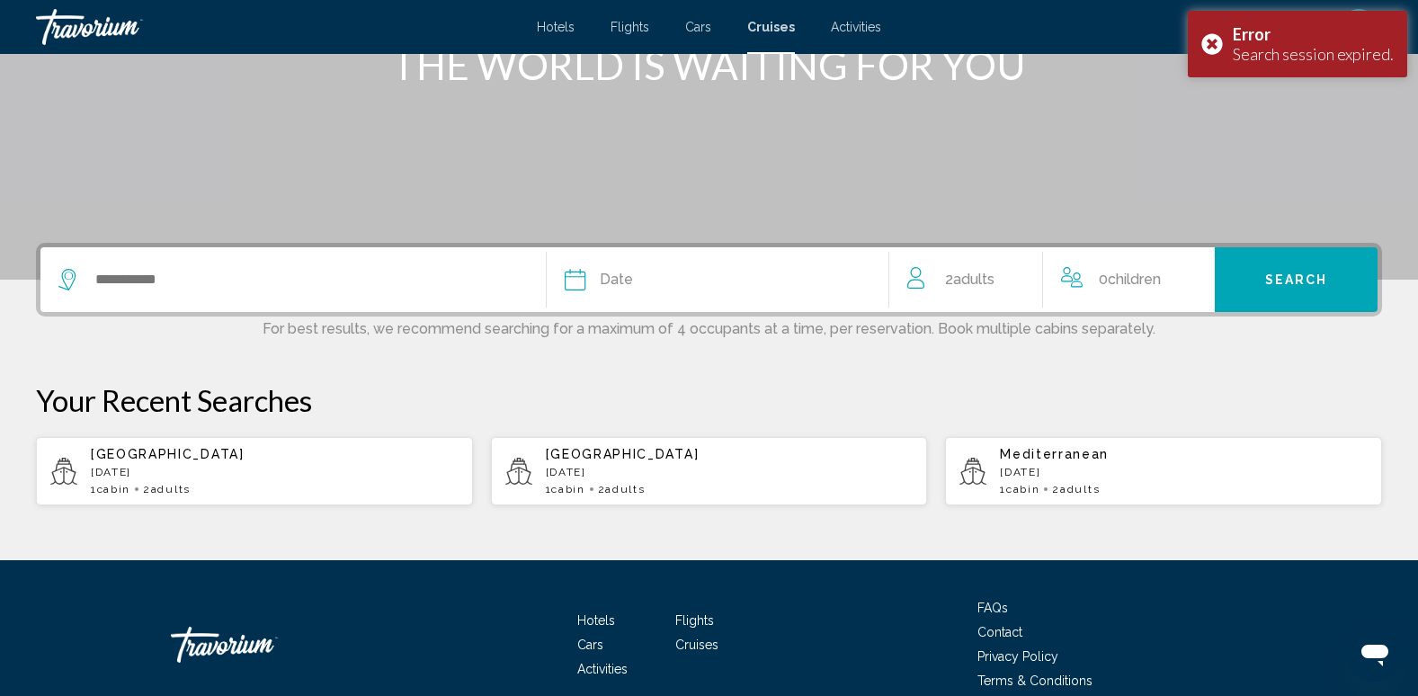
scroll to position [270, 0]
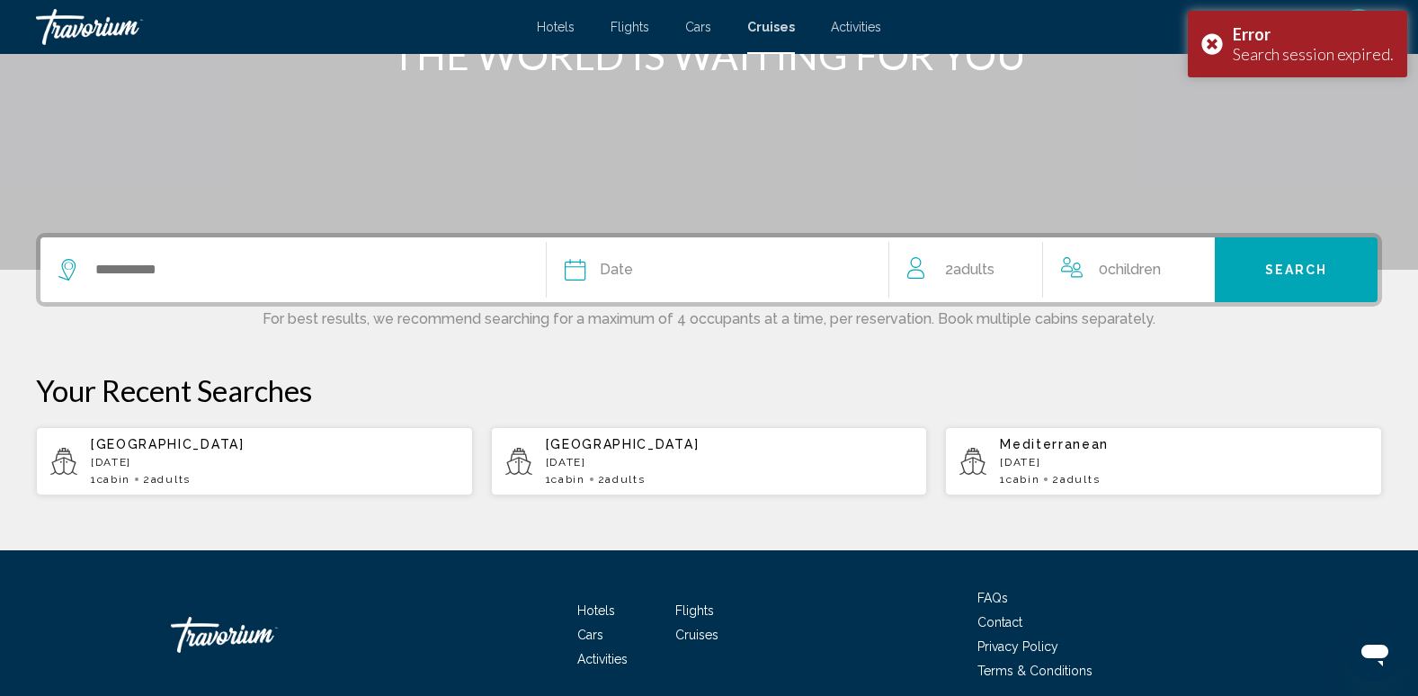
click at [121, 462] on p "[DATE]" at bounding box center [275, 462] width 368 height 13
type input "******"
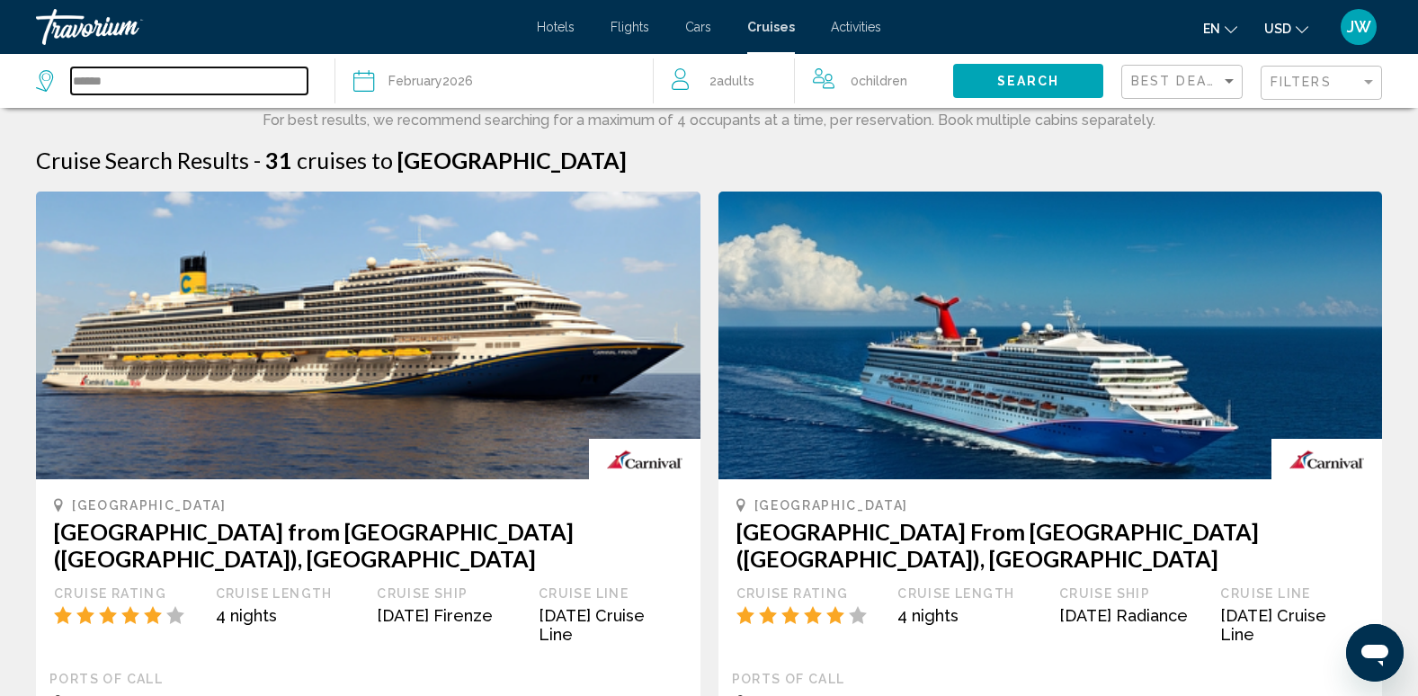
click at [134, 87] on input "******" at bounding box center [189, 80] width 237 height 27
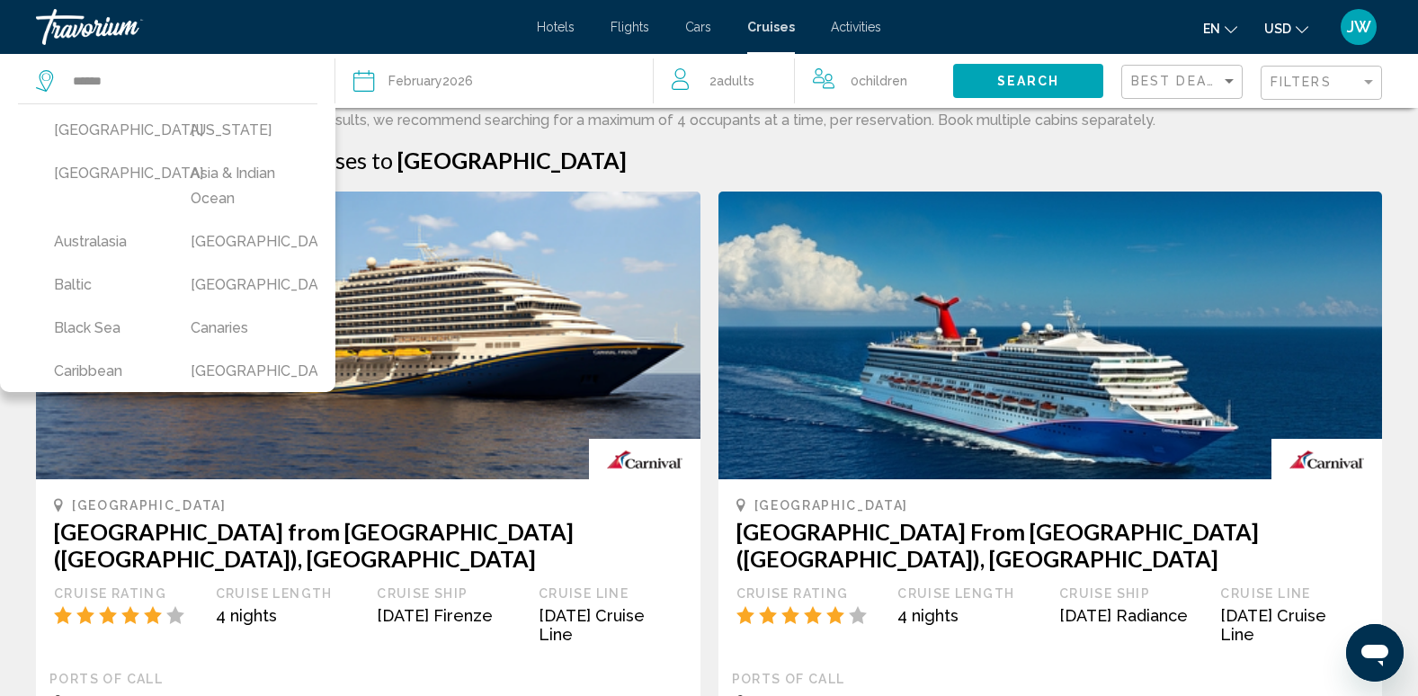
click at [102, 366] on button "Caribbean" at bounding box center [104, 371] width 119 height 34
type input "*********"
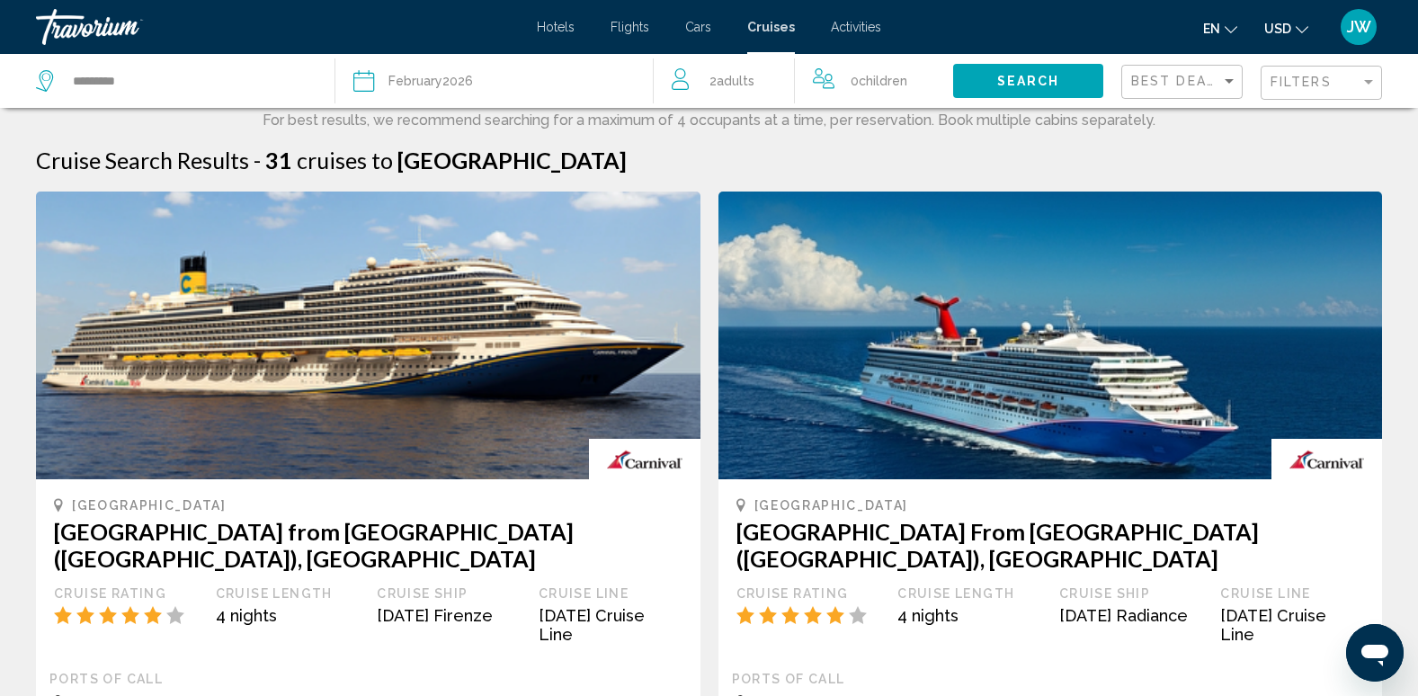
click at [1004, 83] on span "Search" at bounding box center [1028, 82] width 63 height 14
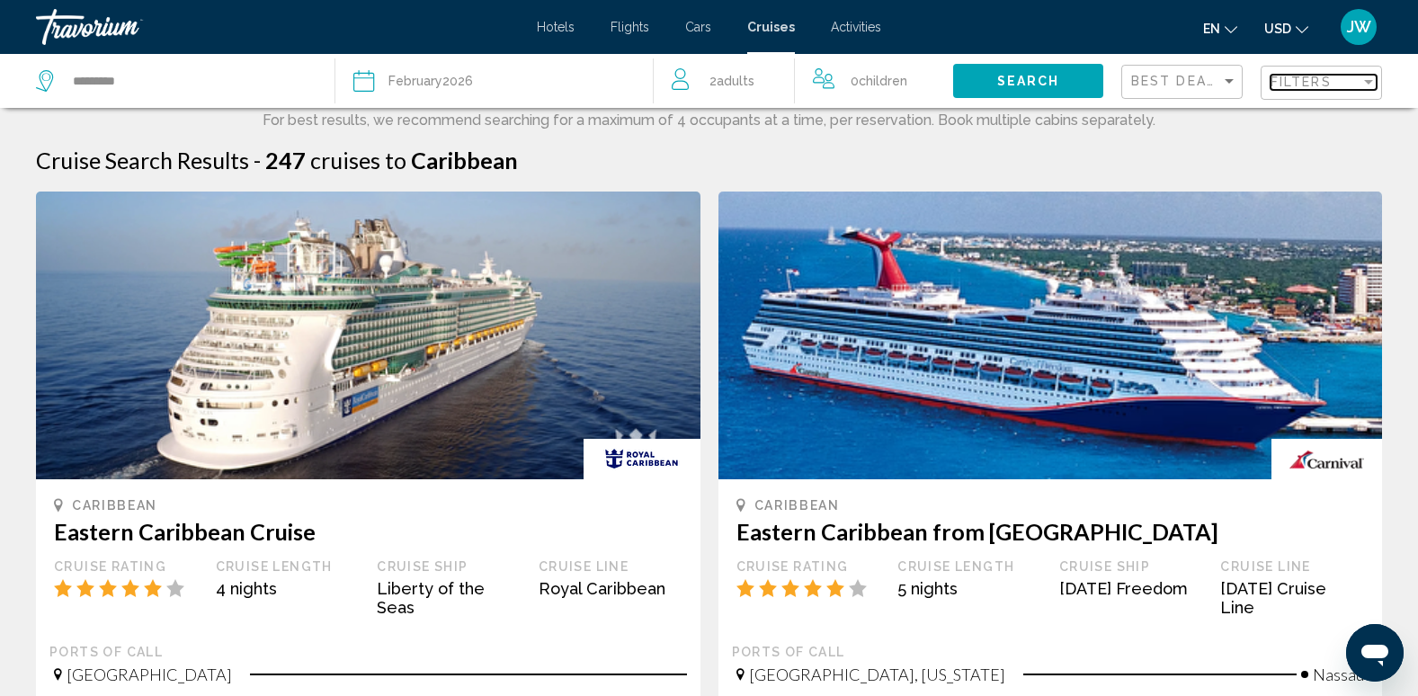
click at [1299, 87] on span "Filters" at bounding box center [1301, 82] width 61 height 14
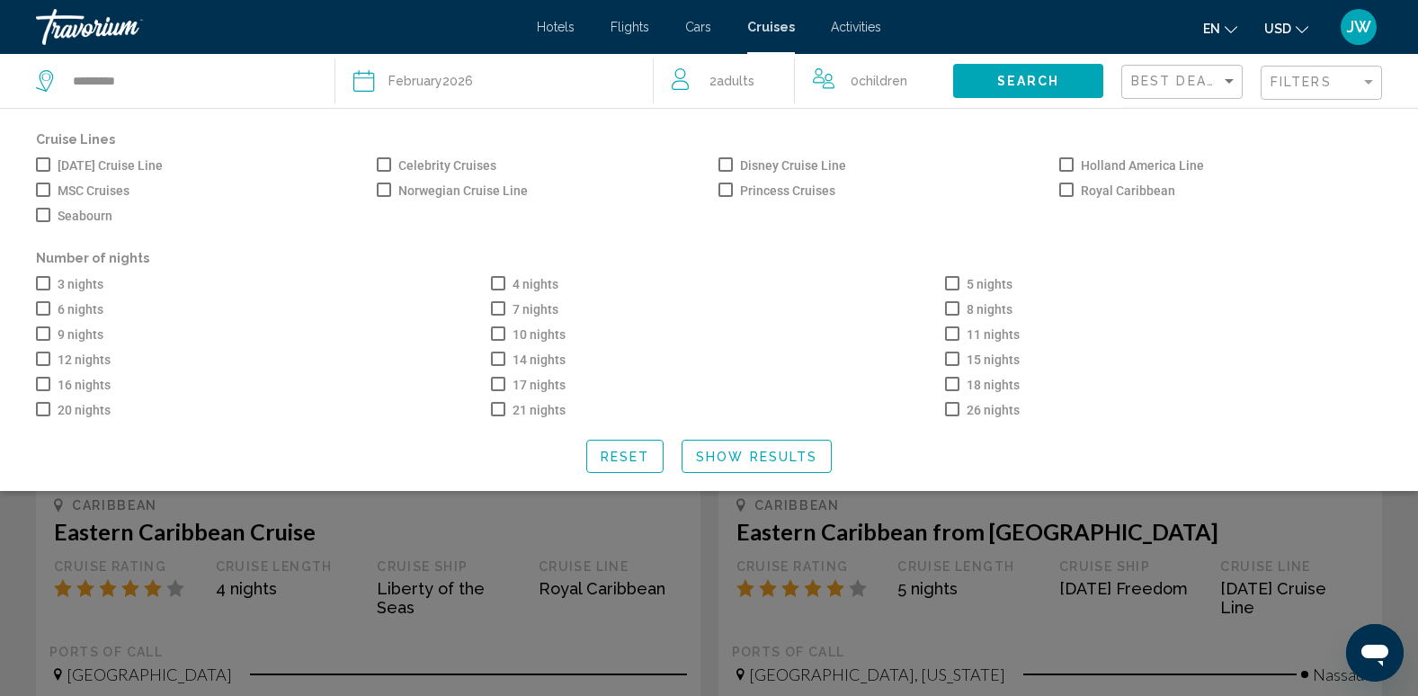
click at [505, 286] on span "Search widget" at bounding box center [498, 283] width 14 height 14
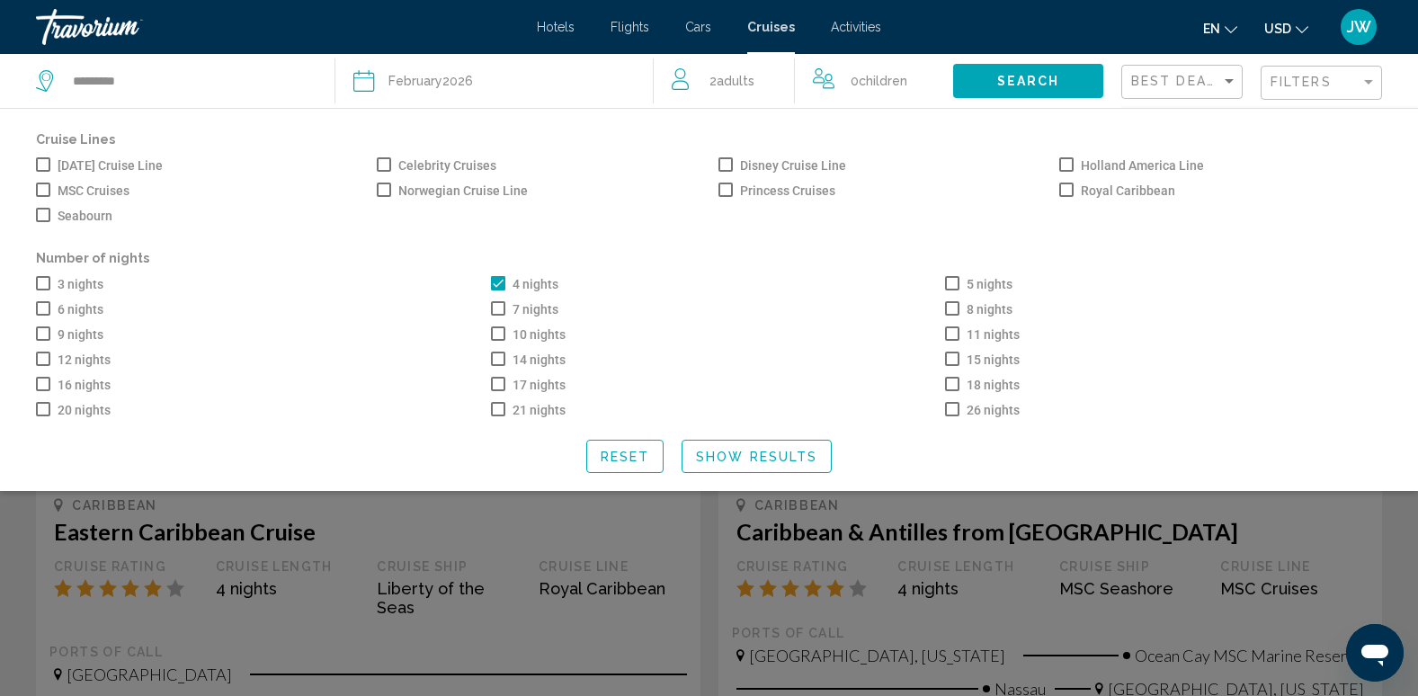
click at [956, 282] on span "Search widget" at bounding box center [952, 283] width 14 height 14
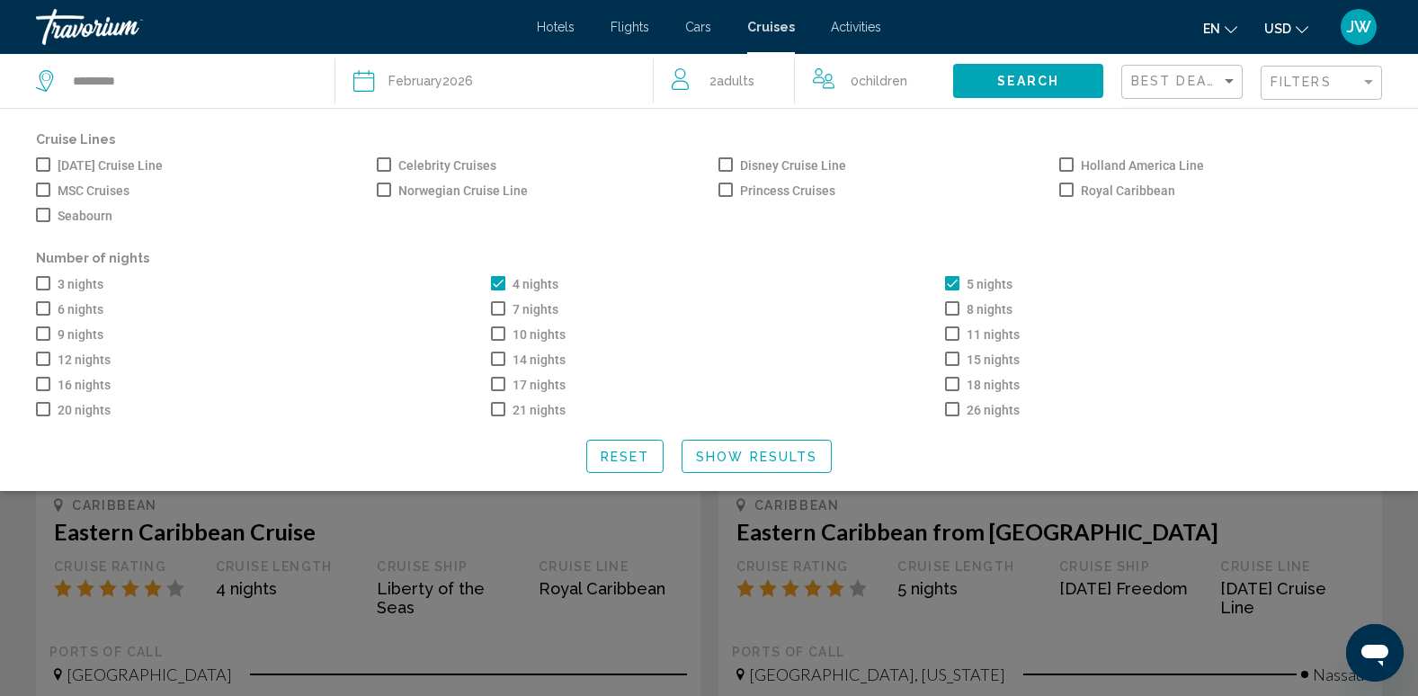
click at [47, 309] on span "Search widget" at bounding box center [43, 308] width 14 height 14
click at [729, 457] on span "Show Results" at bounding box center [756, 456] width 121 height 14
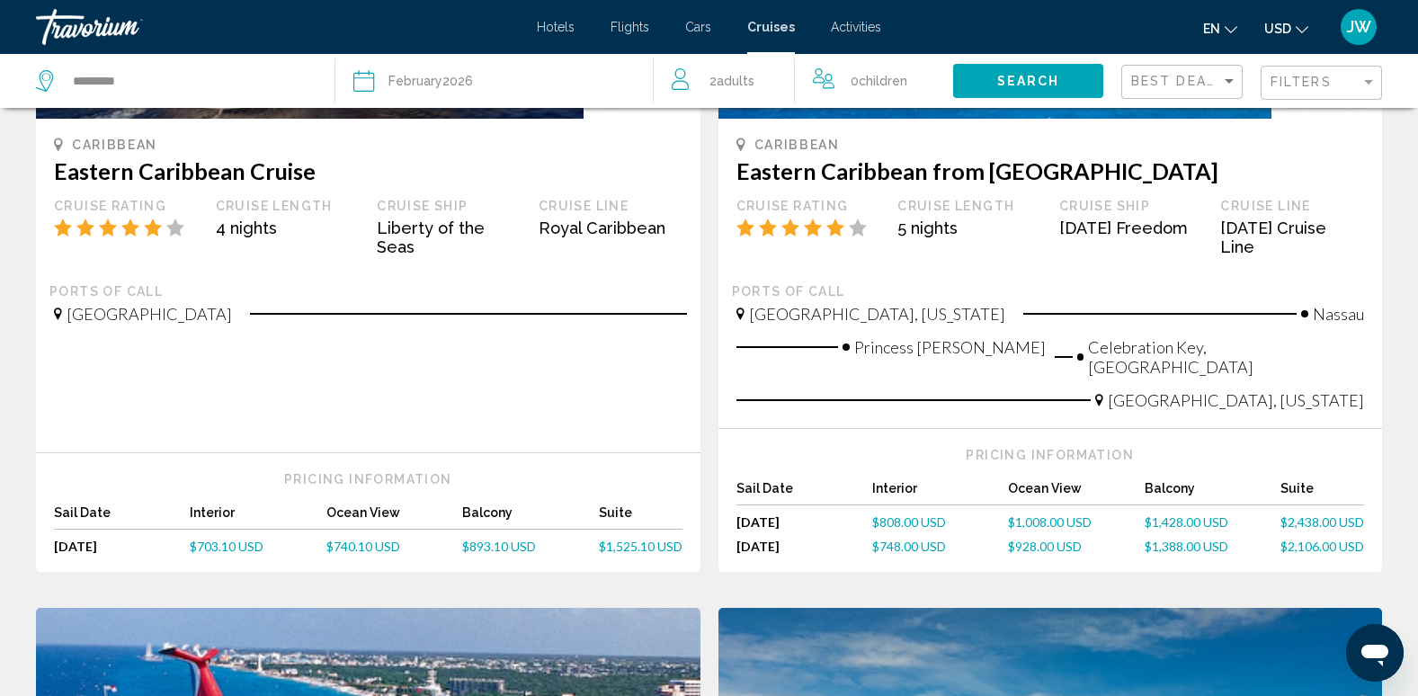
scroll to position [360, 0]
click at [1067, 515] on span "$1,008.00 USD" at bounding box center [1050, 522] width 84 height 15
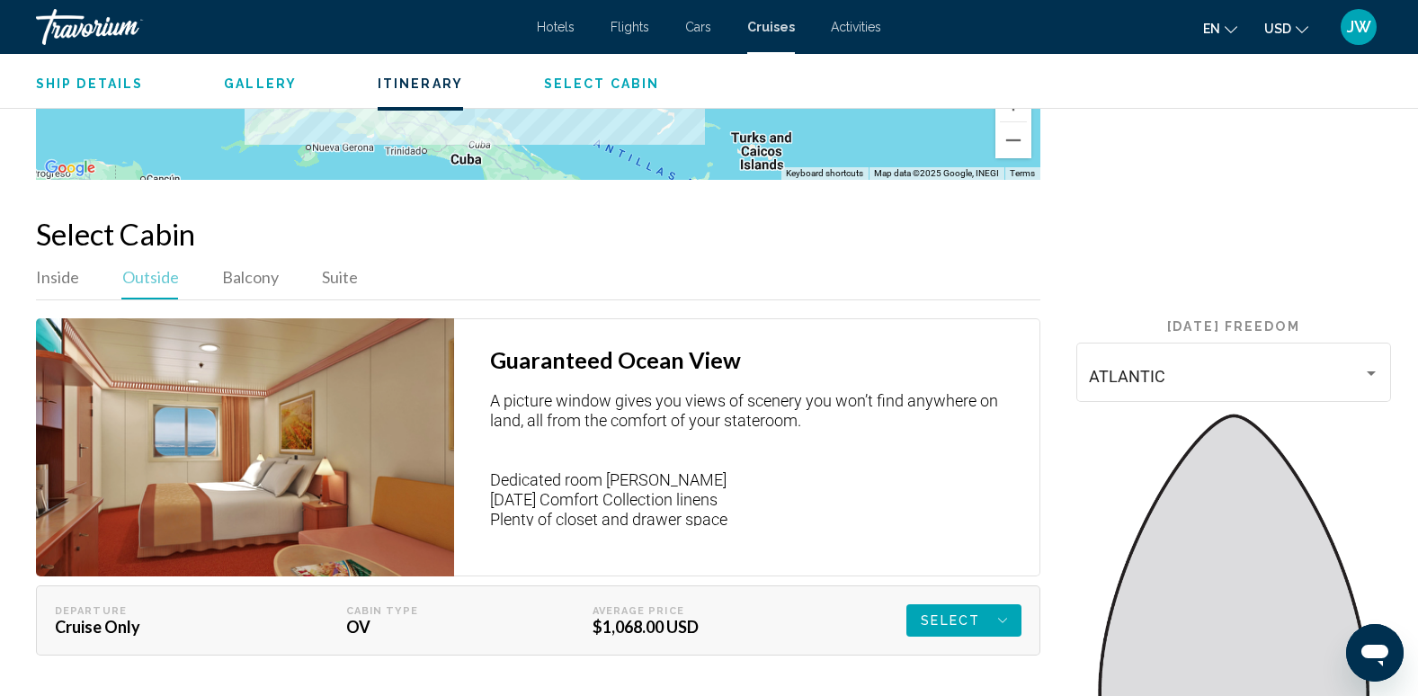
scroll to position [2608, 0]
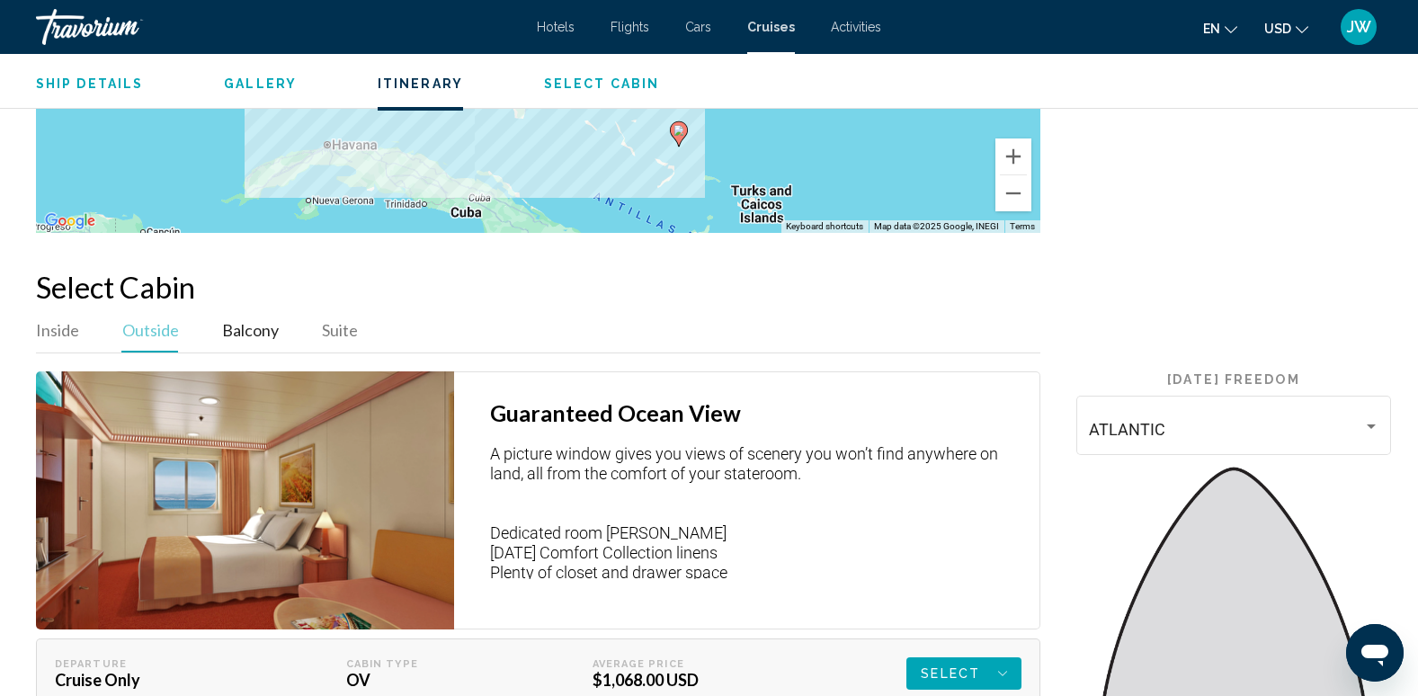
click at [248, 320] on span "Balcony" at bounding box center [250, 330] width 57 height 20
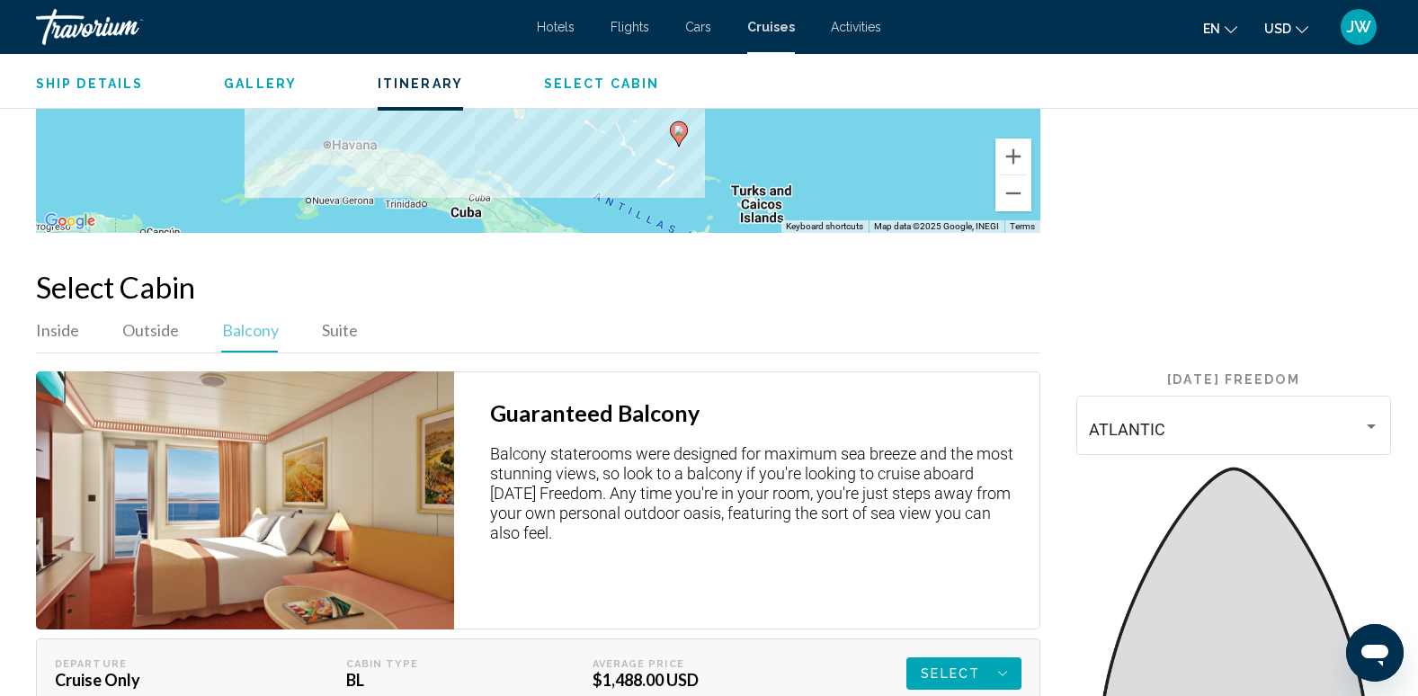
scroll to position [2518, 0]
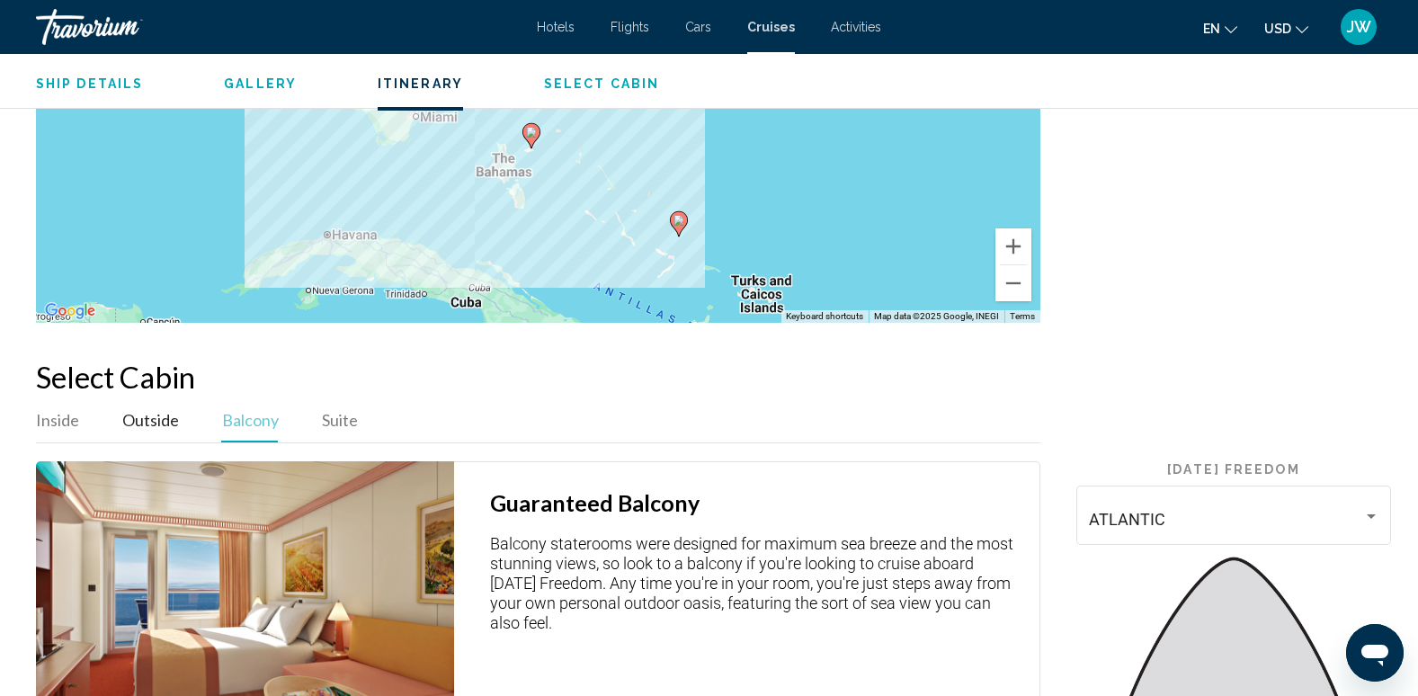
click at [147, 411] on span "Outside" at bounding box center [150, 420] width 57 height 20
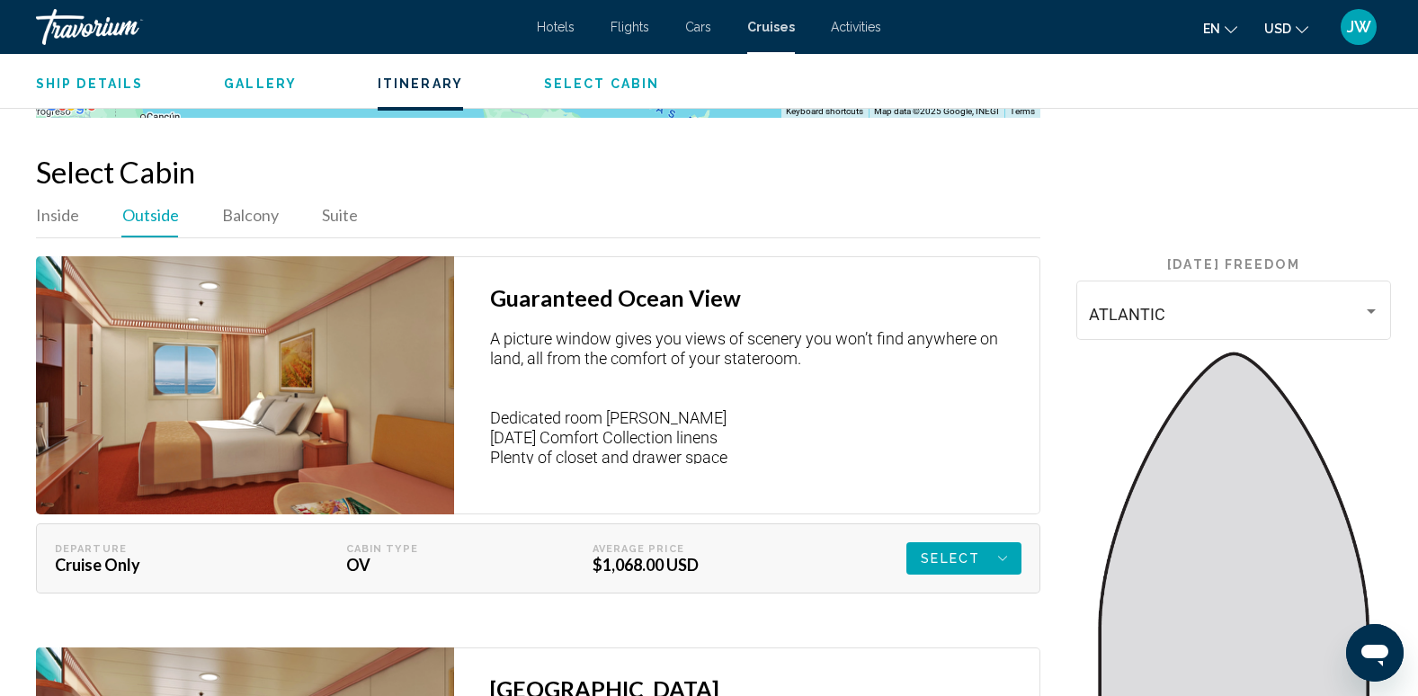
scroll to position [2698, 0]
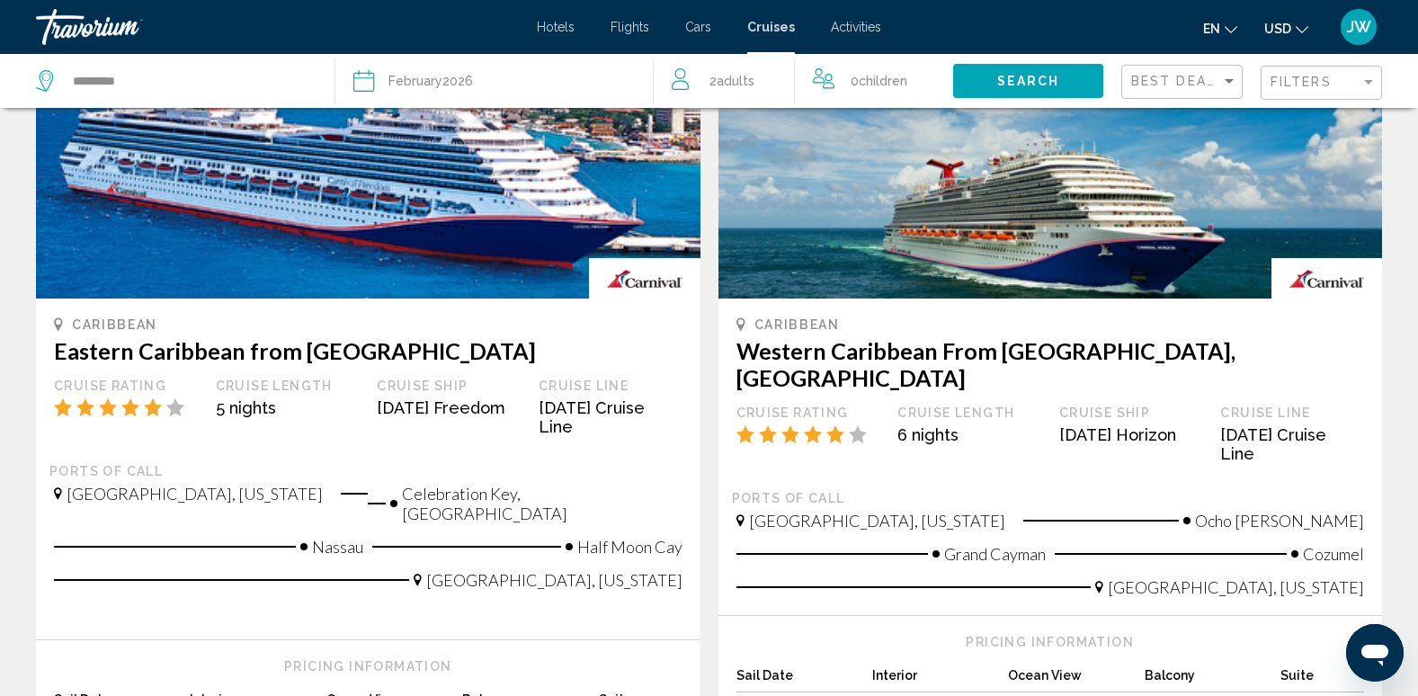
scroll to position [989, 0]
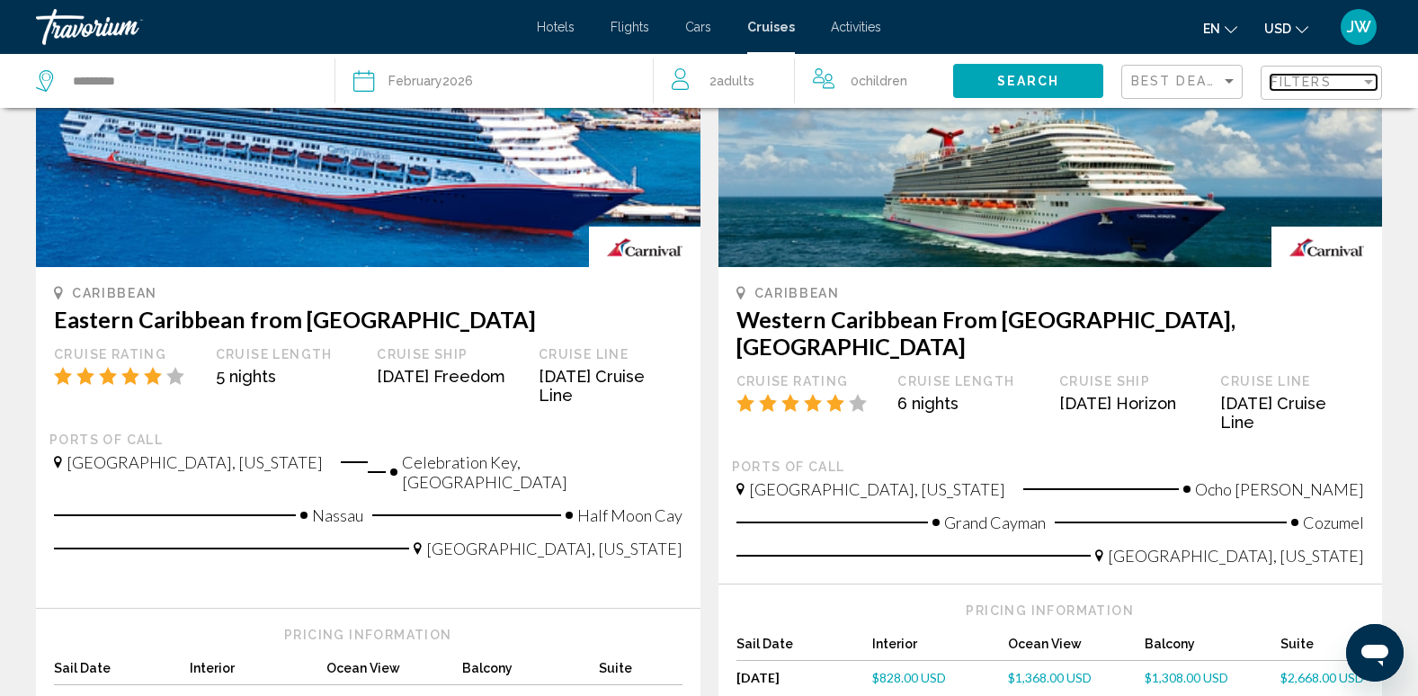
click at [1325, 77] on span "Filters" at bounding box center [1301, 82] width 61 height 14
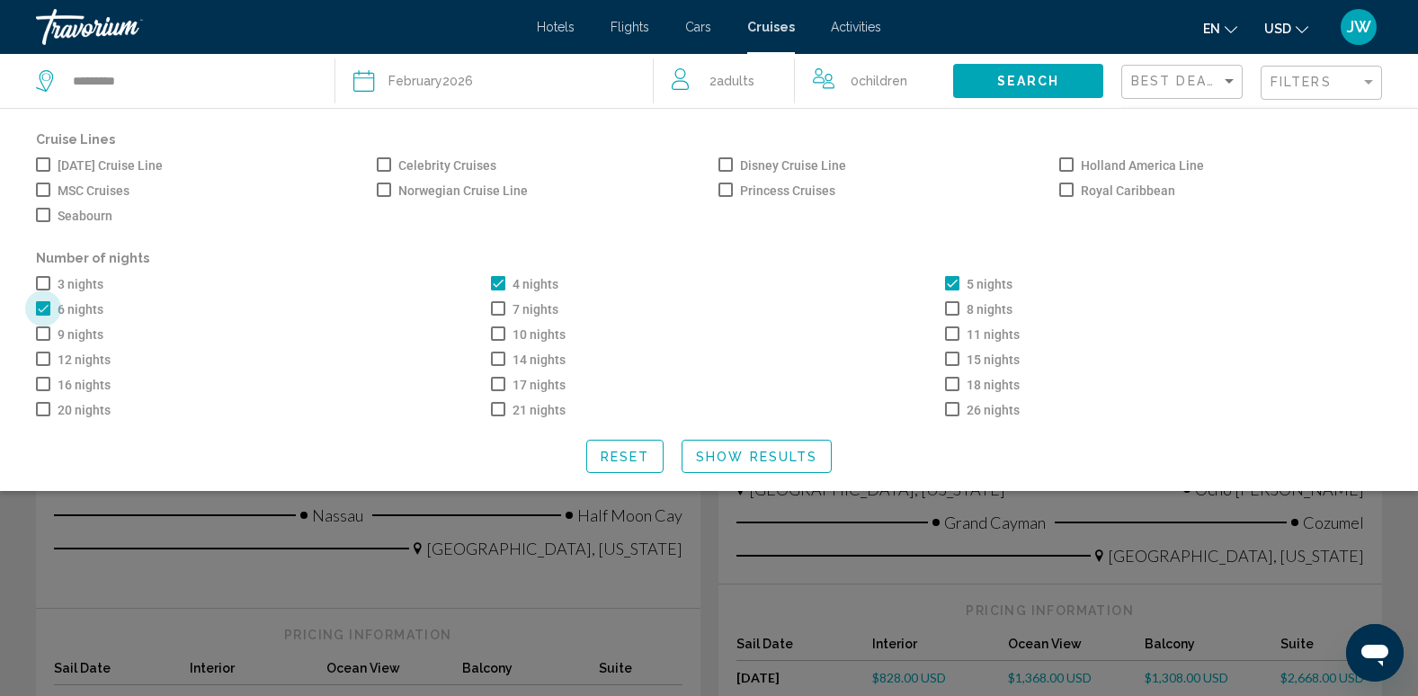
click at [38, 307] on span "Search widget" at bounding box center [43, 308] width 14 height 14
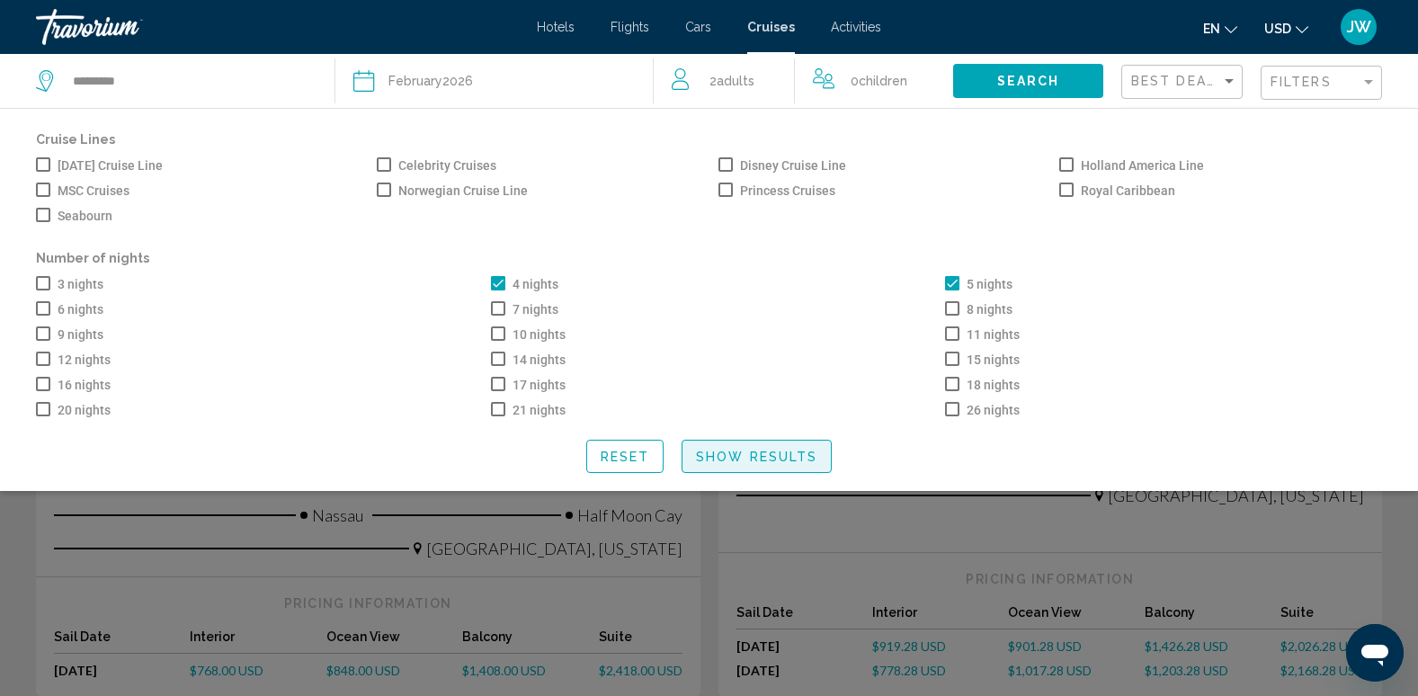
click at [749, 464] on span "Show Results" at bounding box center [756, 457] width 121 height 14
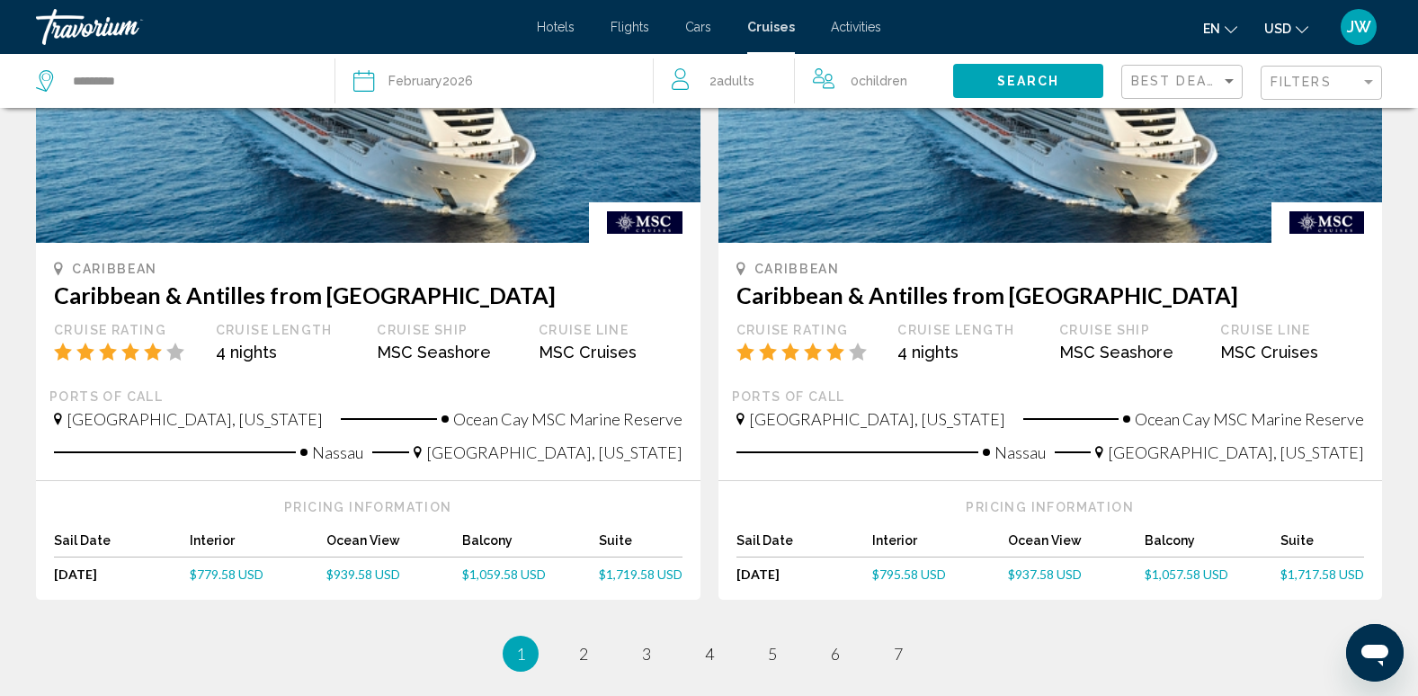
scroll to position [1799, 0]
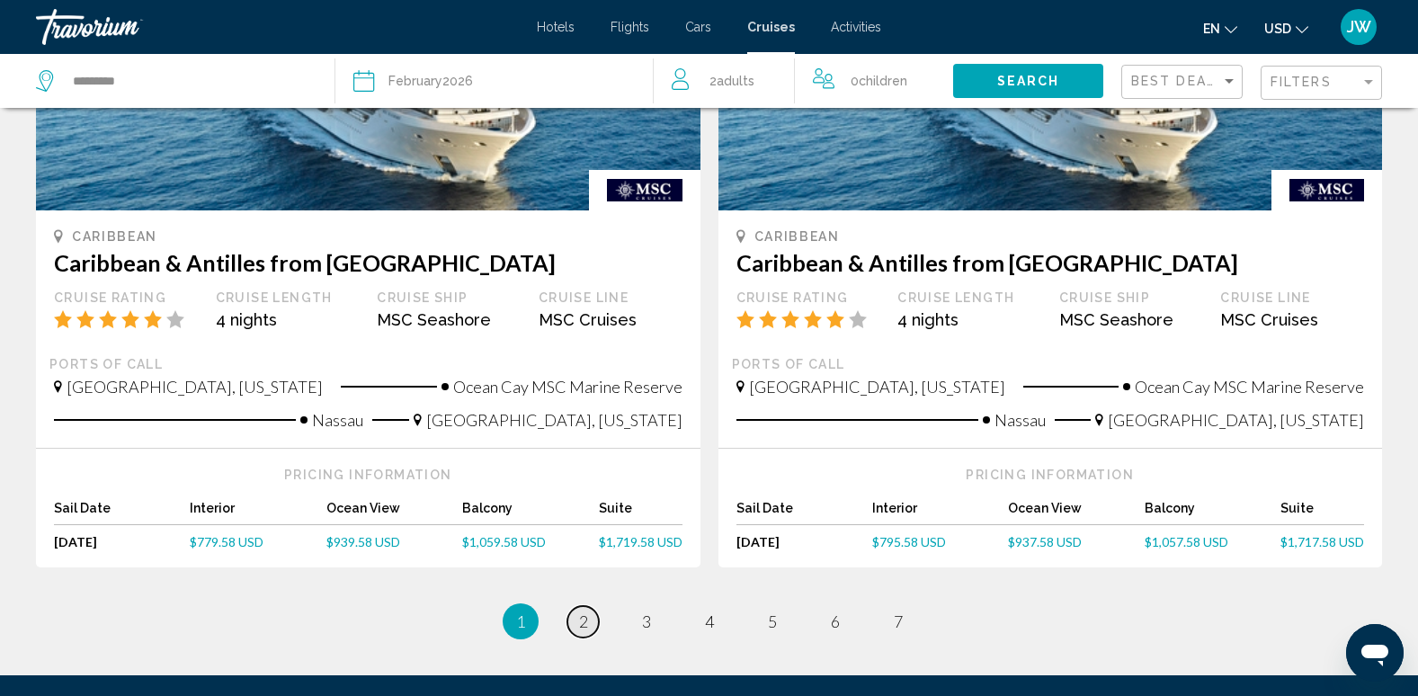
click at [585, 612] on span "2" at bounding box center [583, 622] width 9 height 20
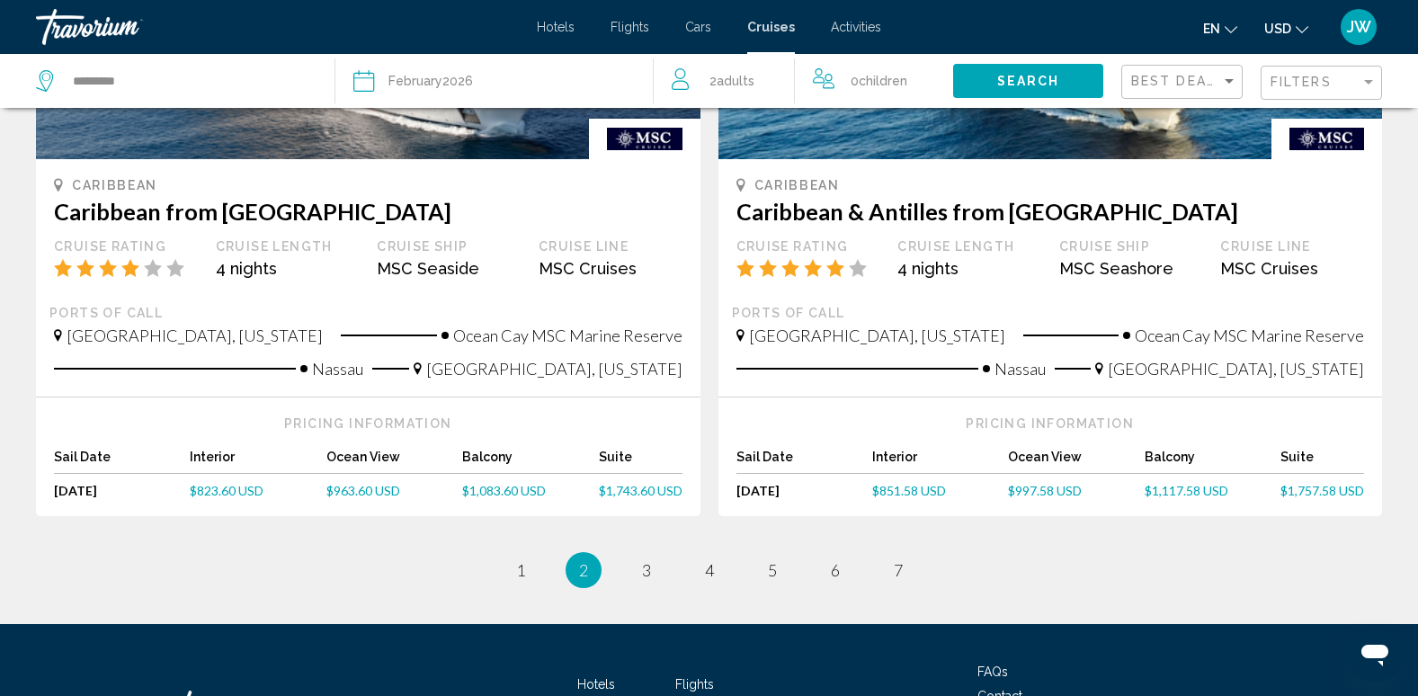
scroll to position [1889, 0]
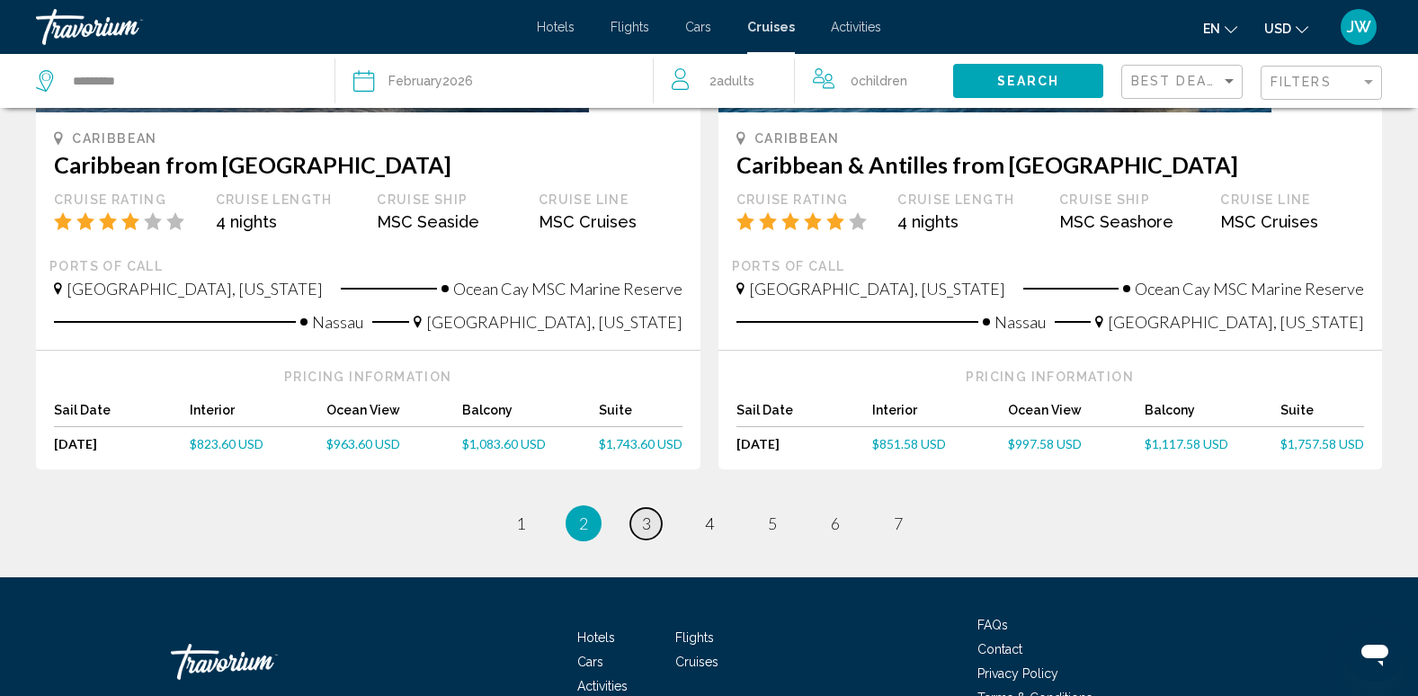
click at [639, 508] on link "page 3" at bounding box center [645, 523] width 31 height 31
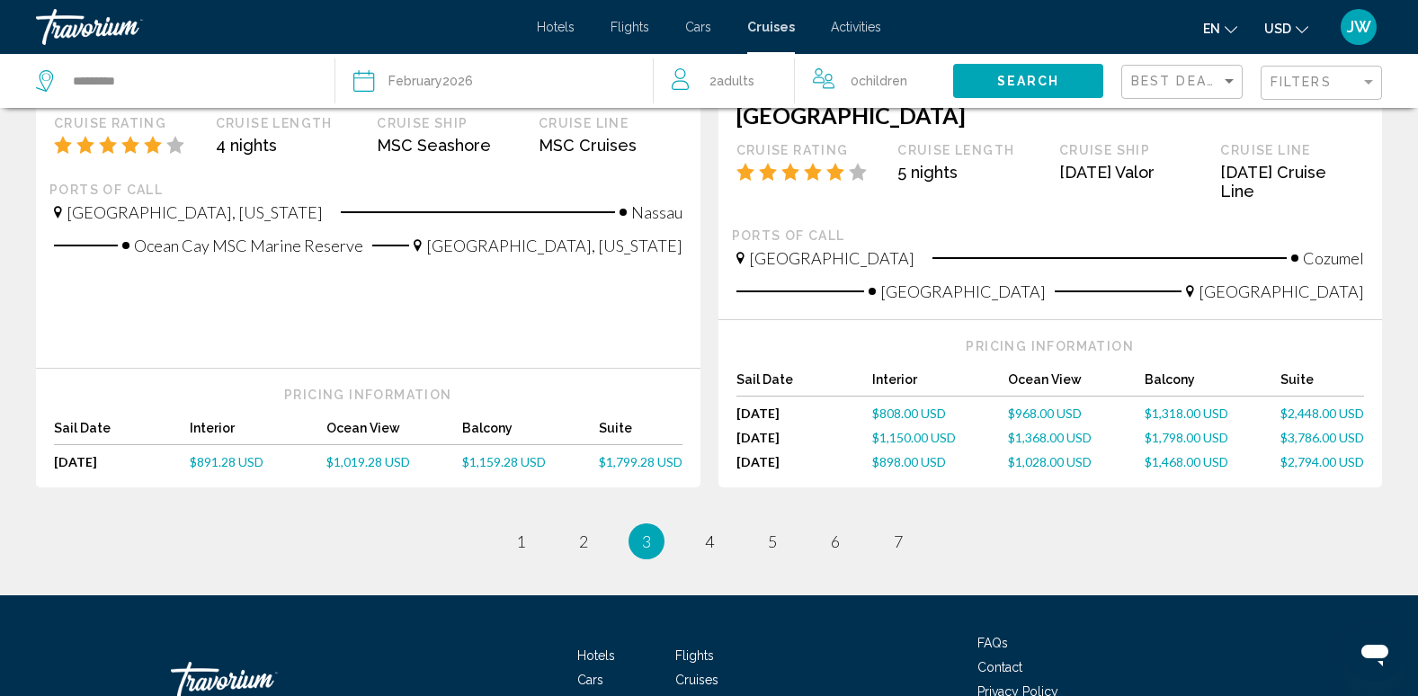
scroll to position [1979, 0]
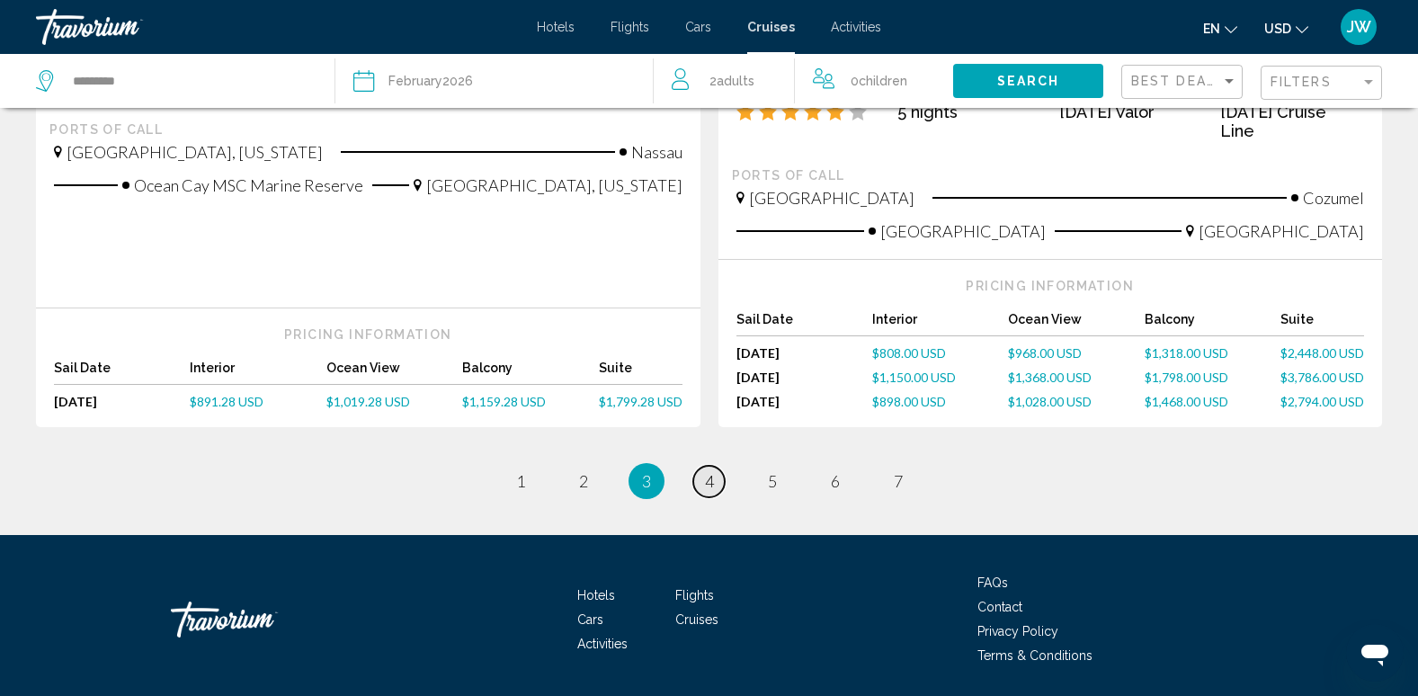
click at [709, 471] on span "4" at bounding box center [709, 481] width 9 height 20
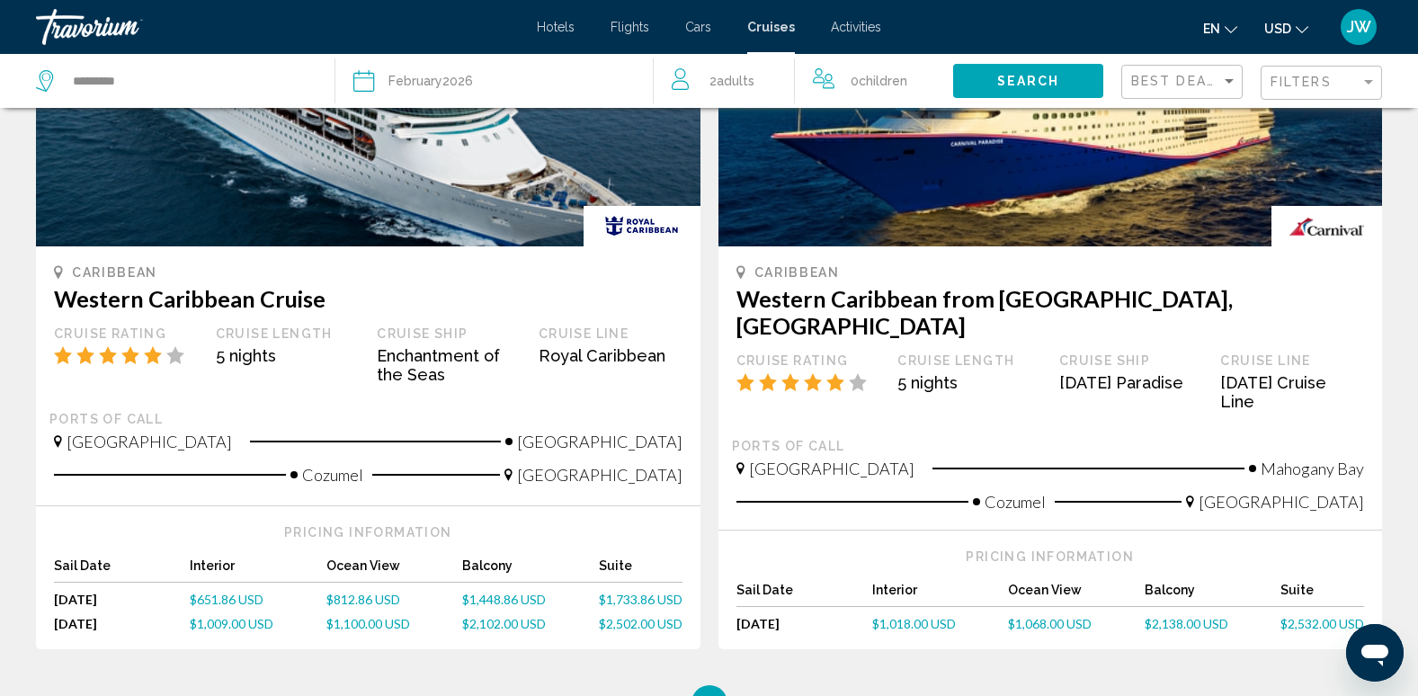
scroll to position [1799, 0]
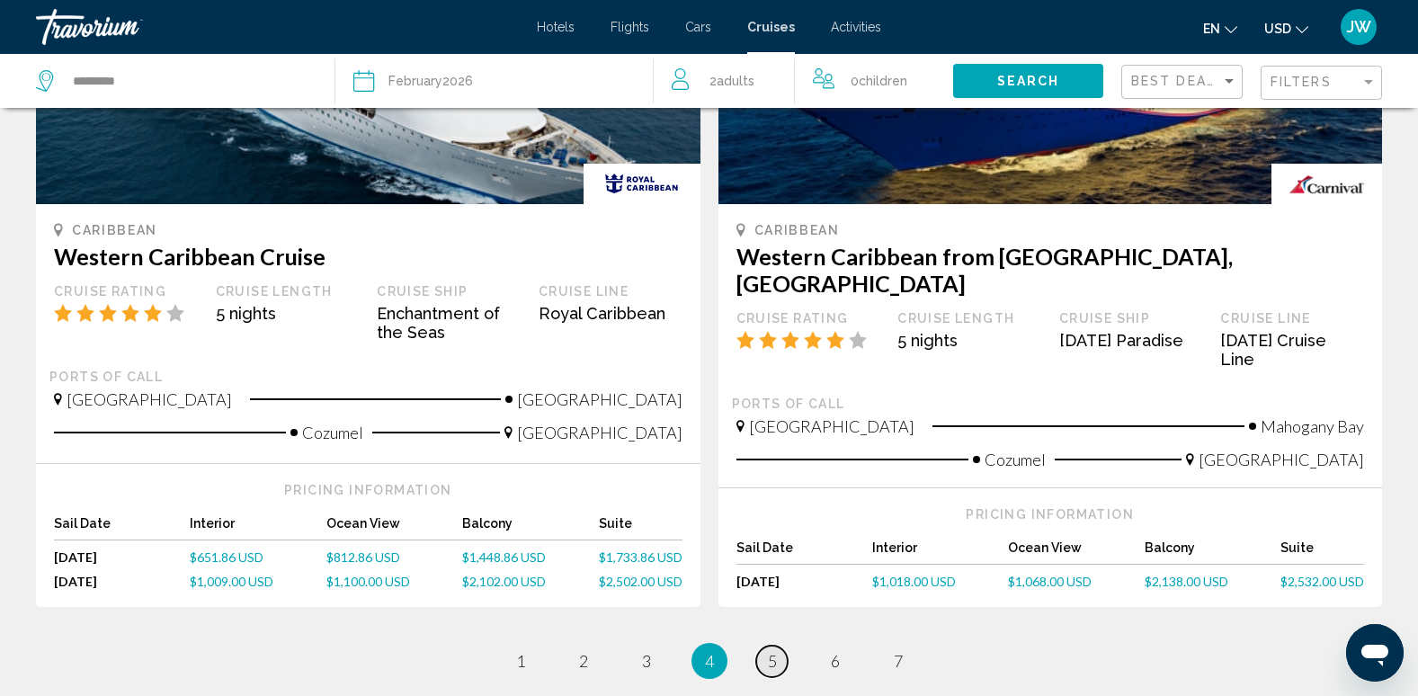
click at [770, 651] on span "5" at bounding box center [772, 661] width 9 height 20
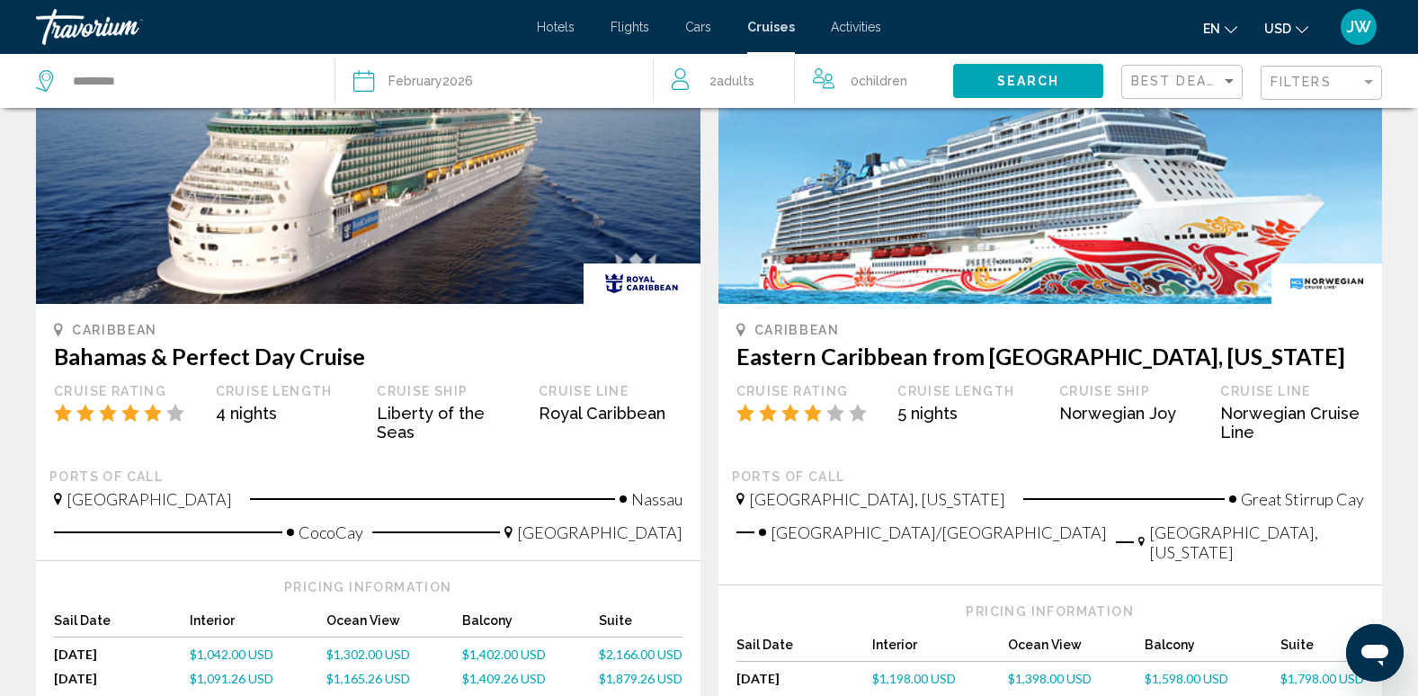
scroll to position [1709, 0]
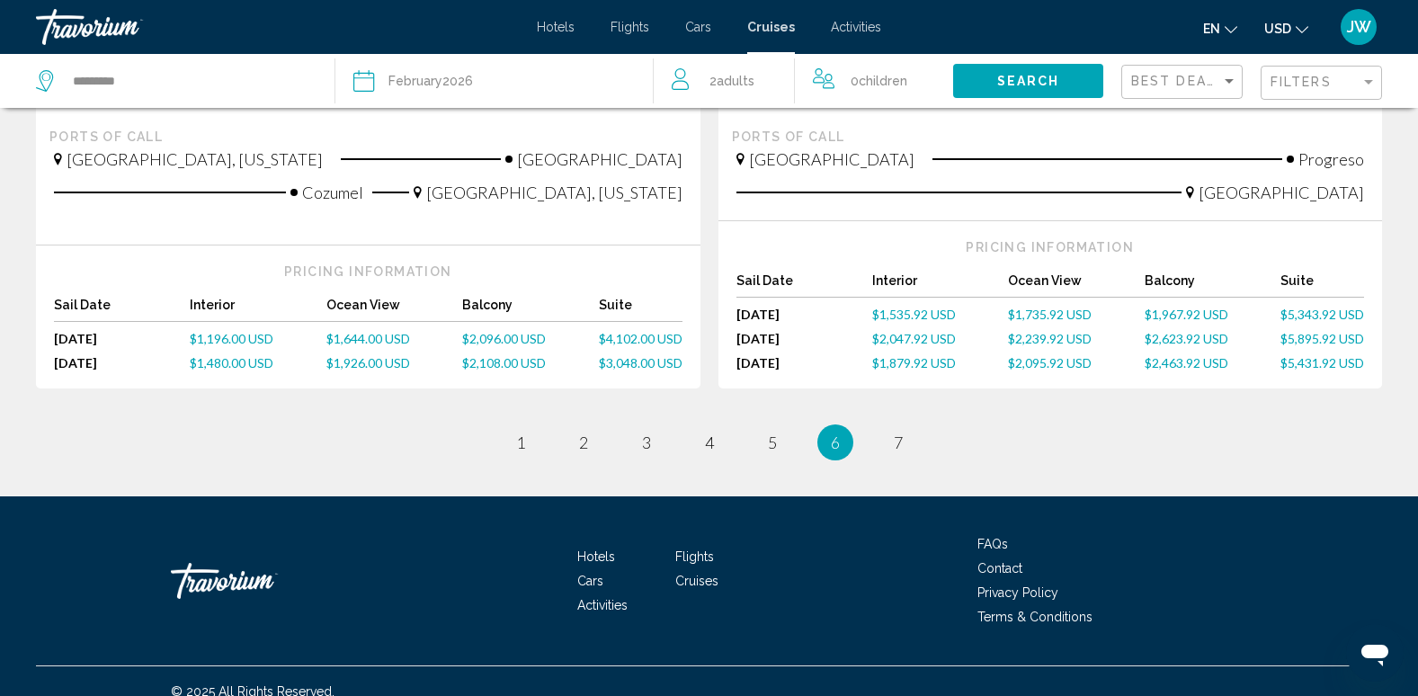
scroll to position [2014, 0]
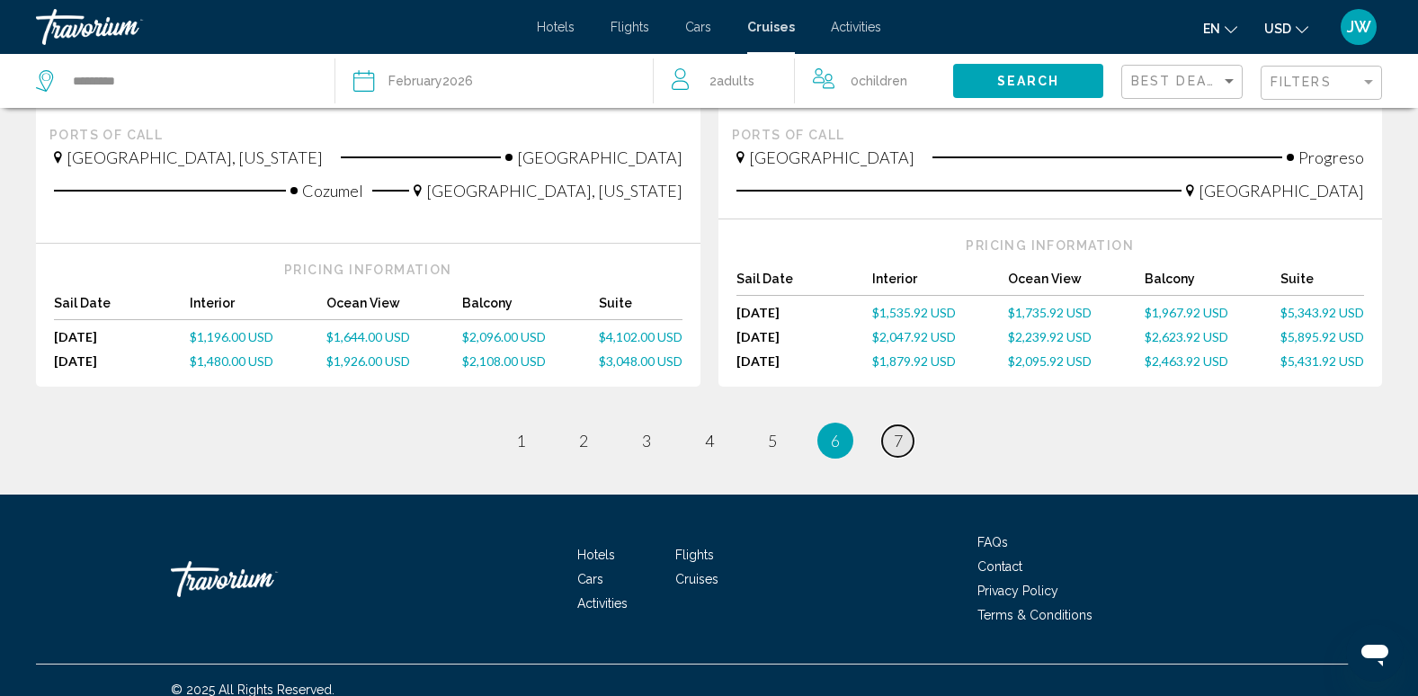
click at [898, 431] on span "7" at bounding box center [898, 441] width 9 height 20
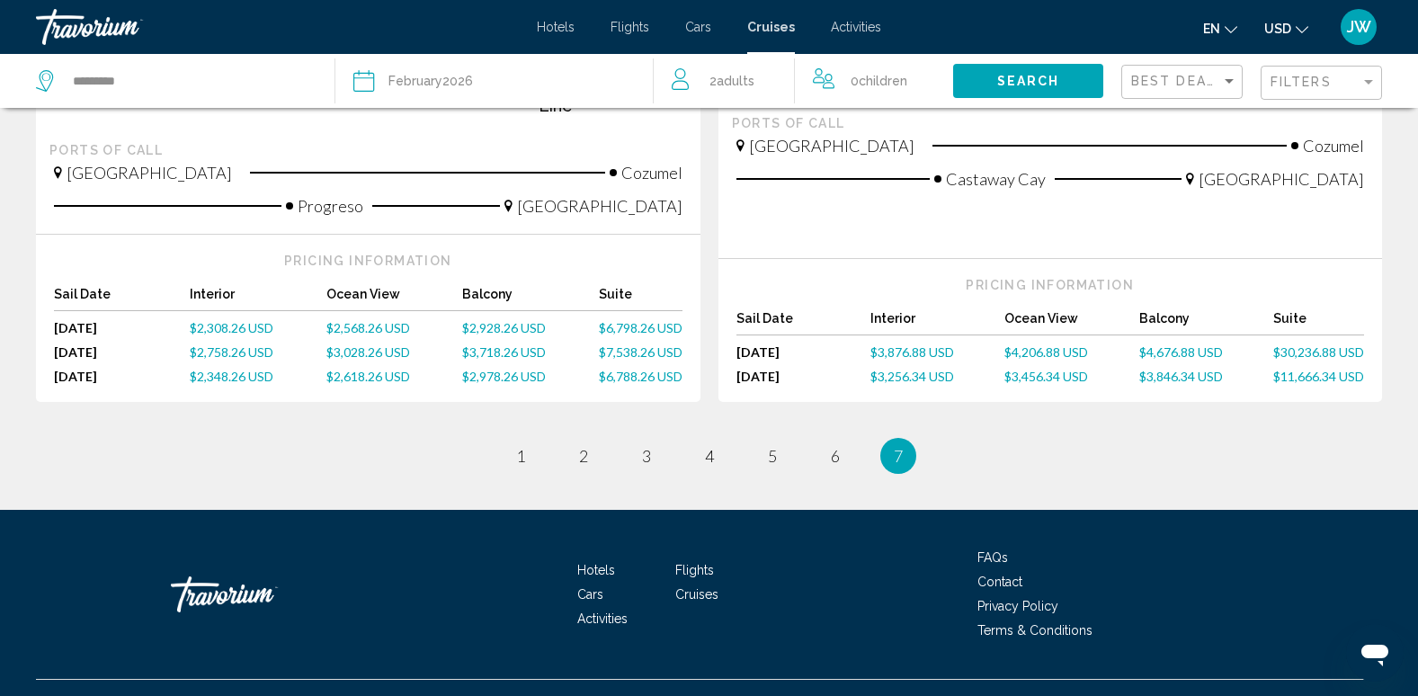
scroll to position [540, 0]
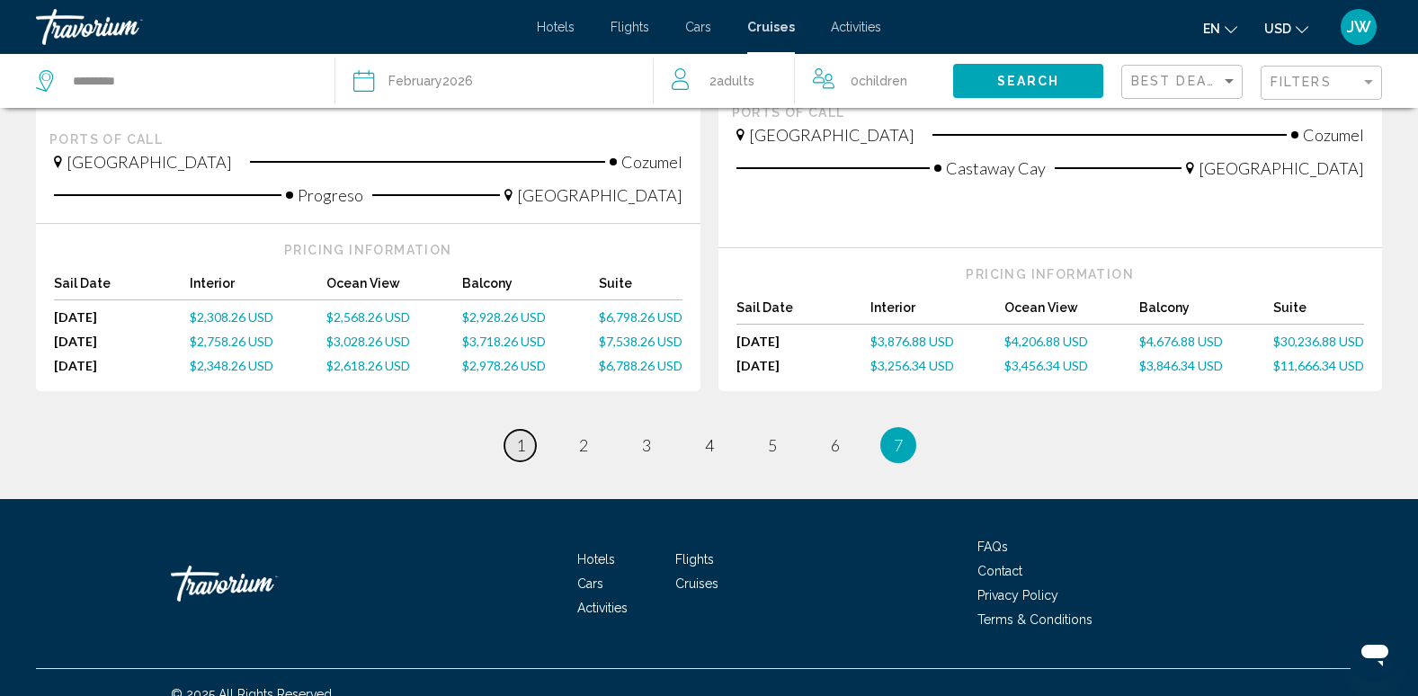
click at [514, 430] on link "page 1" at bounding box center [520, 445] width 31 height 31
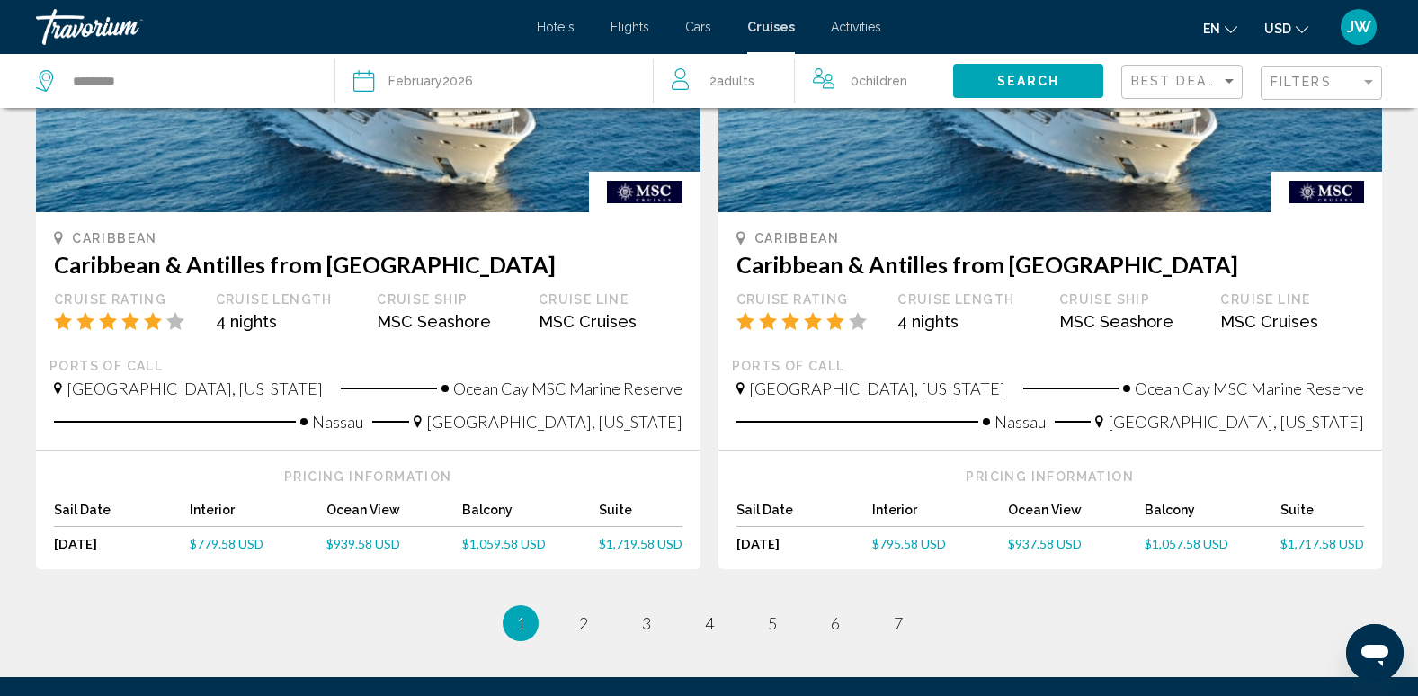
scroll to position [1799, 0]
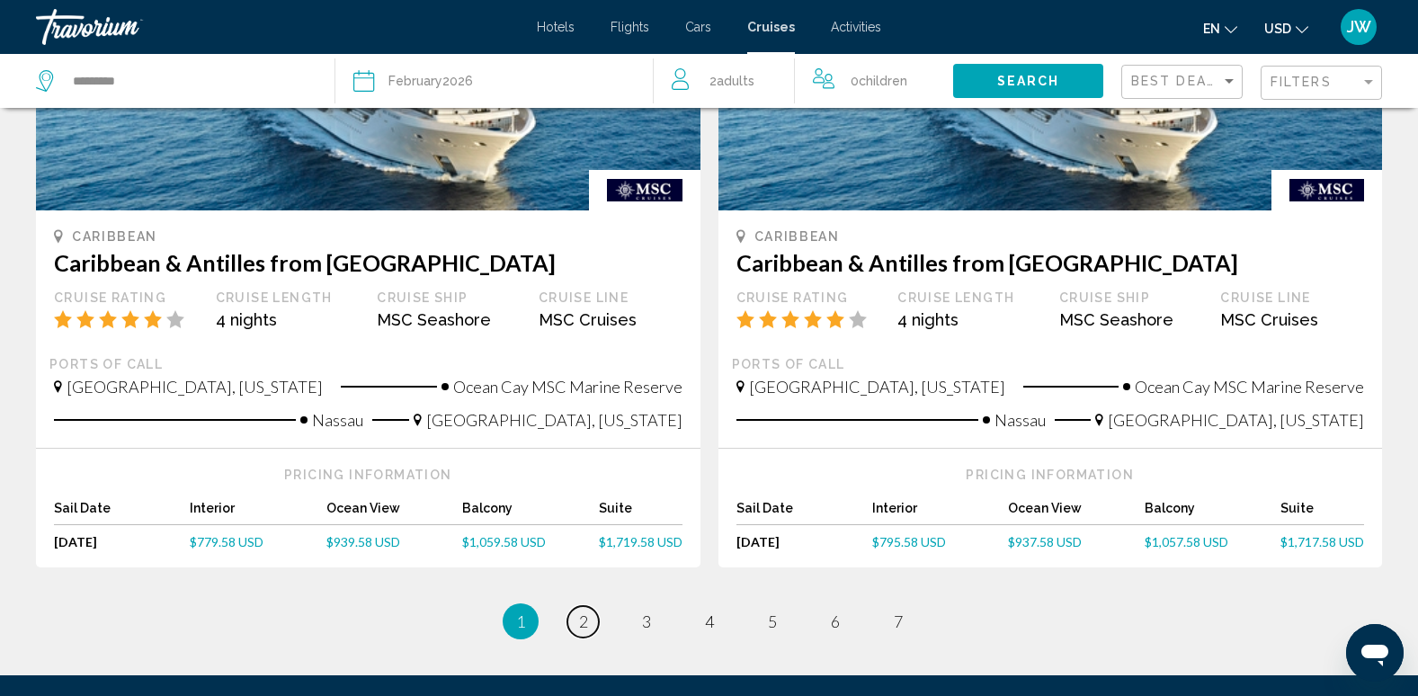
click at [584, 612] on span "2" at bounding box center [583, 622] width 9 height 20
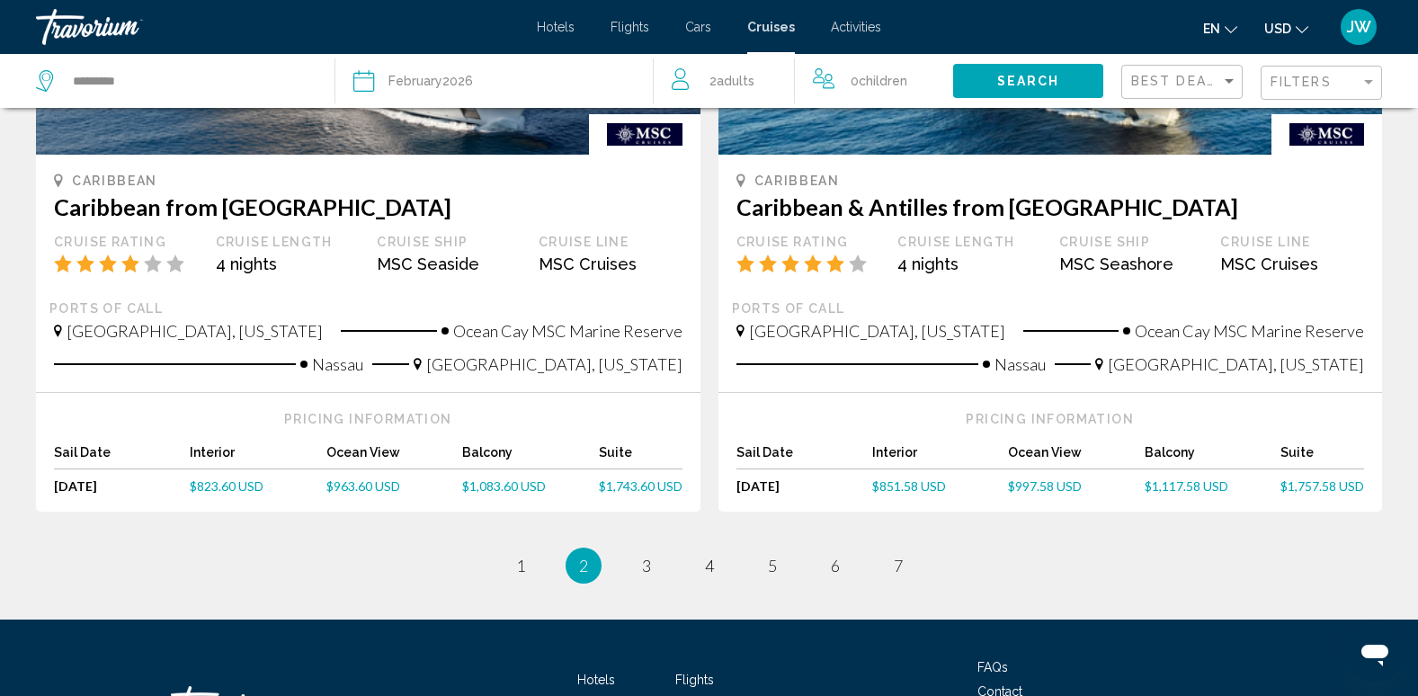
scroll to position [1889, 0]
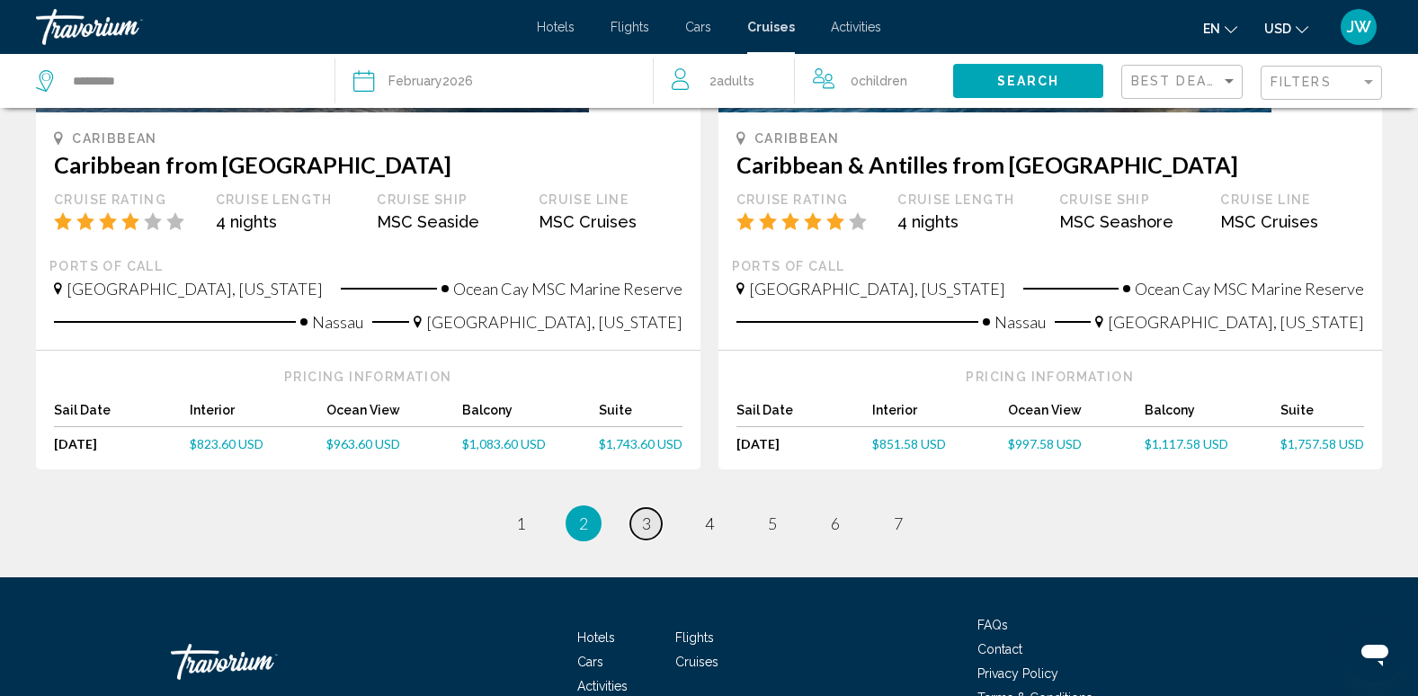
click at [648, 514] on span "3" at bounding box center [646, 524] width 9 height 20
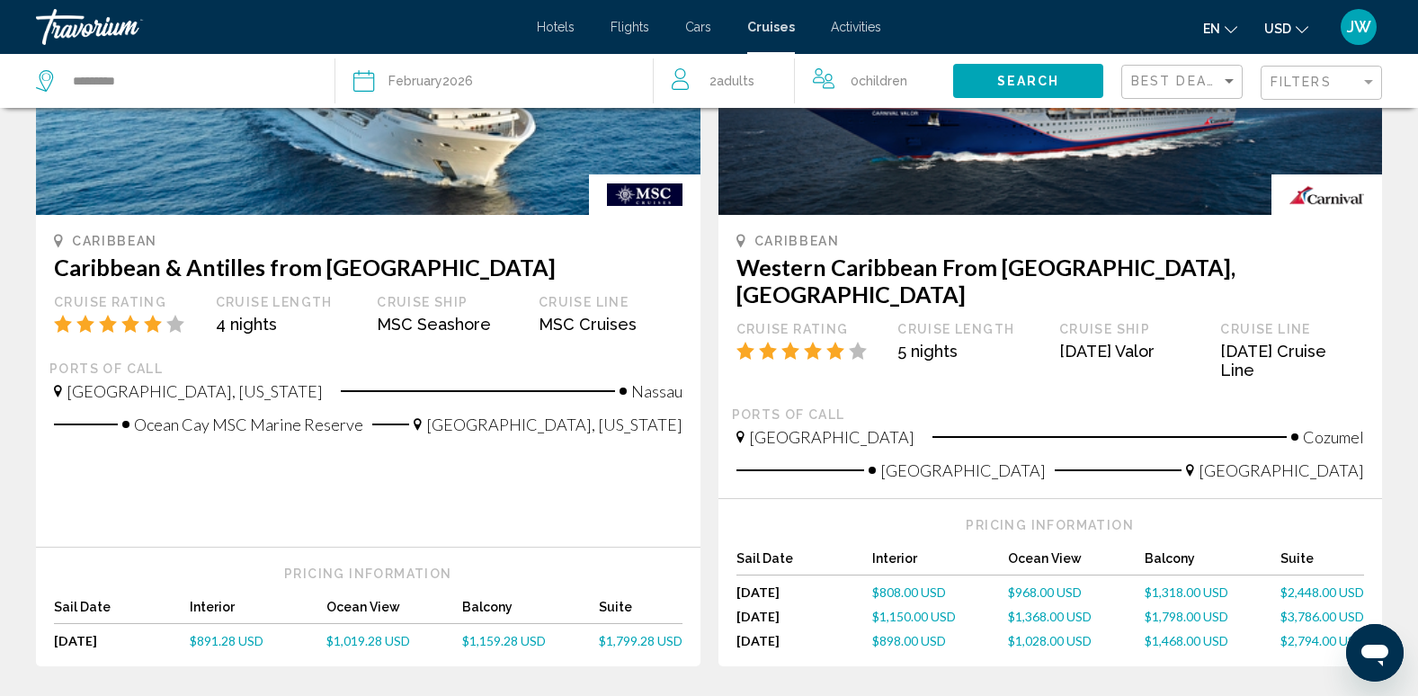
scroll to position [1979, 0]
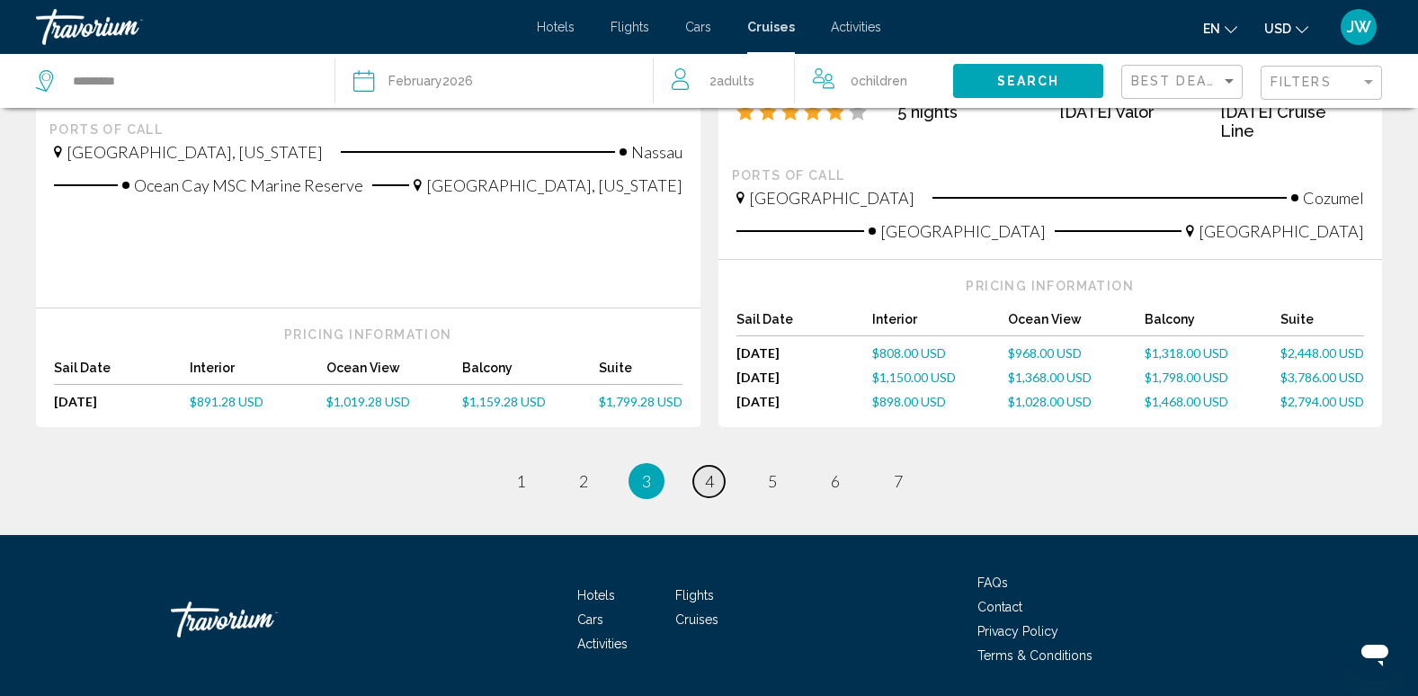
click at [705, 471] on span "4" at bounding box center [709, 481] width 9 height 20
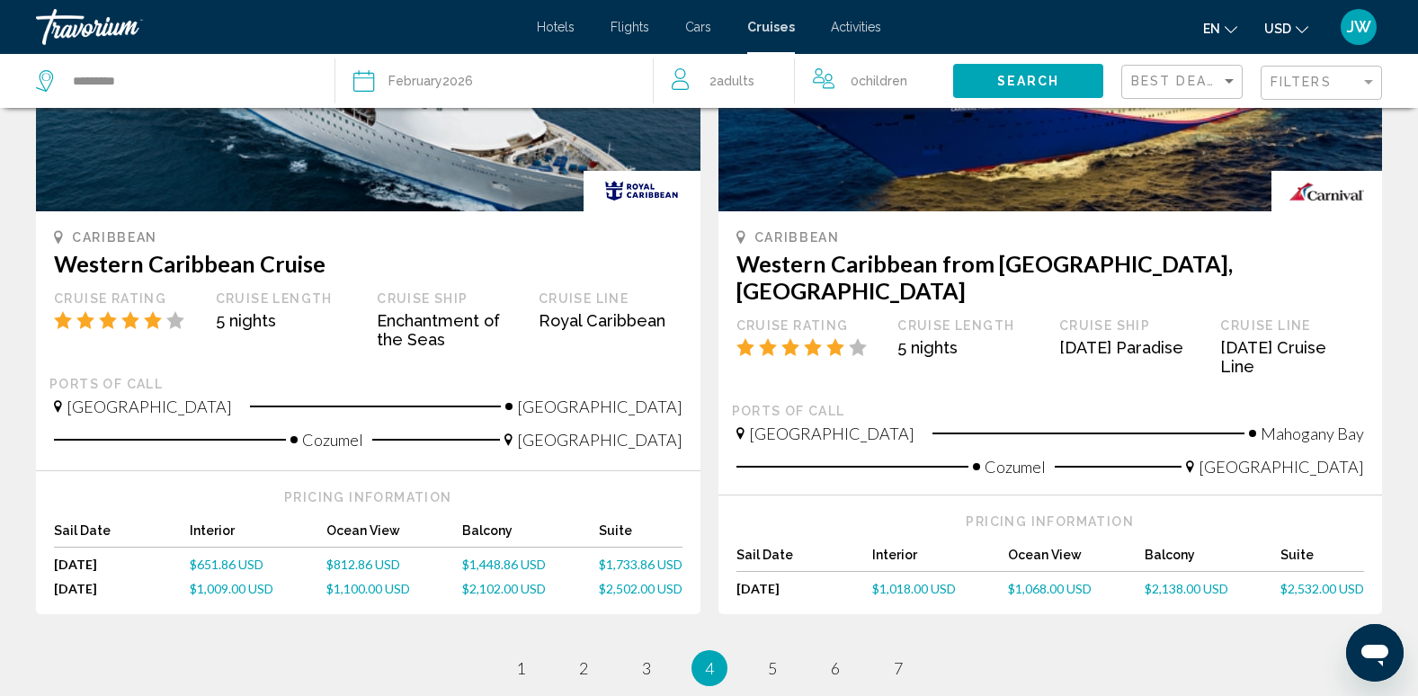
scroll to position [1799, 0]
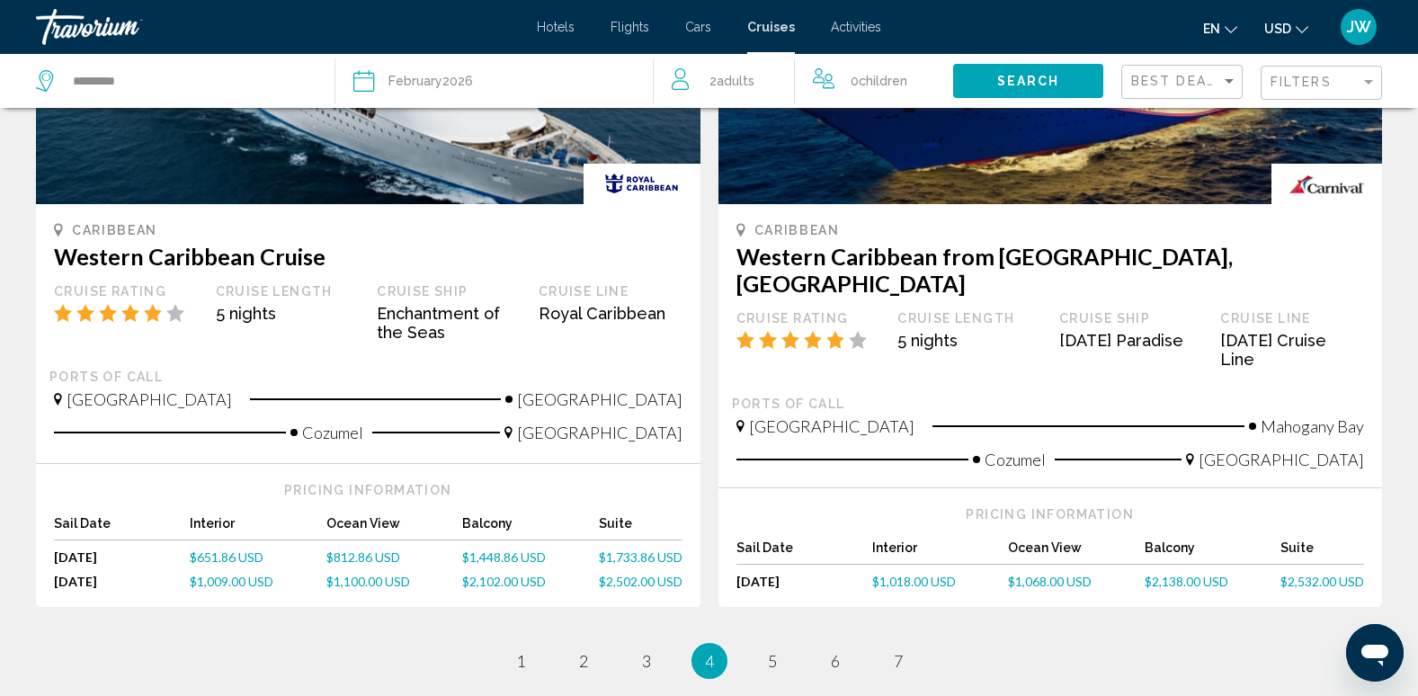
click at [502, 550] on span "$1,448.86 USD" at bounding box center [504, 557] width 84 height 15
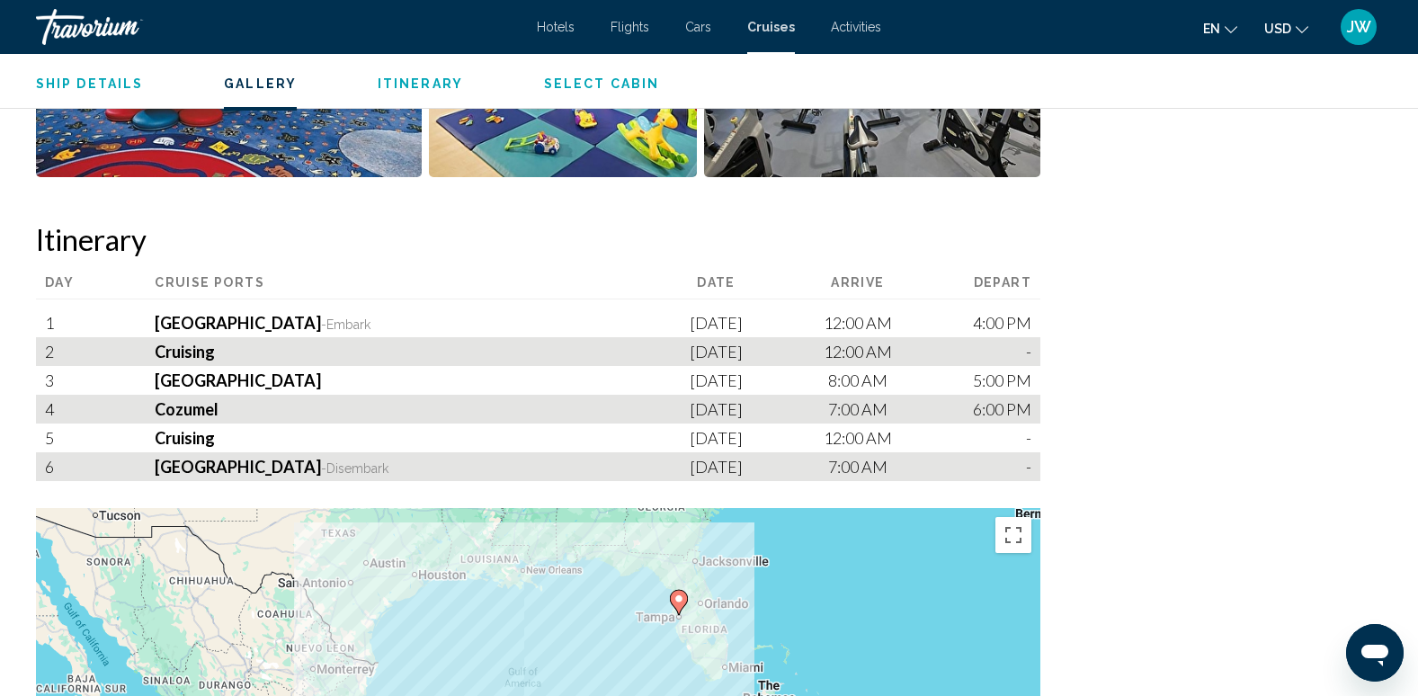
scroll to position [1619, 0]
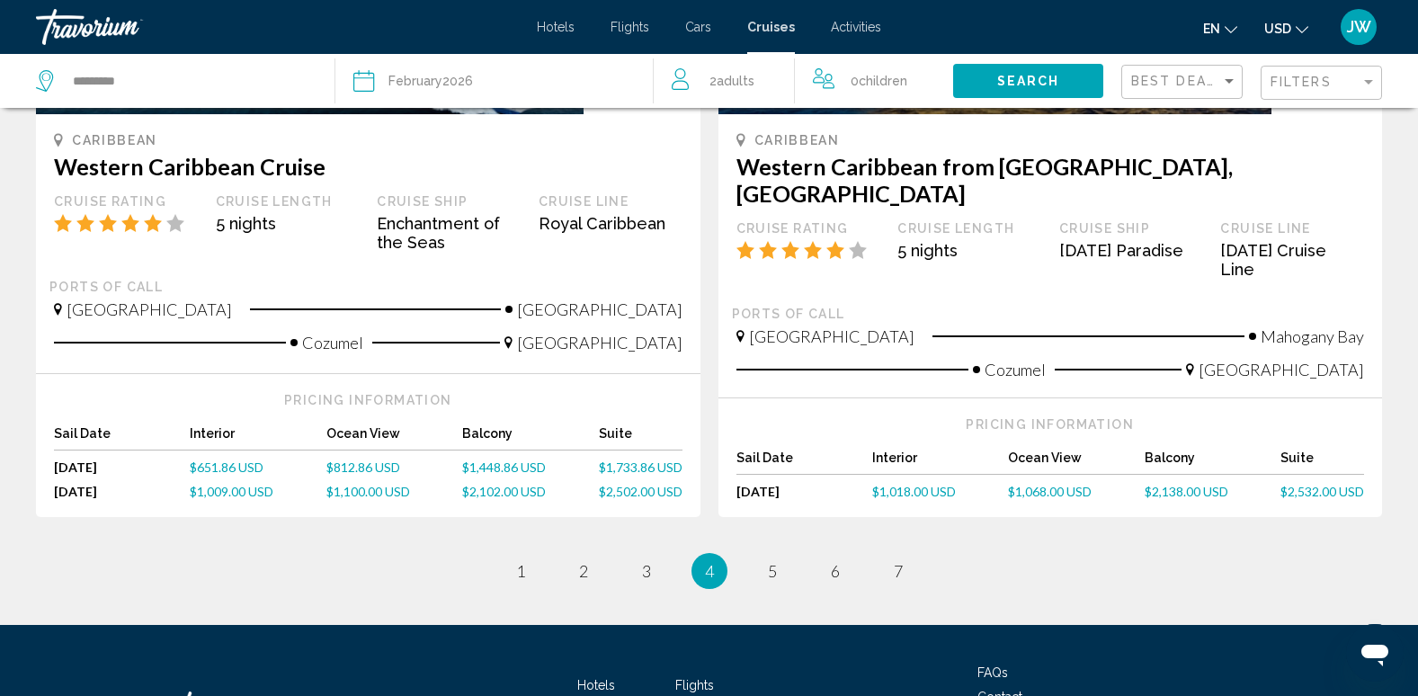
scroll to position [2008, 0]
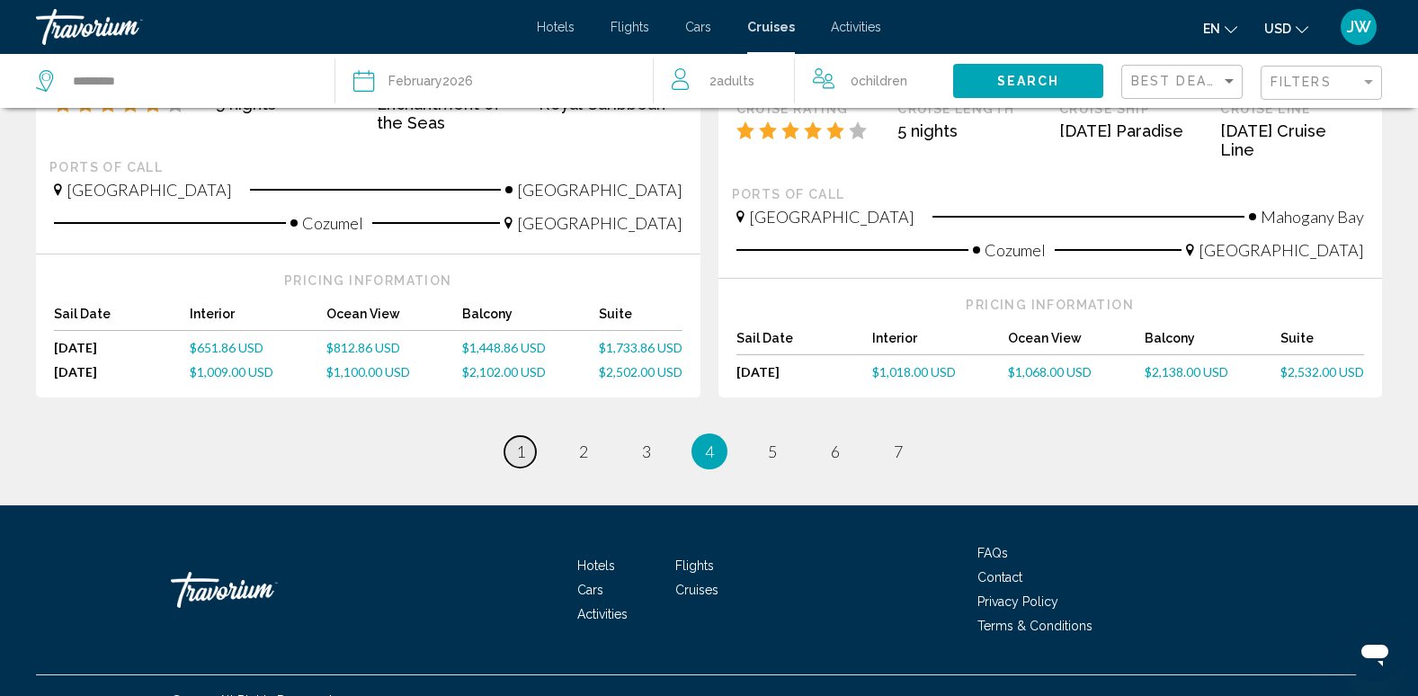
click at [518, 442] on span "1" at bounding box center [520, 452] width 9 height 20
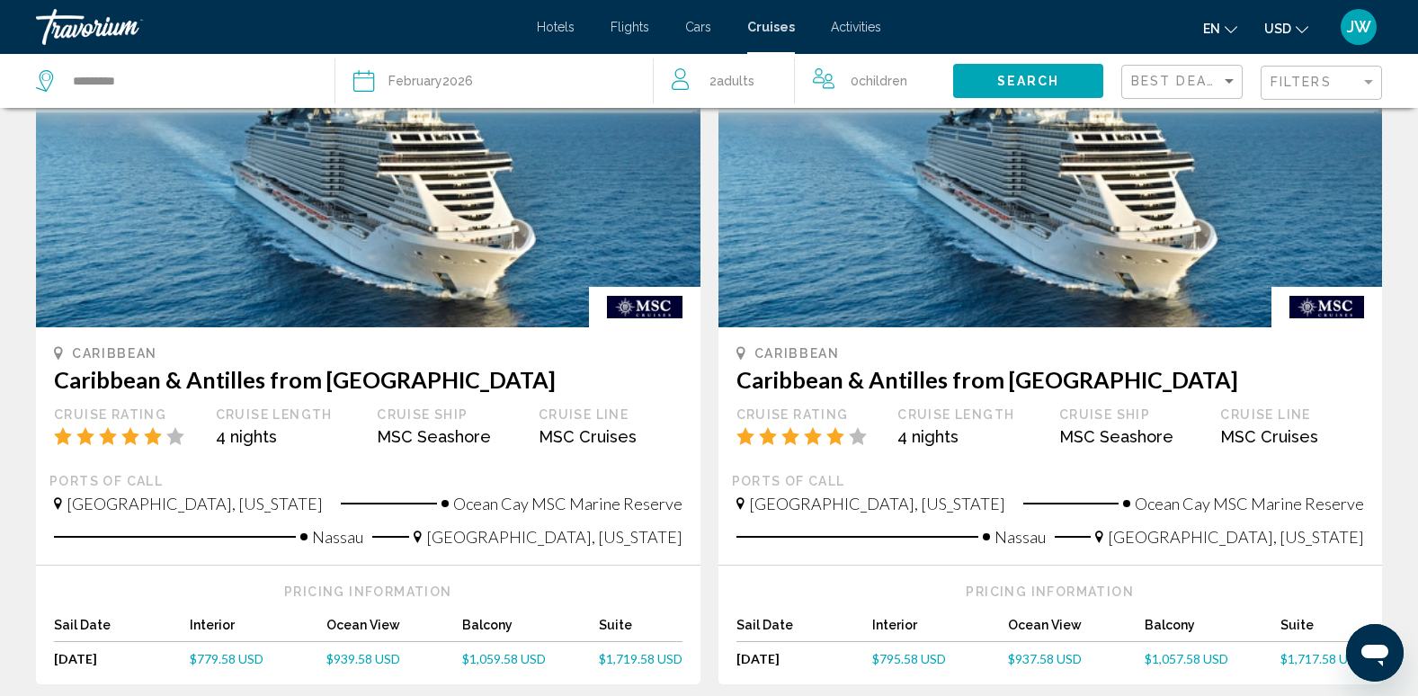
scroll to position [1709, 0]
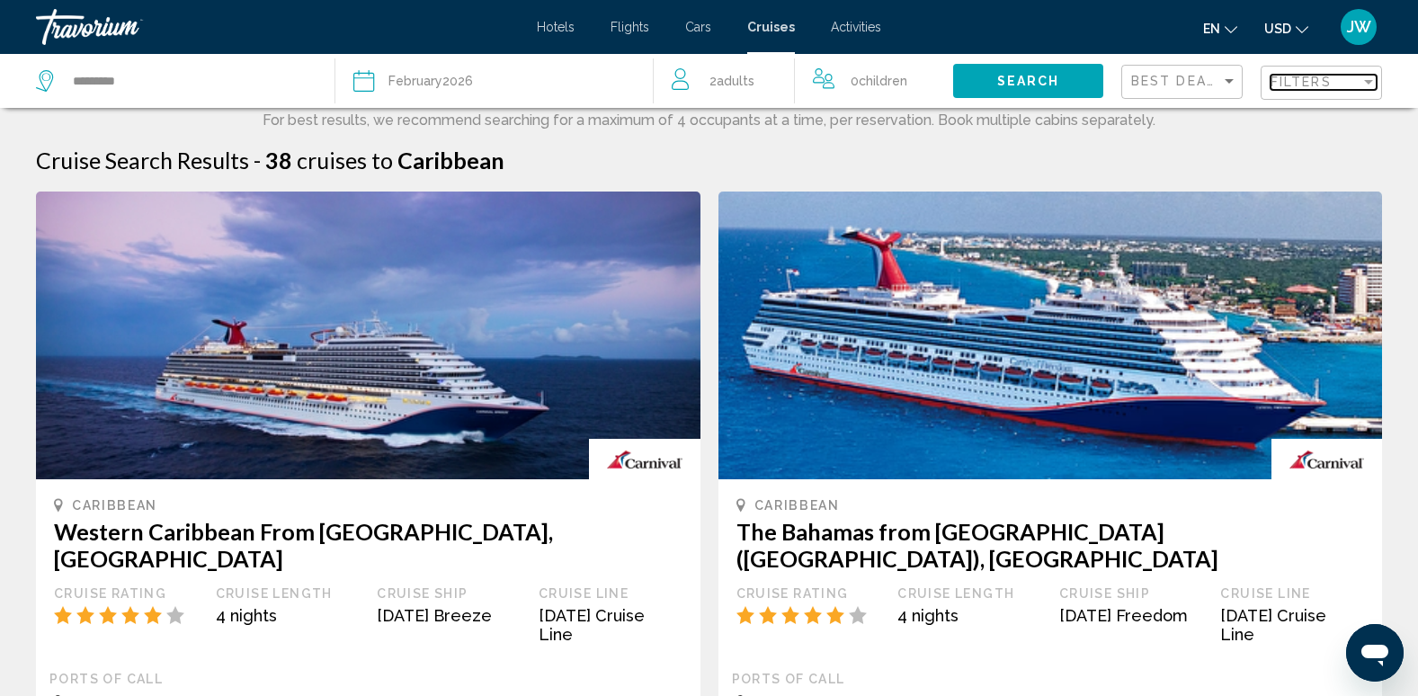
click at [1370, 81] on div "Filter" at bounding box center [1368, 82] width 9 height 4
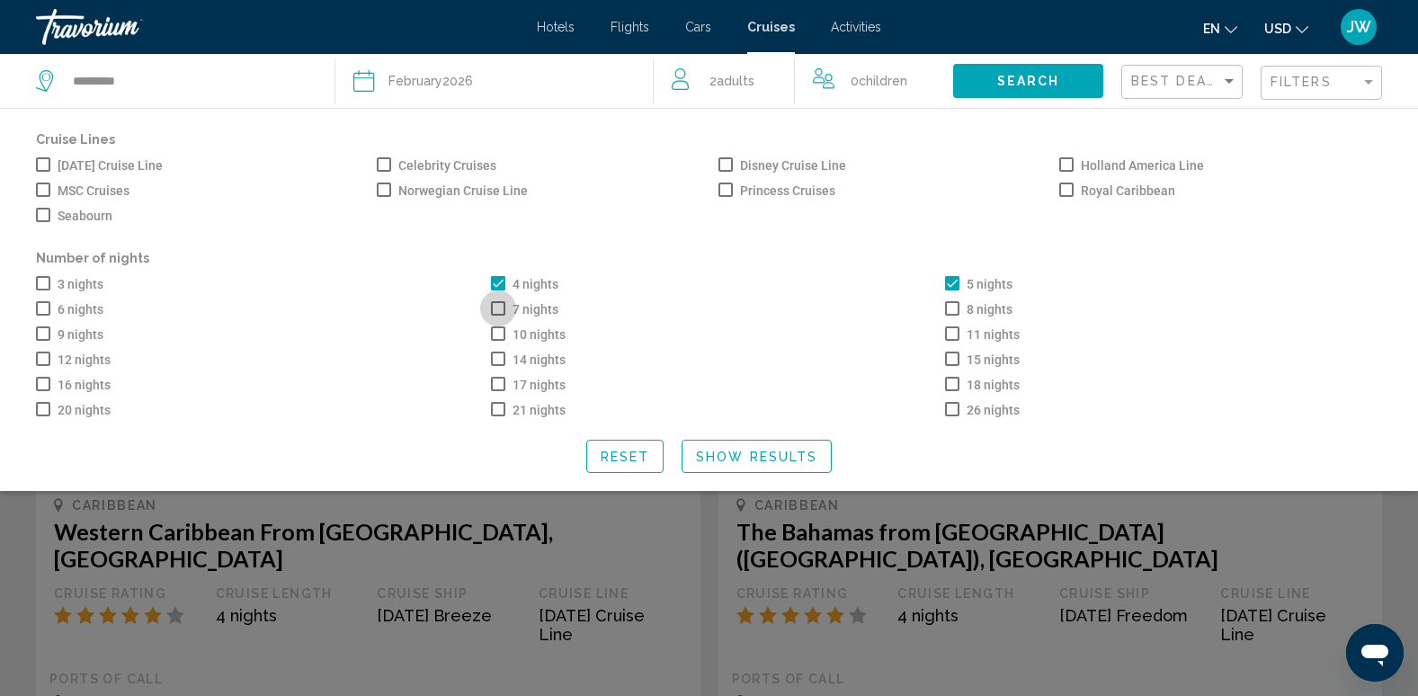
click at [496, 313] on span "Search widget" at bounding box center [498, 308] width 14 height 14
click at [43, 314] on span "Search widget" at bounding box center [43, 308] width 14 height 14
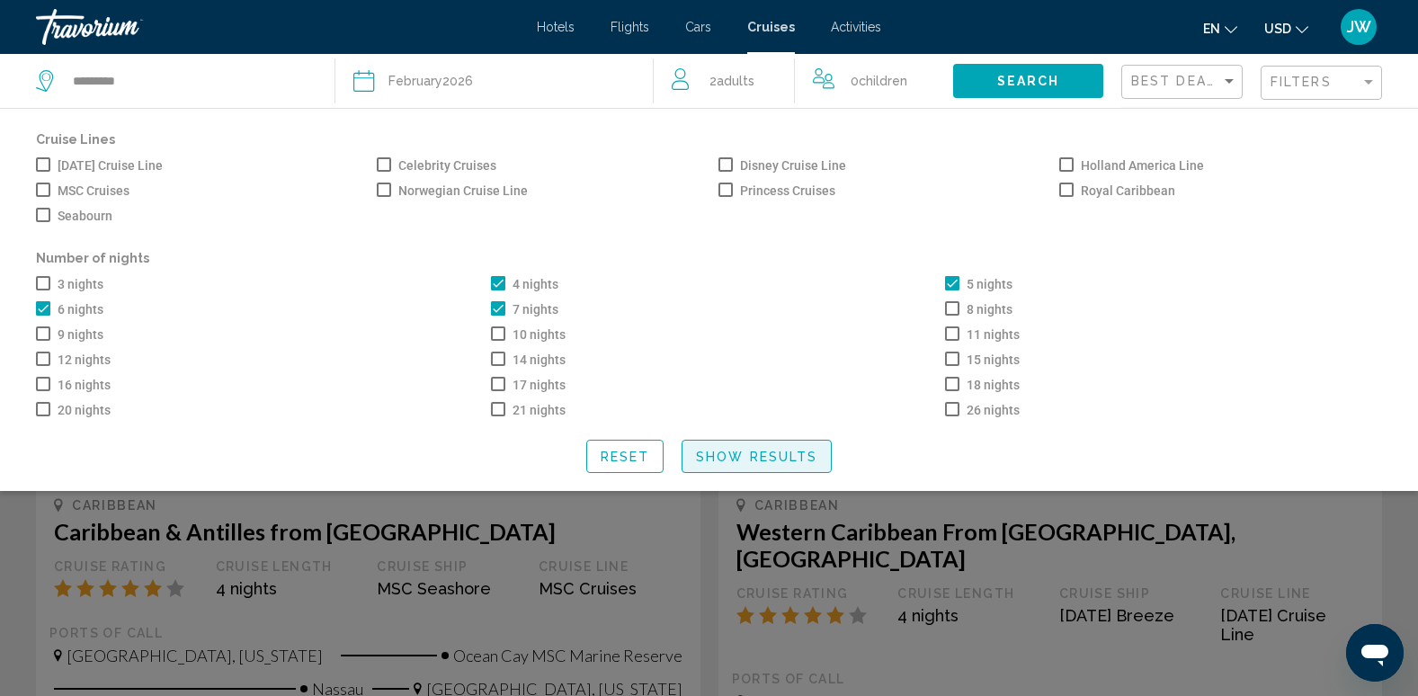
click at [737, 460] on span "Show Results" at bounding box center [756, 457] width 121 height 14
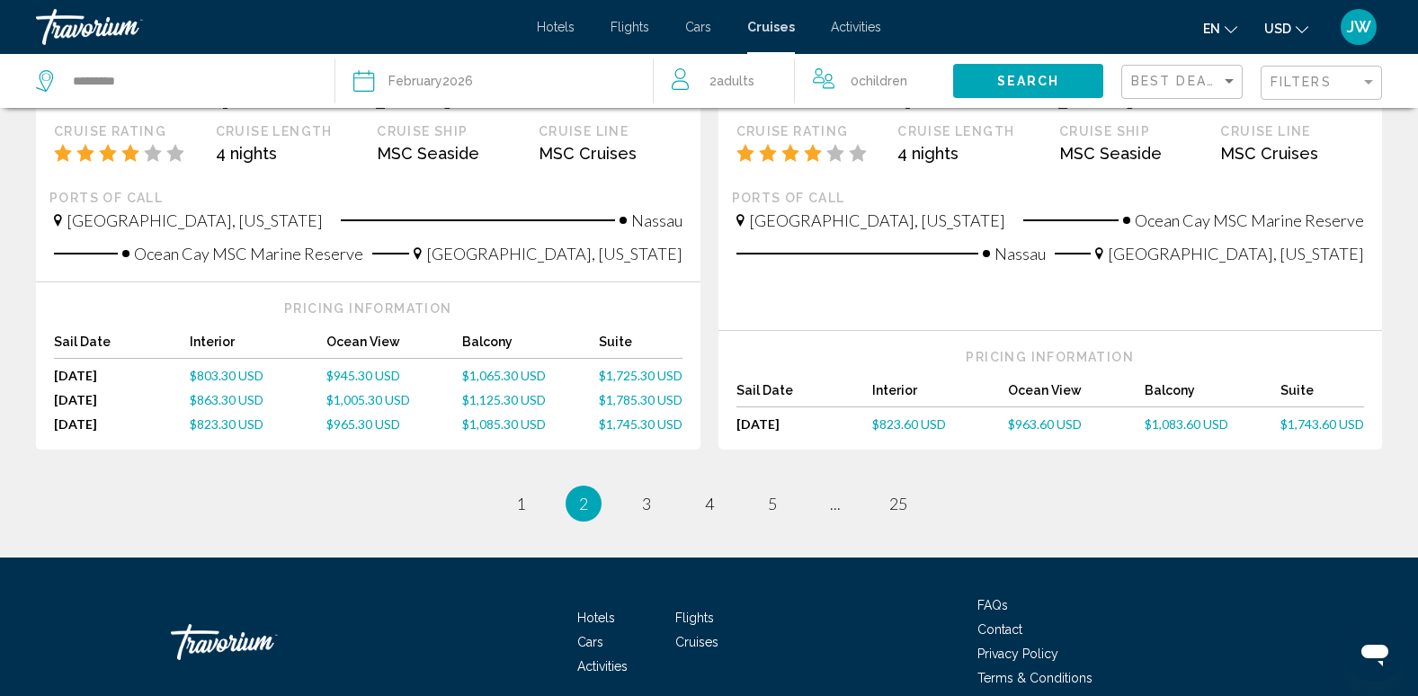
scroll to position [1965, 0]
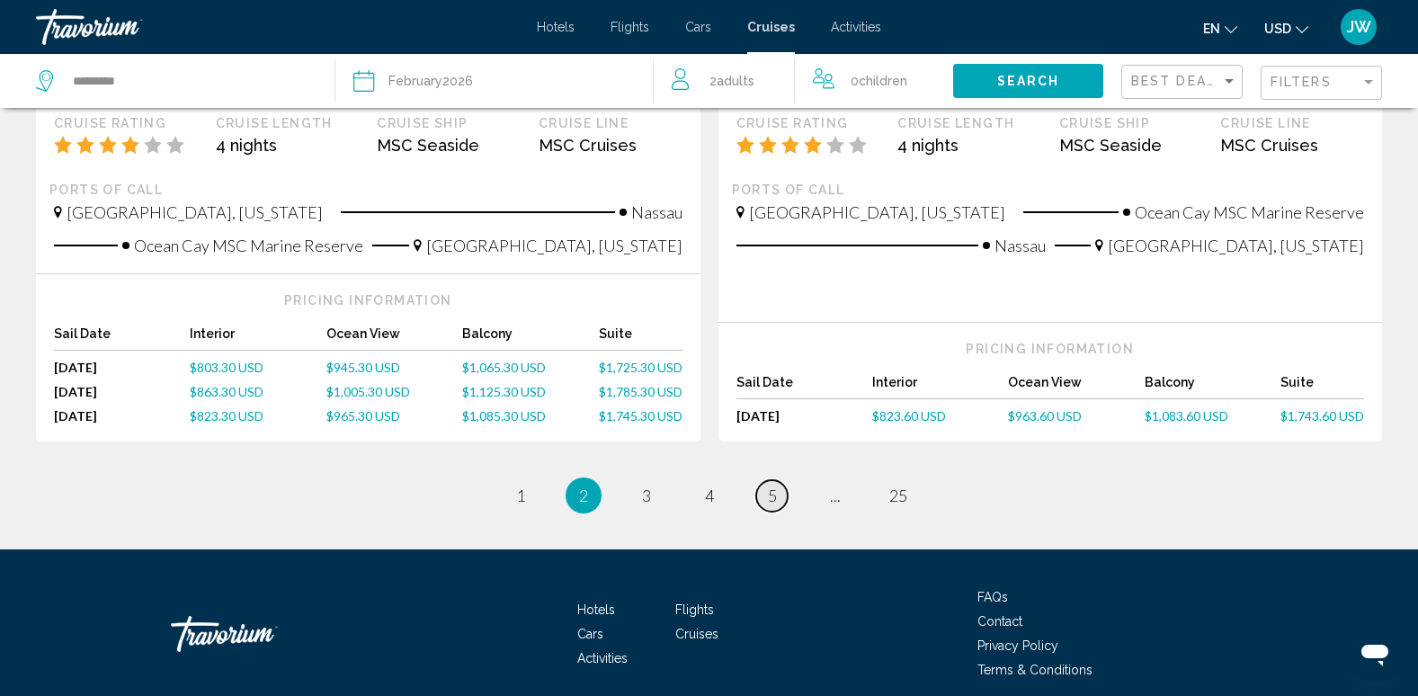
click at [770, 486] on span "5" at bounding box center [772, 496] width 9 height 20
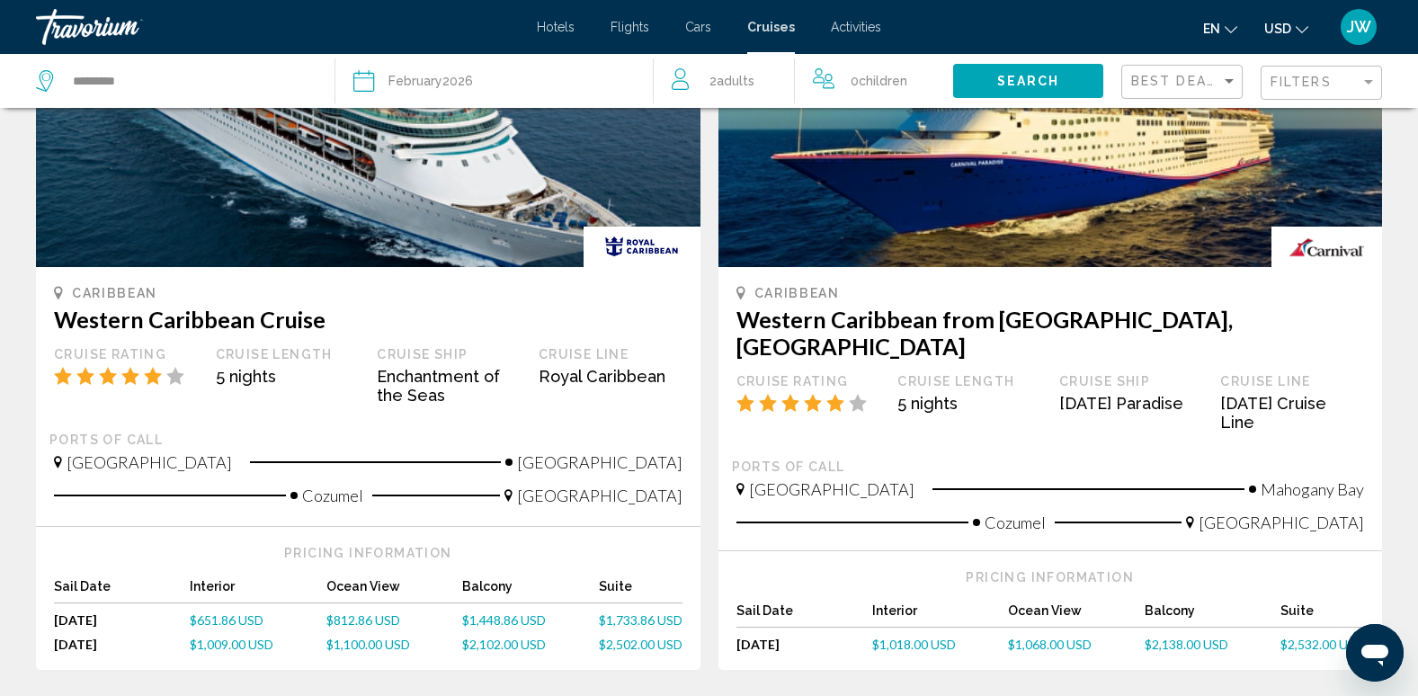
scroll to position [2002, 0]
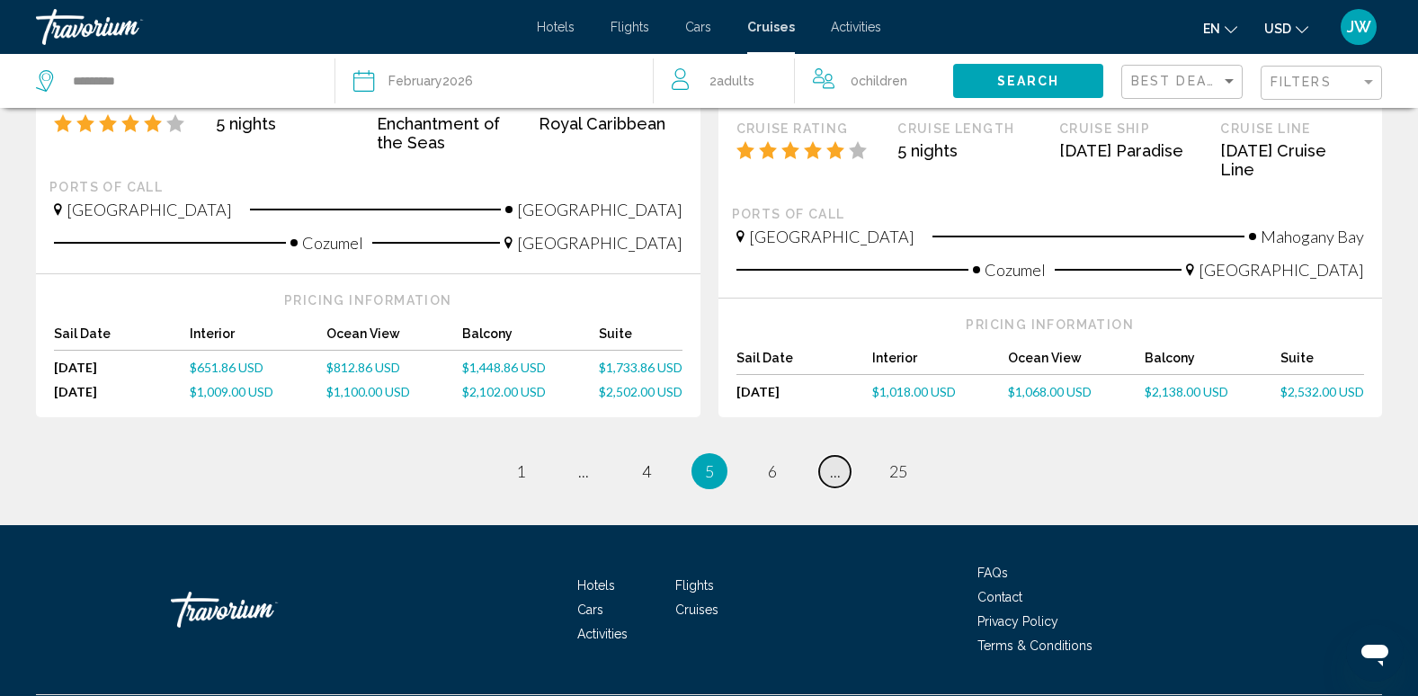
click at [836, 461] on span "..." at bounding box center [835, 471] width 11 height 20
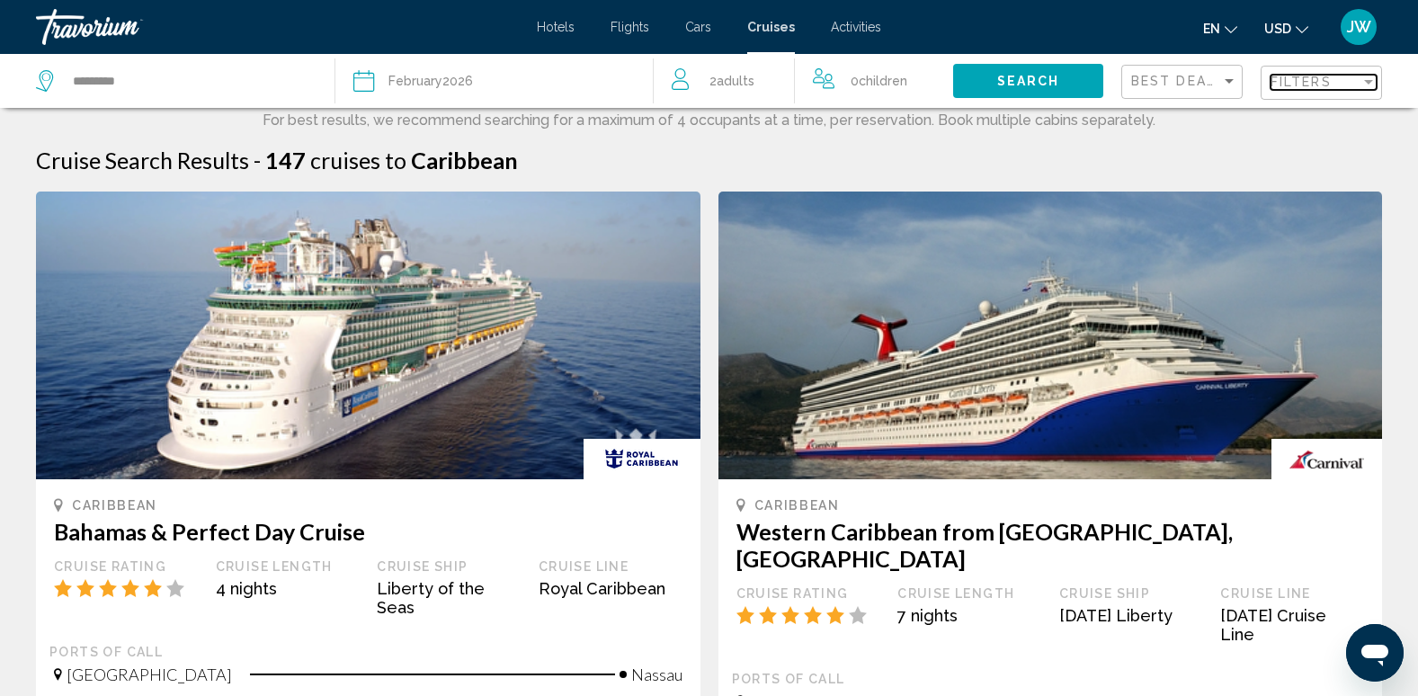
click at [1307, 82] on span "Filters" at bounding box center [1301, 82] width 61 height 14
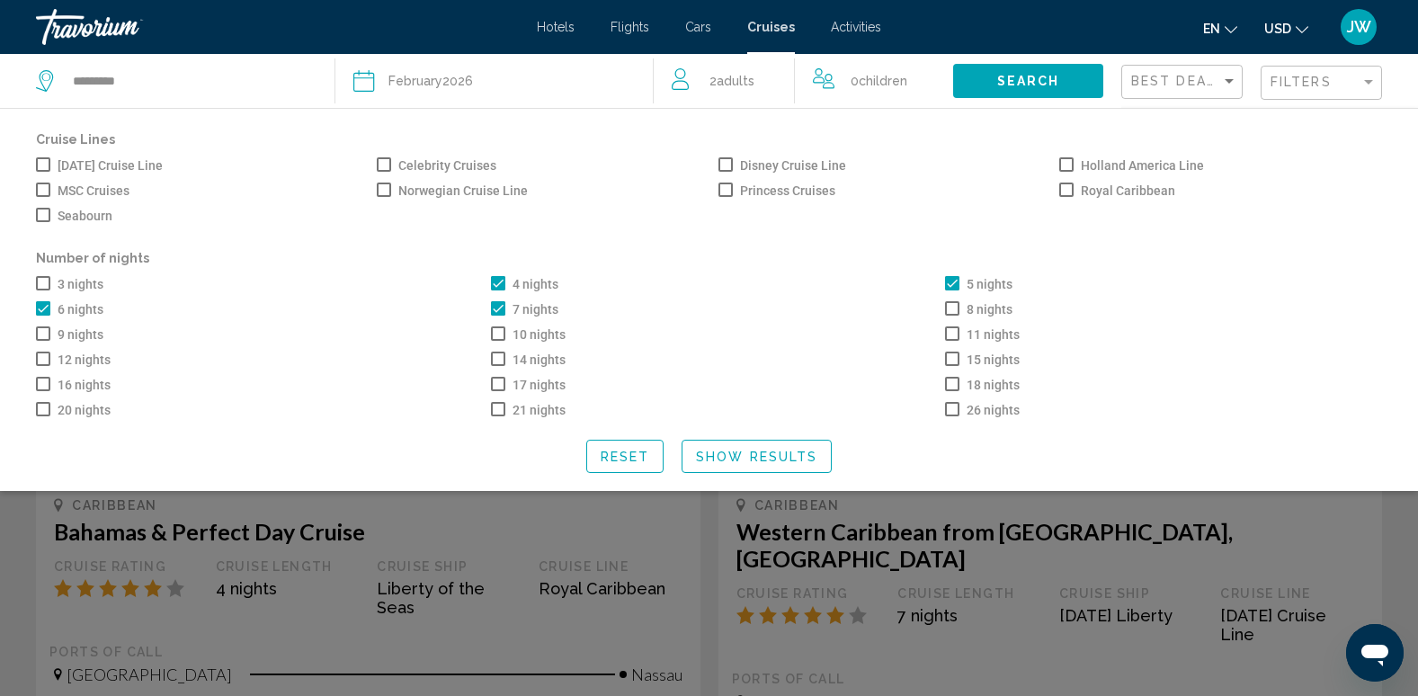
click at [729, 187] on span "Search widget" at bounding box center [726, 190] width 14 height 14
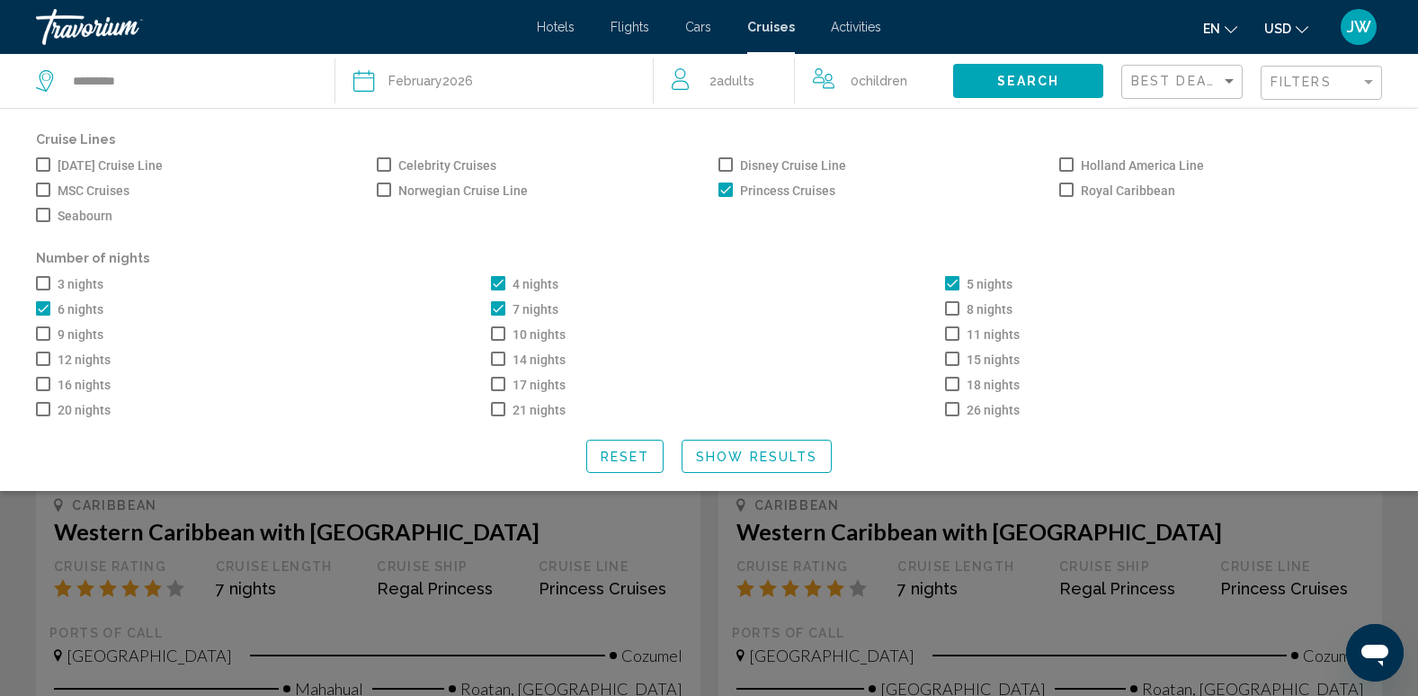
click at [775, 462] on span "Show Results" at bounding box center [756, 457] width 121 height 14
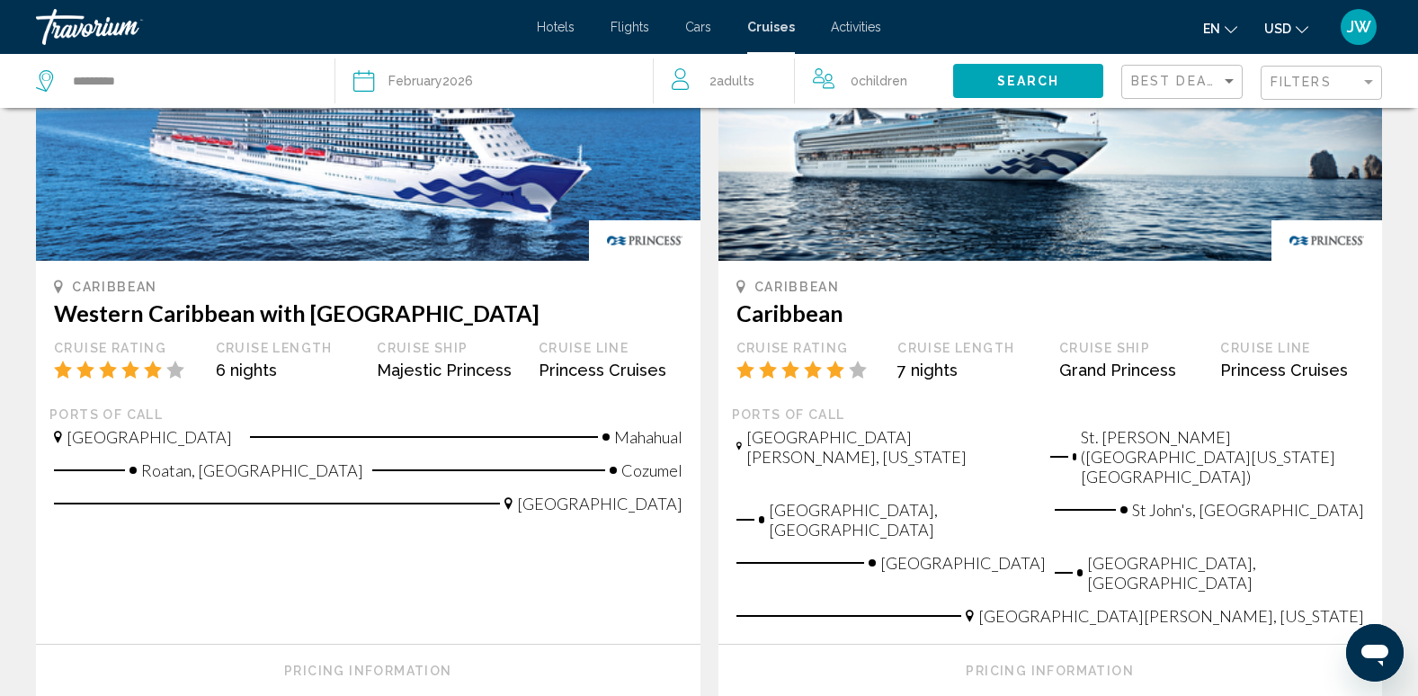
scroll to position [980, 0]
